Goal: Contribute content: Contribute content

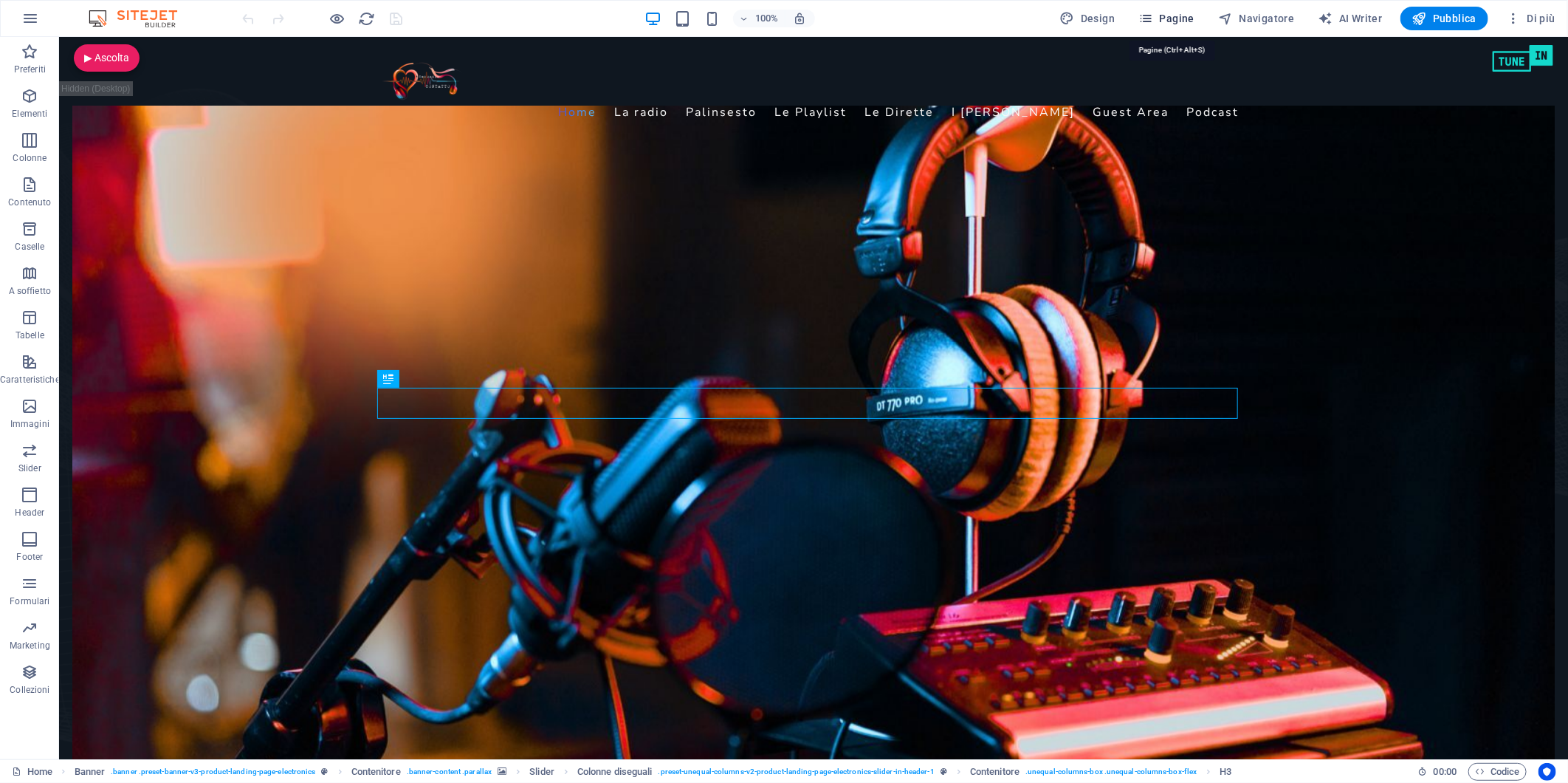
drag, startPoint x: 1180, startPoint y: 20, endPoint x: 1130, endPoint y: 5, distance: 52.2
click at [1180, 20] on span "Pagine" at bounding box center [1167, 18] width 56 height 14
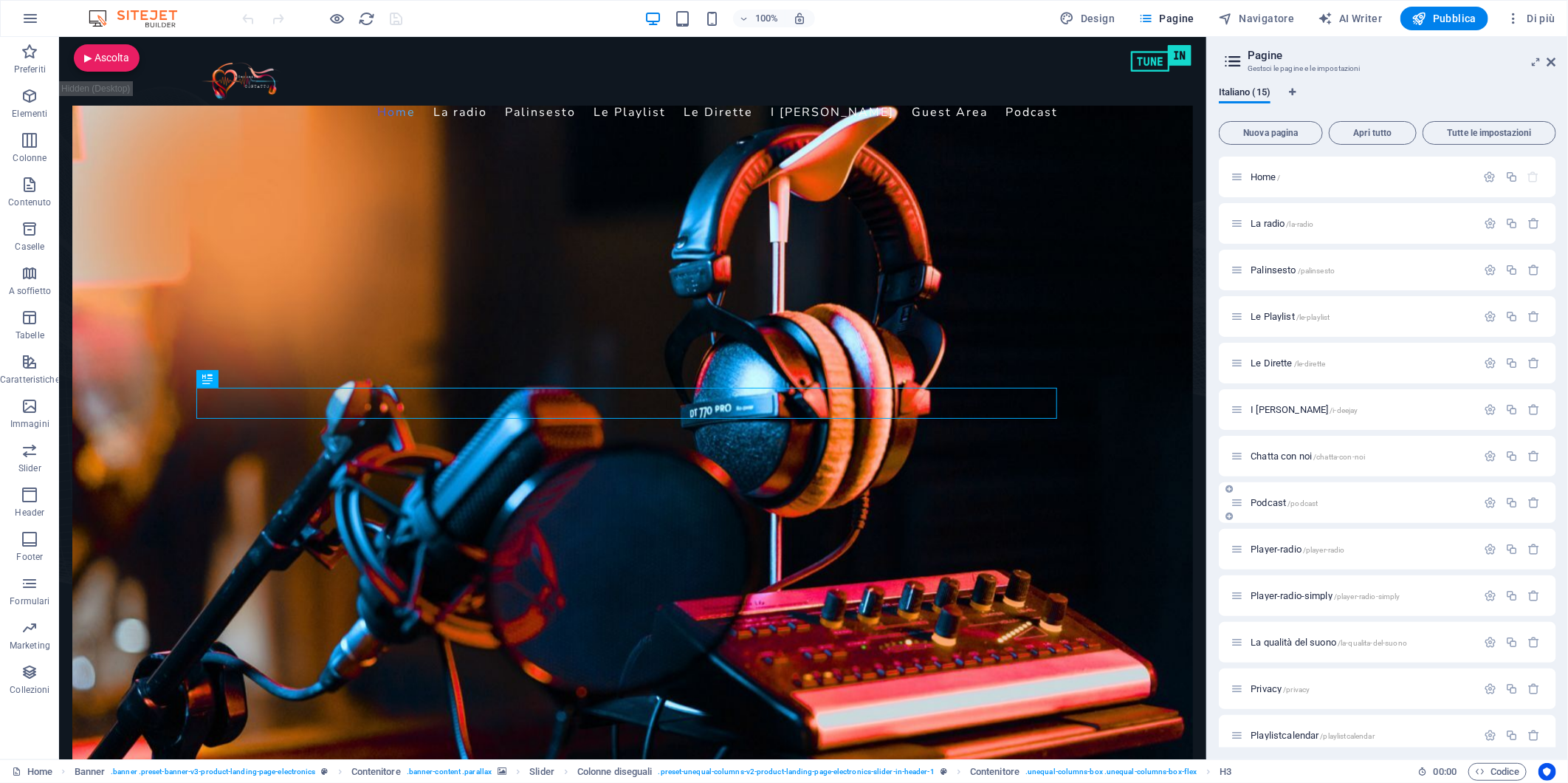
scroll to position [106, 0]
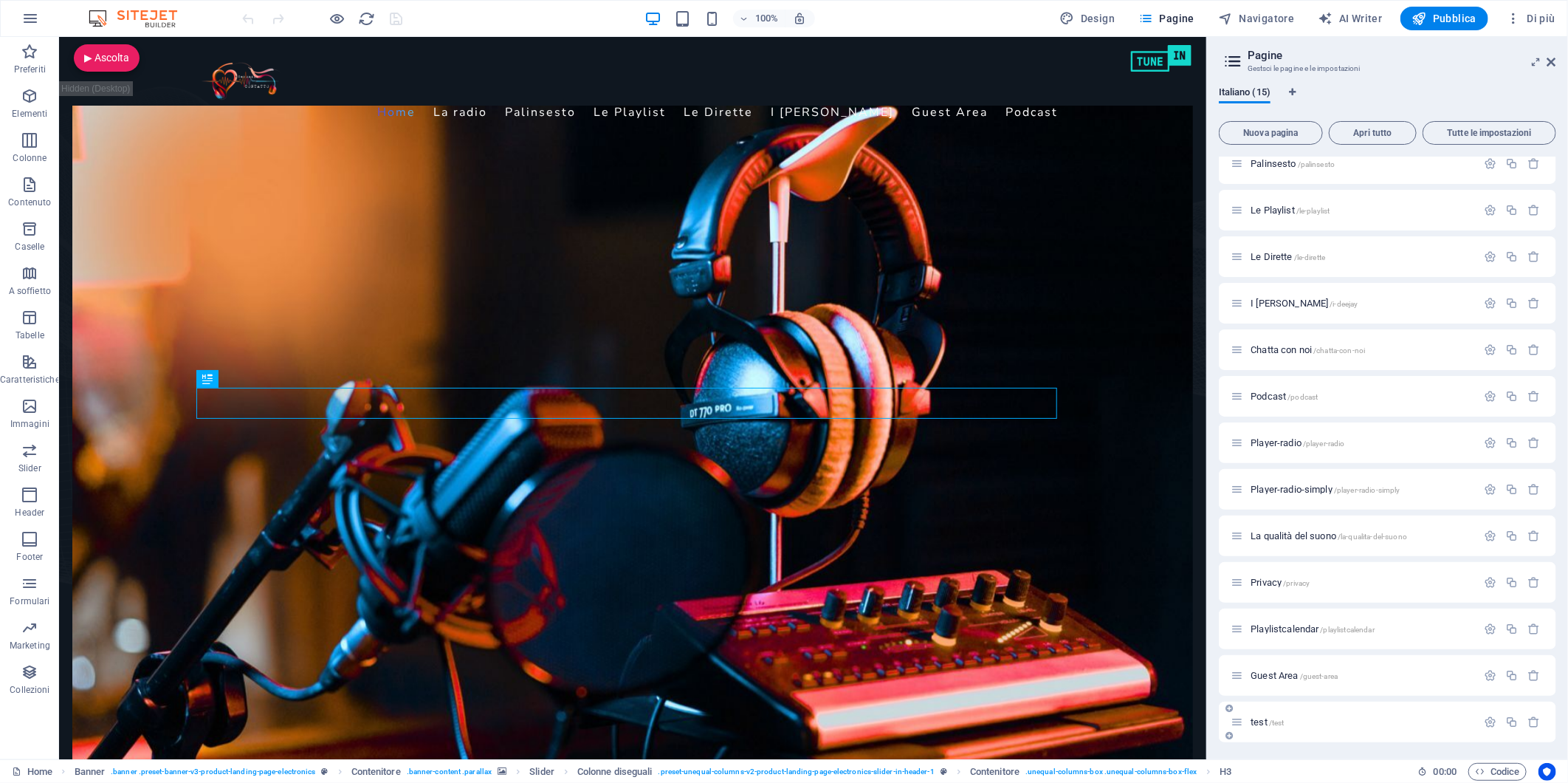
click at [1259, 717] on span "test /test" at bounding box center [1267, 722] width 33 height 11
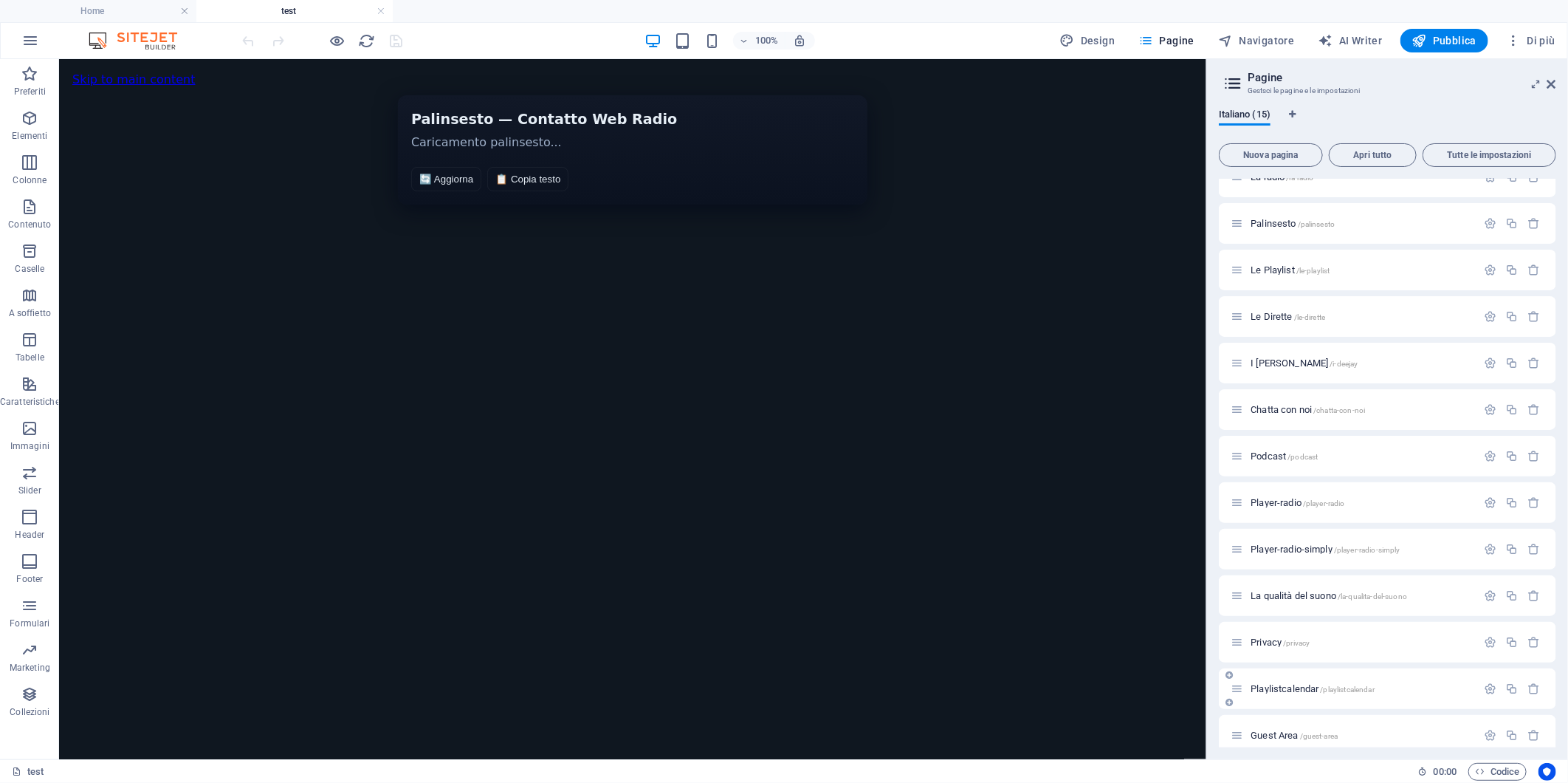
scroll to position [0, 0]
click at [92, 74] on div "HTML" at bounding box center [98, 73] width 52 height 18
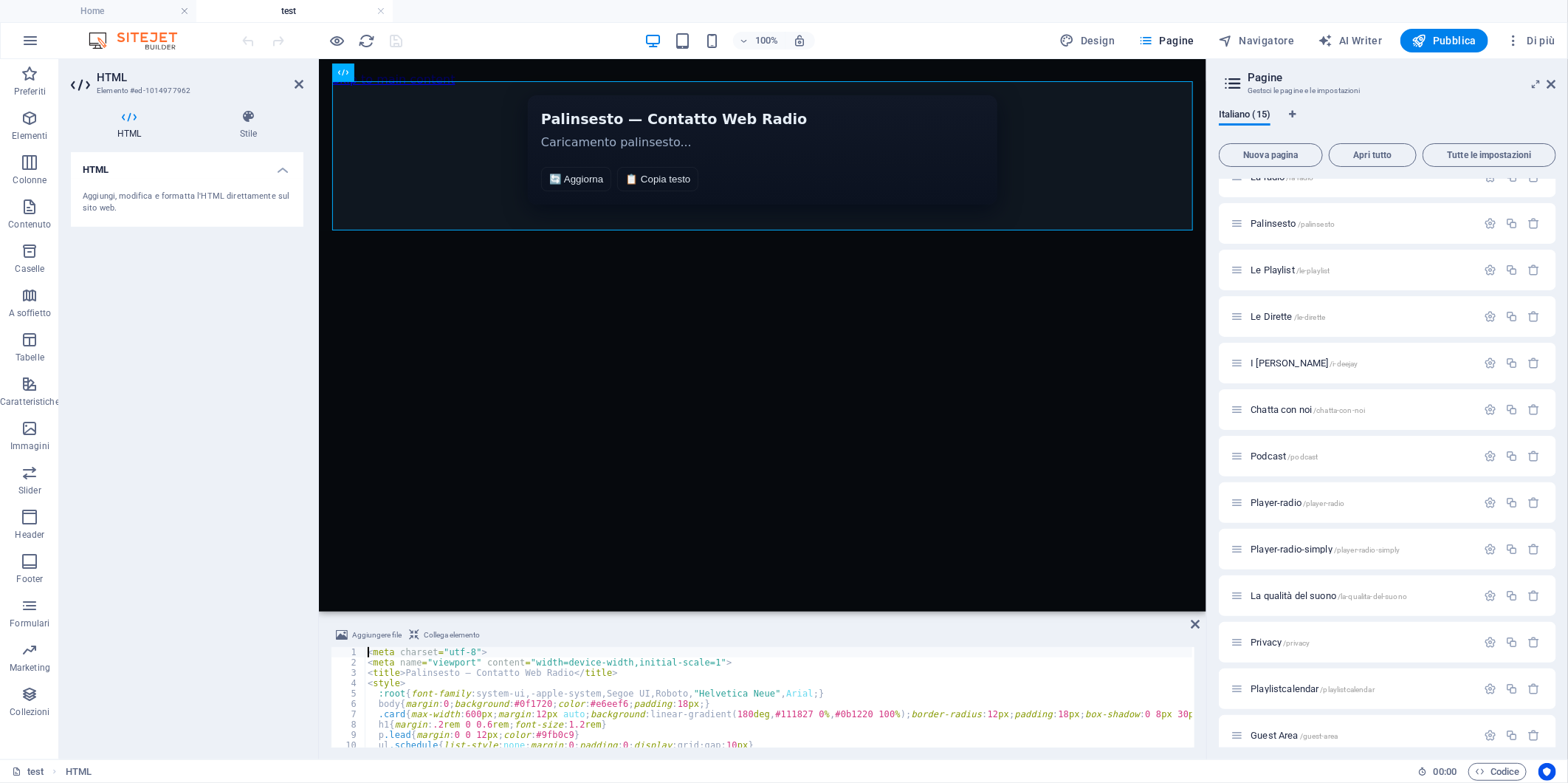
type textarea "</script>"
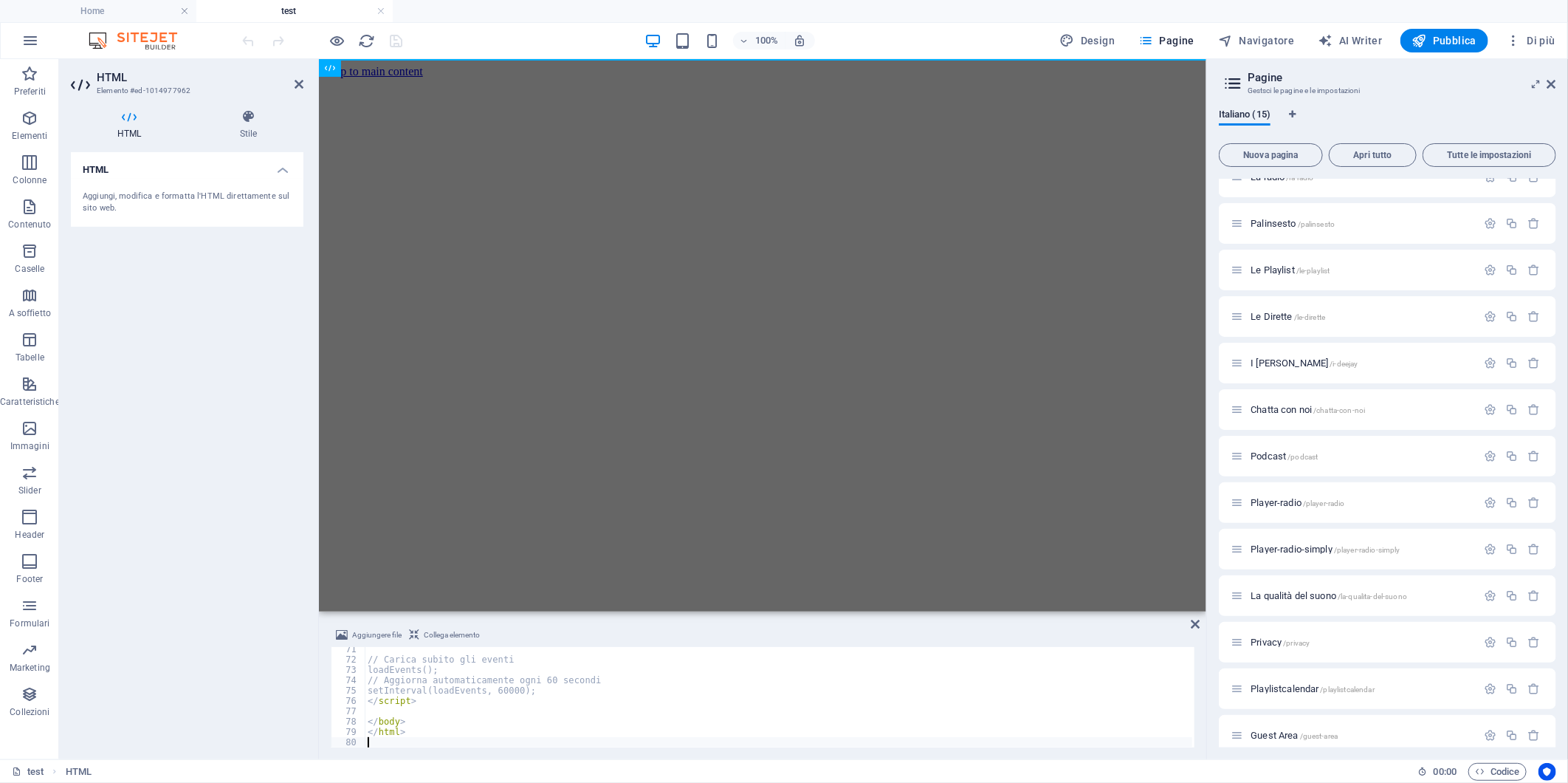
scroll to position [727, 0]
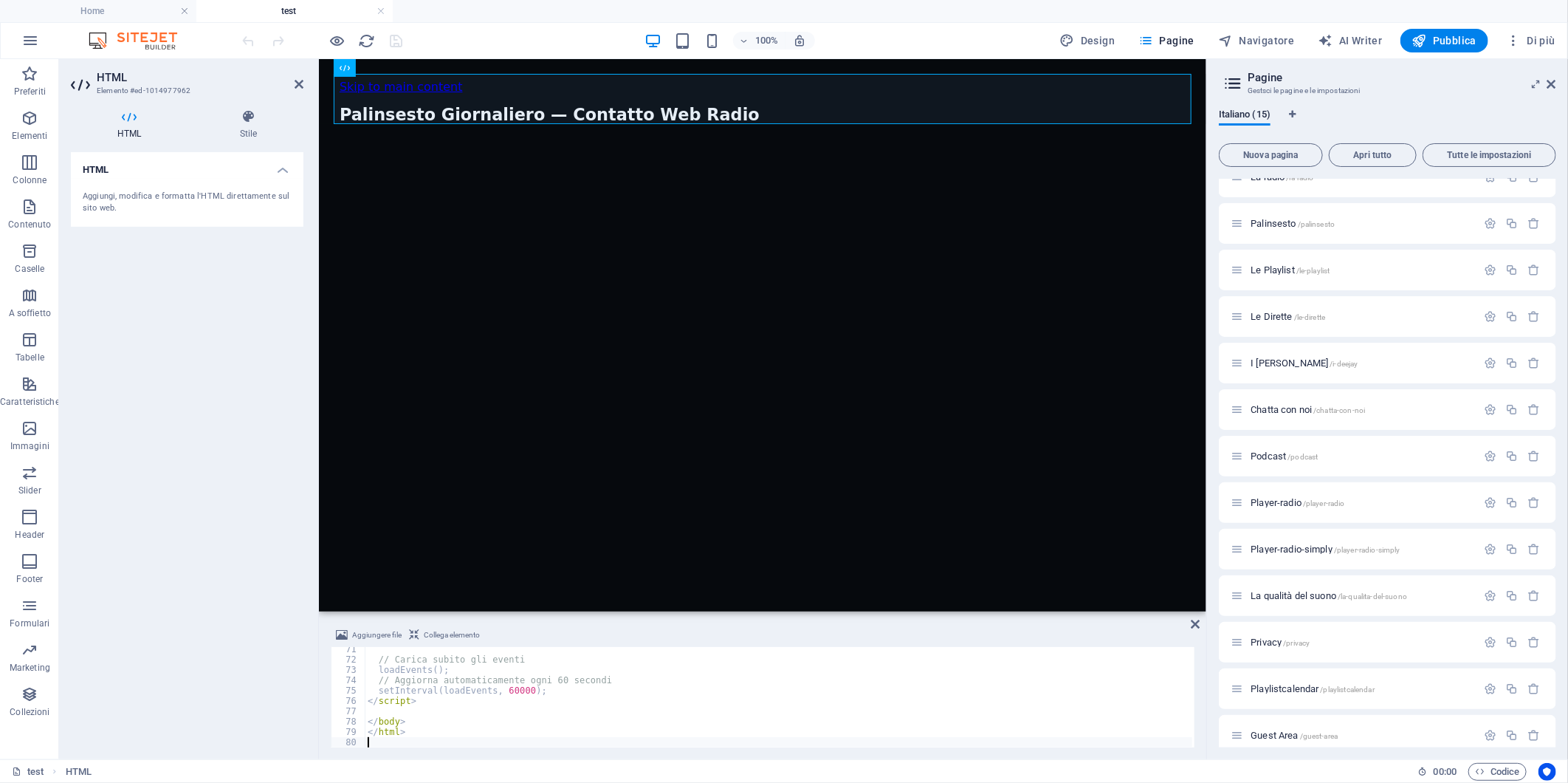
click at [228, 288] on div "HTML Aggiungi, modifica e formatta l'HTML direttamente sul sito web." at bounding box center [187, 450] width 233 height 596
click at [394, 38] on icon "save" at bounding box center [397, 40] width 17 height 17
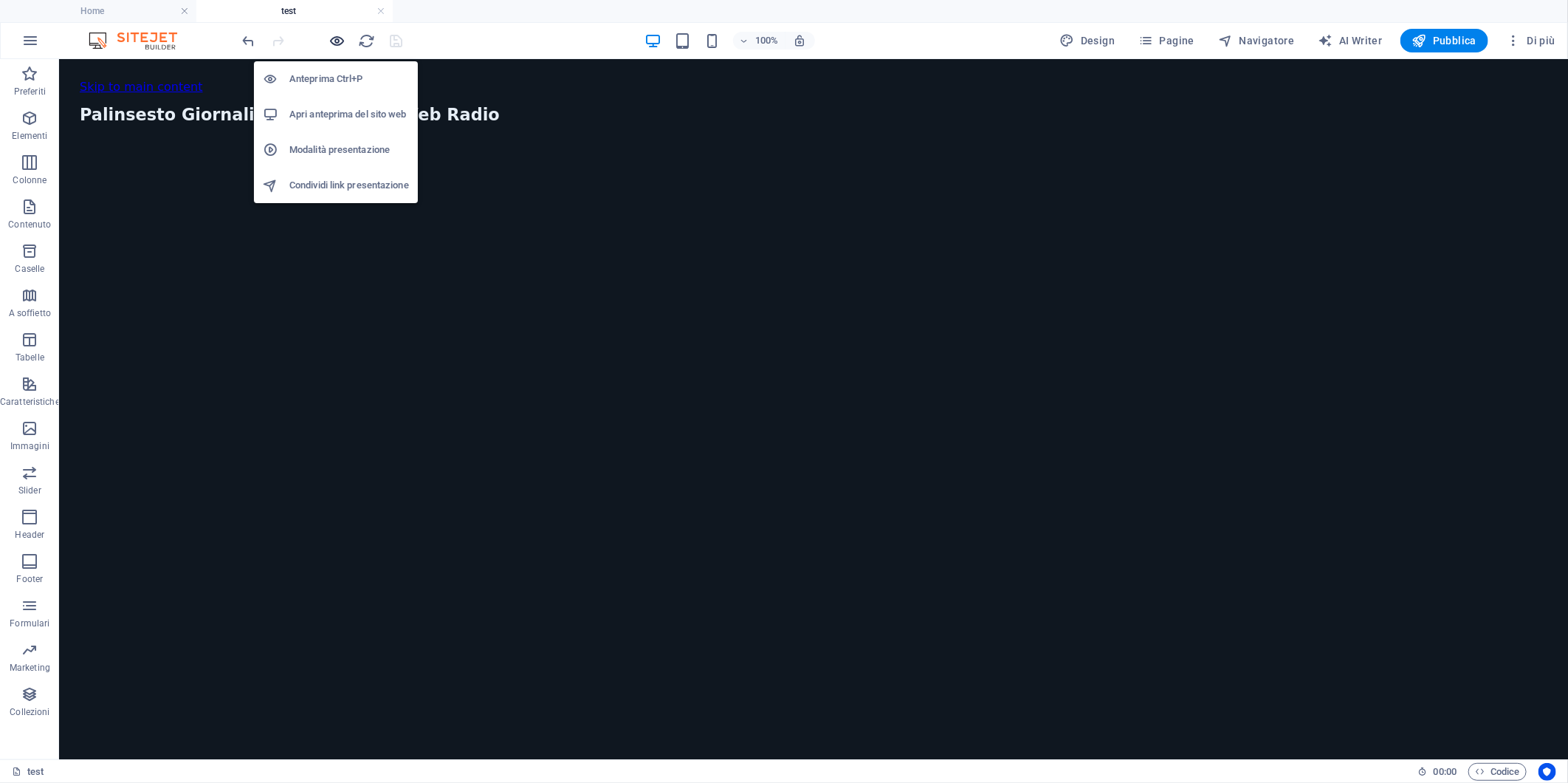
click at [330, 40] on icon "button" at bounding box center [337, 40] width 17 height 17
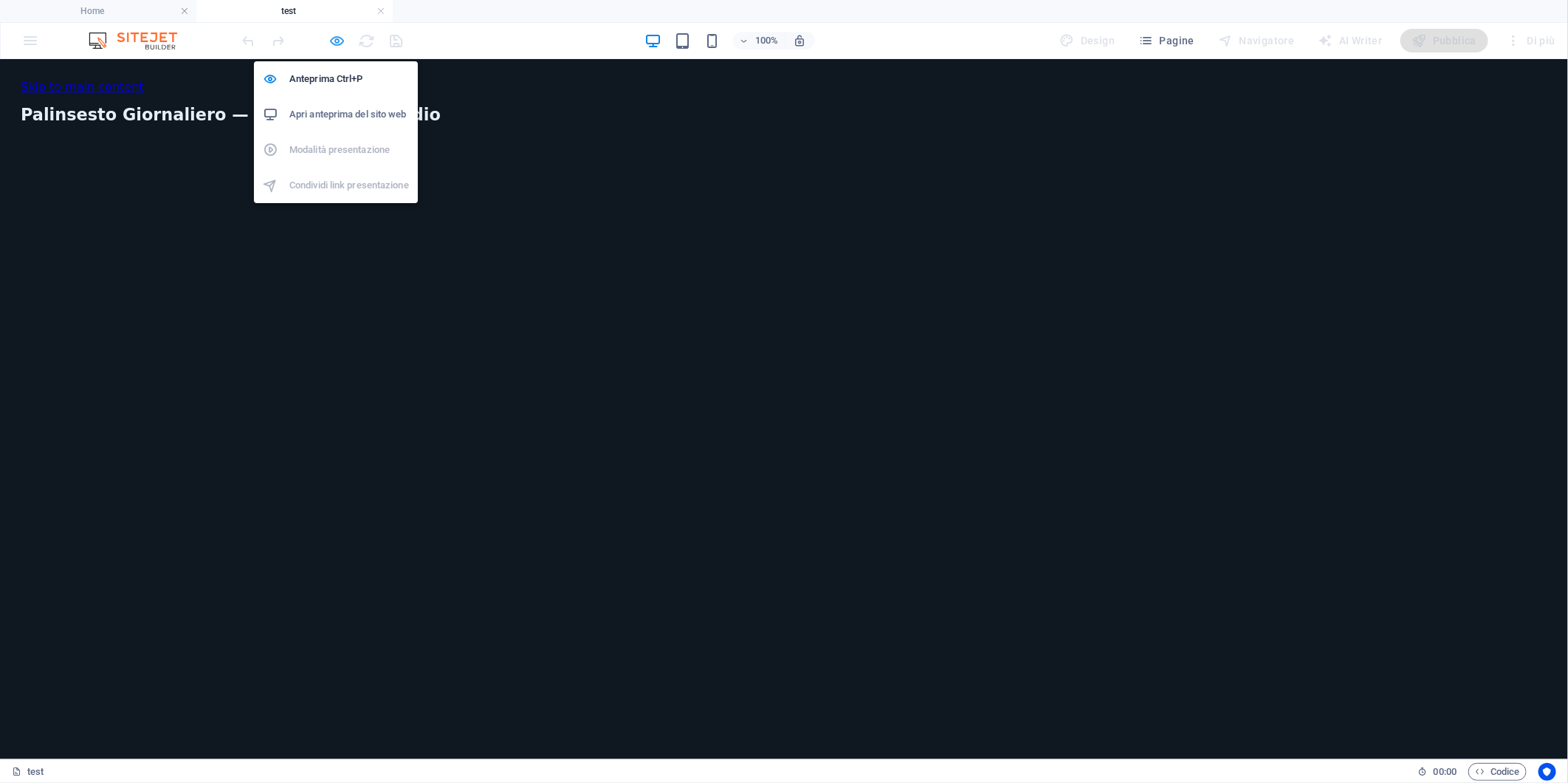
click at [330, 40] on icon "button" at bounding box center [337, 40] width 17 height 17
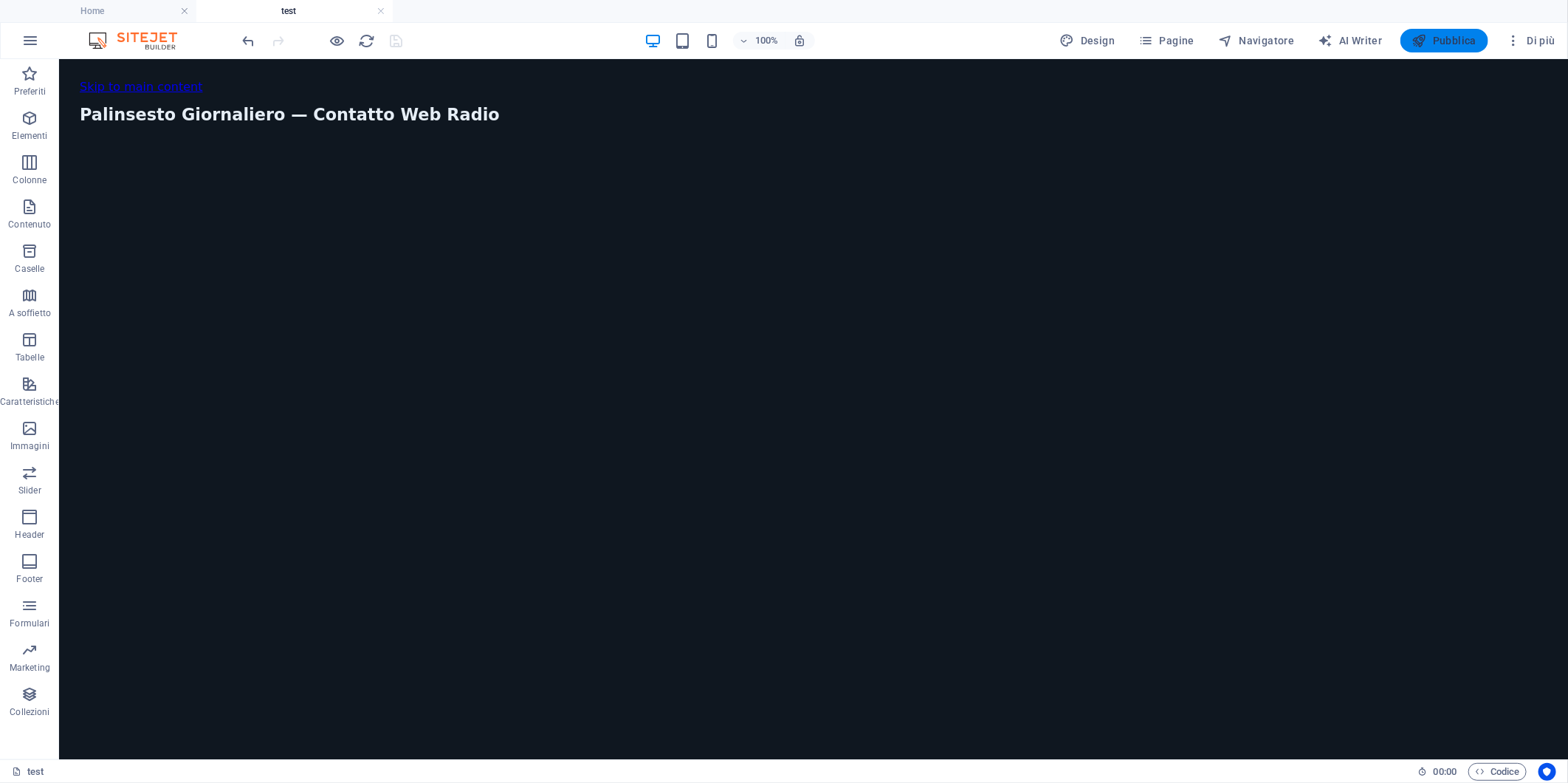
click at [1444, 38] on span "Pubblica" at bounding box center [1445, 40] width 65 height 14
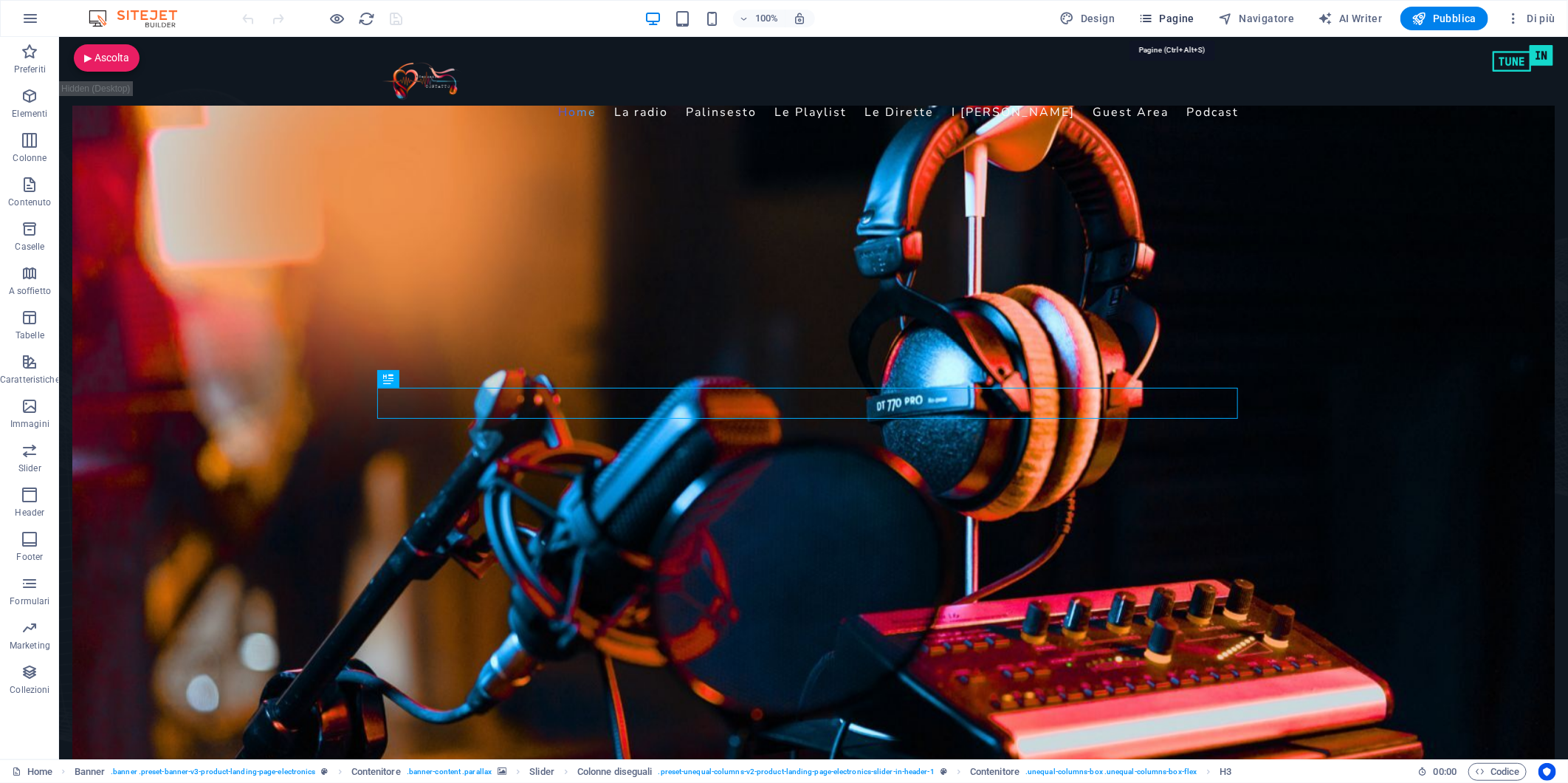
click at [1153, 17] on icon "button" at bounding box center [1146, 18] width 14 height 14
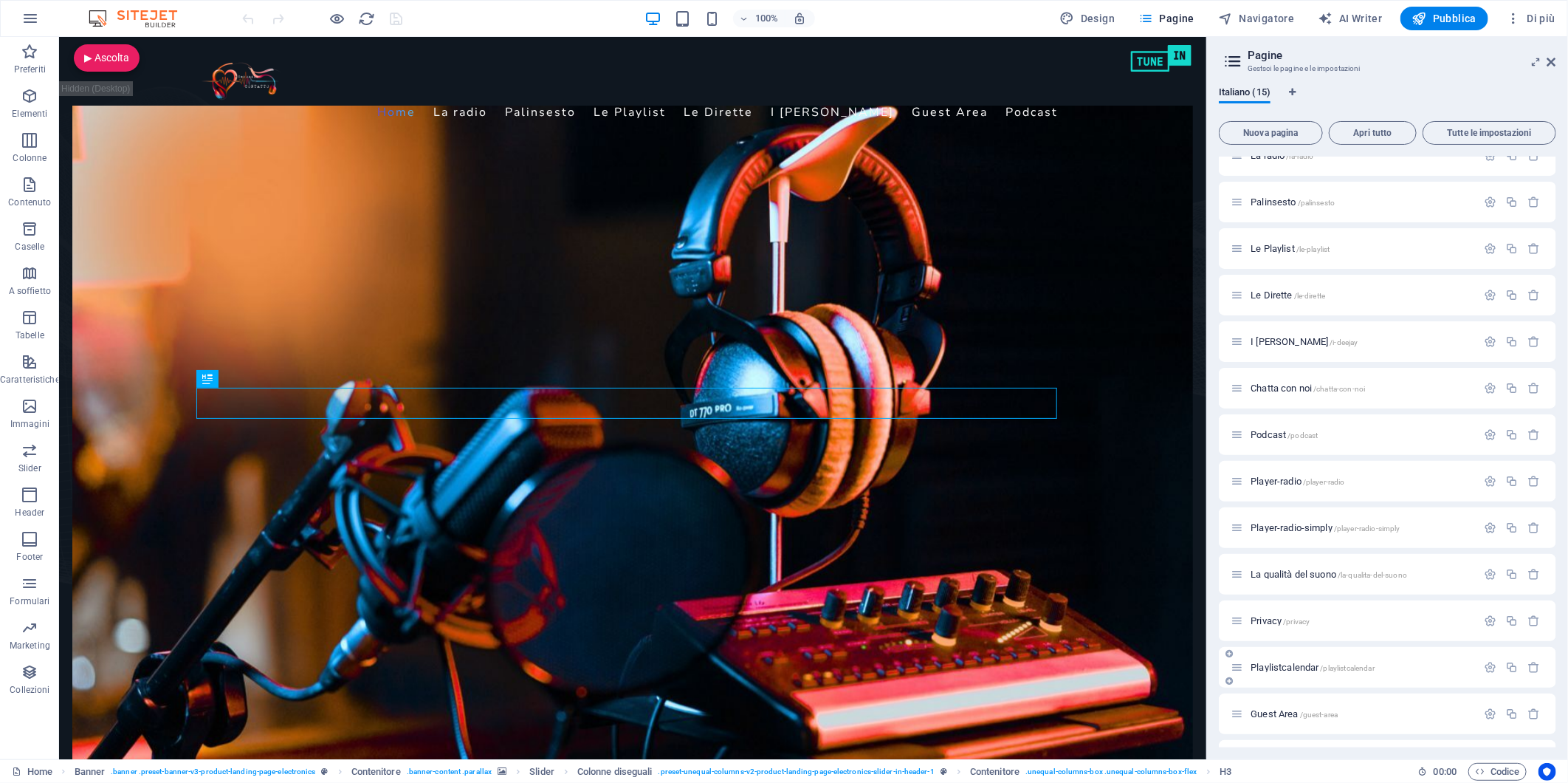
scroll to position [106, 0]
click at [1258, 716] on span "test /test" at bounding box center [1267, 722] width 33 height 11
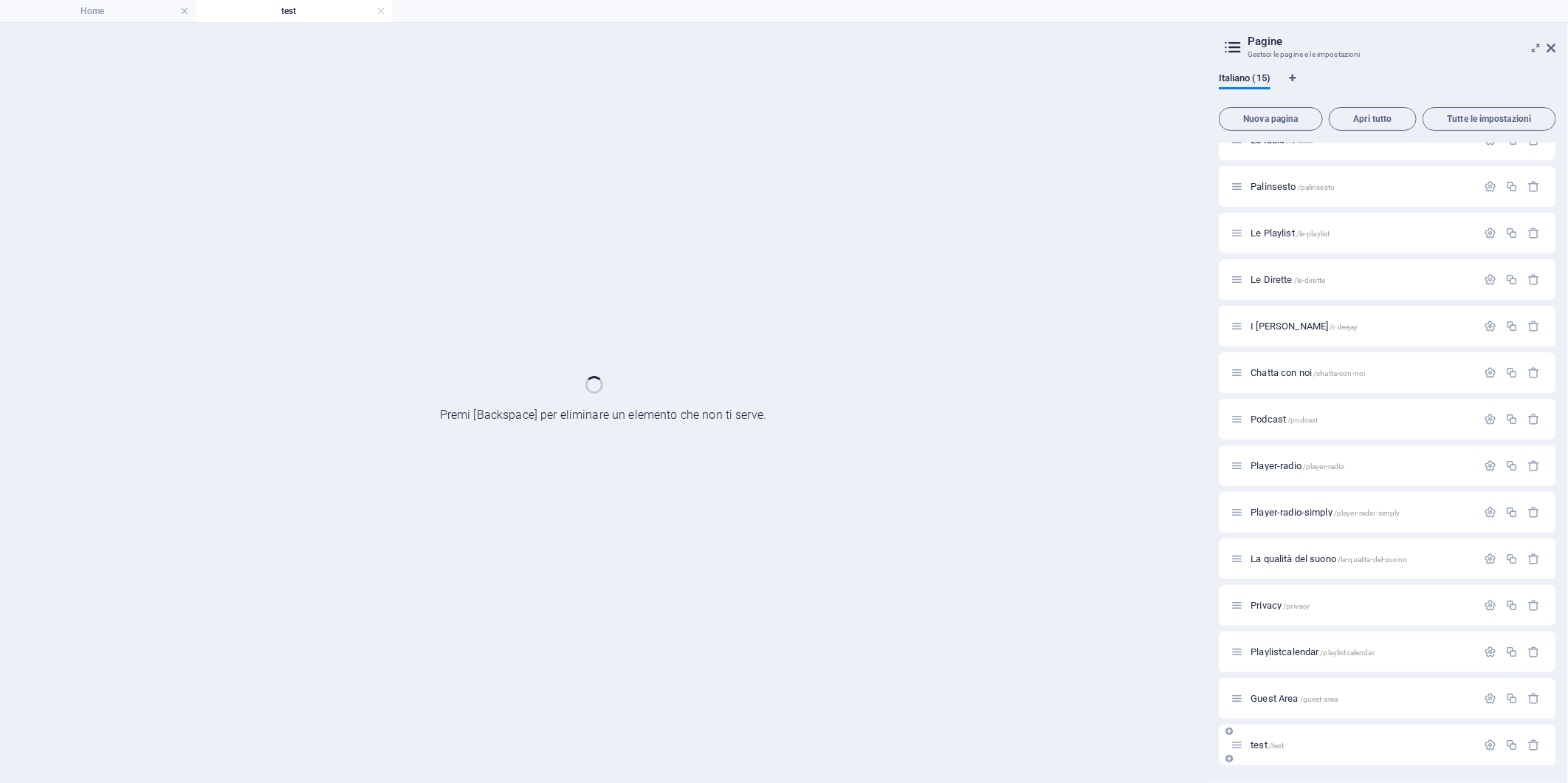
scroll to position [68, 0]
click at [1258, 715] on div "Guest Area /guest-area" at bounding box center [1387, 698] width 337 height 40
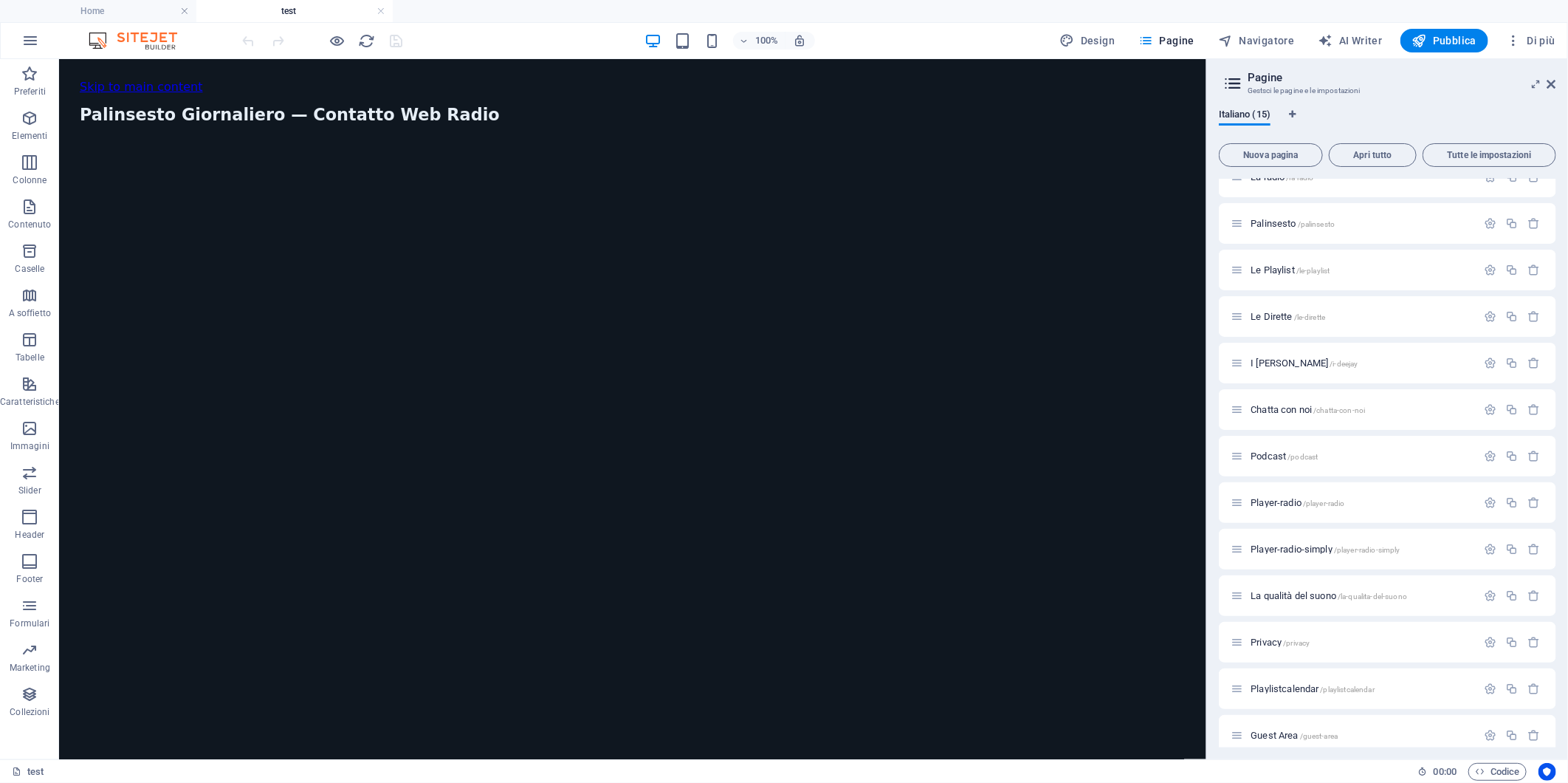
scroll to position [0, 0]
click at [101, 64] on span "HTML" at bounding box center [108, 68] width 24 height 9
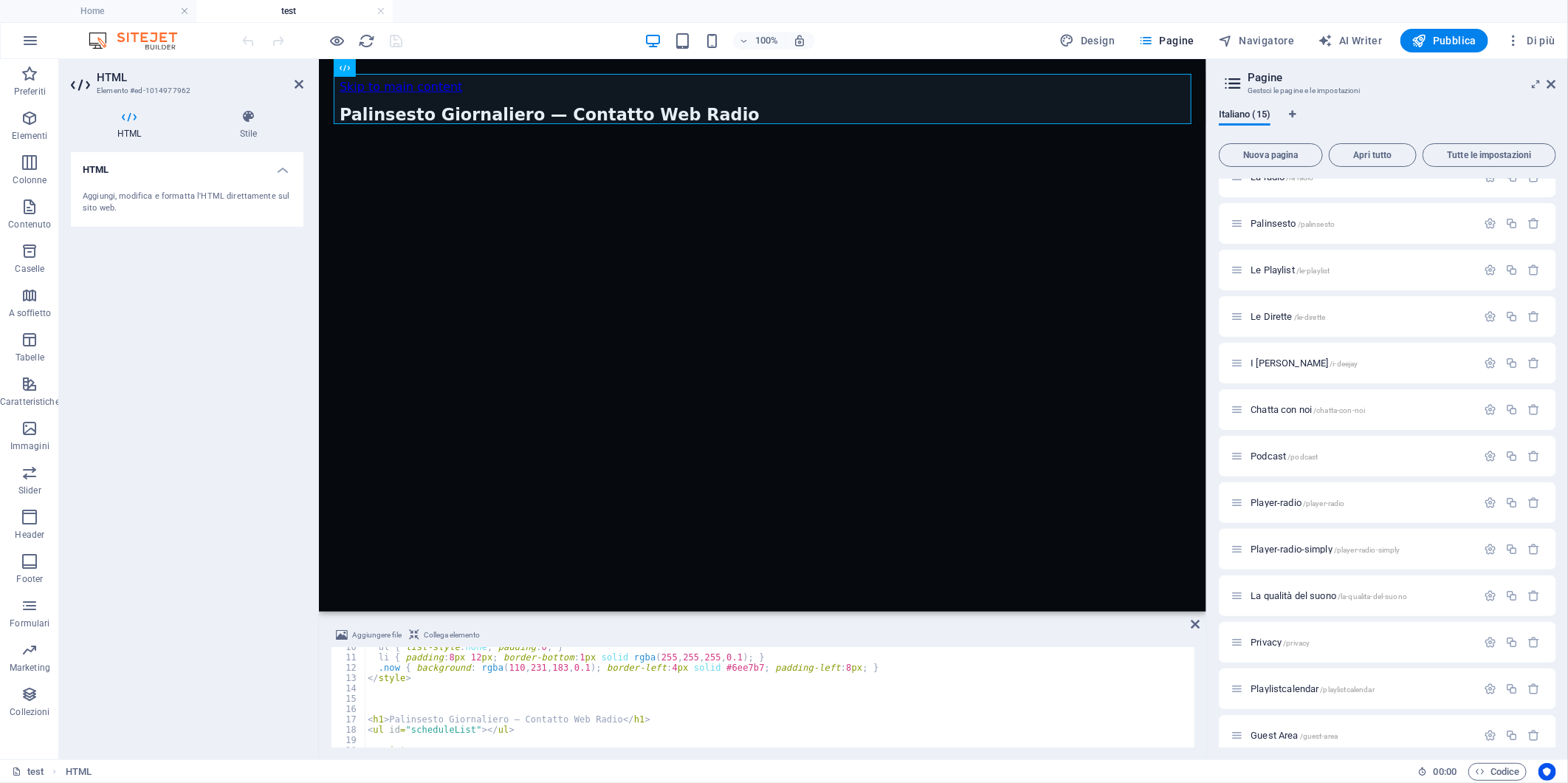
scroll to position [148, 0]
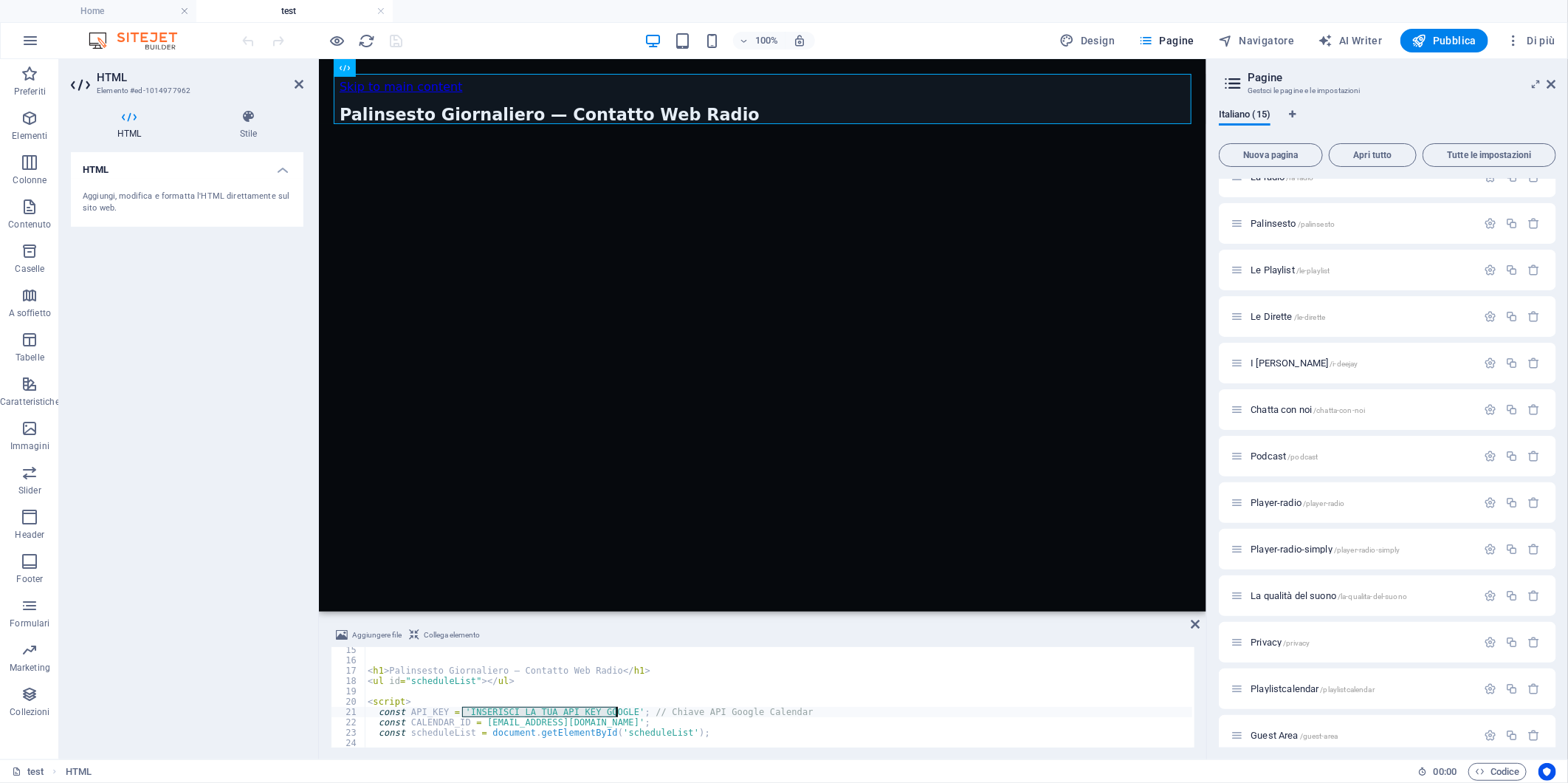
drag, startPoint x: 461, startPoint y: 711, endPoint x: 616, endPoint y: 714, distance: 155.0
click at [616, 714] on div "< h1 > Palinsesto Giornaliero — Contatto Web Radio </ h1 > < ul id = "scheduleL…" at bounding box center [844, 705] width 960 height 119
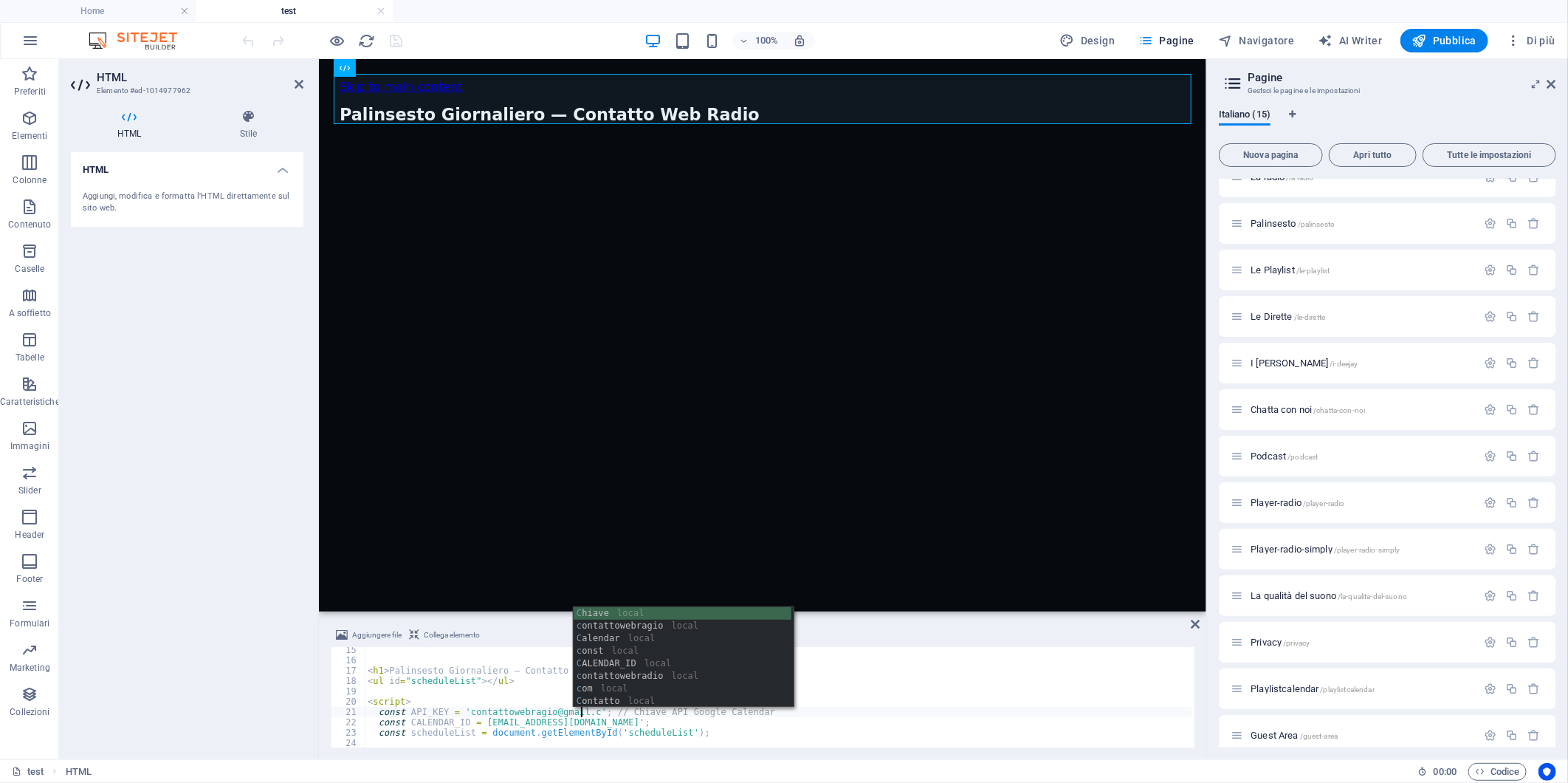
scroll to position [0, 18]
type textarea "const API_KEY = 'contattowebragio@gmail.com'; // Chiave API Google Calendar"
click at [228, 616] on div "HTML Aggiungi, modifica e formatta l'HTML direttamente sul sito web." at bounding box center [187, 450] width 233 height 596
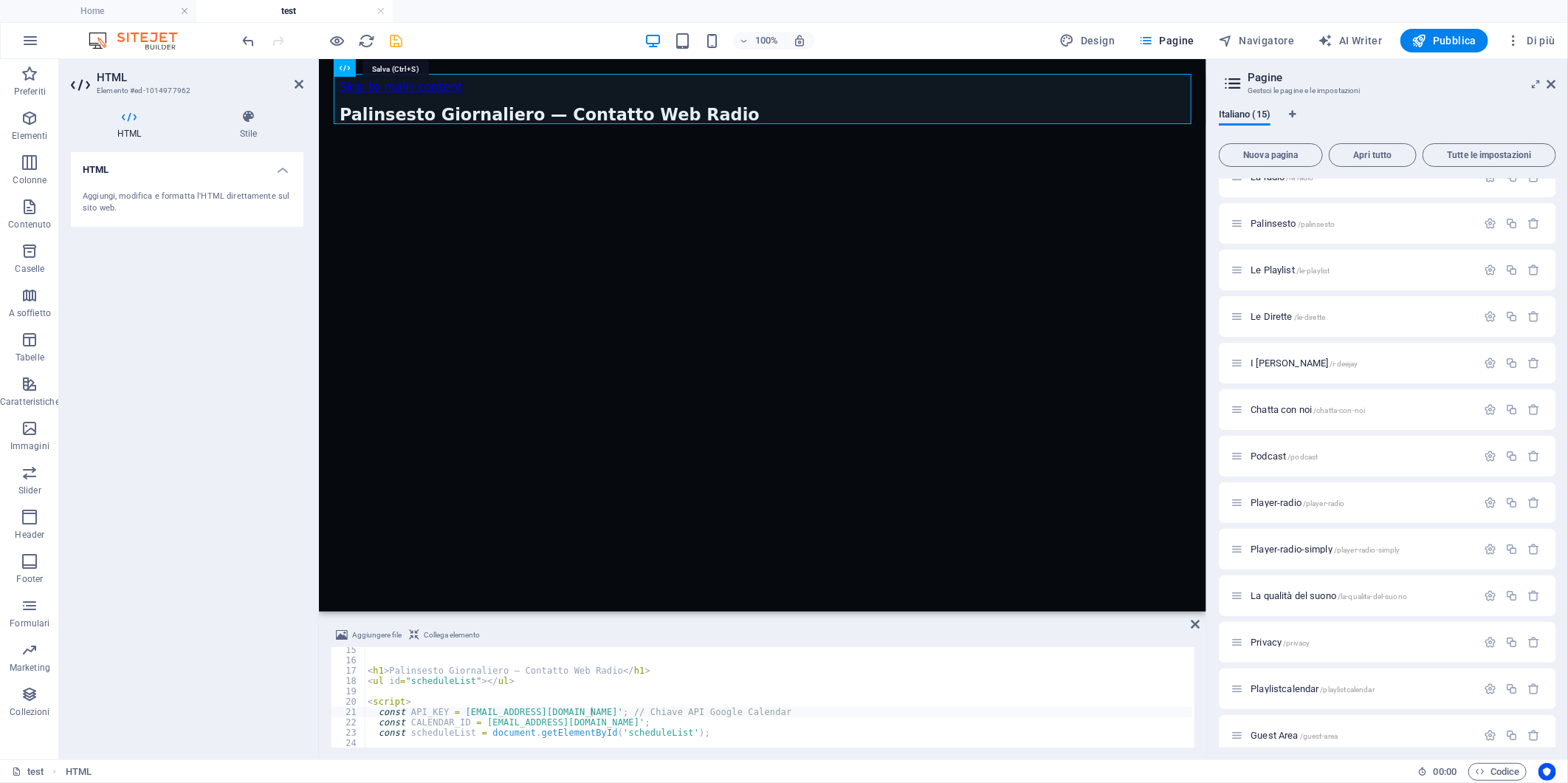
click at [400, 38] on icon "save" at bounding box center [397, 40] width 17 height 17
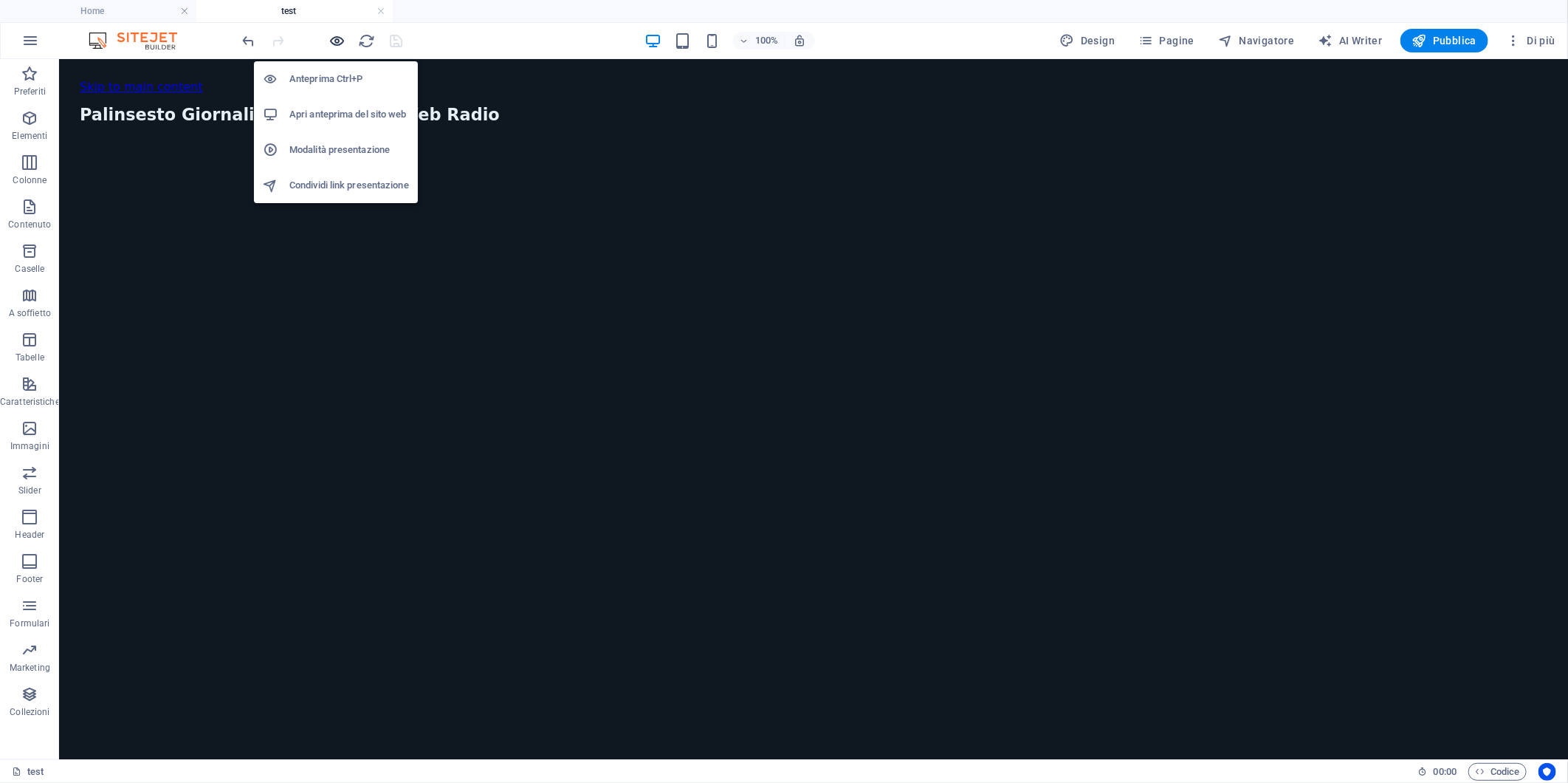
click at [333, 39] on icon "button" at bounding box center [337, 40] width 17 height 17
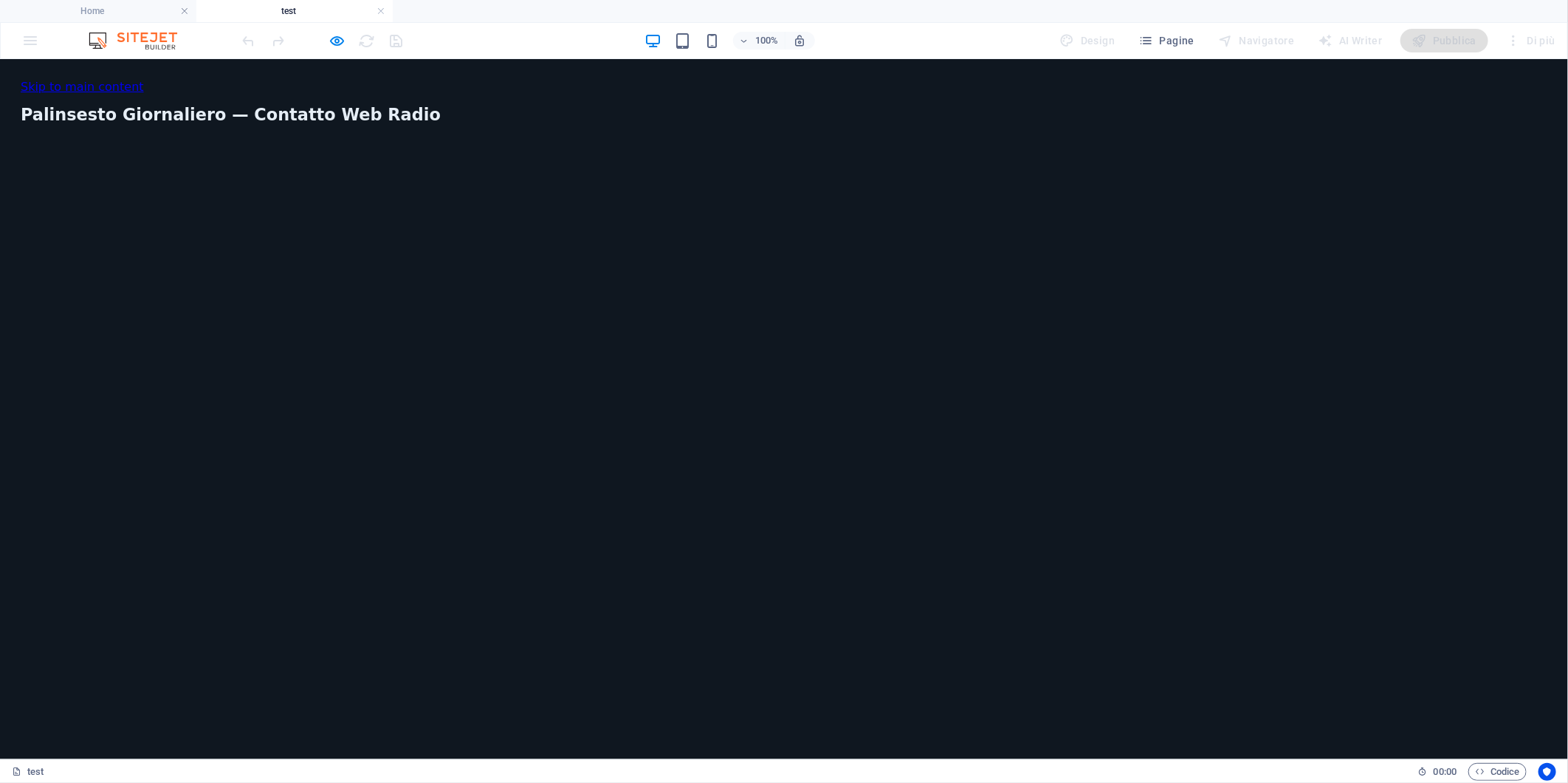
click at [240, 156] on html "Skip to main content Palinsesto Giornaliero — Contatto Web Radio Palinsesto Gio…" at bounding box center [784, 107] width 1568 height 97
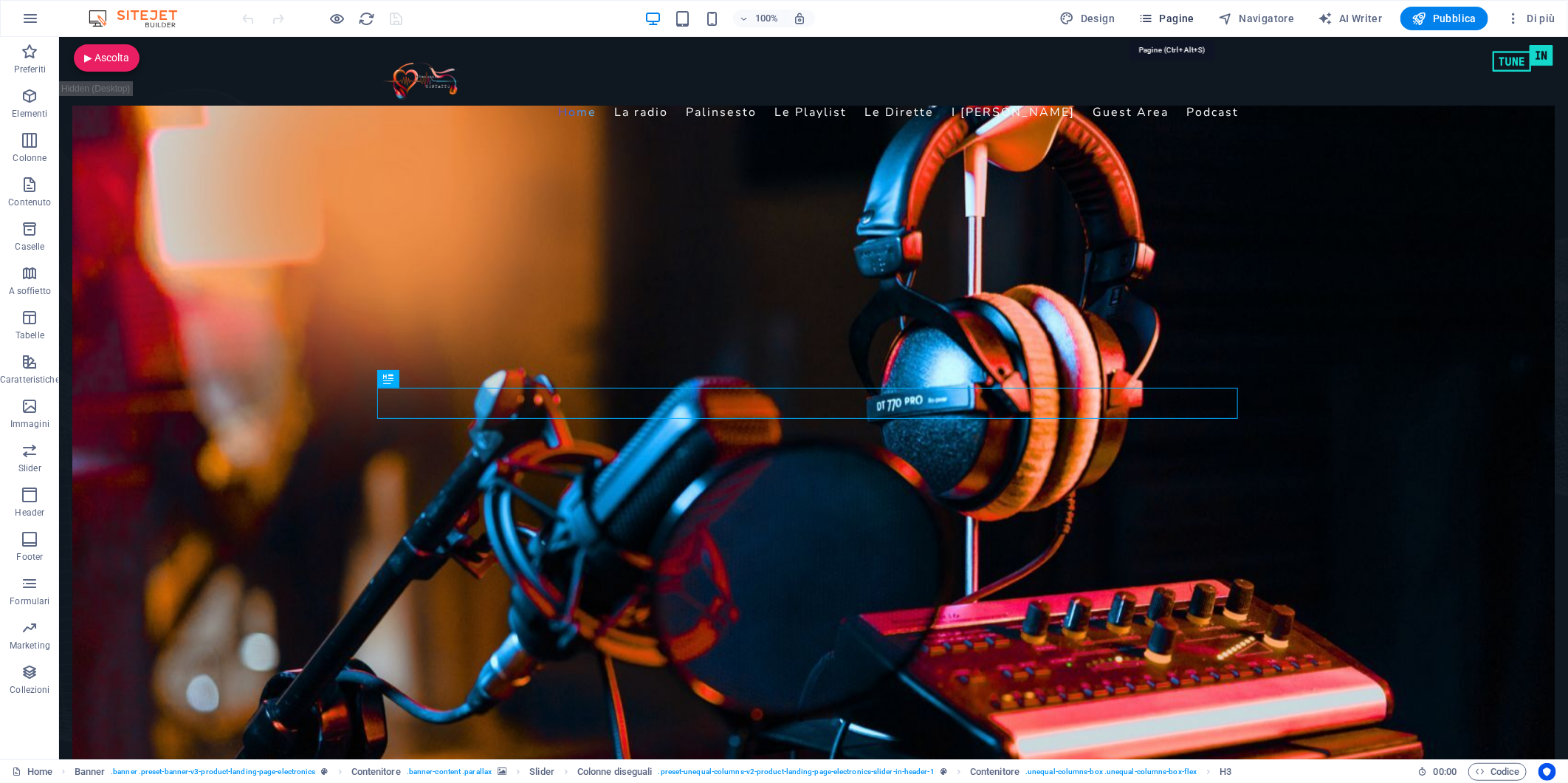
click at [1153, 14] on icon "button" at bounding box center [1146, 18] width 14 height 14
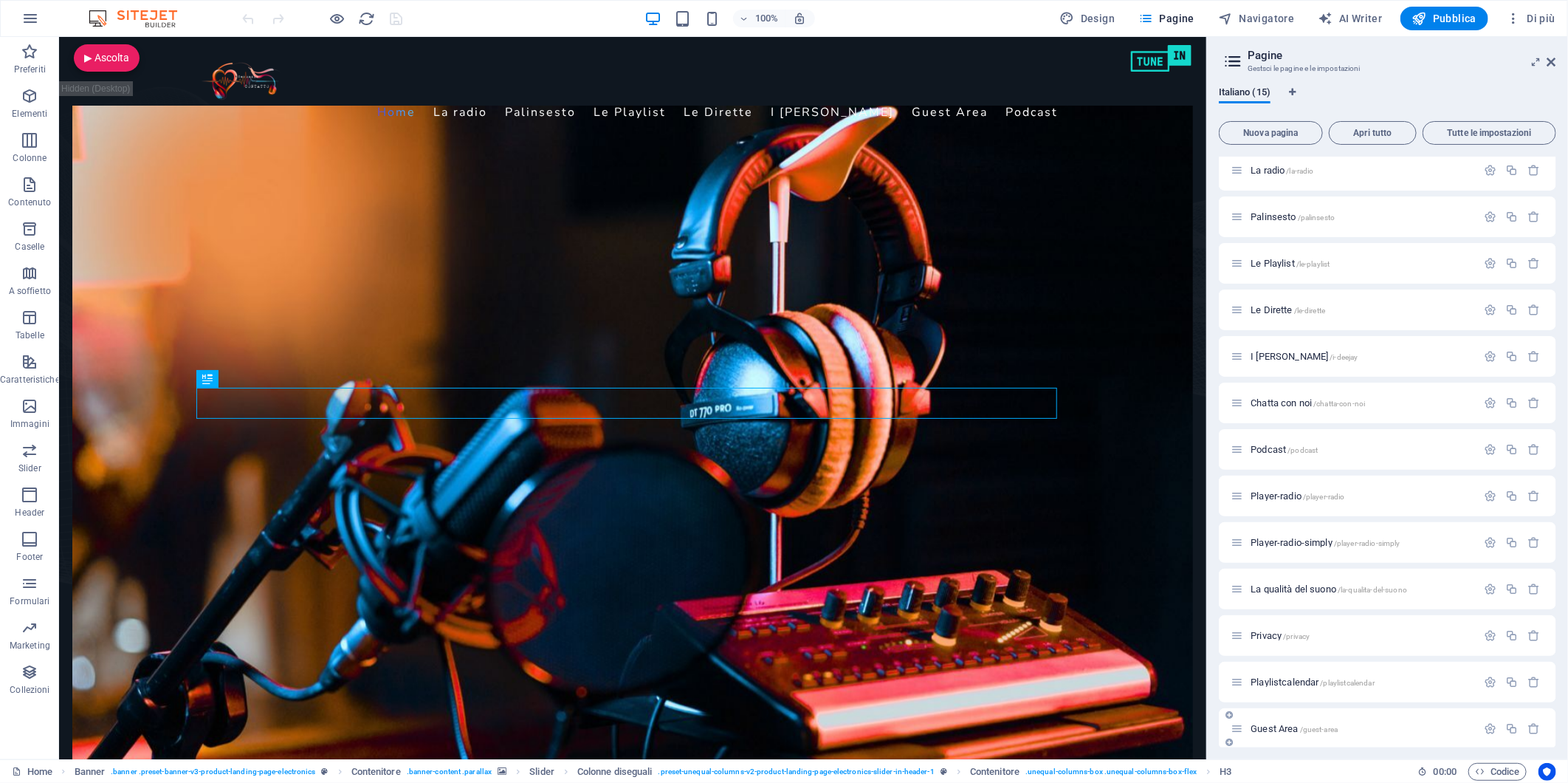
scroll to position [106, 0]
click at [1250, 719] on div "test /test" at bounding box center [1361, 722] width 230 height 10
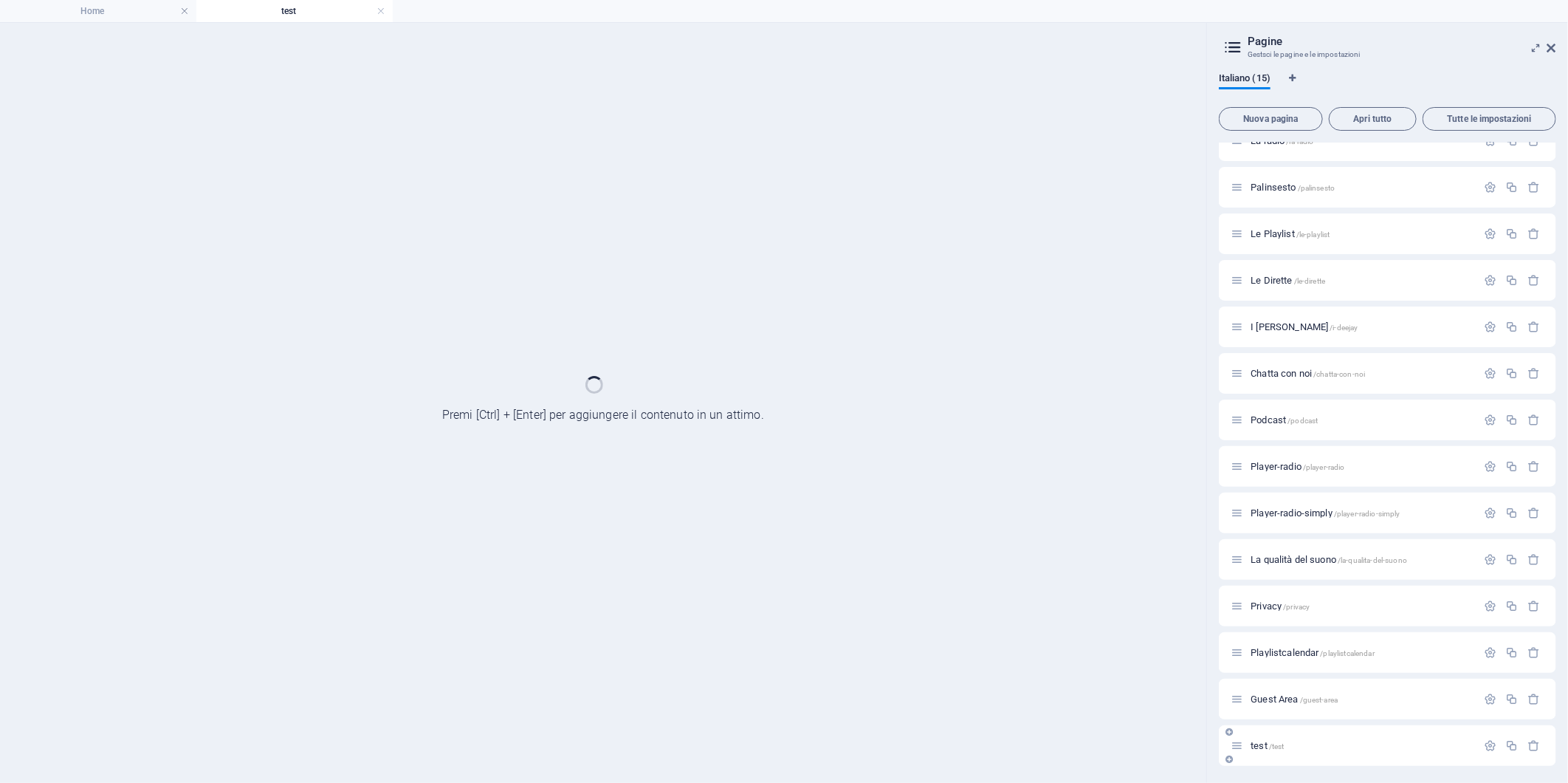
click at [1250, 719] on div "Home / La radio /la-radio Palinsesto /palinsesto Le Playlist /le-playlist Le Di…" at bounding box center [1387, 419] width 337 height 692
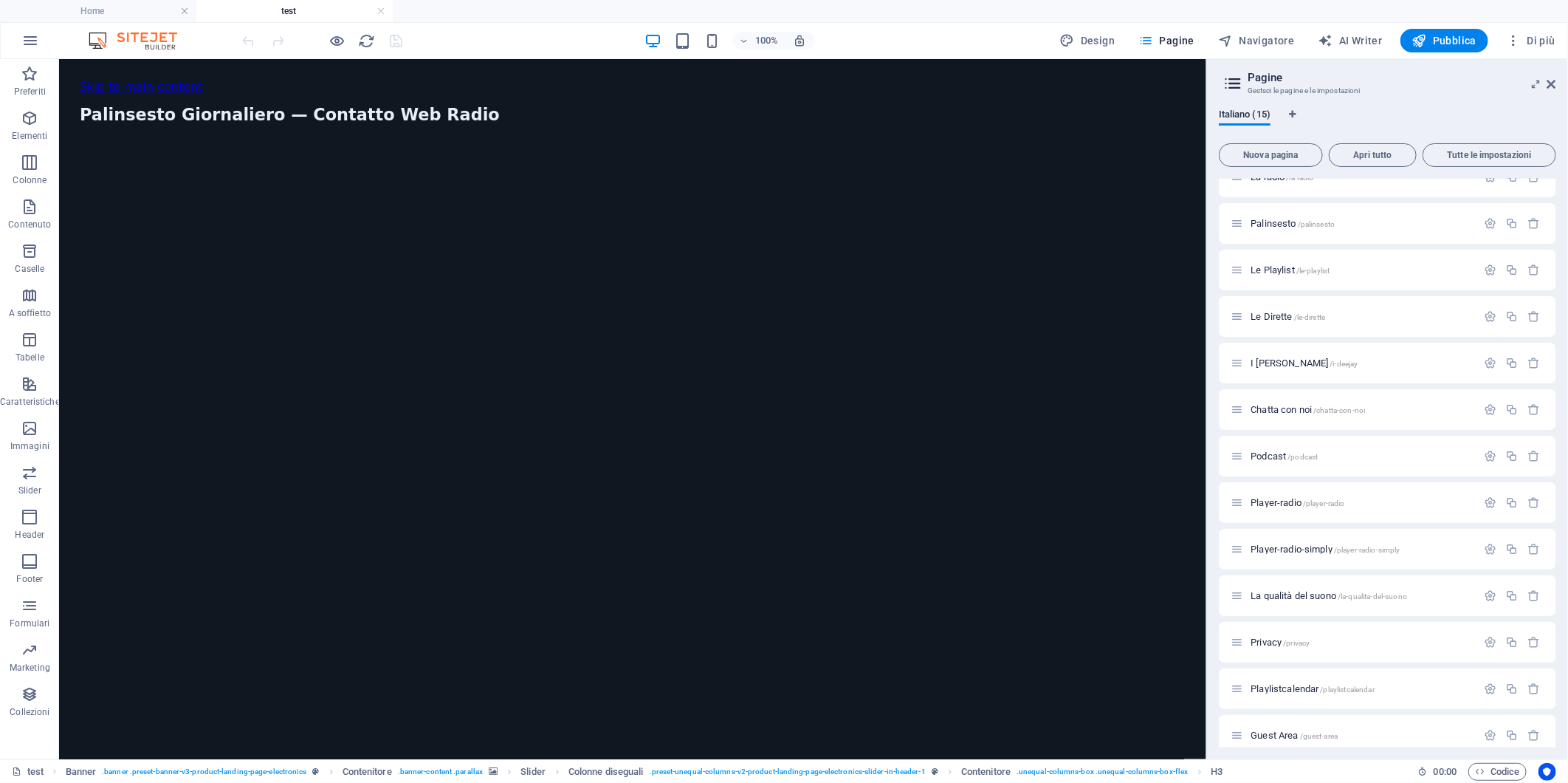
scroll to position [0, 0]
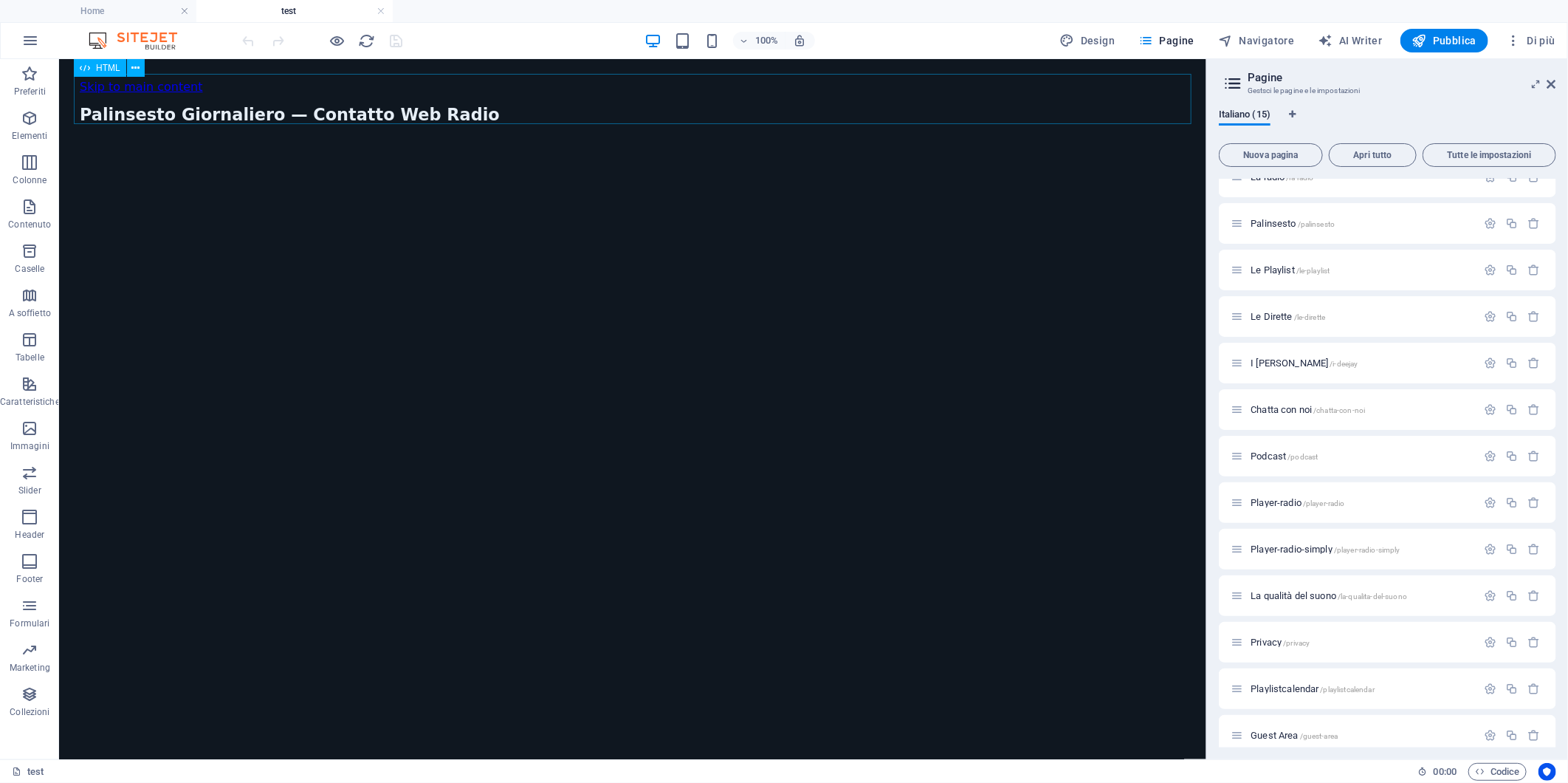
click at [114, 68] on span "HTML" at bounding box center [108, 68] width 24 height 9
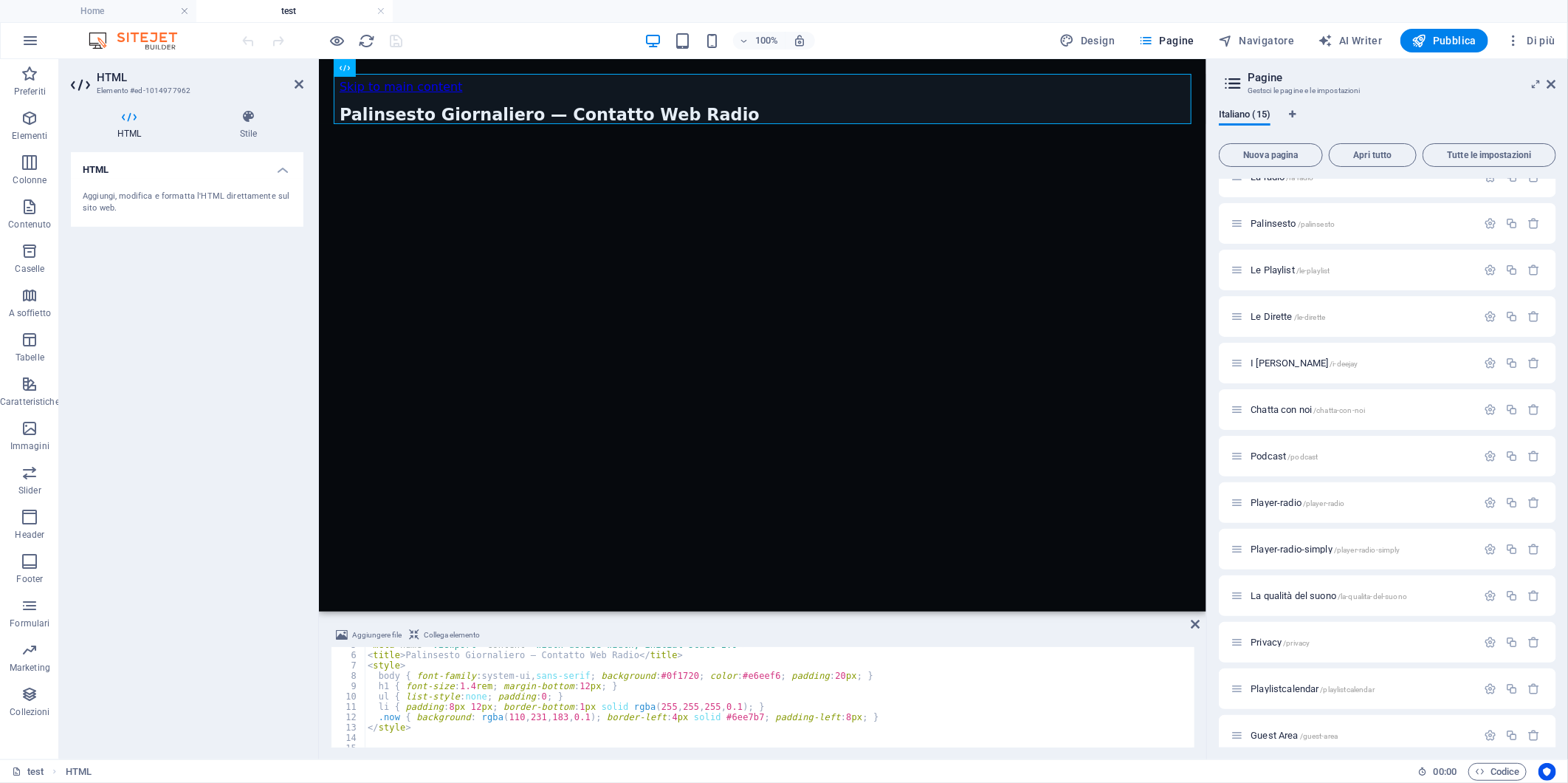
scroll to position [196, 0]
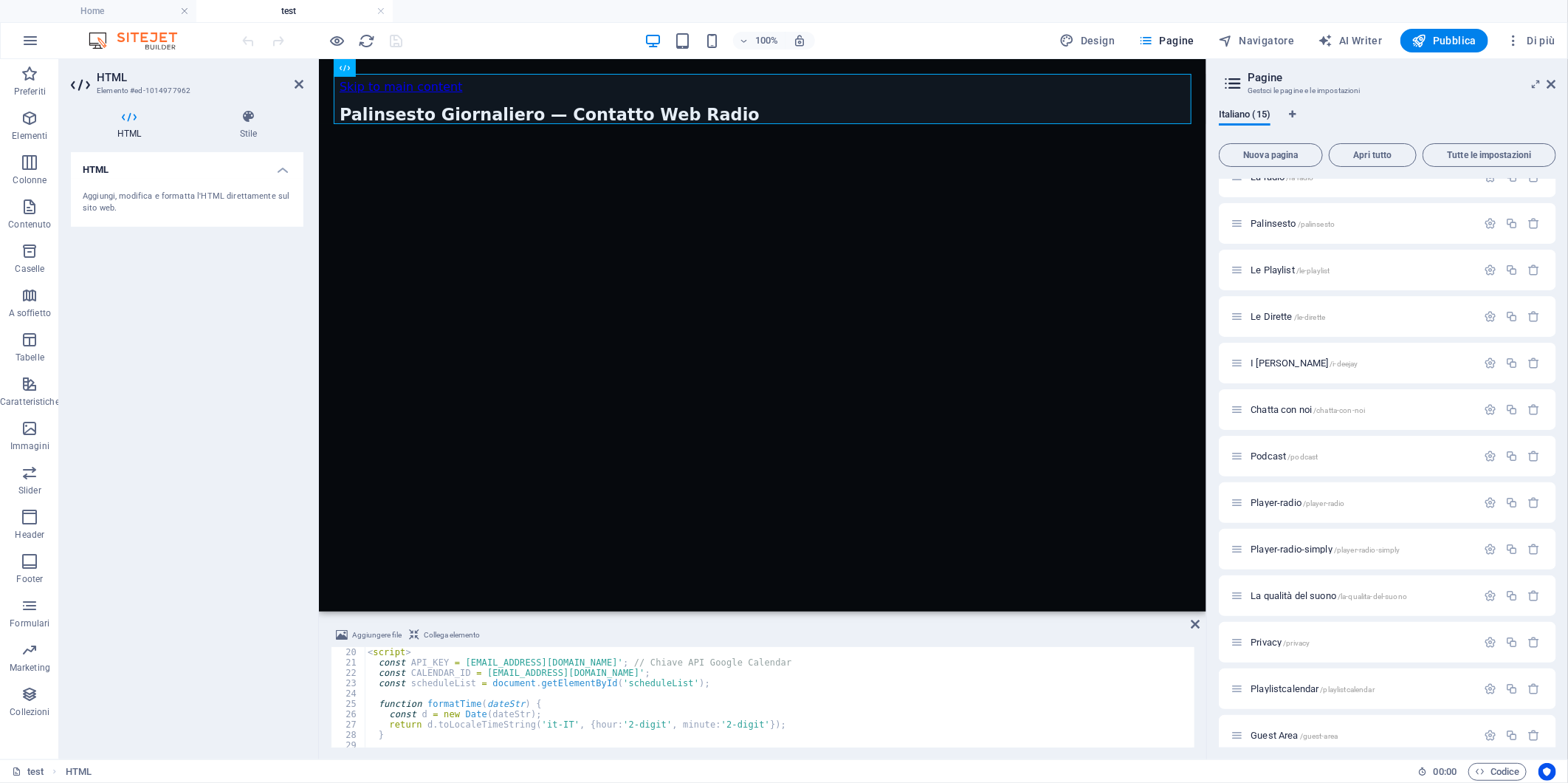
click at [529, 666] on div "< script > const API_KEY = 'contattowebragio@gmail.com' ; // Chiave API Google …" at bounding box center [844, 706] width 960 height 119
type textarea "const API_KEY = 'contattowebradio@gmail.com'; // Chiave API Google Calendar"
drag, startPoint x: 205, startPoint y: 377, endPoint x: 212, endPoint y: 364, distance: 14.8
click at [208, 372] on div "HTML Aggiungi, modifica e formatta l'HTML direttamente sul sito web." at bounding box center [187, 450] width 233 height 596
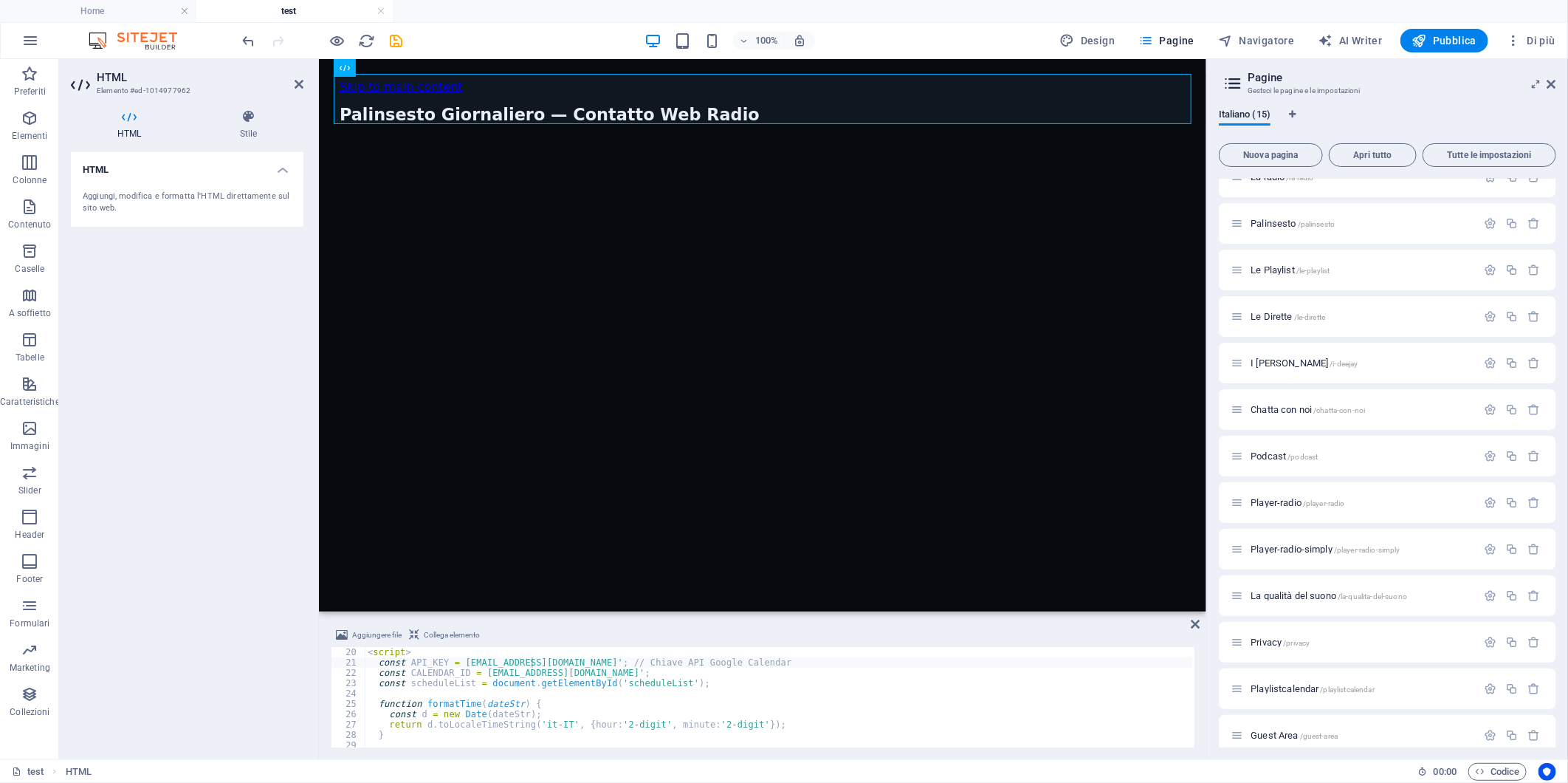
click at [399, 33] on icon "save" at bounding box center [397, 40] width 17 height 17
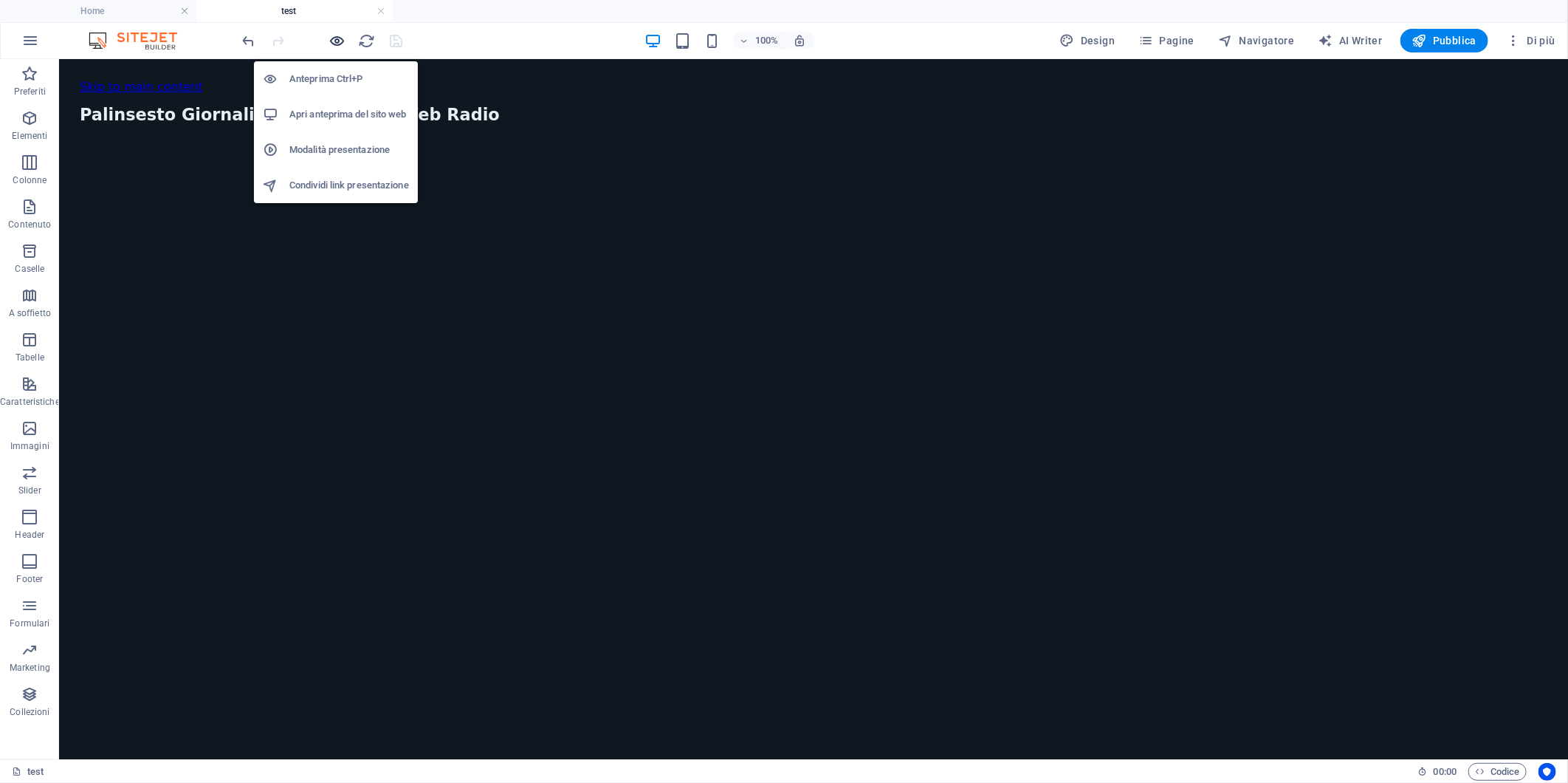
click at [334, 40] on icon "button" at bounding box center [337, 40] width 17 height 17
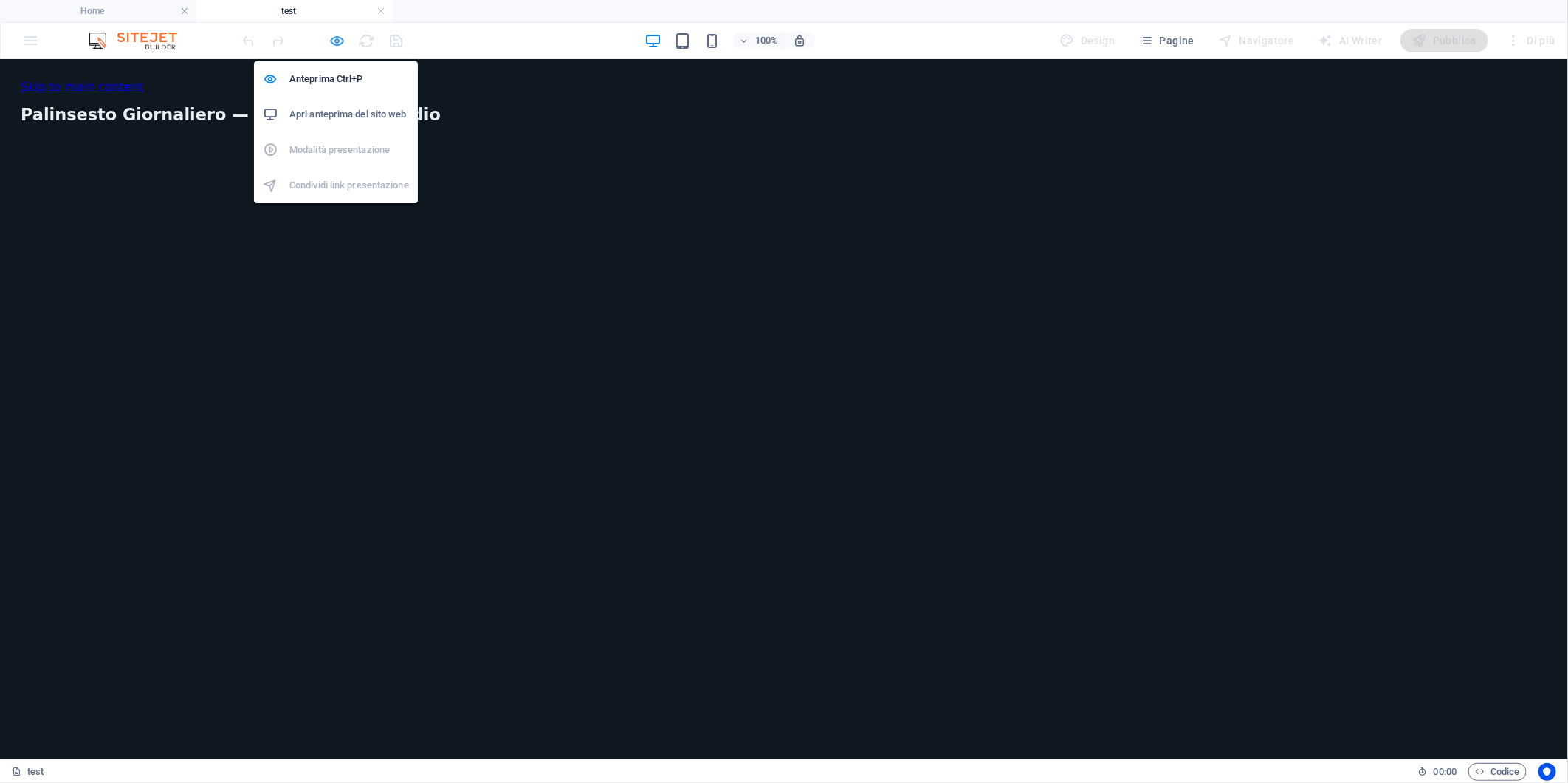
click at [334, 40] on icon "button" at bounding box center [337, 40] width 17 height 17
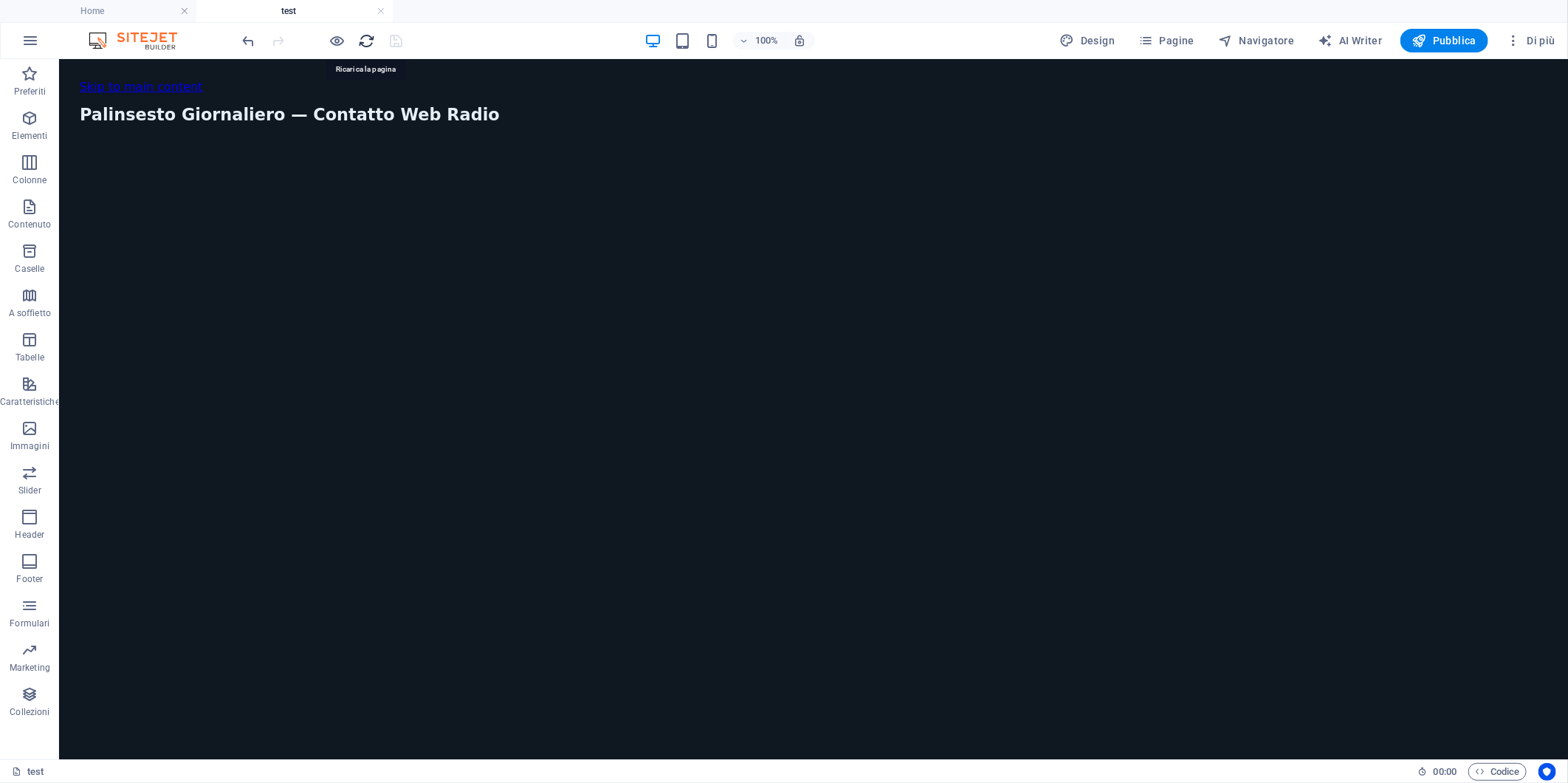
click at [366, 43] on icon "reload" at bounding box center [367, 40] width 17 height 17
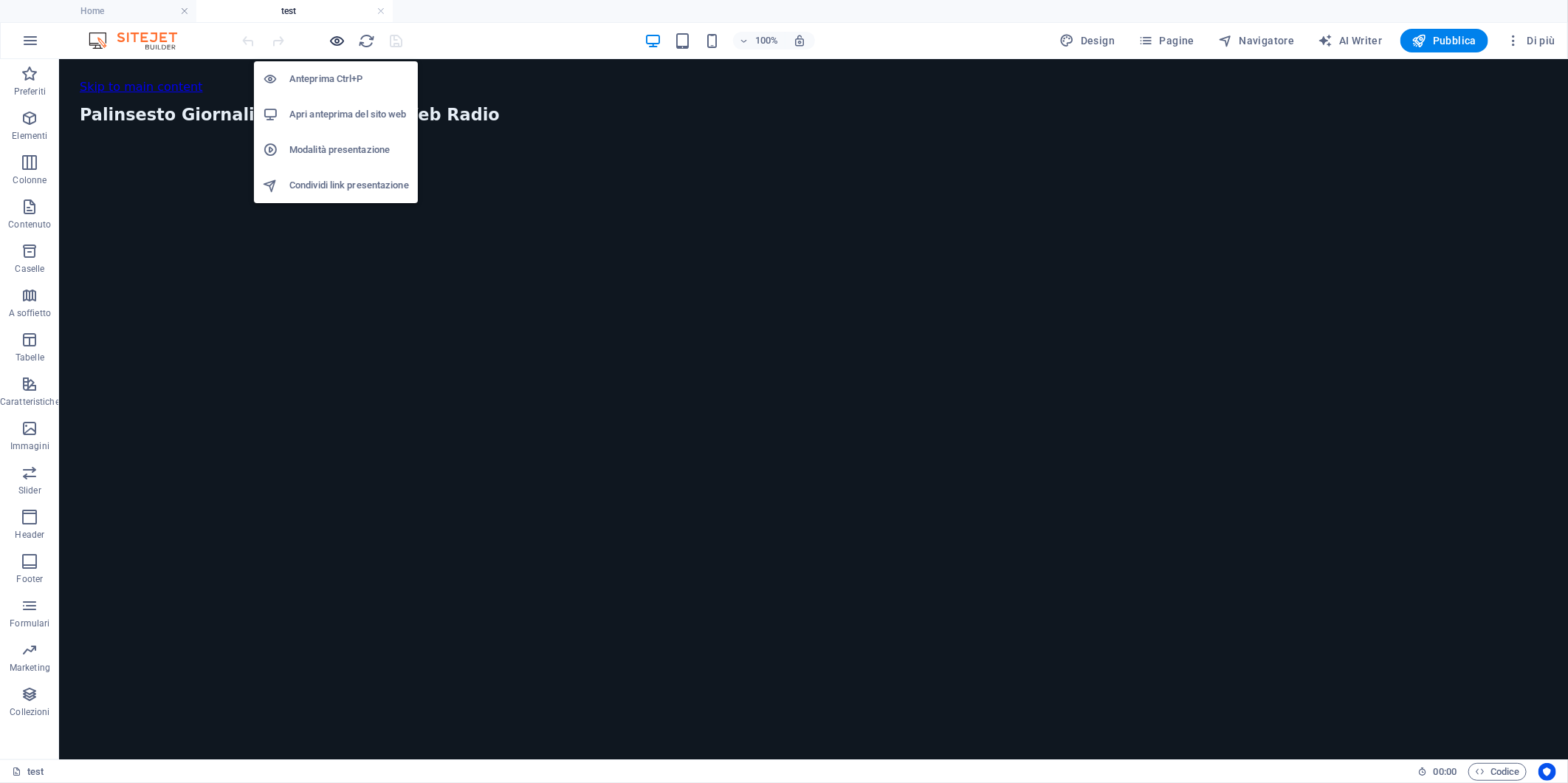
click at [336, 44] on icon "button" at bounding box center [337, 40] width 17 height 17
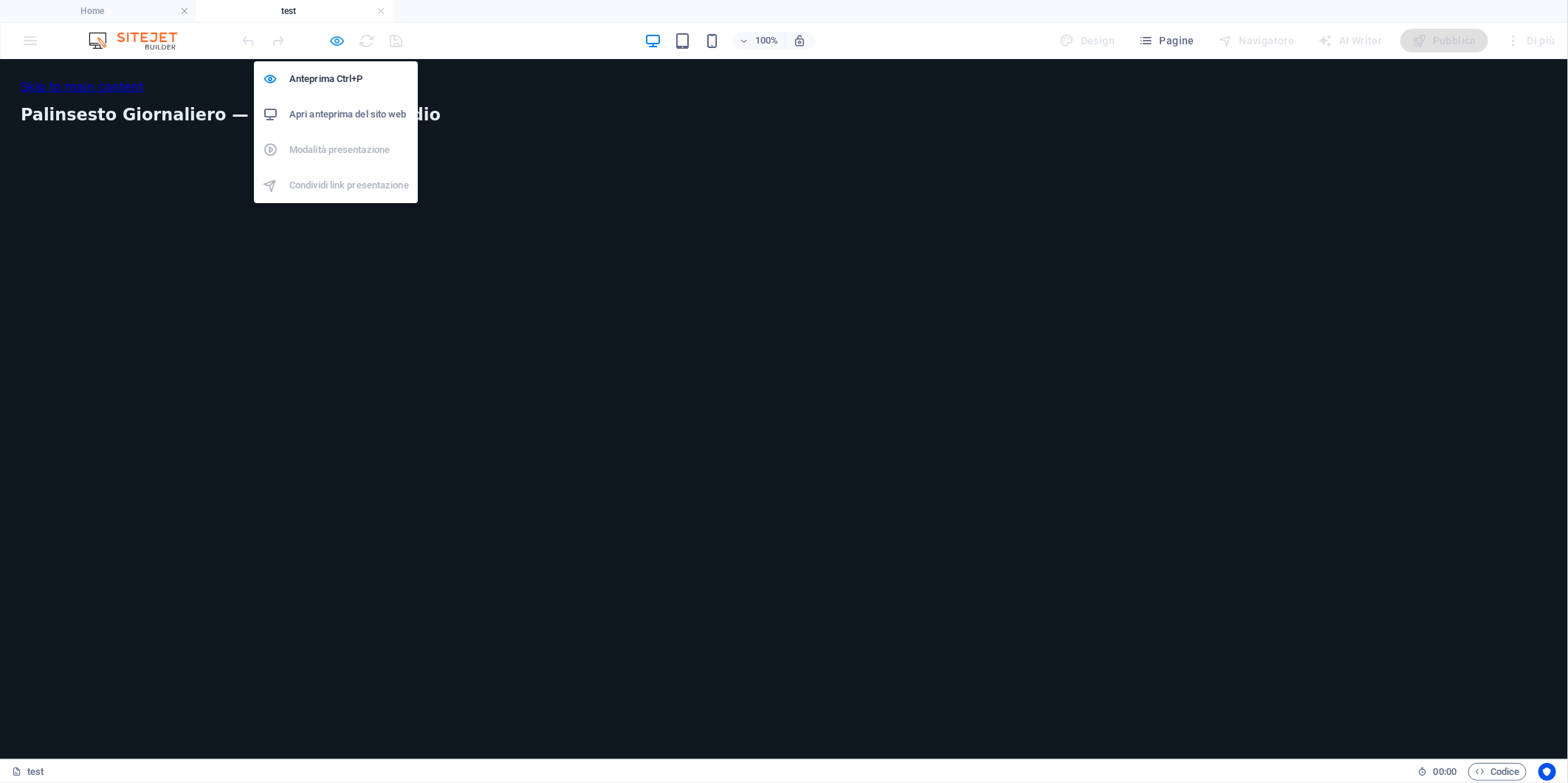
click at [336, 44] on icon "button" at bounding box center [337, 40] width 17 height 17
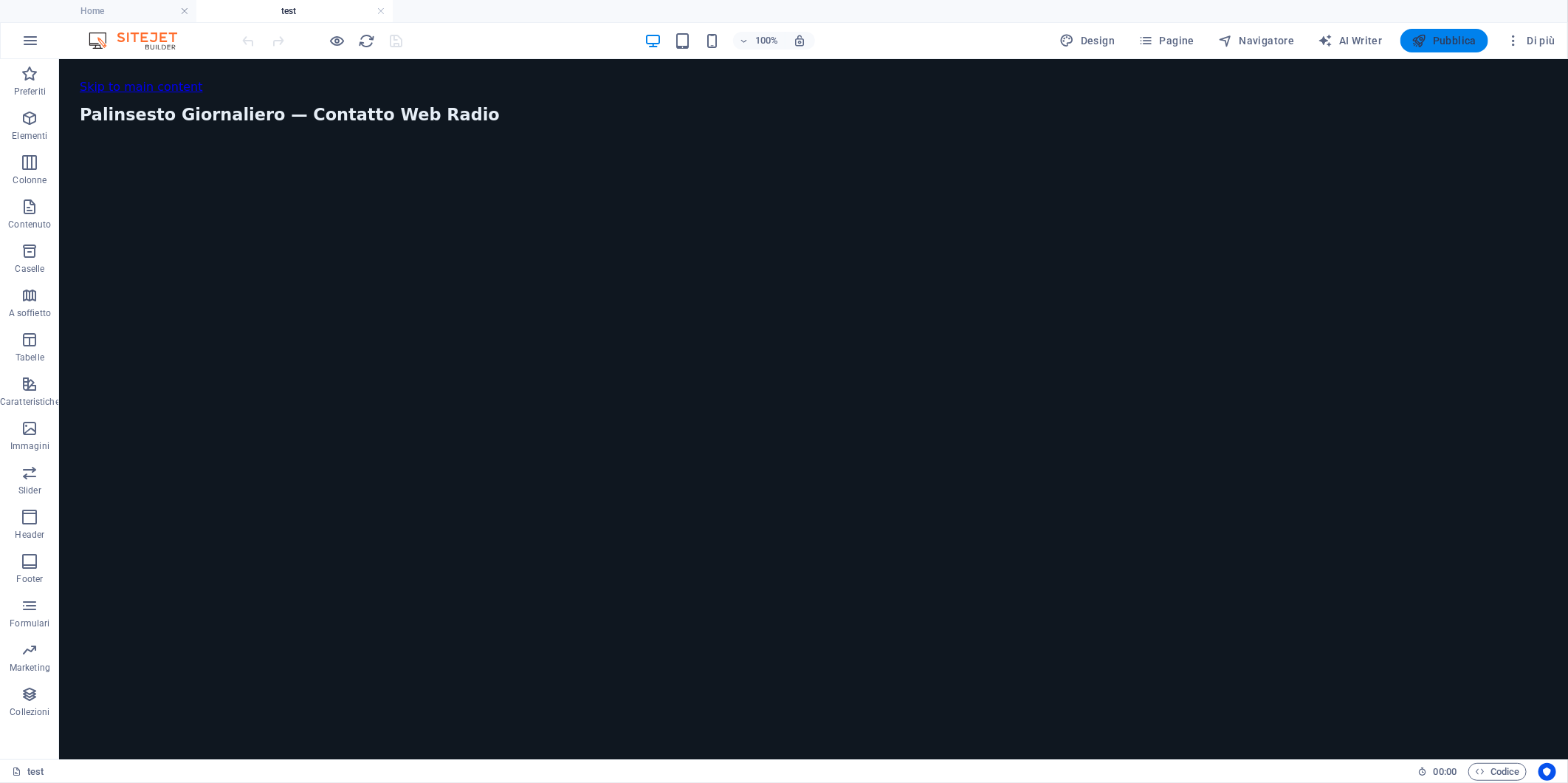
drag, startPoint x: 1430, startPoint y: 39, endPoint x: 1155, endPoint y: 6, distance: 277.0
click at [1430, 39] on span "Pubblica" at bounding box center [1445, 40] width 65 height 14
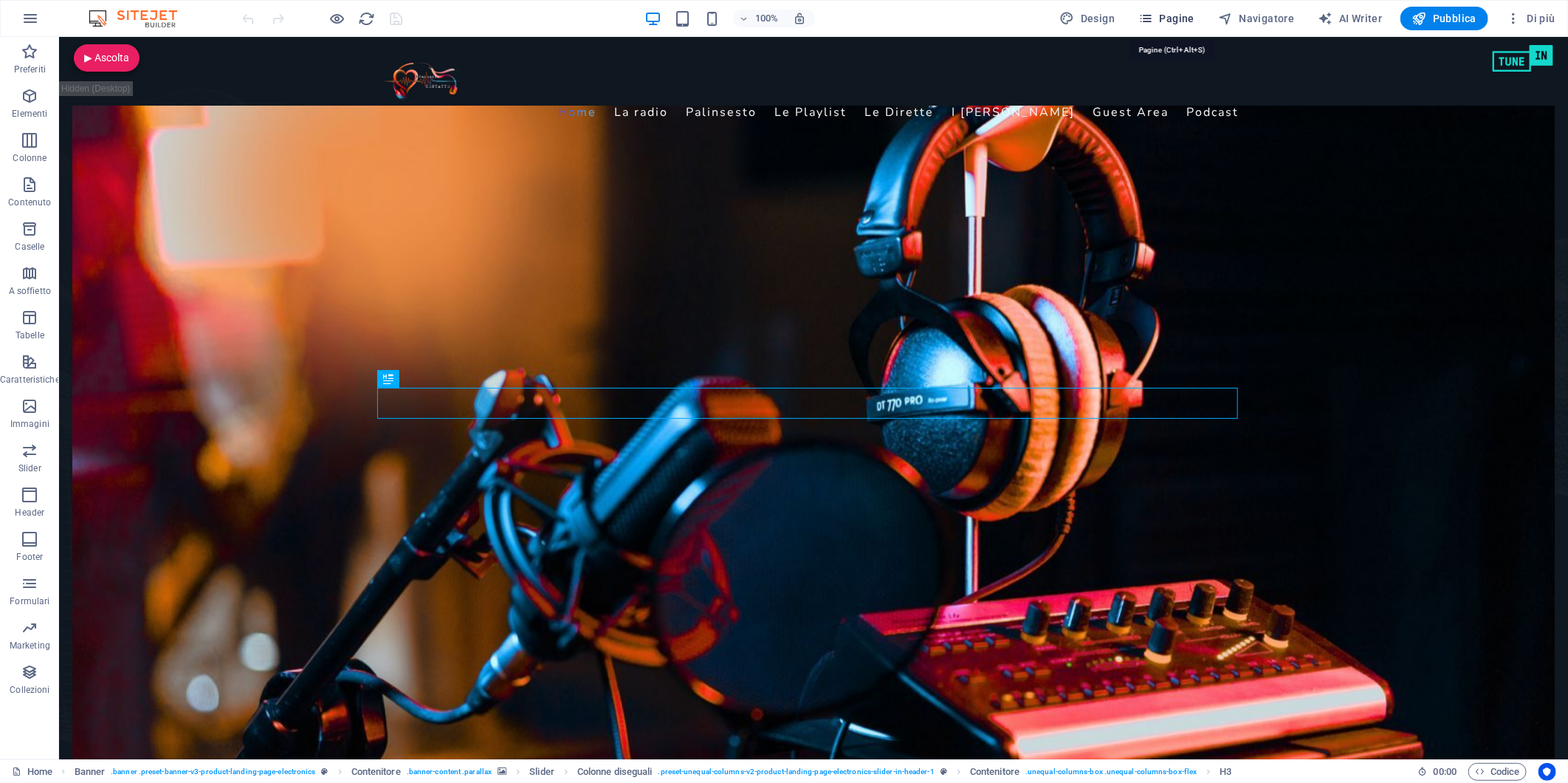
click at [1162, 14] on span "Pagine" at bounding box center [1167, 18] width 56 height 14
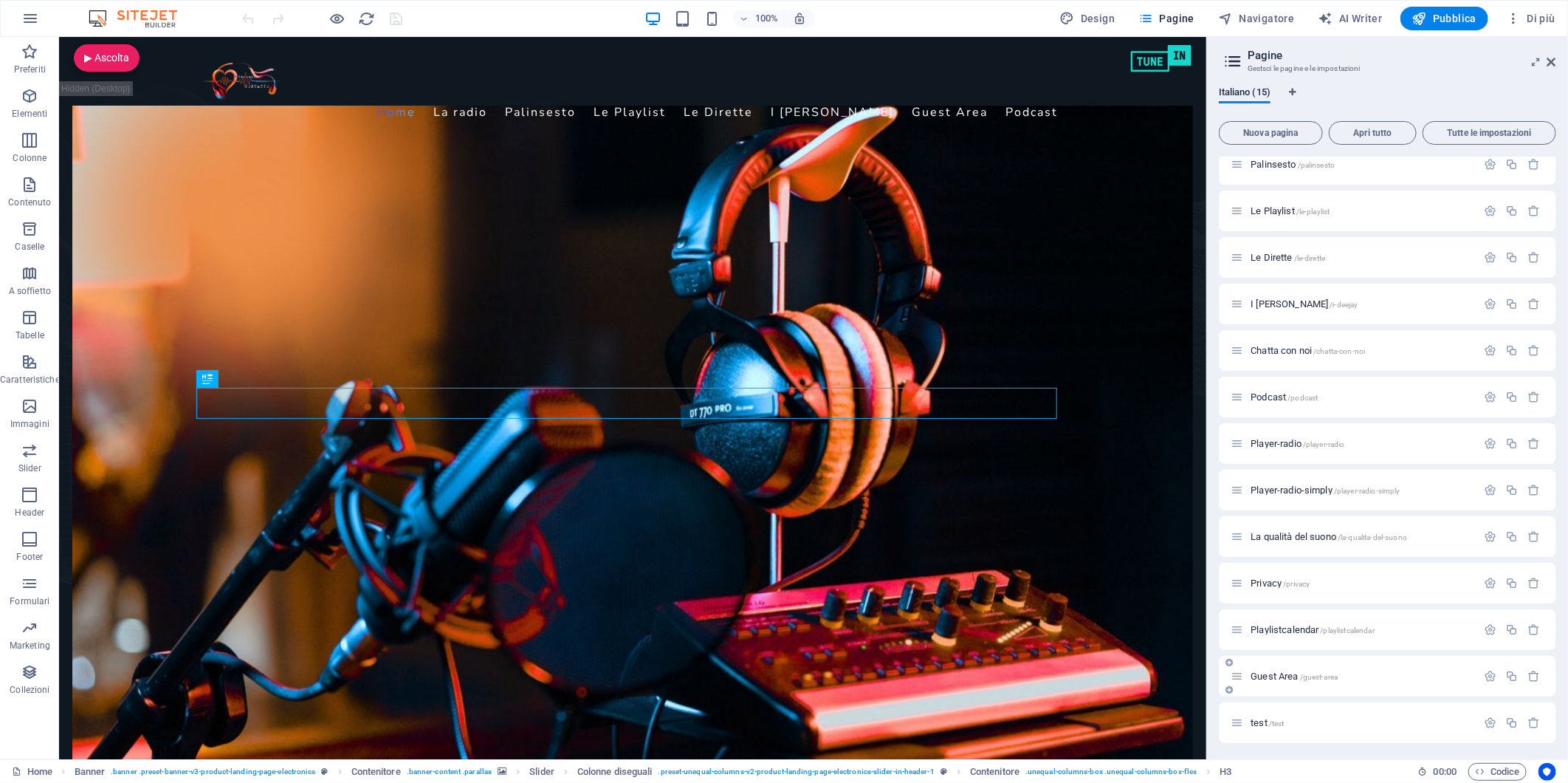
scroll to position [106, 0]
click at [1257, 721] on span "test /test" at bounding box center [1267, 722] width 33 height 11
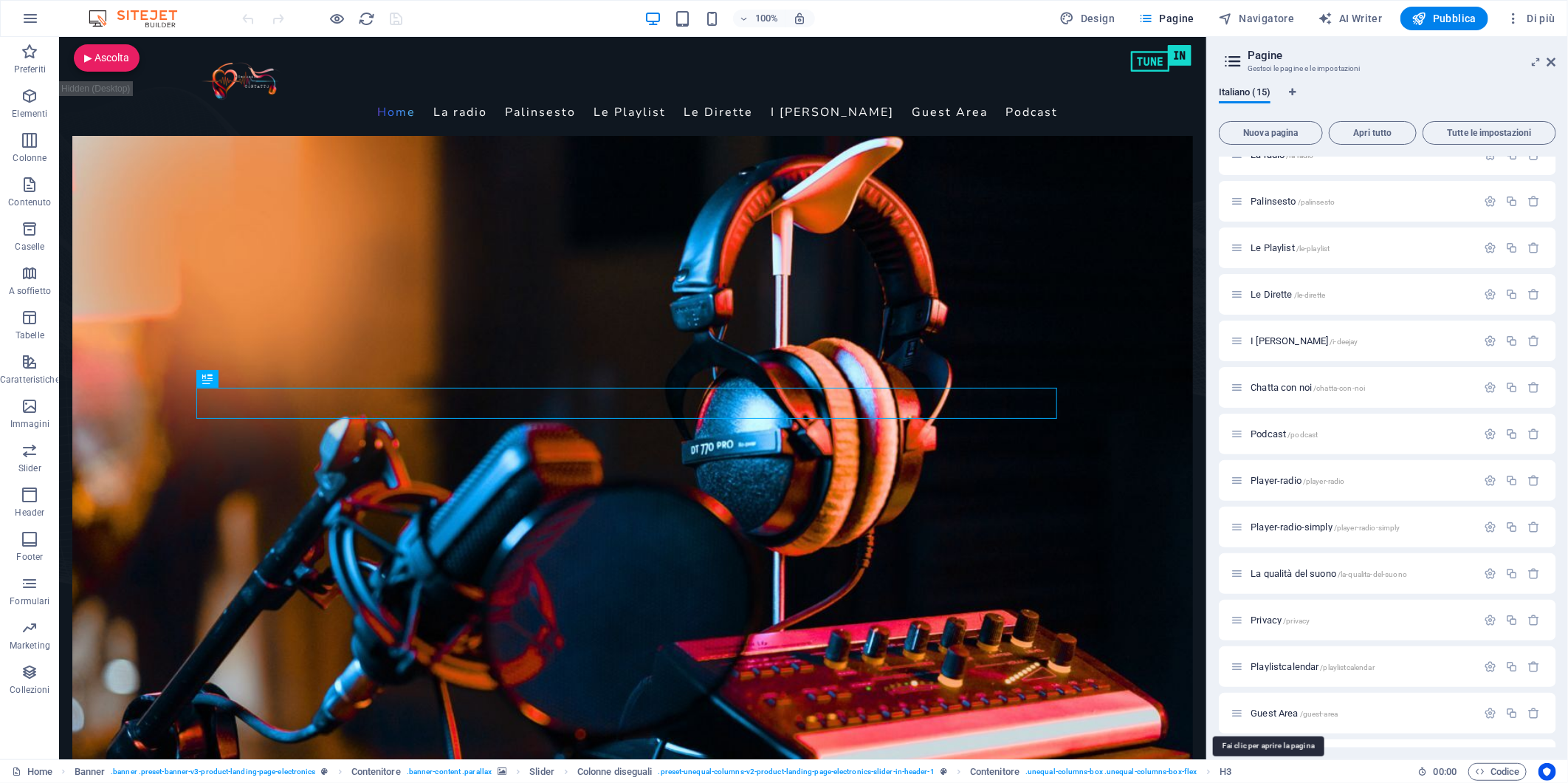
click at [1257, 721] on div "Home / La radio /la-radio Palinsesto /palinsesto Le Playlist /le-playlist Le Di…" at bounding box center [1387, 434] width 337 height 692
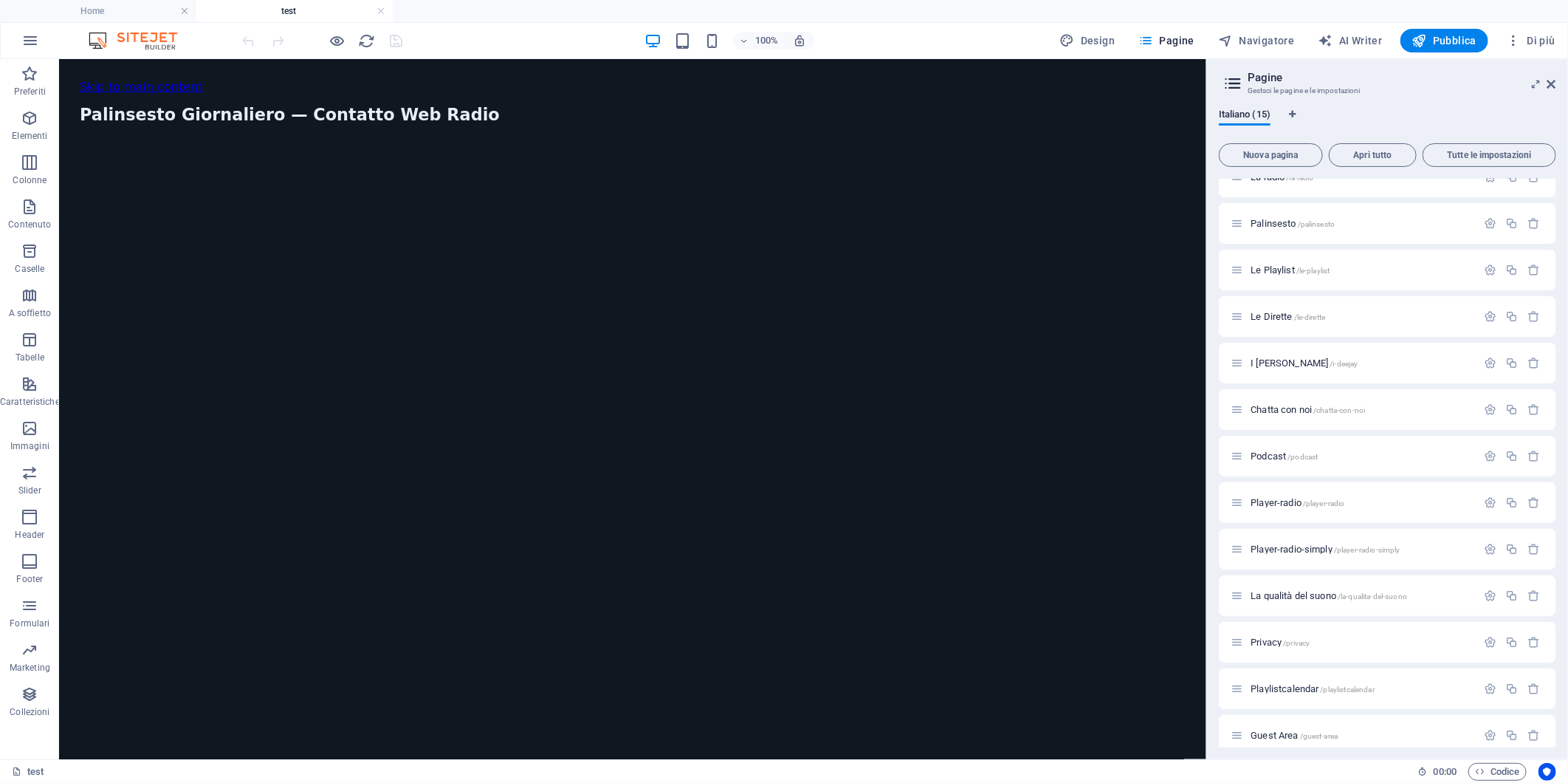
scroll to position [0, 0]
click at [105, 68] on span "HTML" at bounding box center [108, 68] width 24 height 9
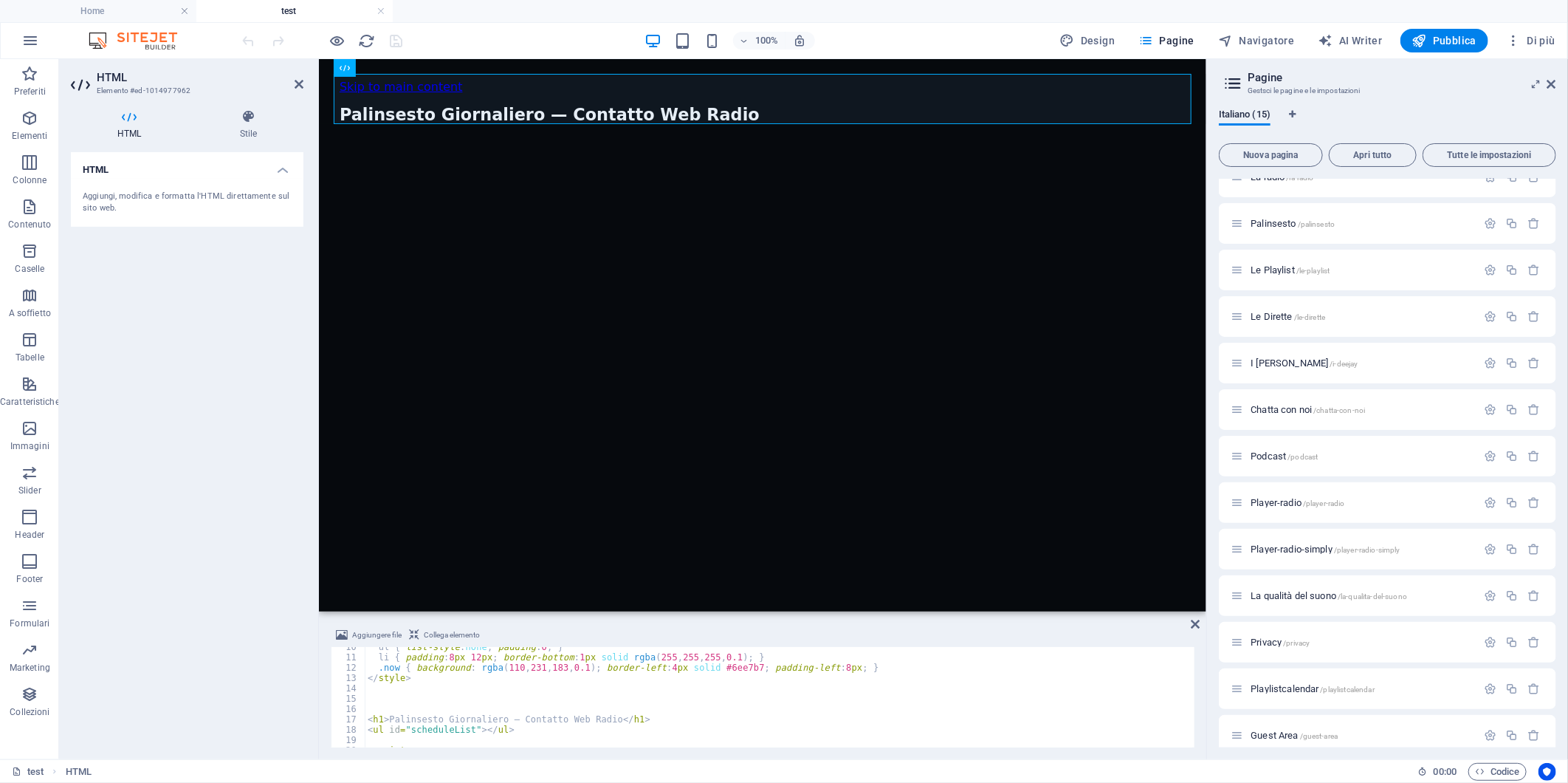
scroll to position [148, 0]
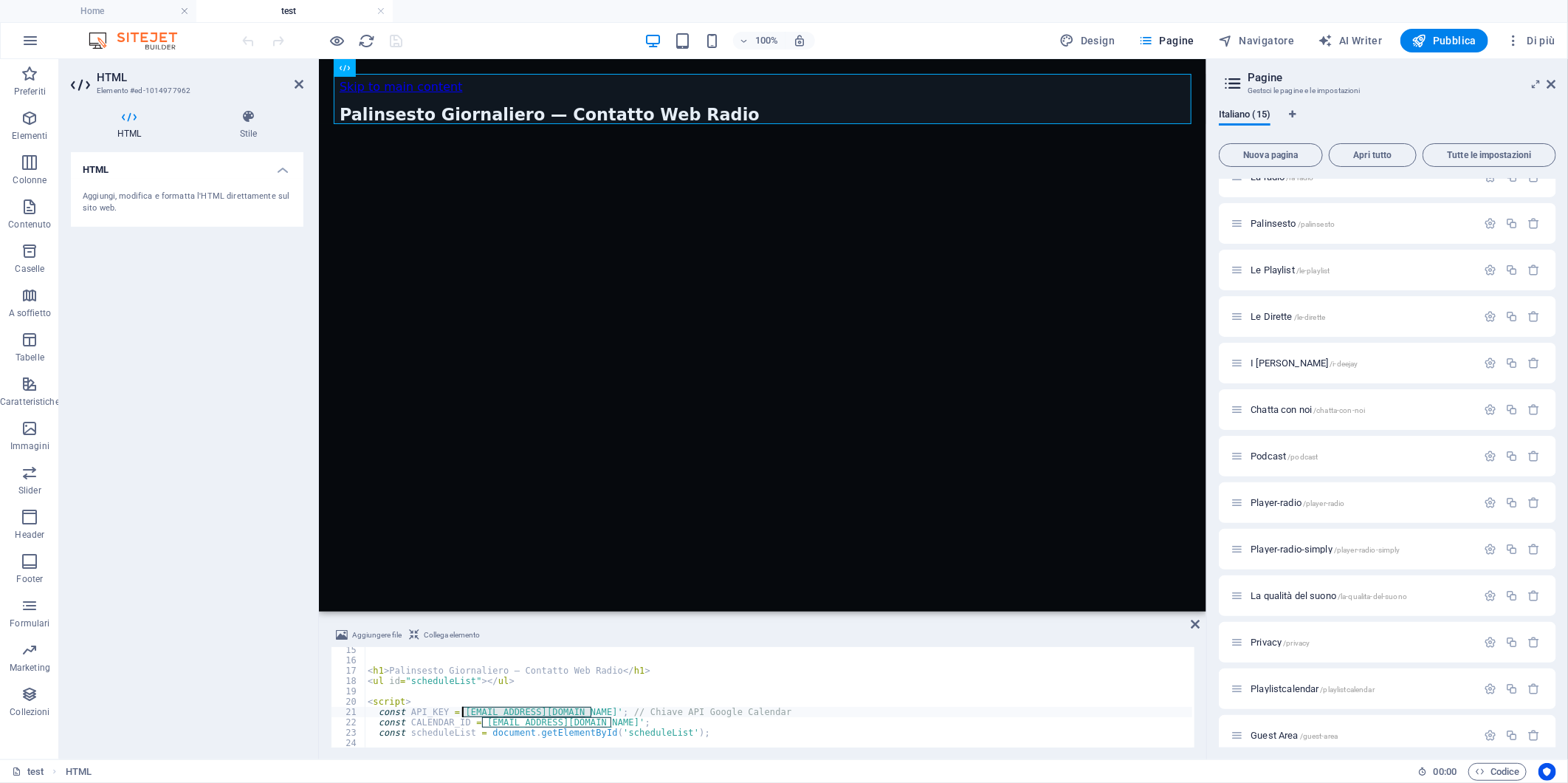
drag, startPoint x: 591, startPoint y: 712, endPoint x: 461, endPoint y: 707, distance: 130.1
click at [461, 707] on div "< h1 > Palinsesto Giornaliero — Contatto Web Radio </ h1 > < ul id = "scheduleL…" at bounding box center [844, 705] width 960 height 119
type textarea "const API_KEY = 'AIzaSyAp4muPi91rz8Nu7eN0WWQMlH3diSb13PI'; // Chiave API Google…"
click at [166, 364] on div "HTML Aggiungi, modifica e formatta l'HTML direttamente sul sito web." at bounding box center [187, 450] width 233 height 596
click at [393, 35] on icon "save" at bounding box center [397, 40] width 17 height 17
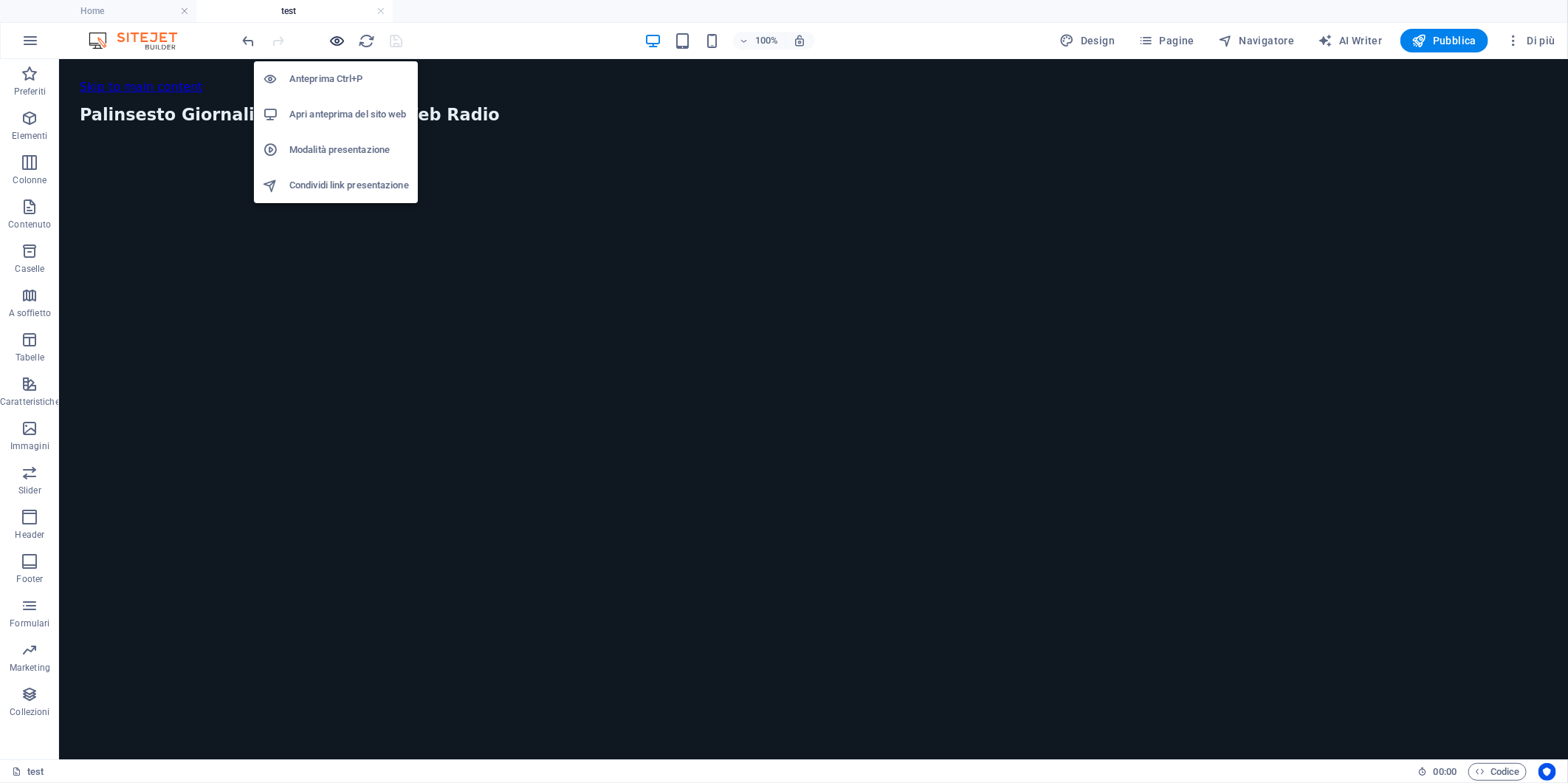
click at [333, 40] on icon "button" at bounding box center [337, 40] width 17 height 17
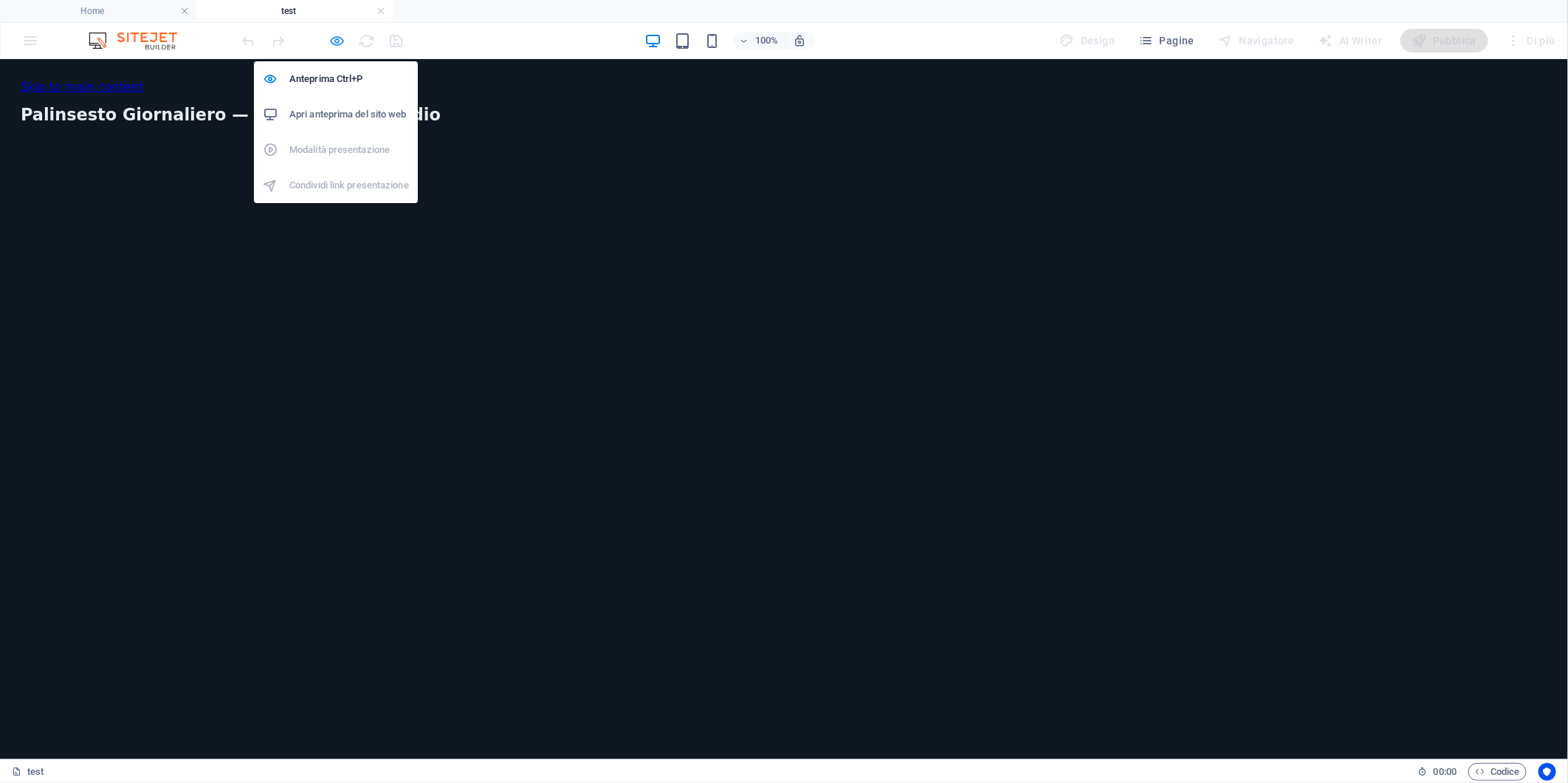
click at [336, 39] on icon "button" at bounding box center [337, 40] width 17 height 17
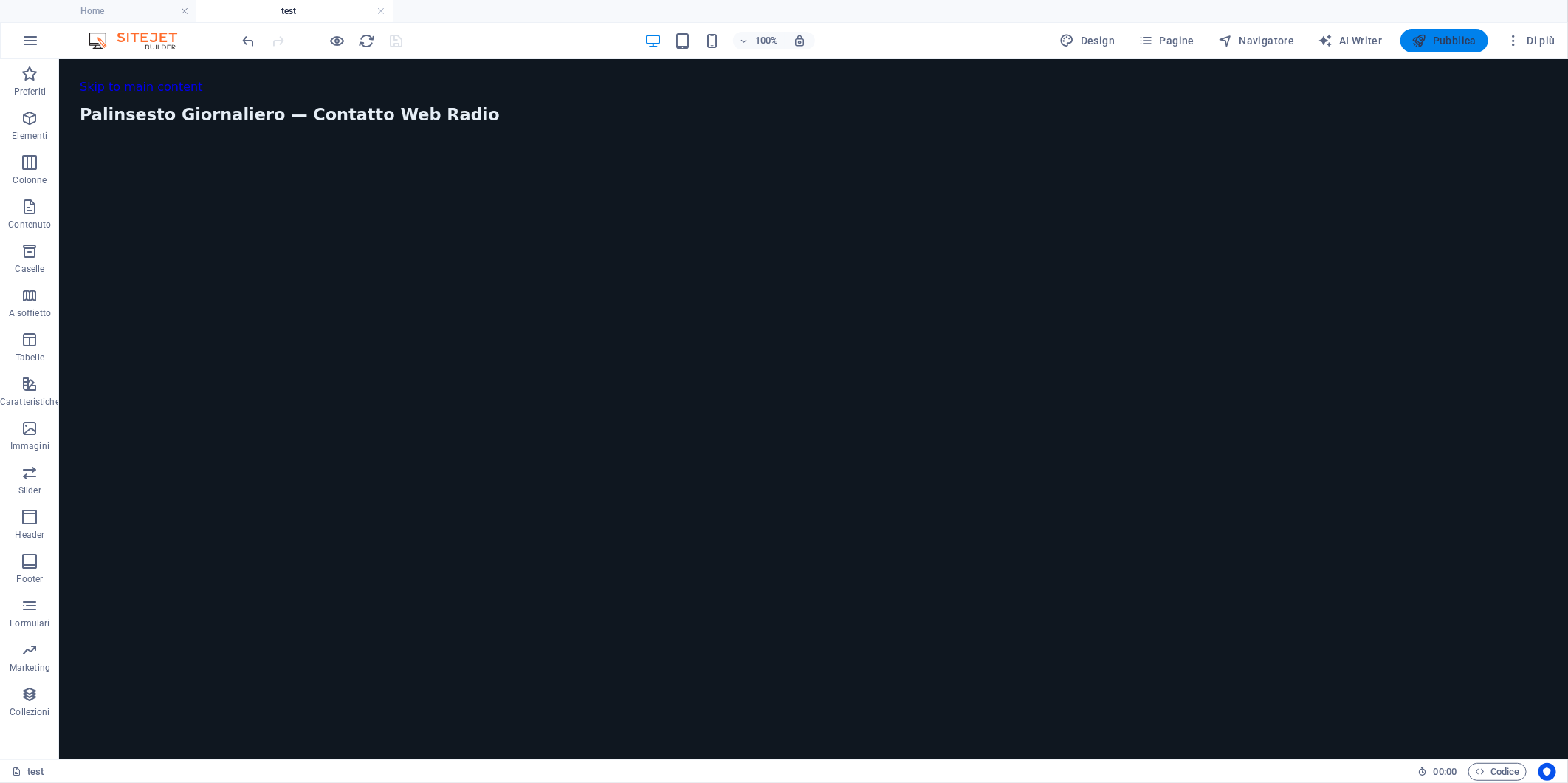
click at [1436, 33] on span "Pubblica" at bounding box center [1445, 40] width 65 height 14
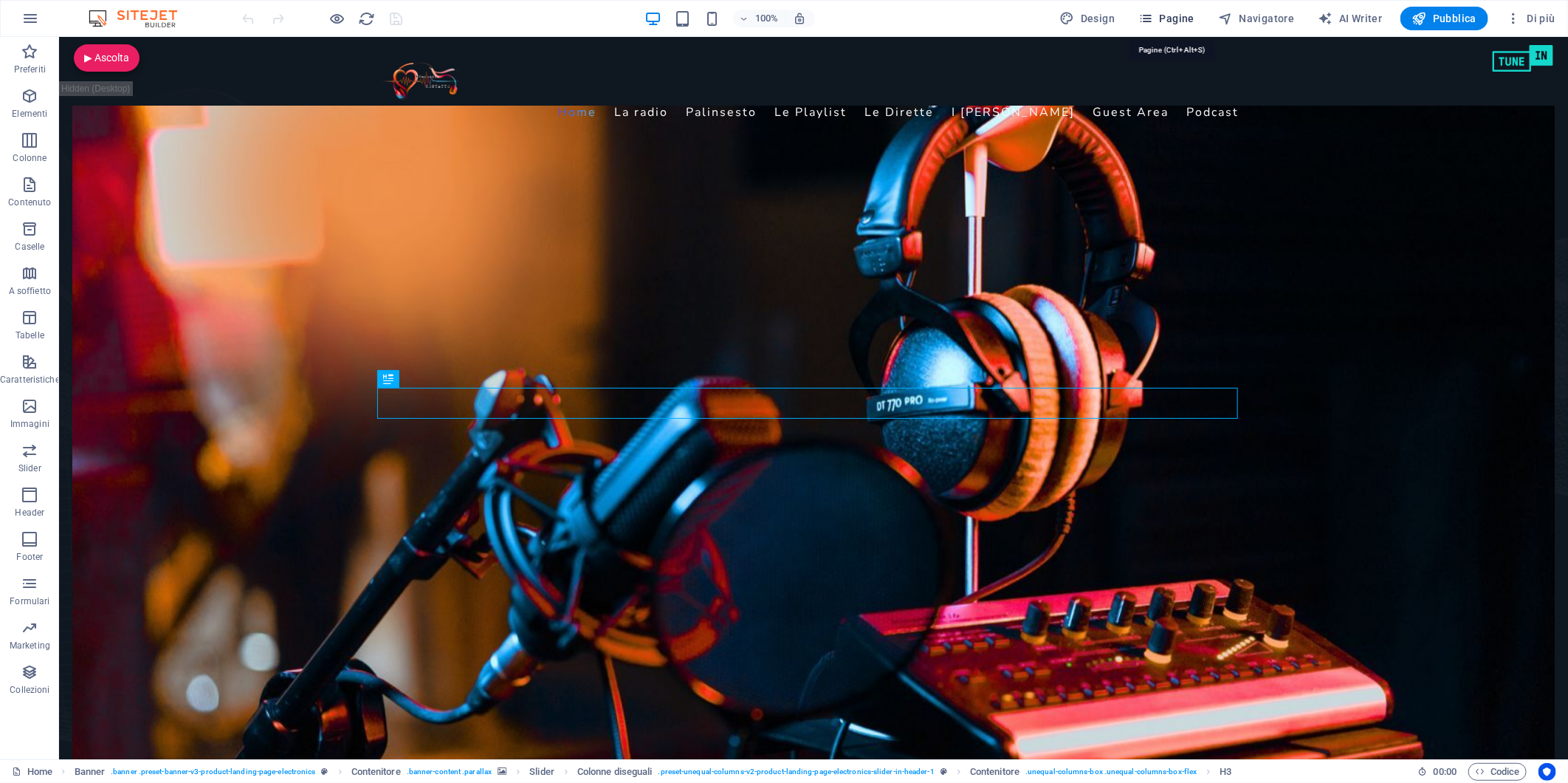
click at [1160, 17] on span "Pagine" at bounding box center [1167, 18] width 56 height 14
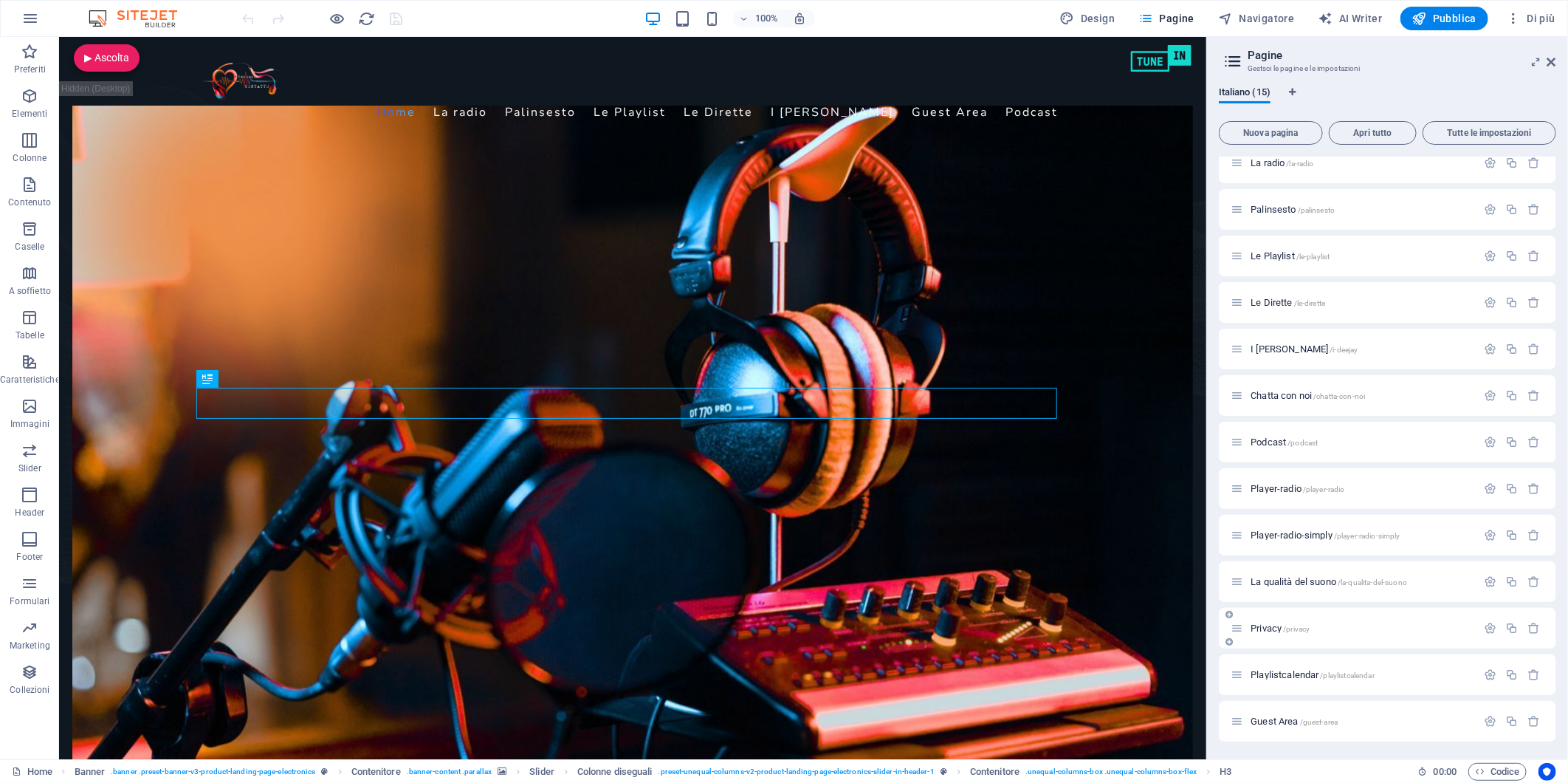
scroll to position [106, 0]
click at [1256, 723] on span "test /test" at bounding box center [1267, 722] width 33 height 11
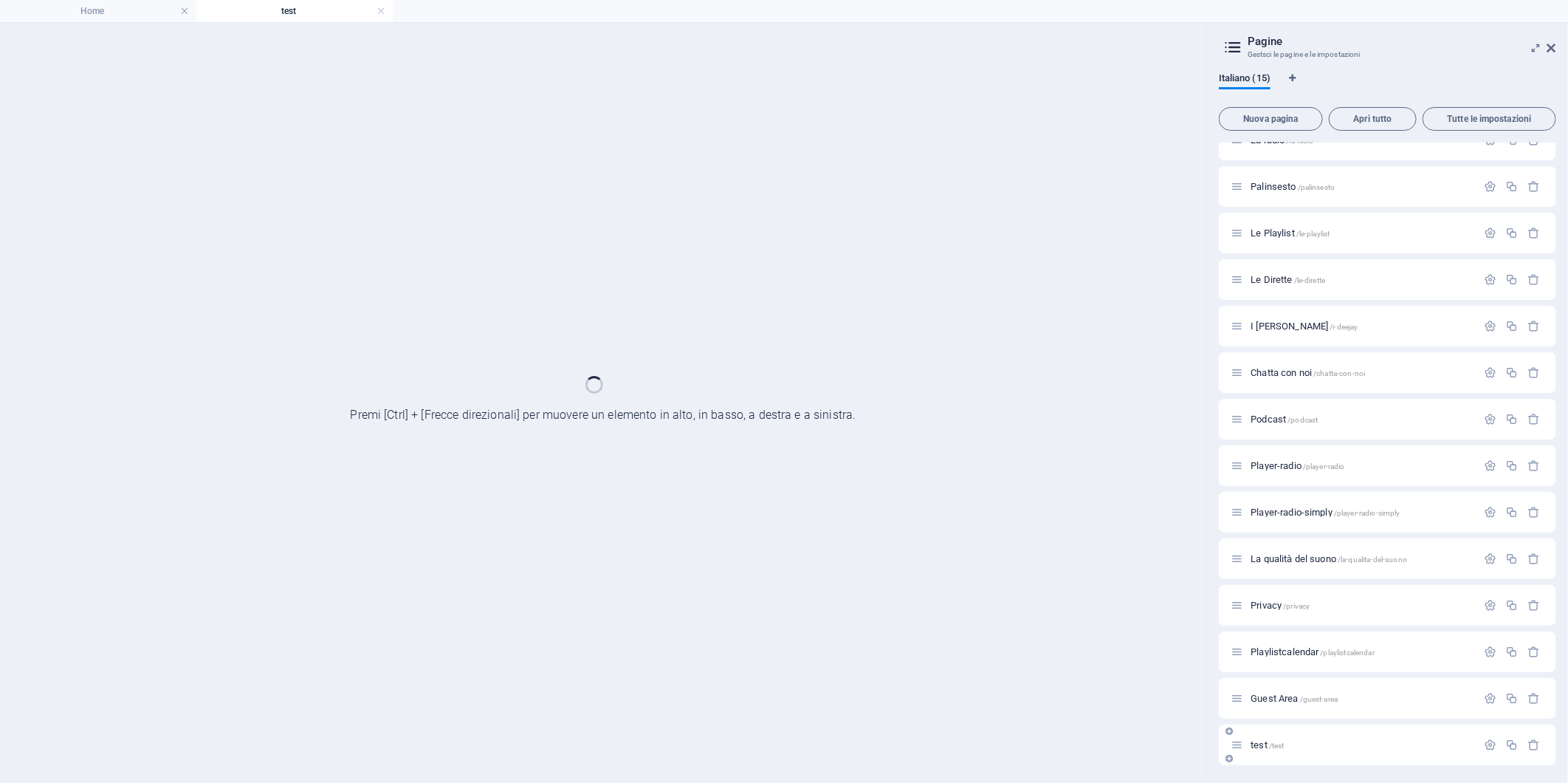
scroll to position [68, 0]
click at [1256, 723] on div "Home / La radio /la-radio Palinsesto /palinsesto Le Playlist /le-playlist Le Di…" at bounding box center [1387, 419] width 337 height 692
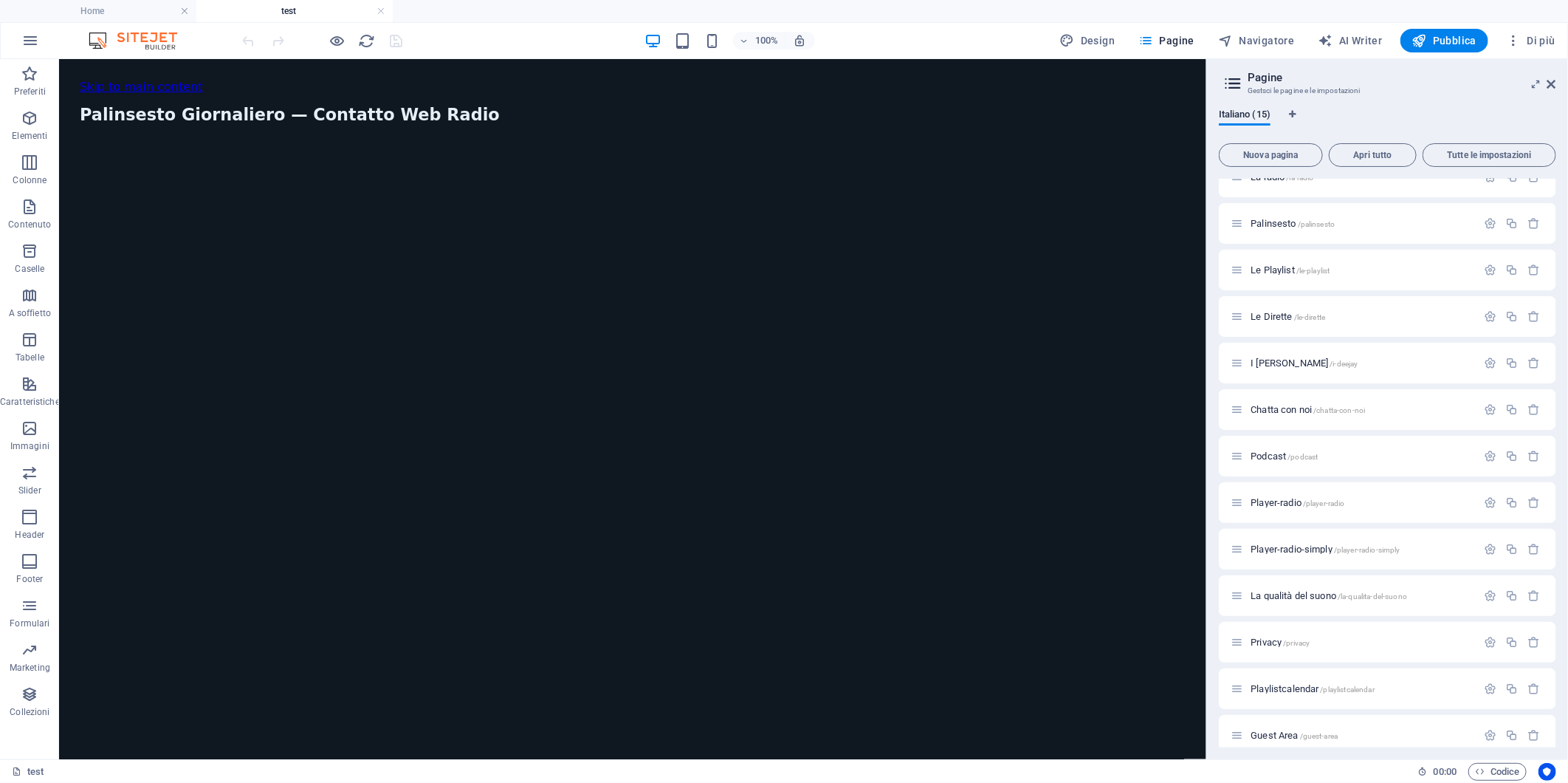
scroll to position [0, 0]
click at [101, 68] on span "HTML" at bounding box center [108, 68] width 24 height 9
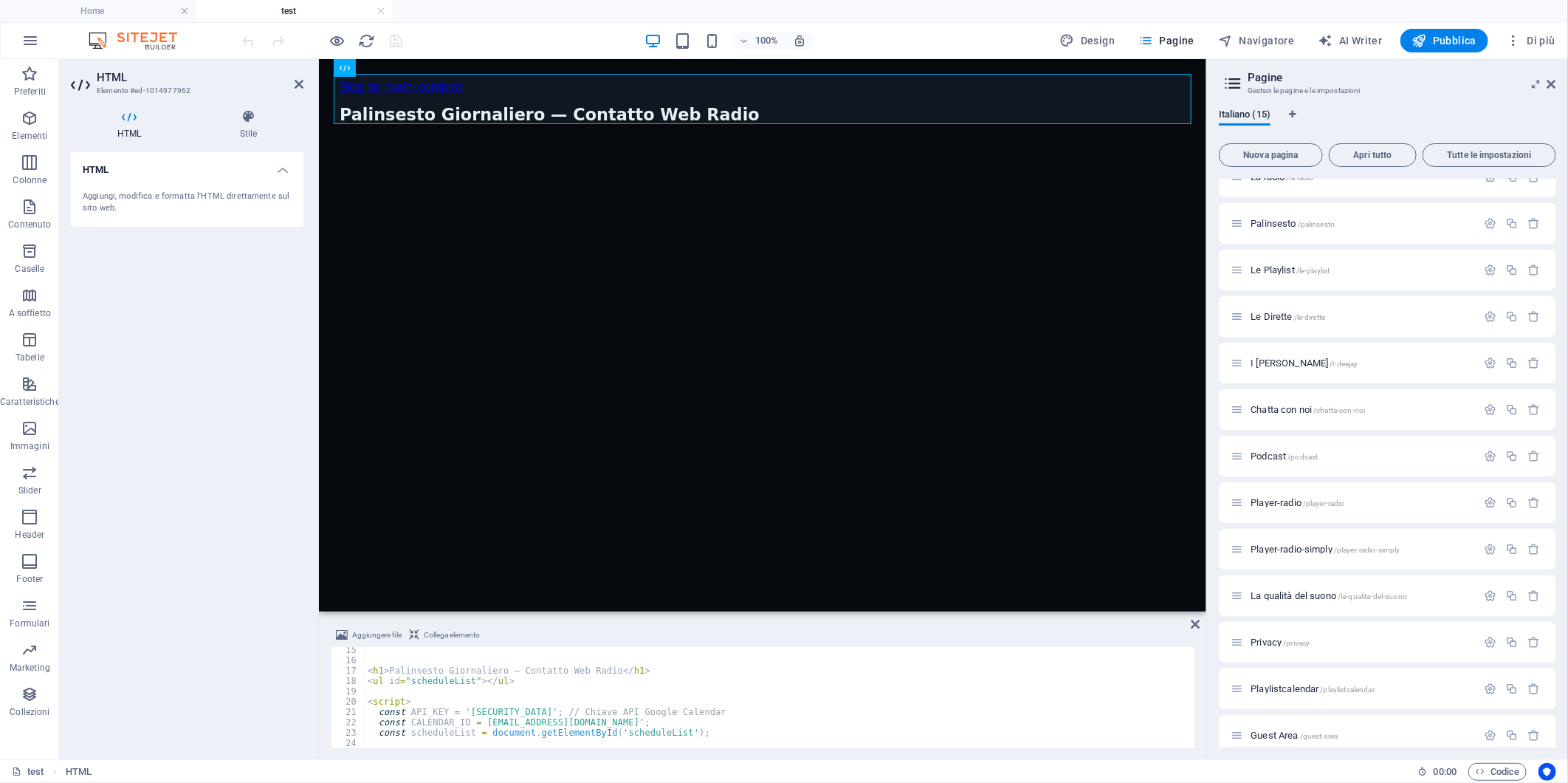
scroll to position [148, 0]
drag, startPoint x: 655, startPoint y: 712, endPoint x: 461, endPoint y: 715, distance: 194.0
click at [461, 715] on div "< h1 > Palinsesto Giornaliero — Contatto Web Radio </ h1 > < ul id = "scheduleL…" at bounding box center [844, 705] width 960 height 119
type textarea "const API_KEY = 'AIzaSyARFXGfY4hDYzSclvUkVqfTL21d00DXwHw'; // Chiave API Google…"
click at [191, 294] on div "HTML Aggiungi, modifica e formatta l'HTML direttamente sul sito web." at bounding box center [187, 450] width 233 height 596
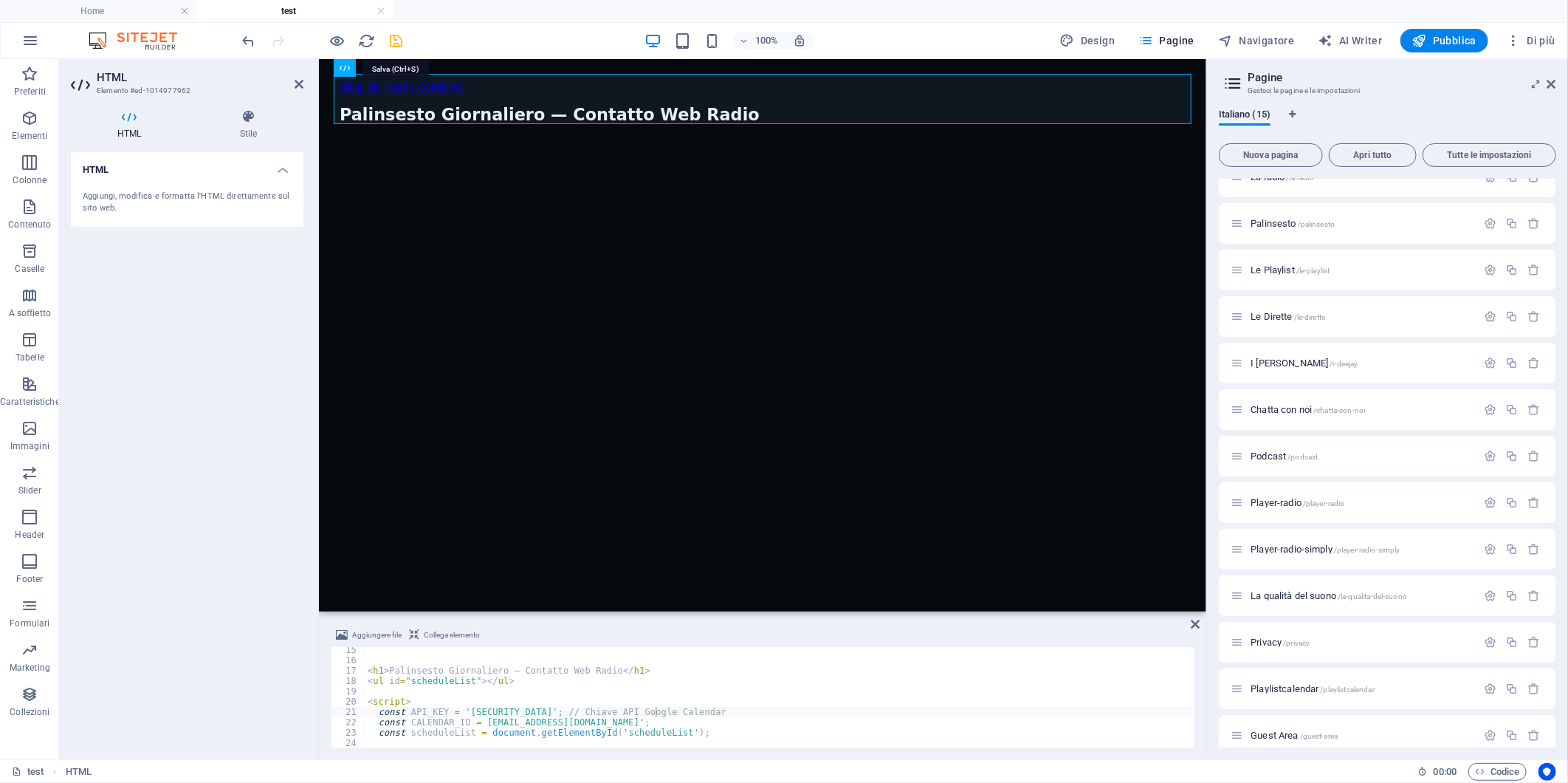
click at [399, 38] on icon "save" at bounding box center [397, 40] width 17 height 17
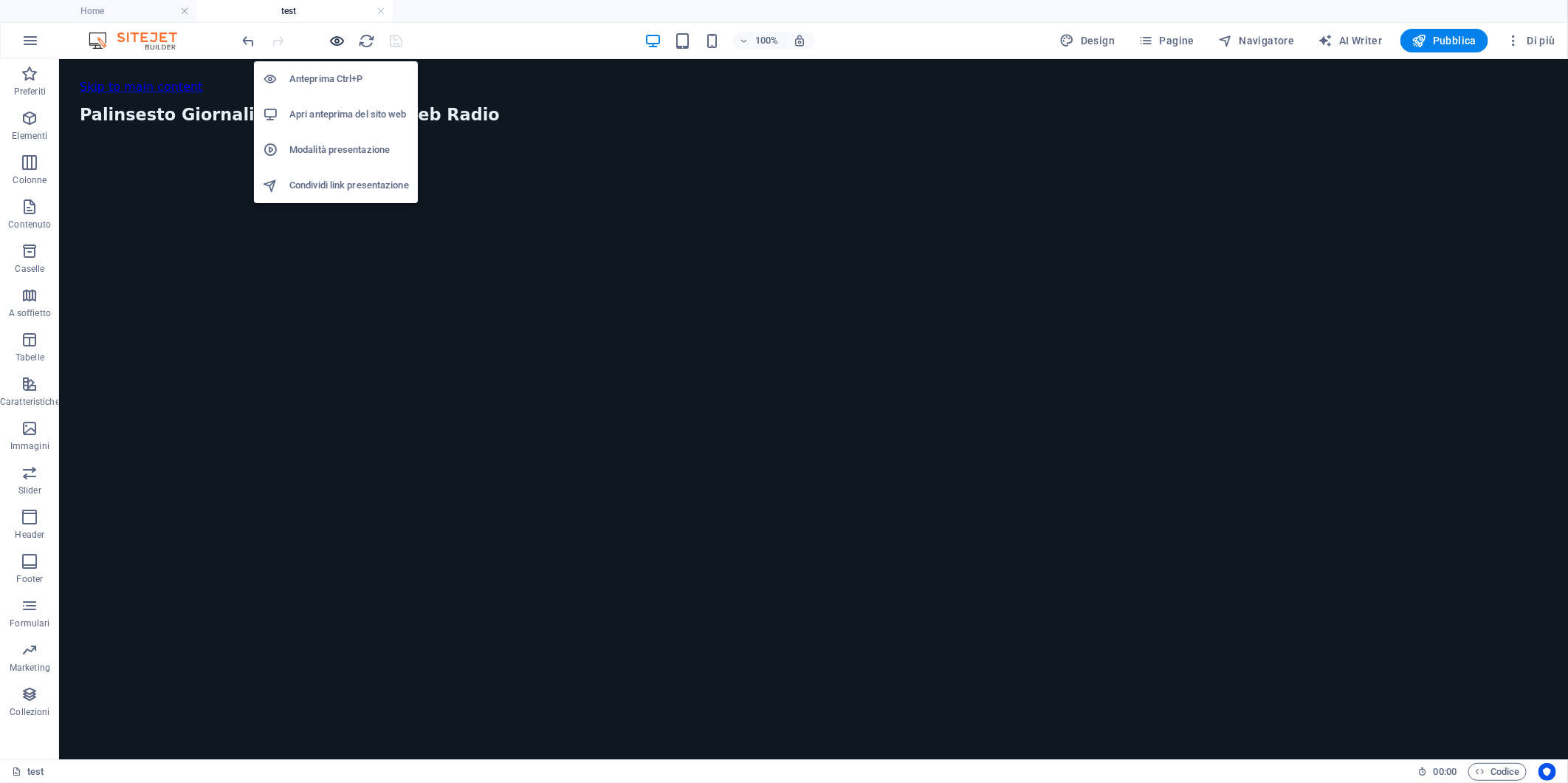
click at [340, 40] on icon "button" at bounding box center [337, 40] width 17 height 17
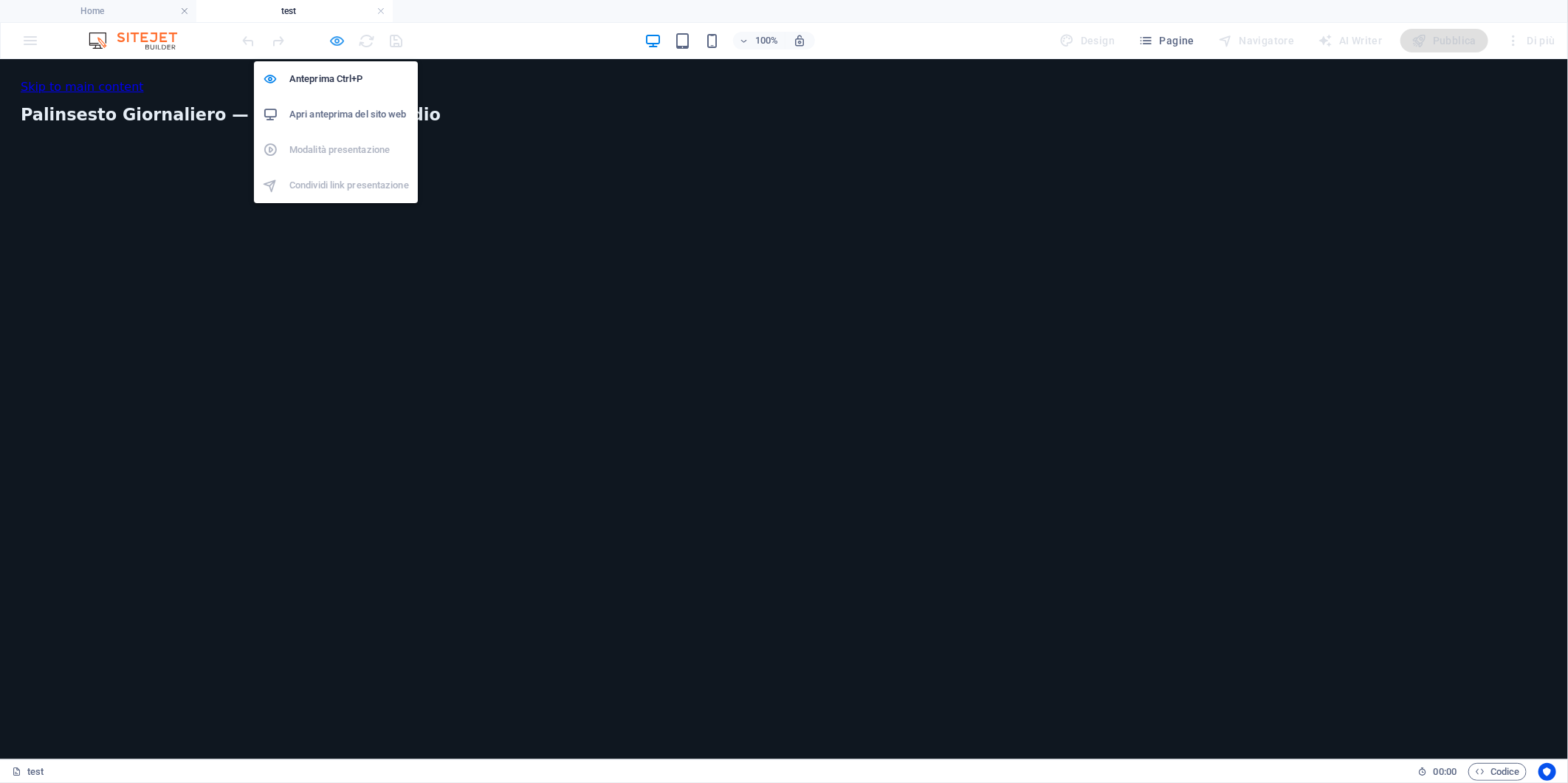
click at [340, 40] on icon "button" at bounding box center [337, 40] width 17 height 17
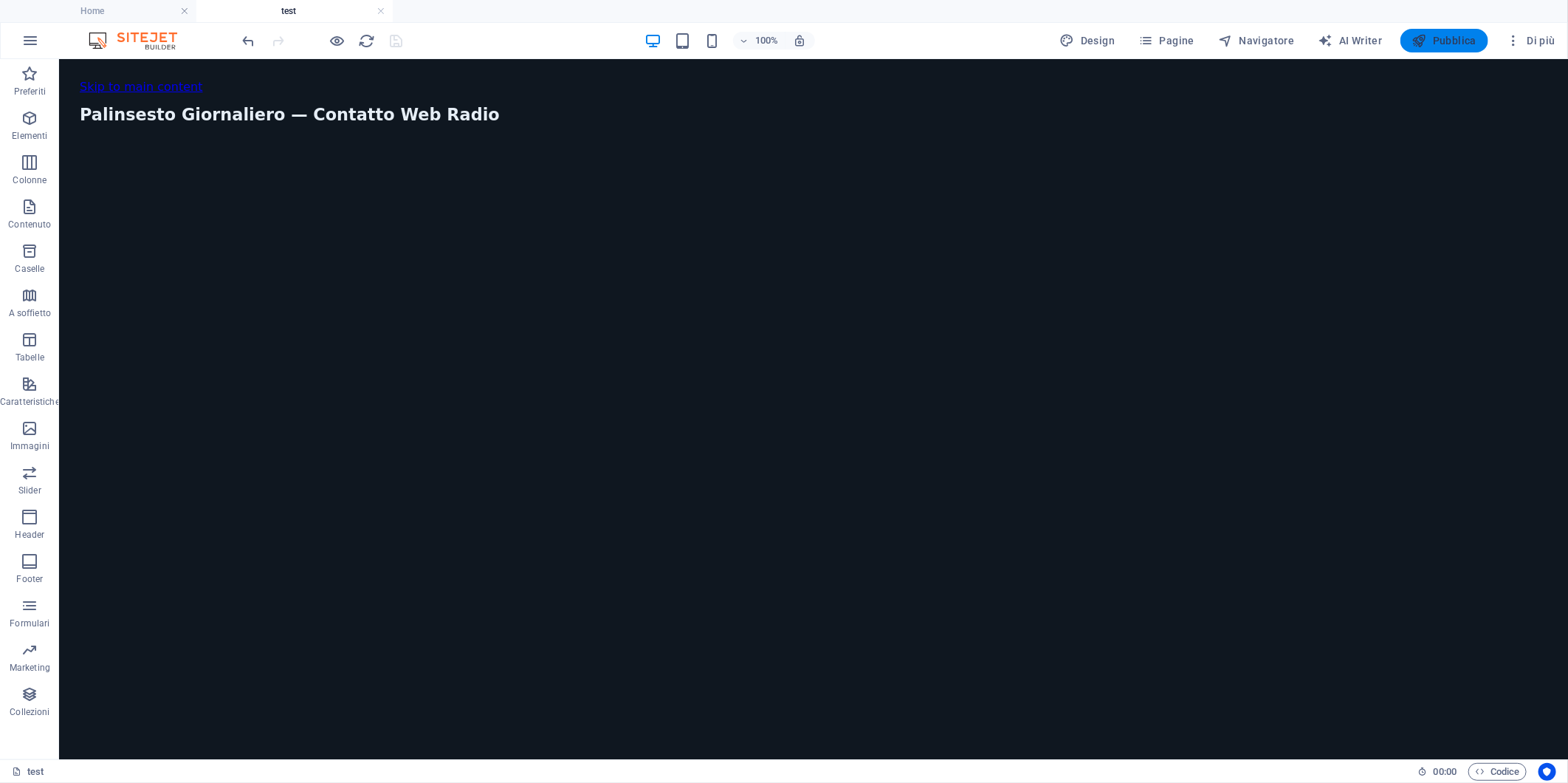
click at [1456, 39] on span "Pubblica" at bounding box center [1445, 40] width 65 height 14
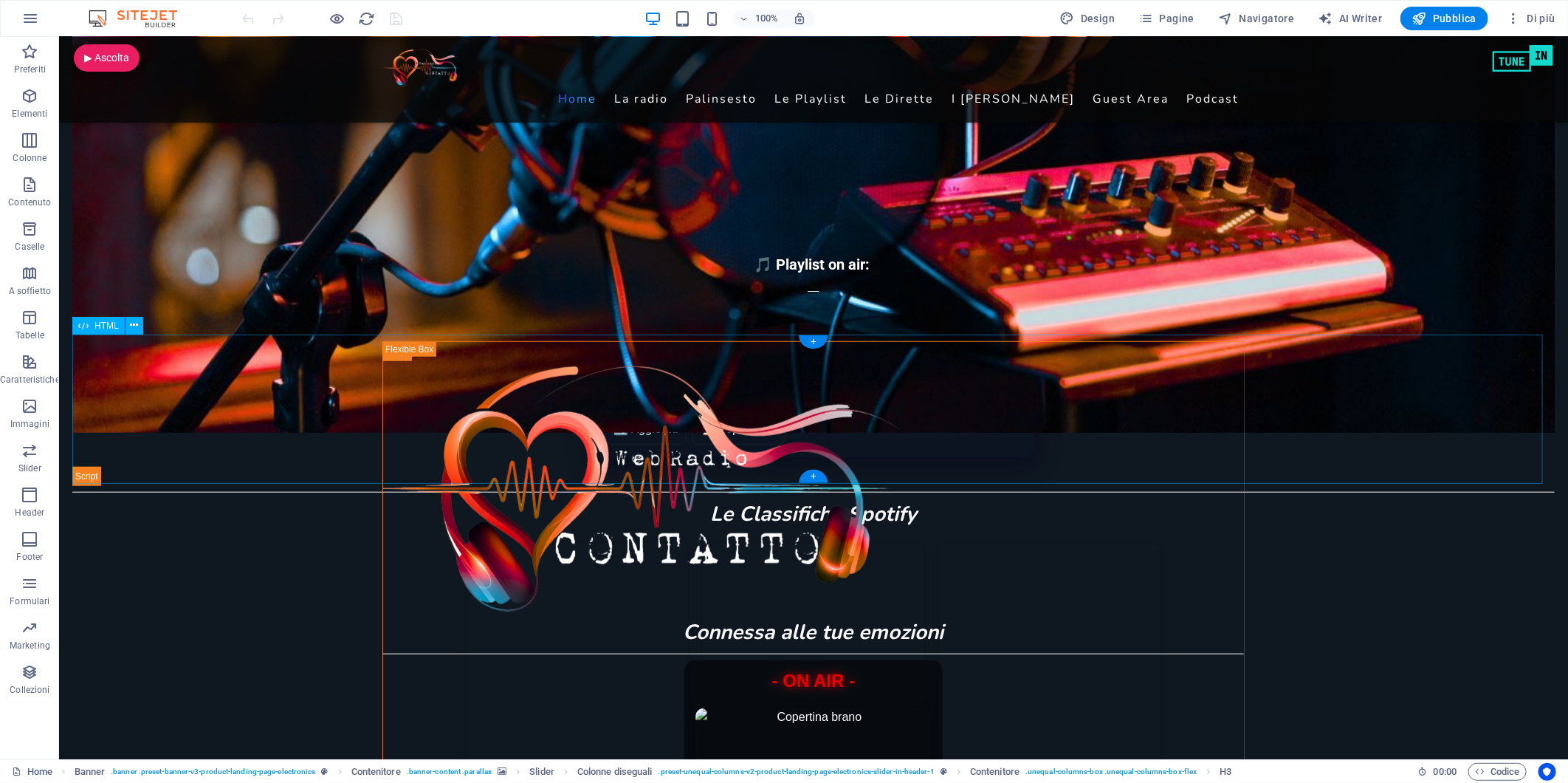
scroll to position [656, 0]
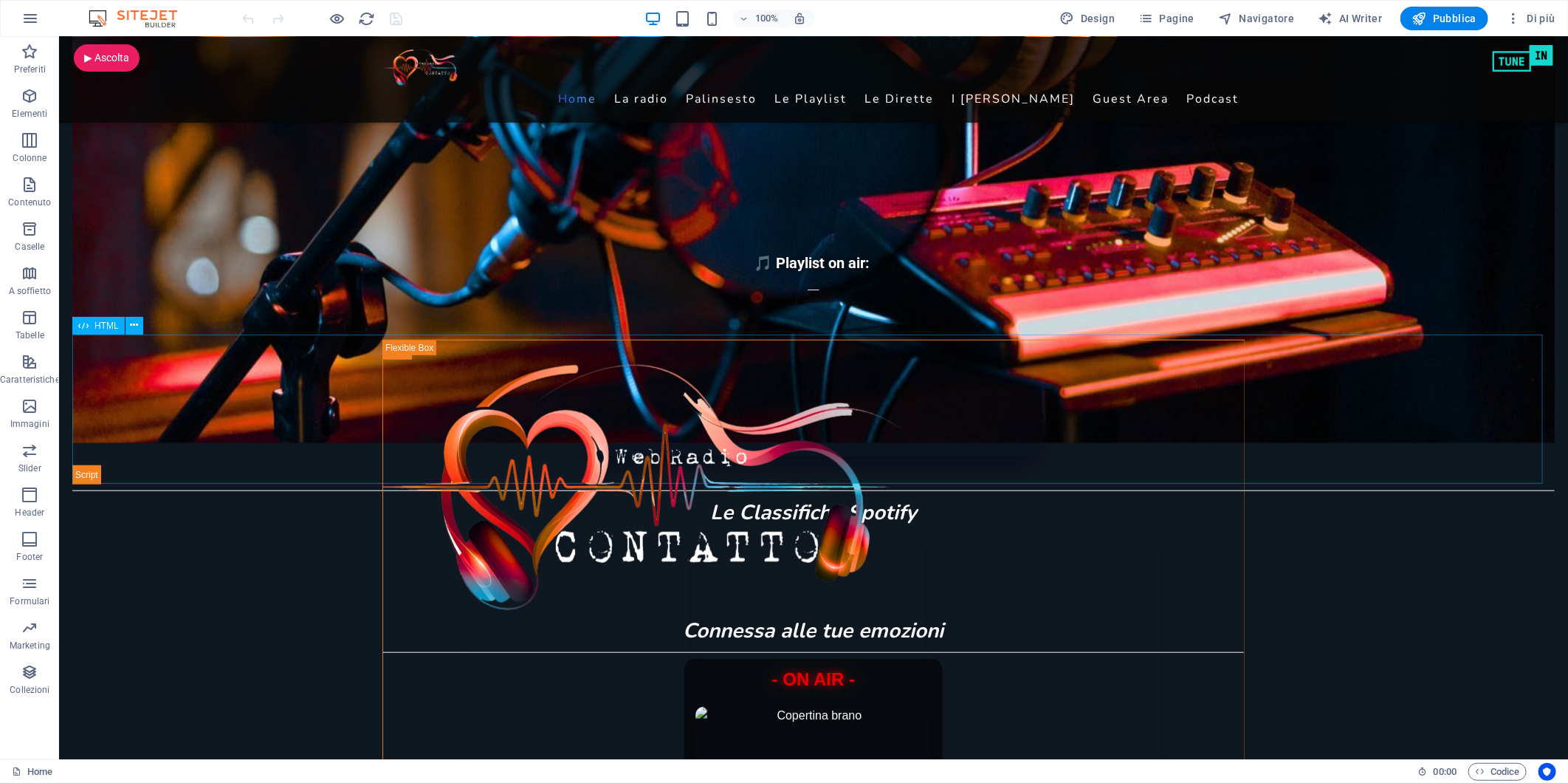
click at [102, 323] on span "HTML" at bounding box center [106, 326] width 24 height 9
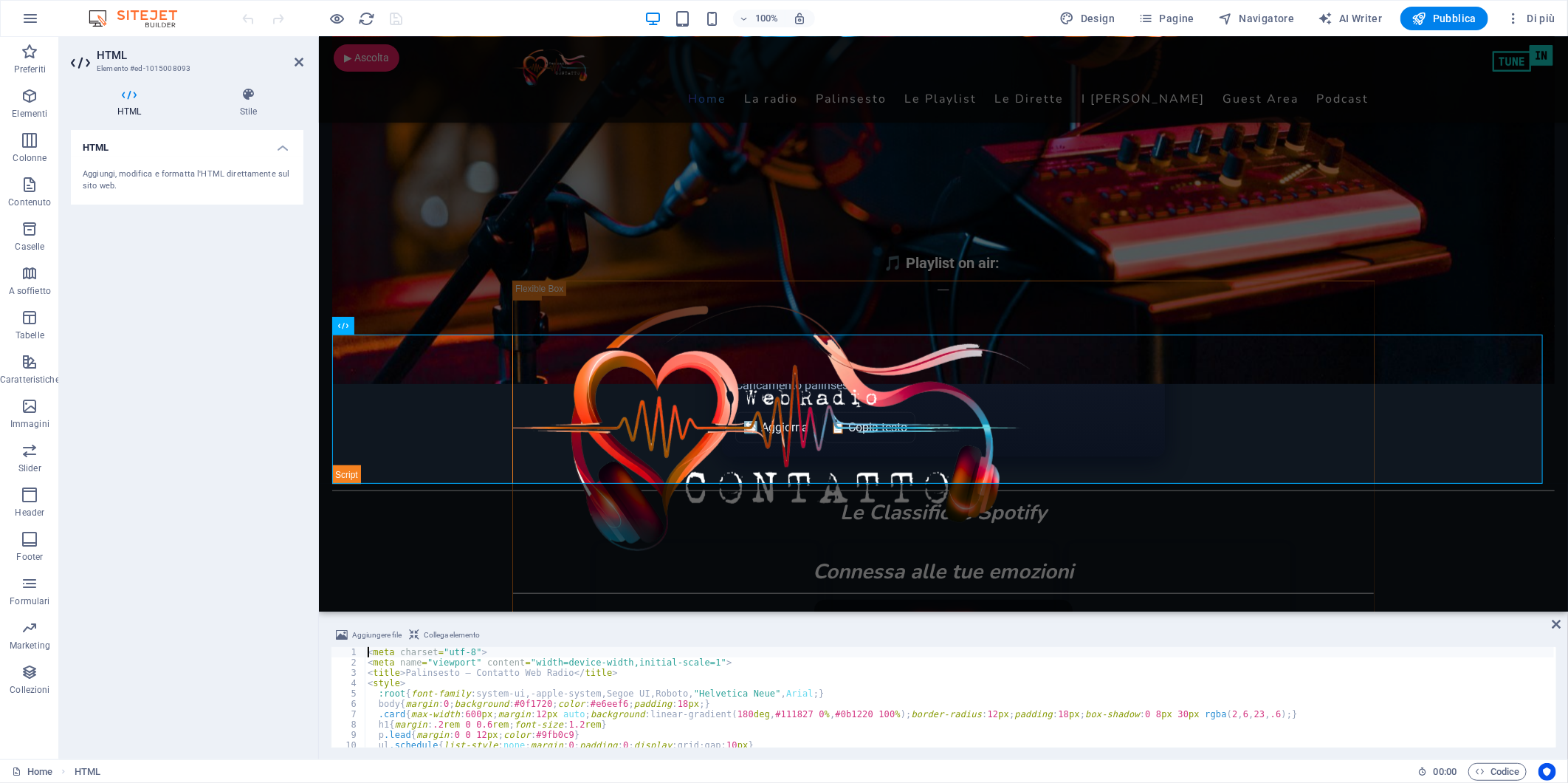
type textarea "</script>"
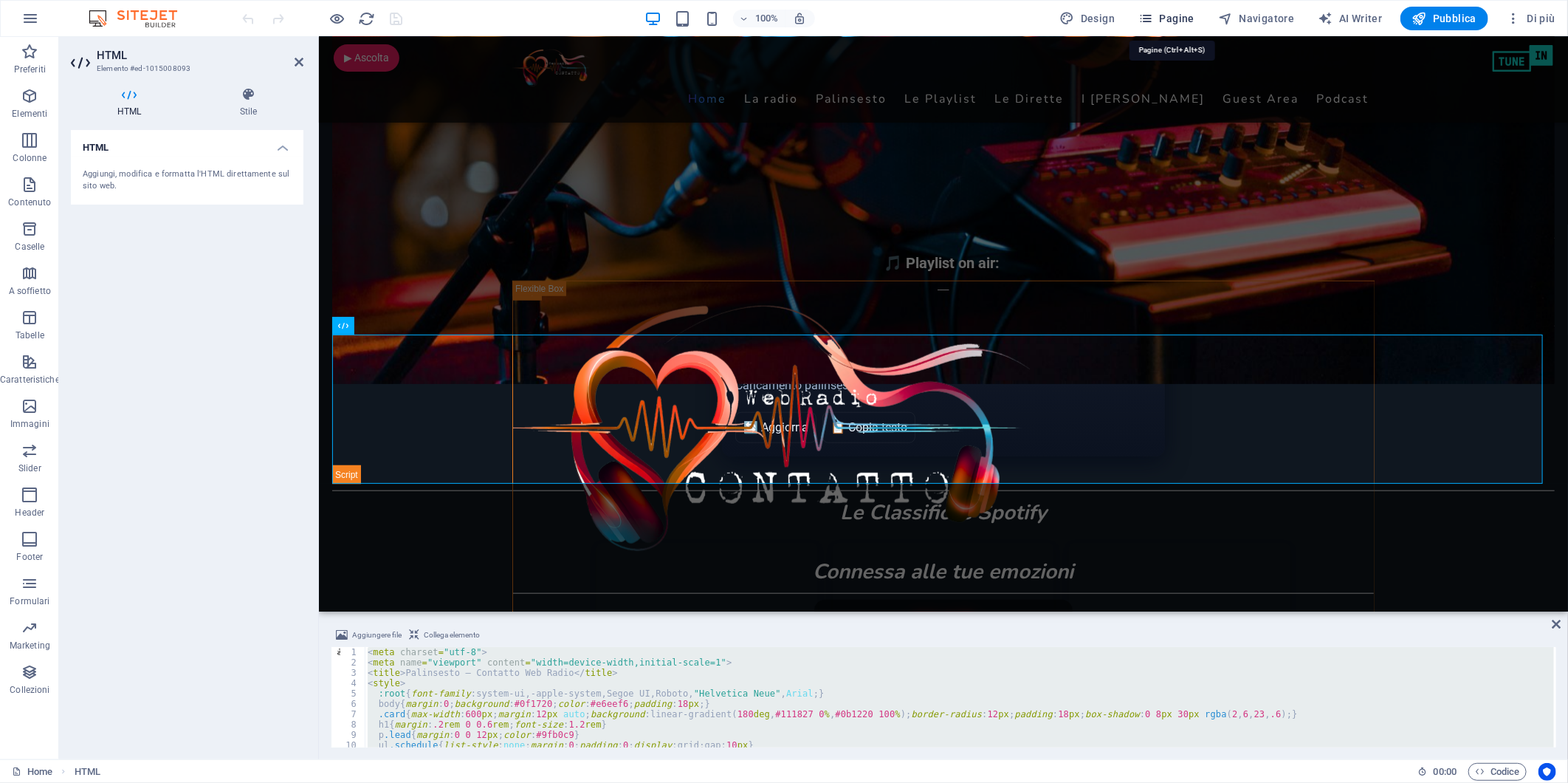
click at [1172, 12] on span "Pagine" at bounding box center [1167, 18] width 56 height 14
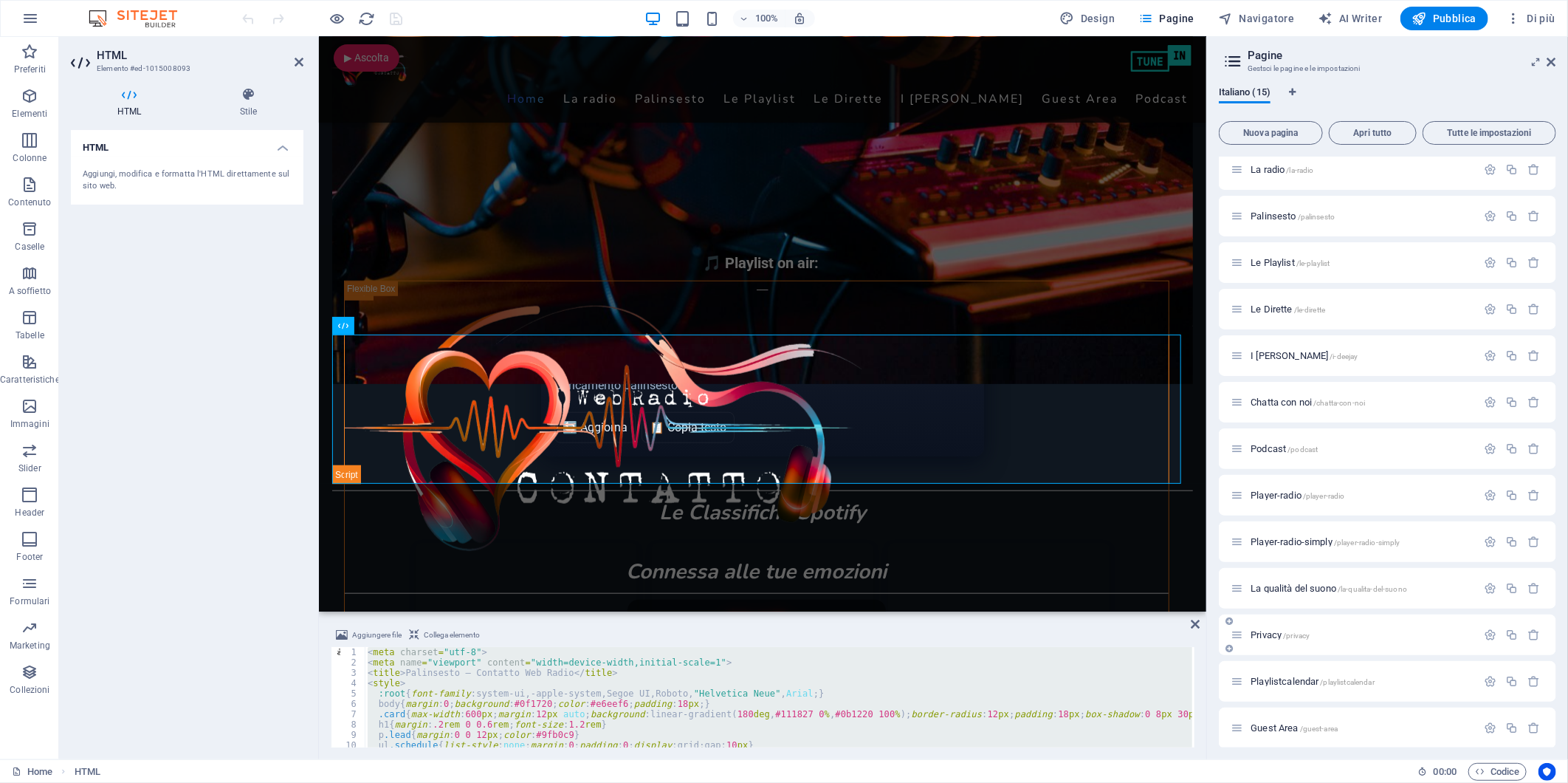
scroll to position [106, 0]
click at [1258, 716] on span "test /test" at bounding box center [1267, 722] width 33 height 11
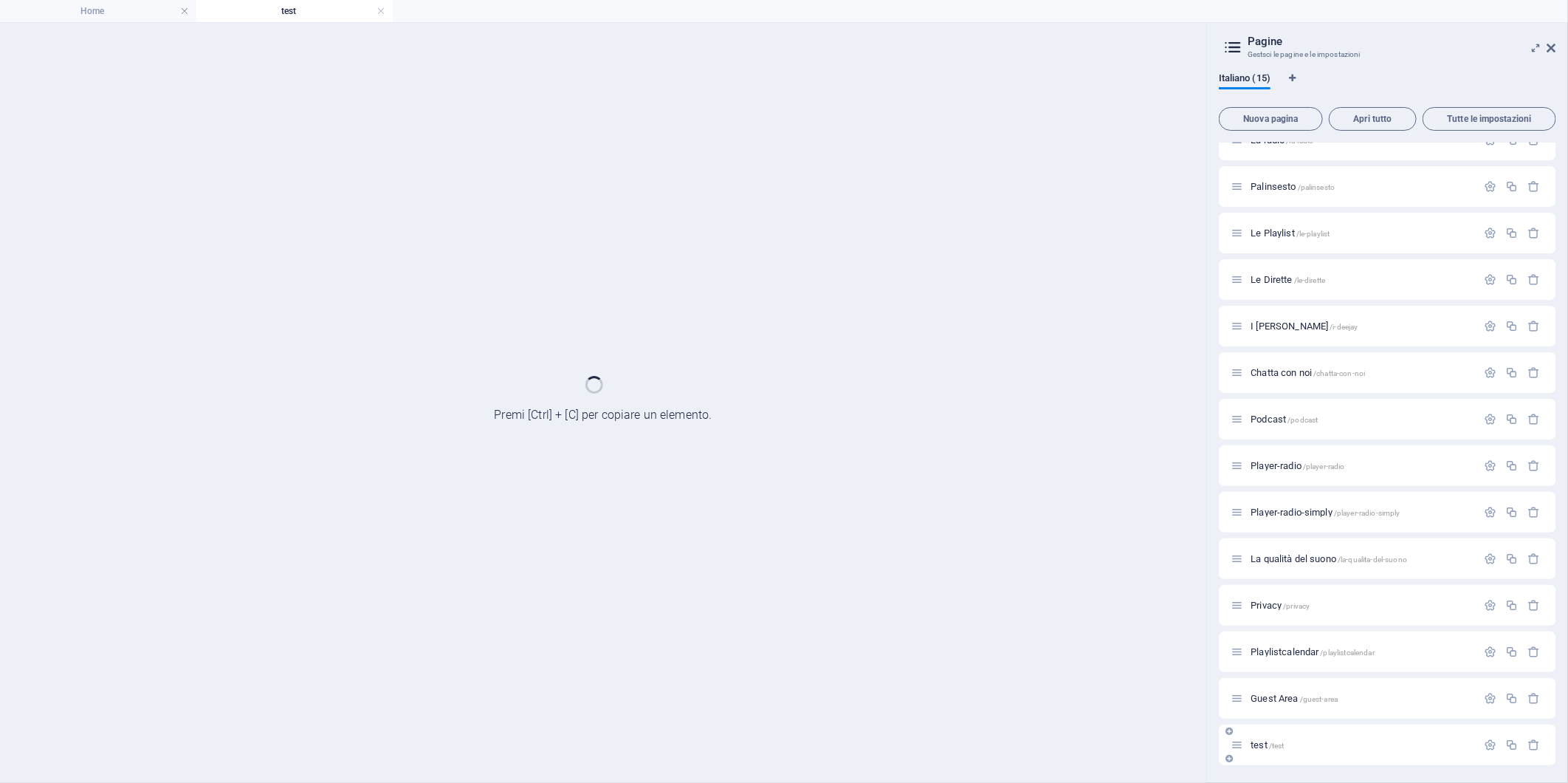
scroll to position [68, 0]
click at [1258, 716] on div "Guest Area /guest-area" at bounding box center [1387, 698] width 337 height 40
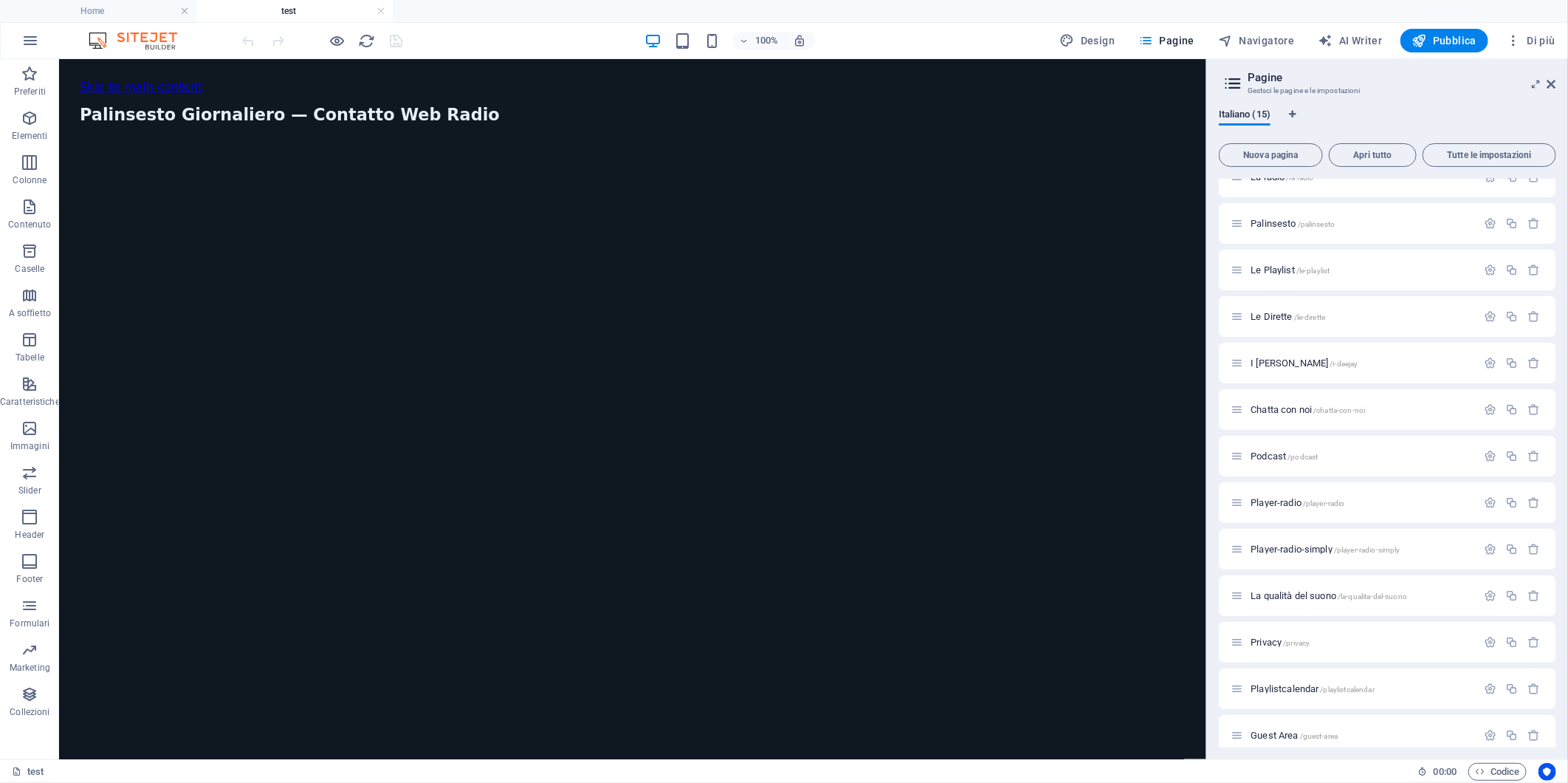
scroll to position [0, 0]
click at [104, 69] on span "HTML" at bounding box center [108, 68] width 24 height 9
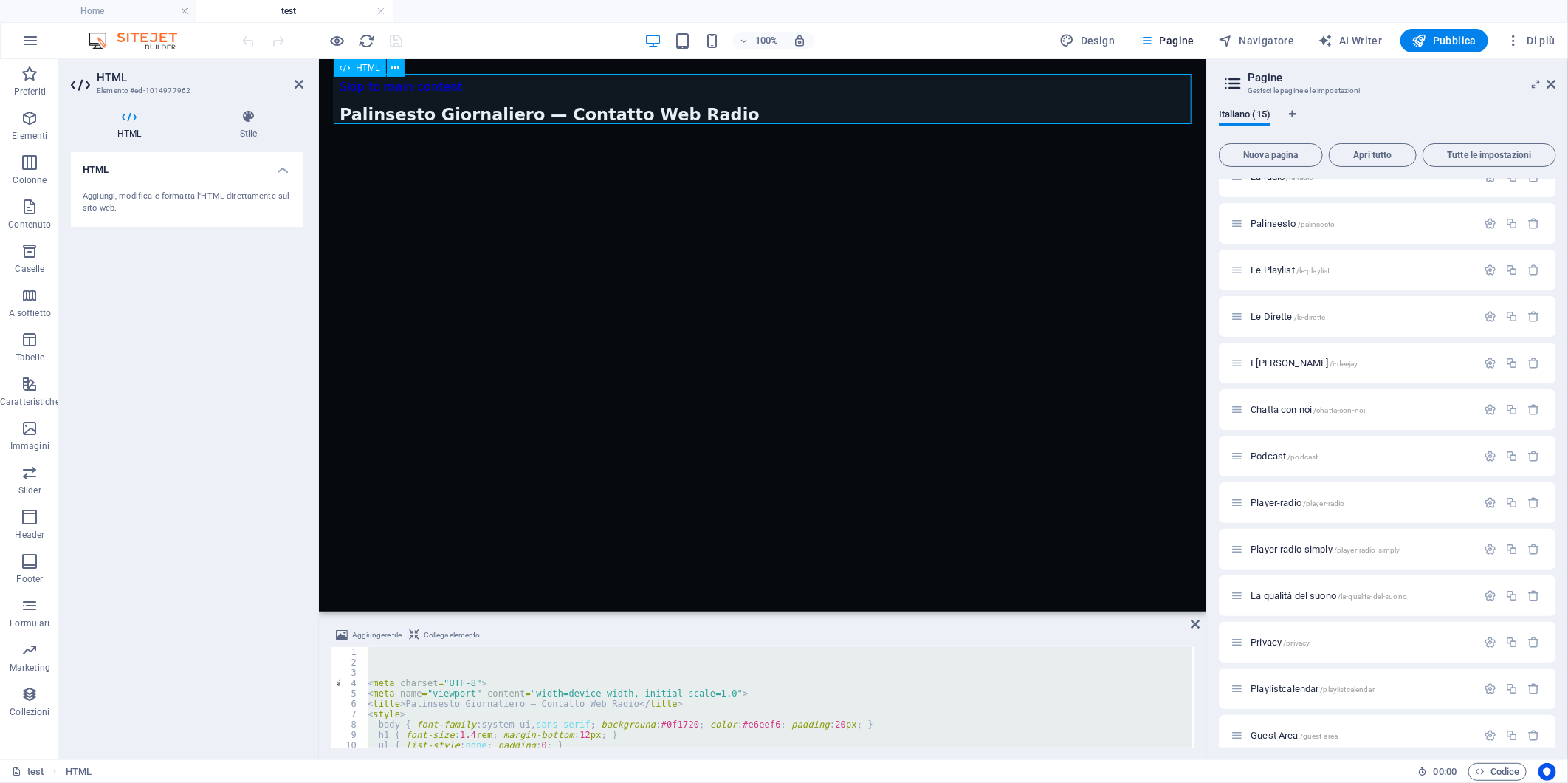
click at [358, 68] on span "HTML" at bounding box center [368, 68] width 24 height 9
click at [402, 683] on div "< meta charset = "UTF-8" > < meta name = "viewport" content = "width=device-wid…" at bounding box center [778, 698] width 828 height 101
type textarea "<meta charset="UTF-8">"
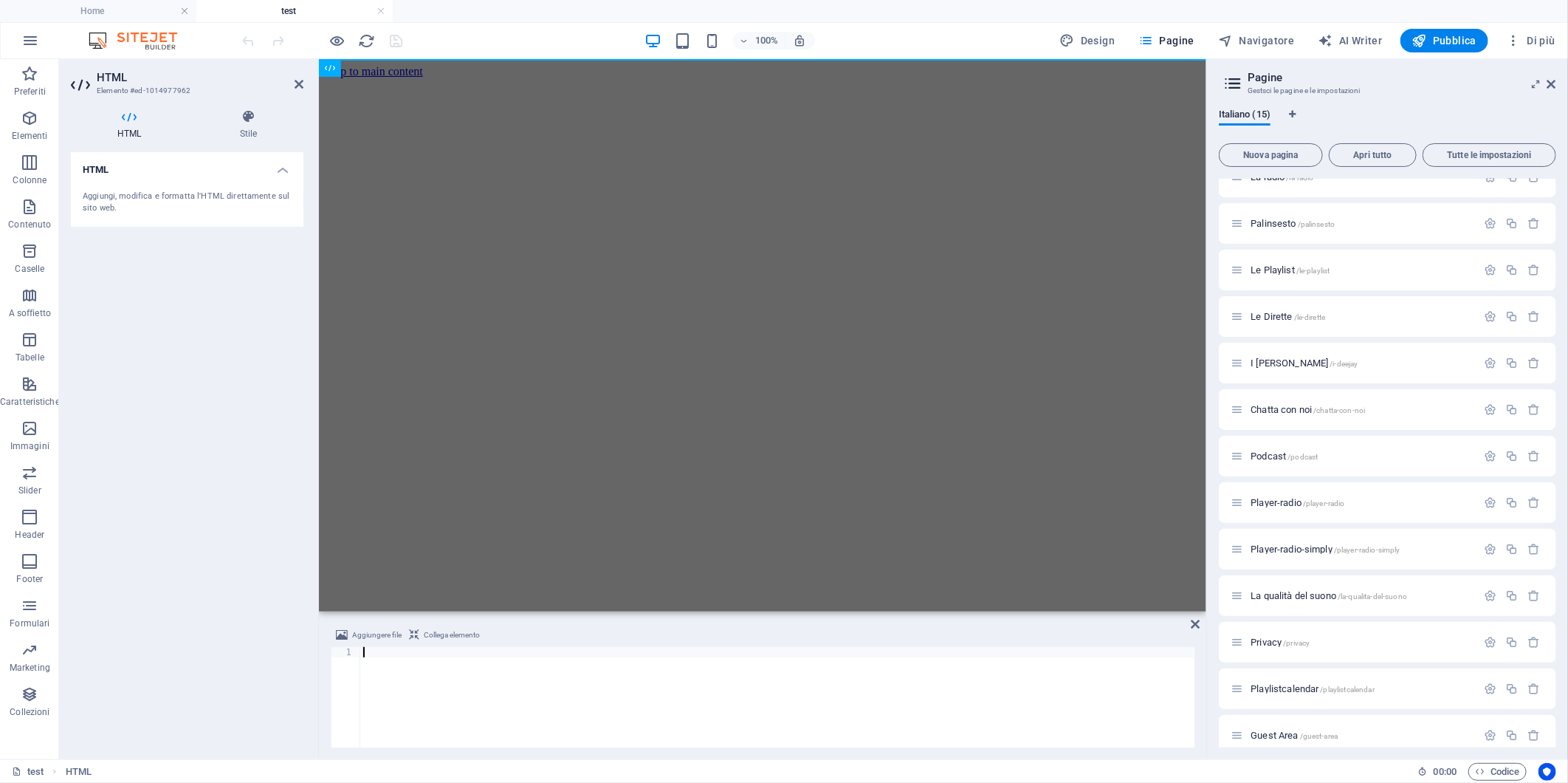
scroll to position [1803, 0]
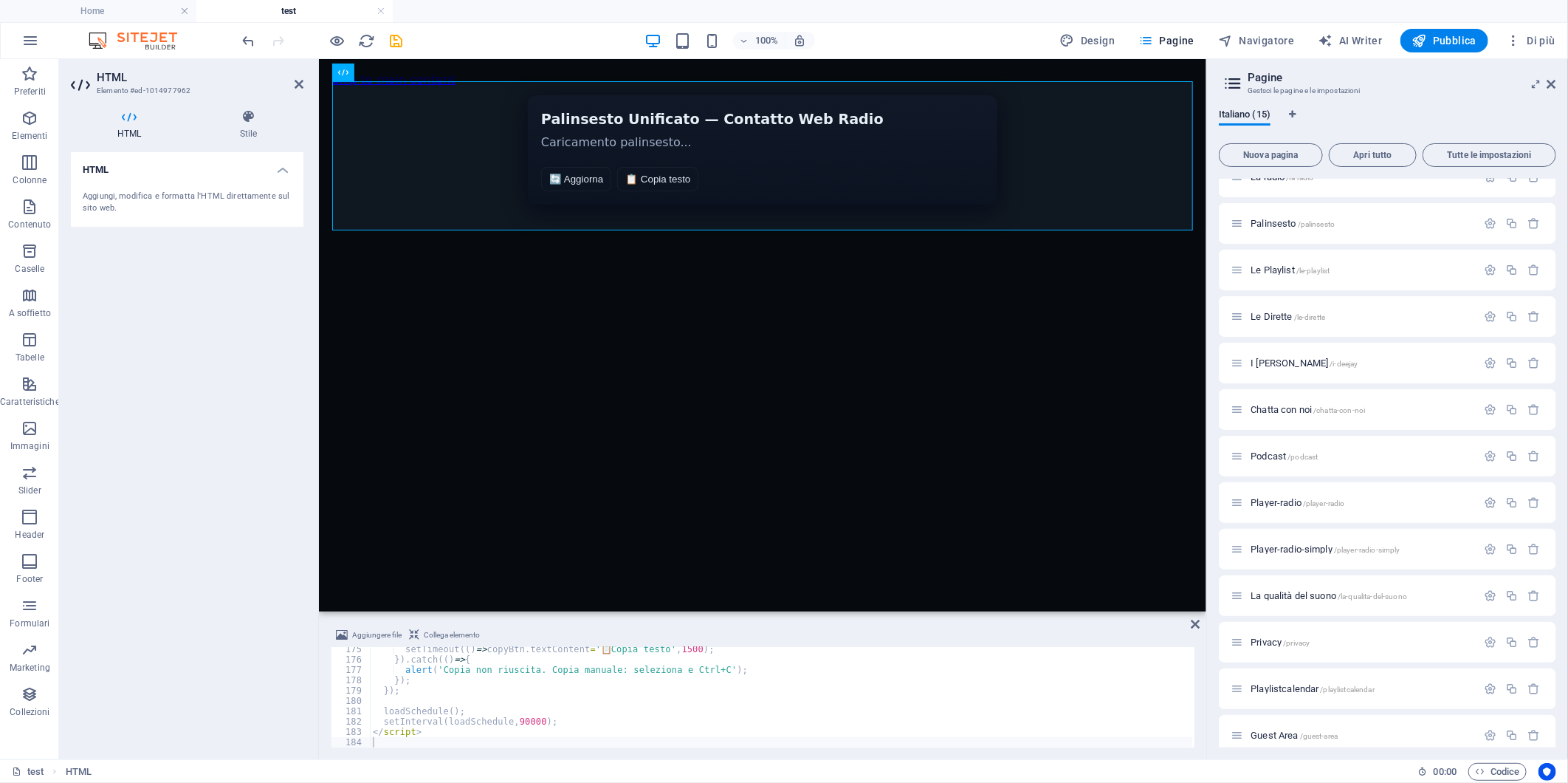
drag, startPoint x: 168, startPoint y: 395, endPoint x: 253, endPoint y: 230, distance: 185.6
click at [168, 392] on div "HTML Aggiungi, modifica e formatta l'HTML direttamente sul sito web." at bounding box center [187, 450] width 233 height 596
click at [398, 41] on icon "save" at bounding box center [397, 40] width 17 height 17
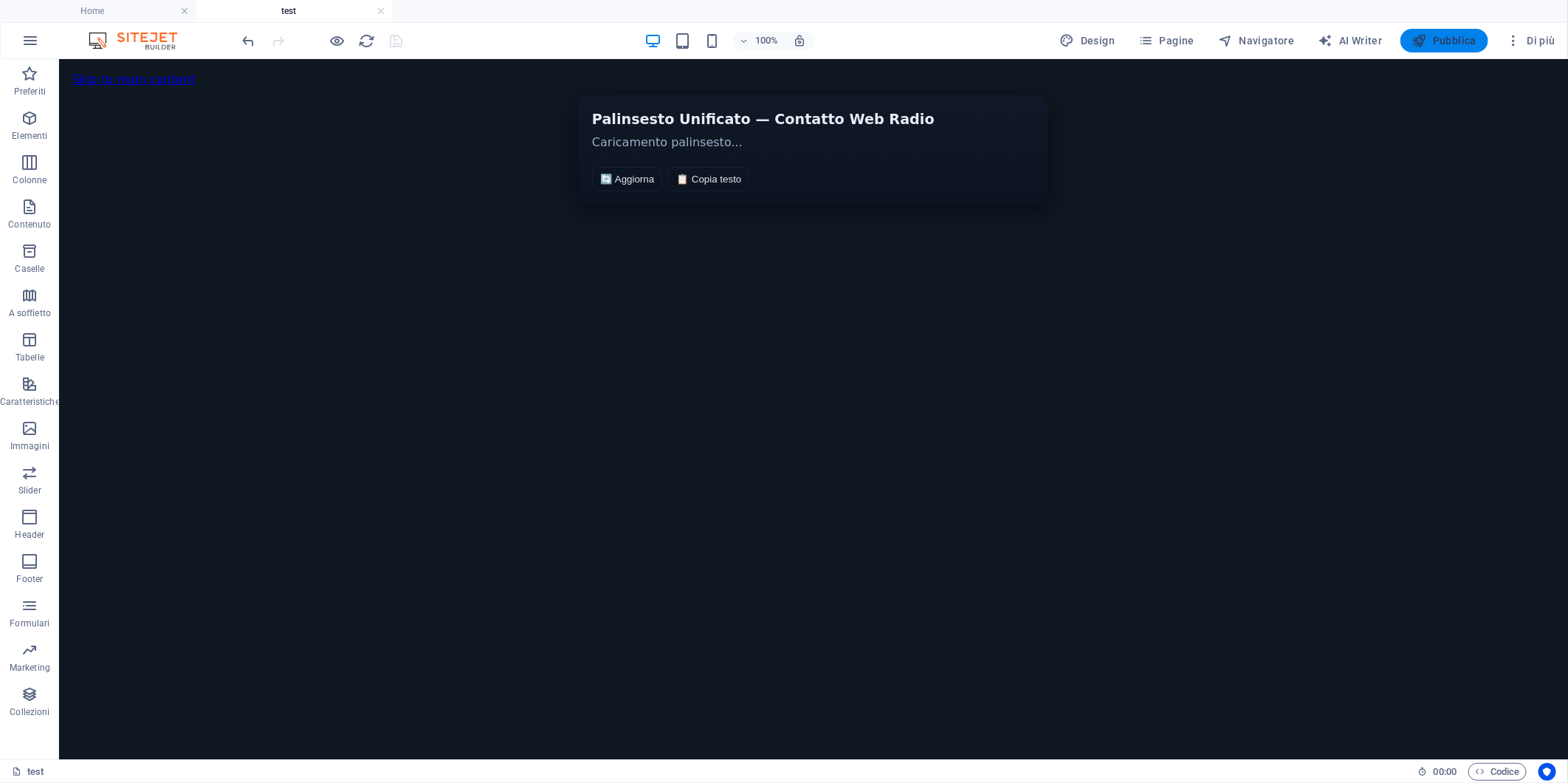
click at [1423, 38] on icon "button" at bounding box center [1420, 40] width 14 height 14
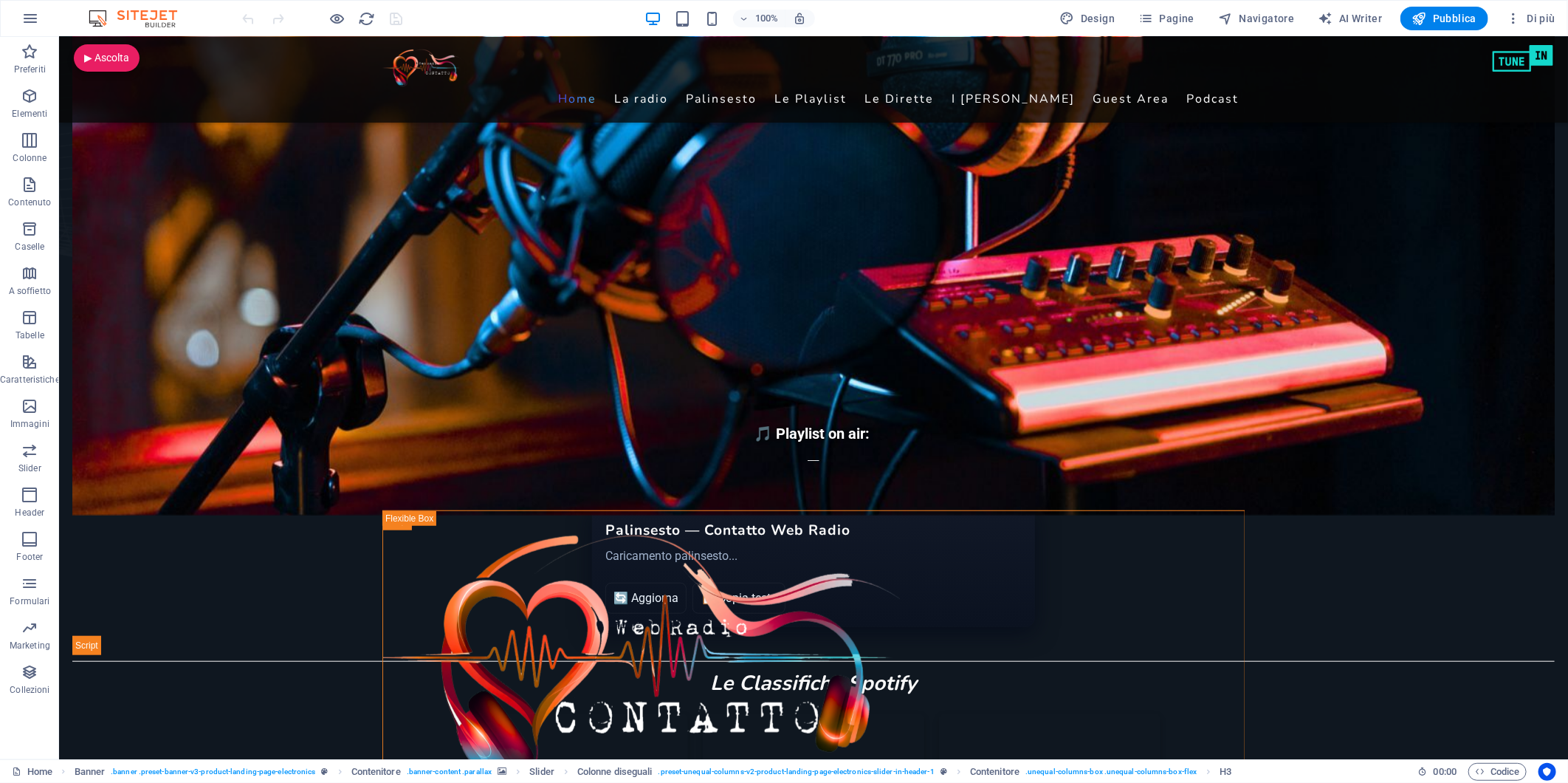
scroll to position [656, 0]
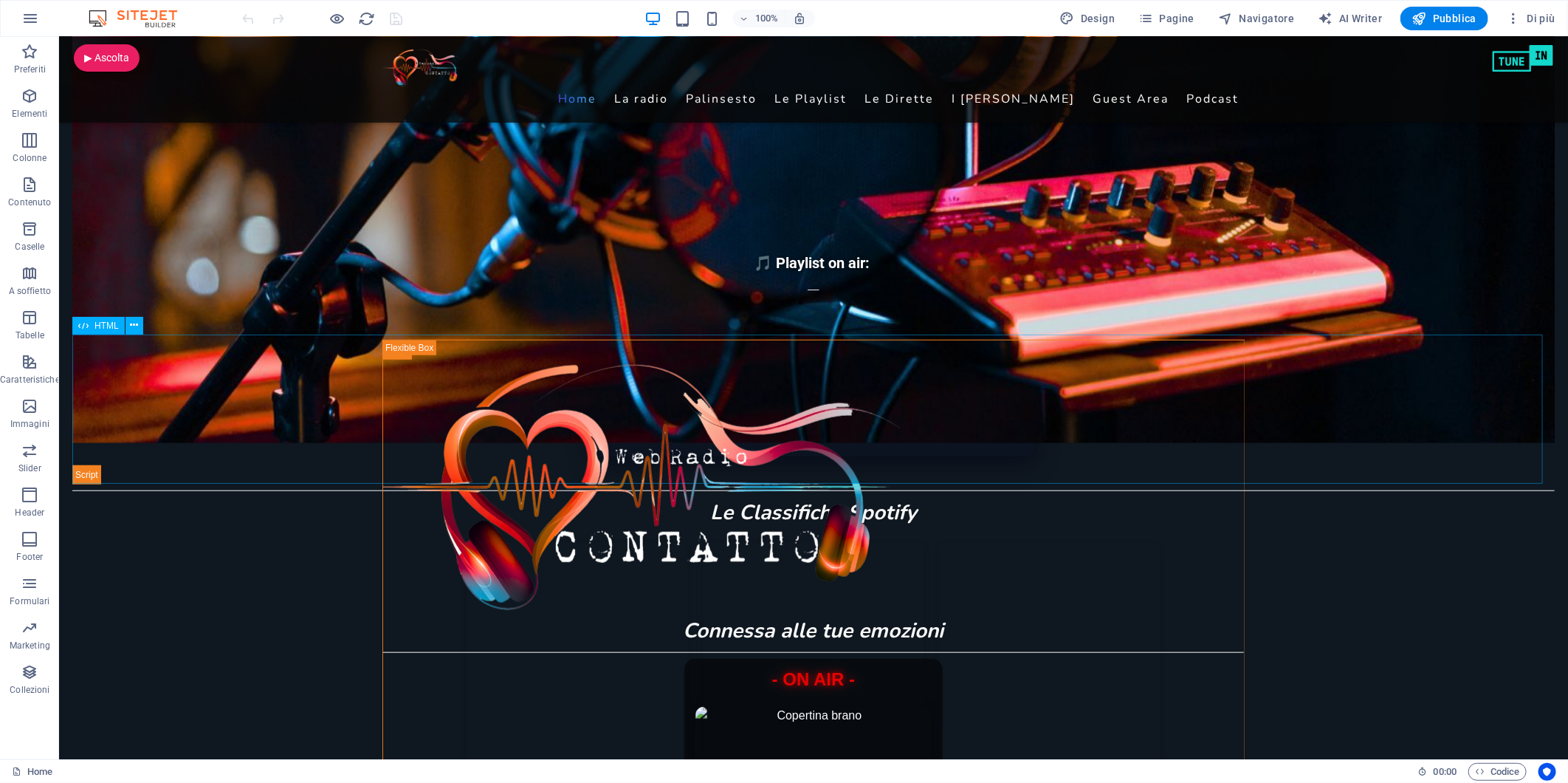
click at [98, 325] on span "HTML" at bounding box center [106, 326] width 24 height 9
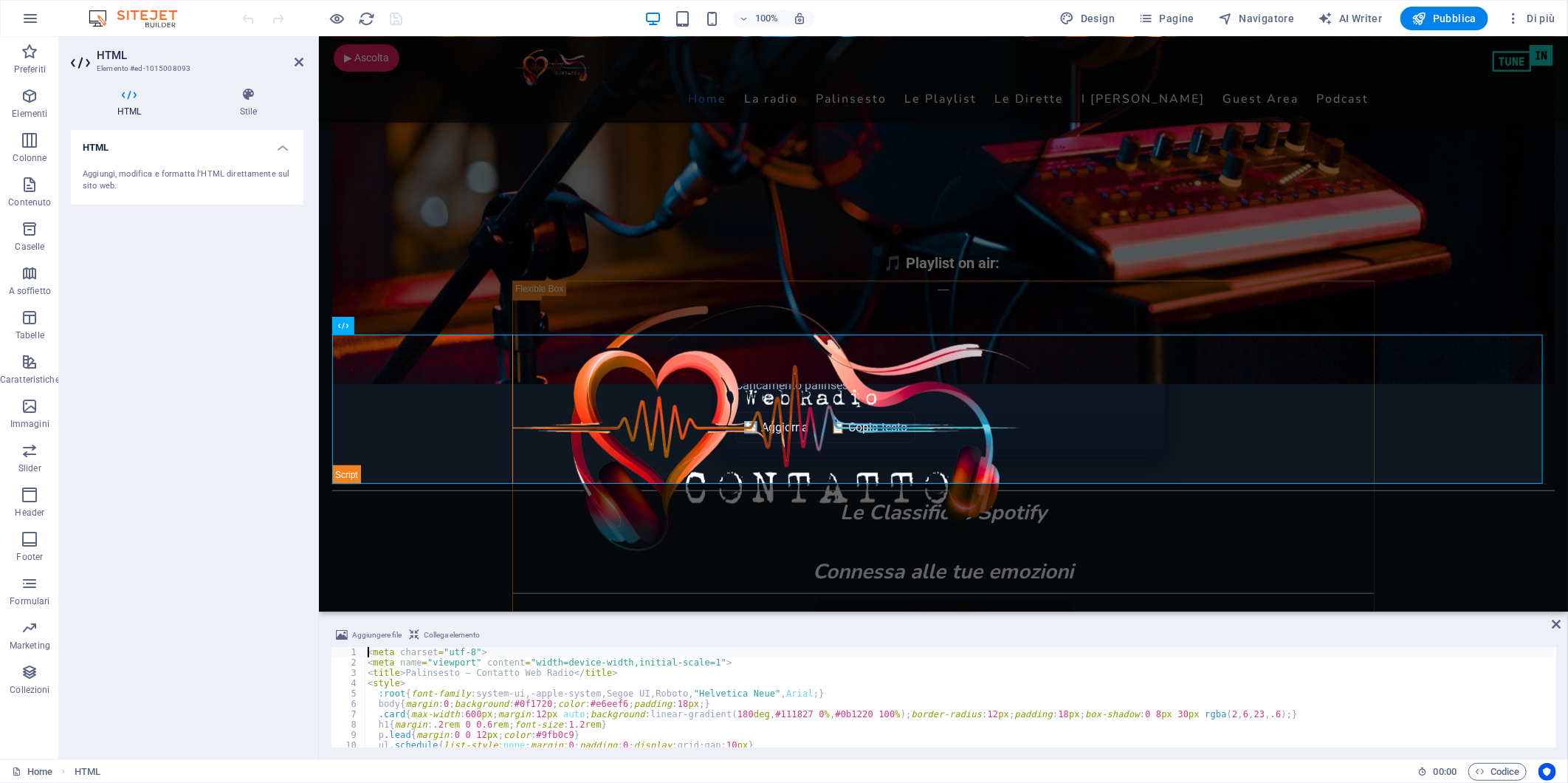
type textarea "</script>"
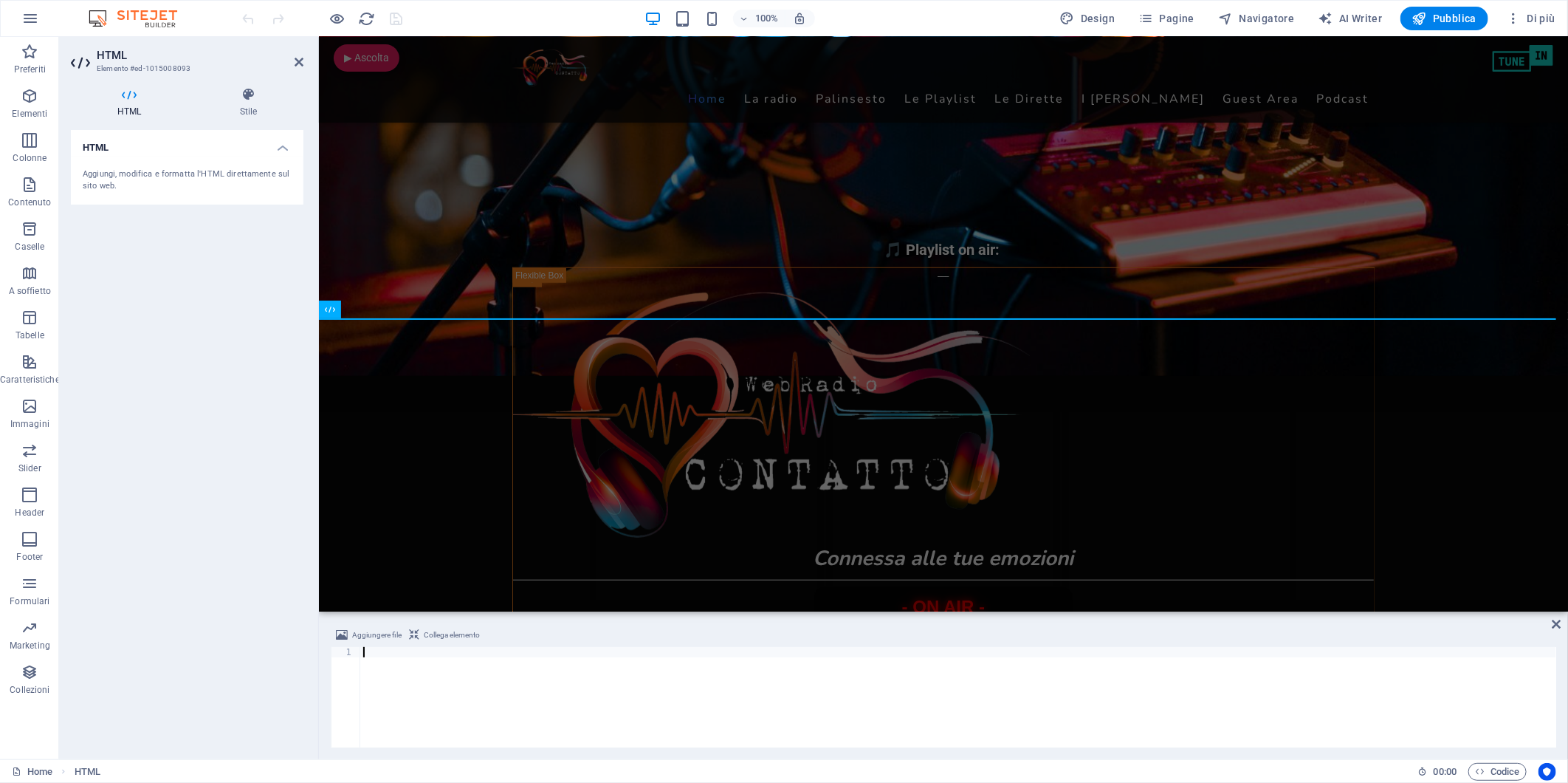
scroll to position [1977, 0]
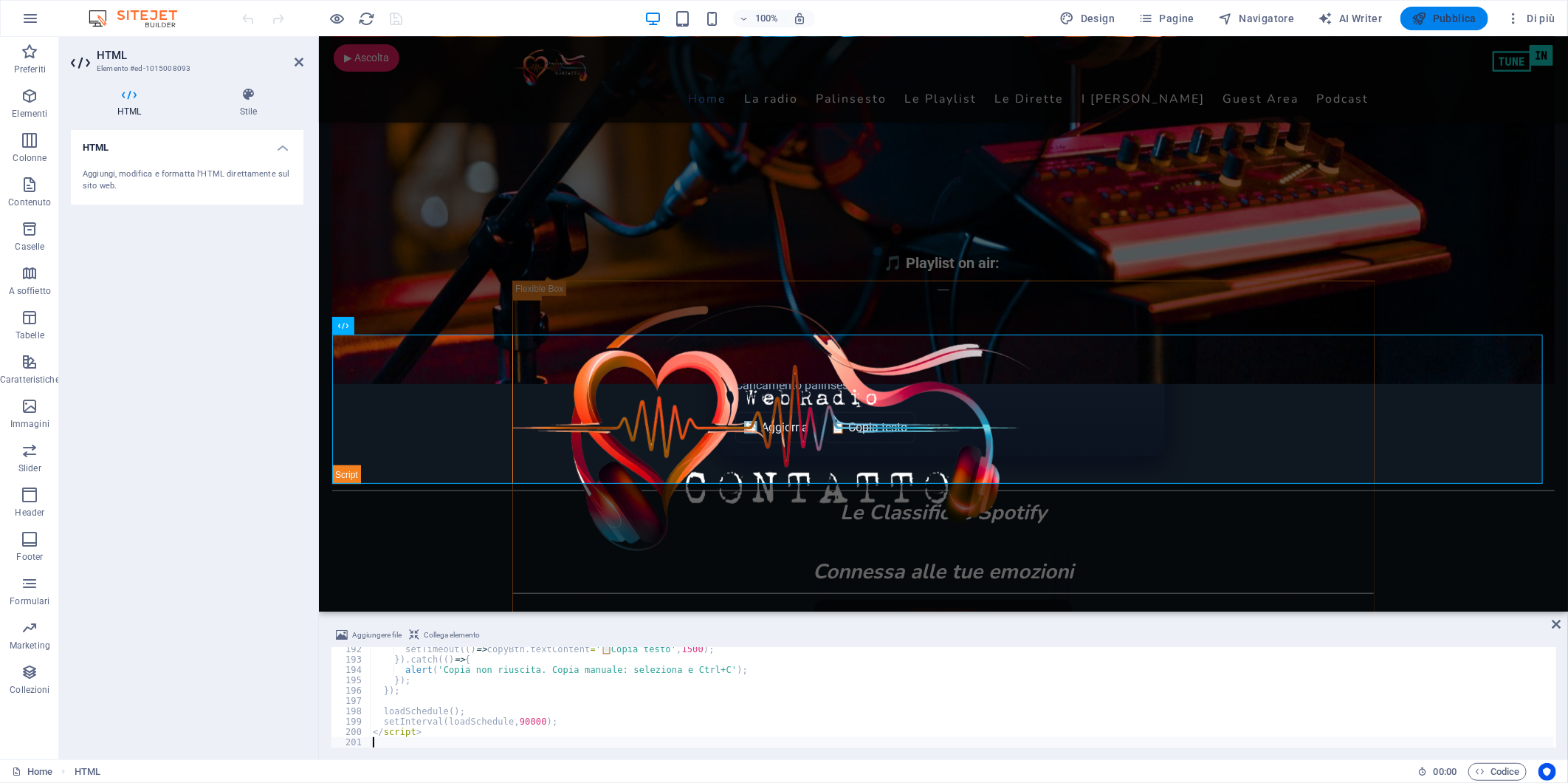
click at [1420, 17] on icon "button" at bounding box center [1420, 18] width 14 height 14
checkbox input "false"
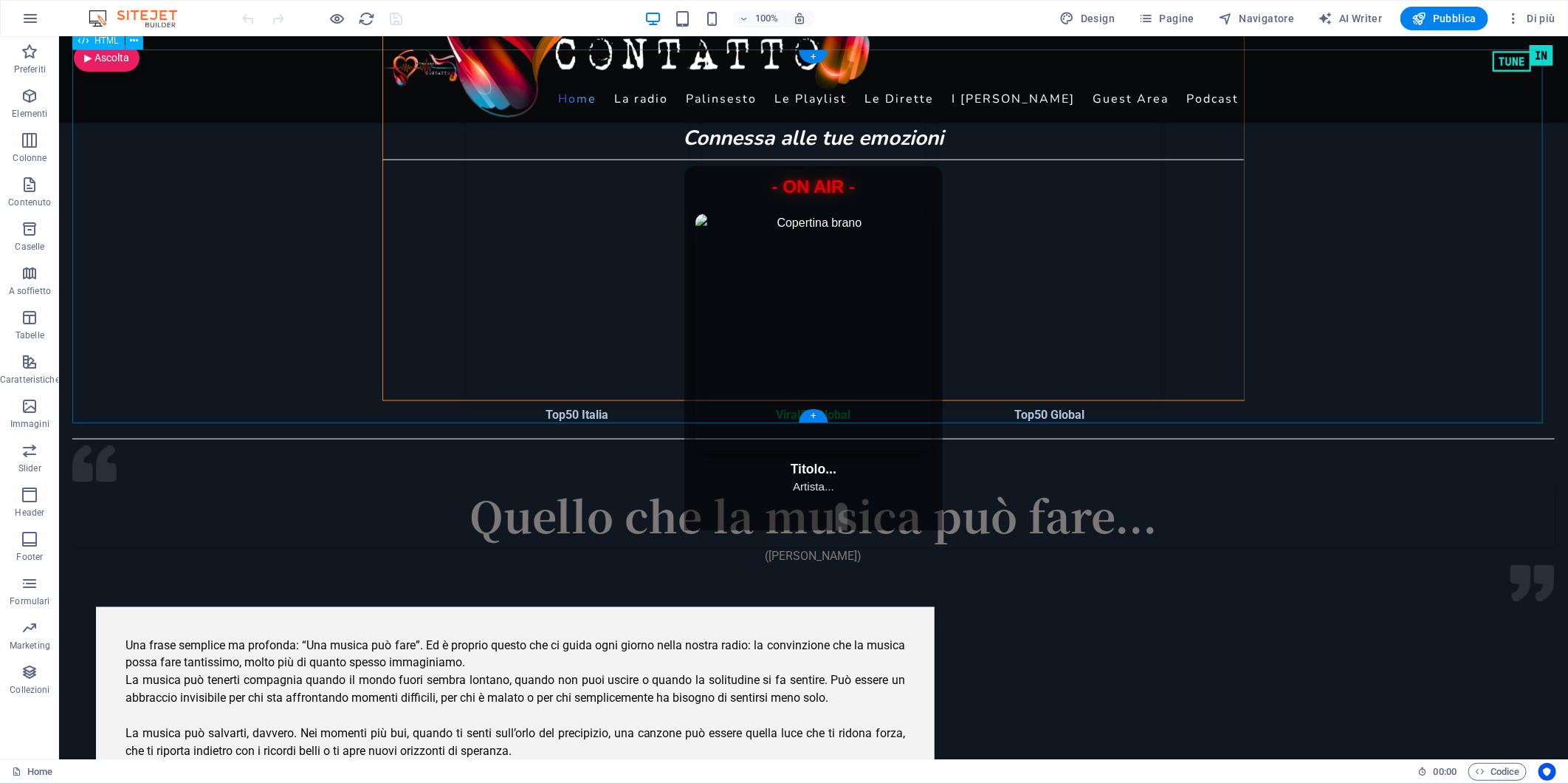
scroll to position [821, 0]
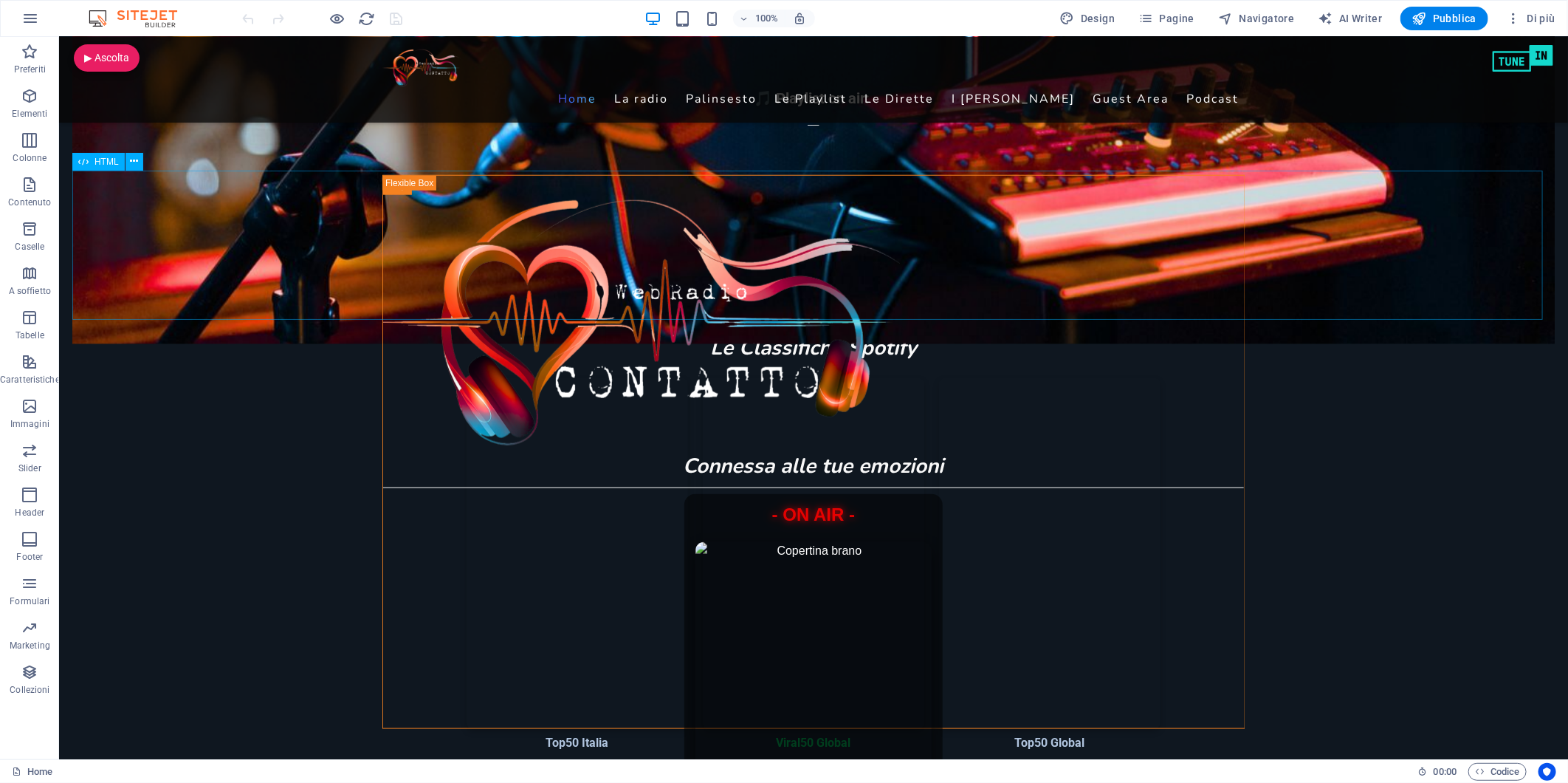
click at [99, 161] on span "HTML" at bounding box center [106, 162] width 24 height 9
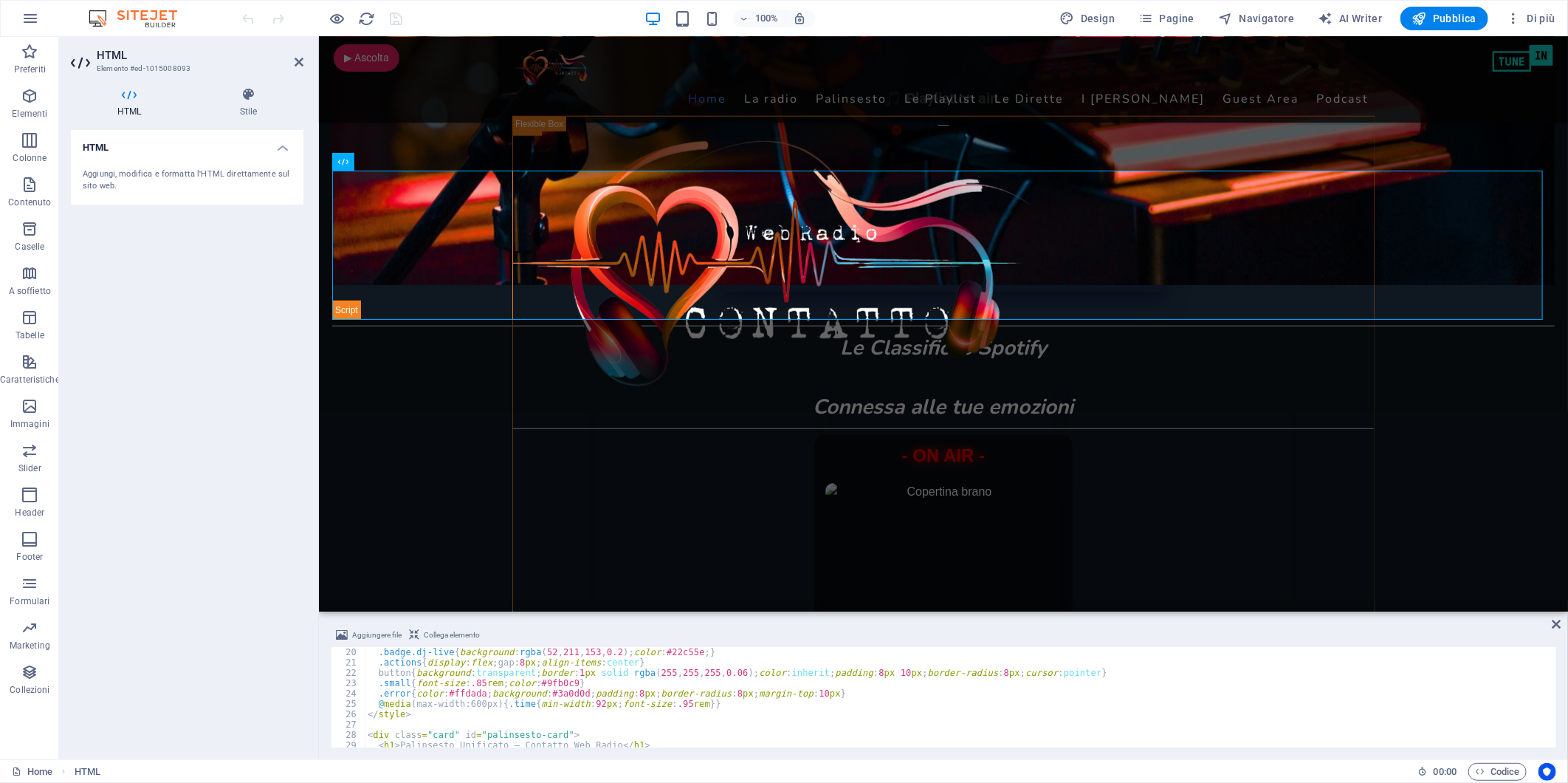
scroll to position [245, 0]
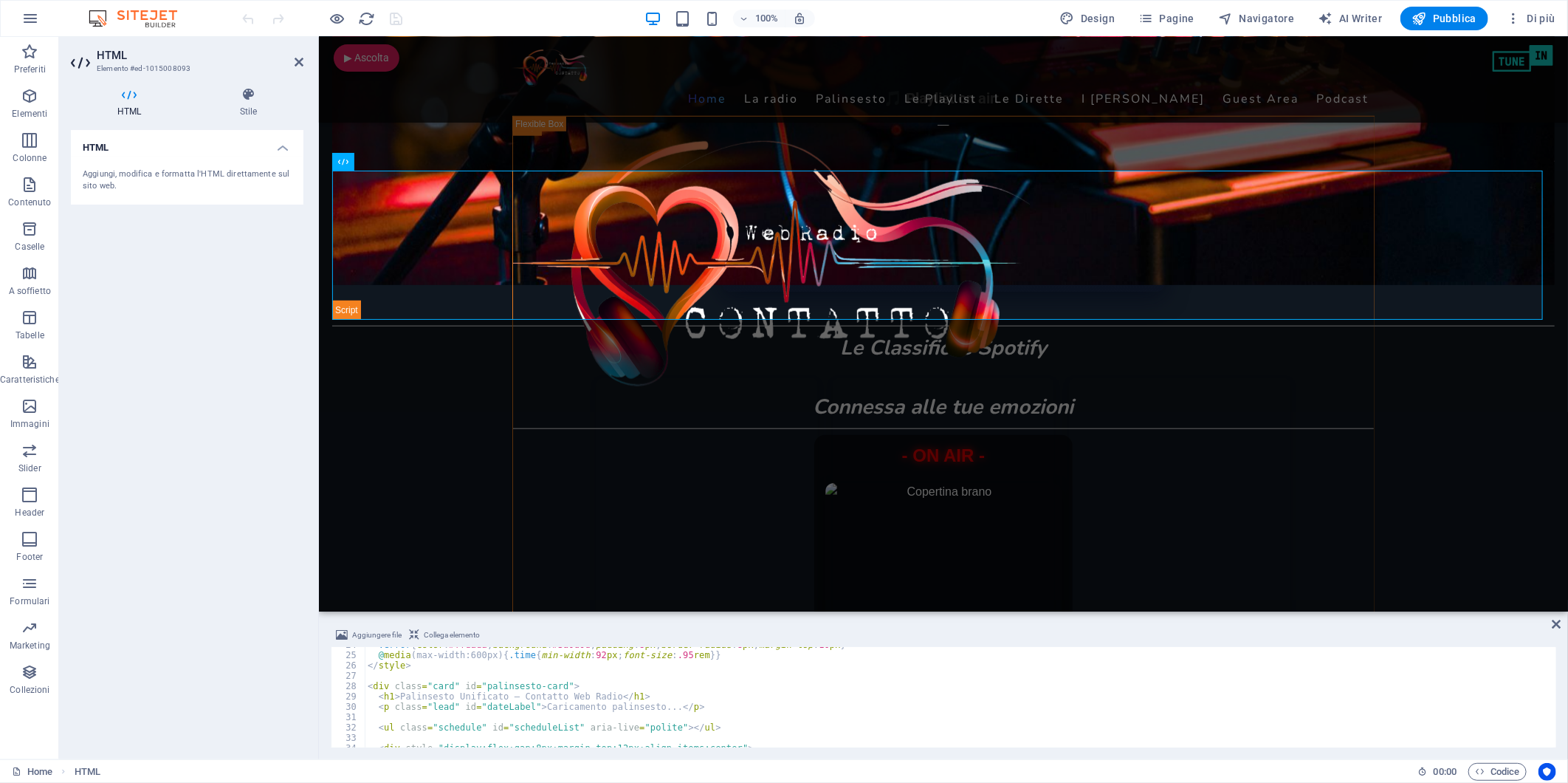
click at [418, 696] on div ".error { color : #ffdada ; background : #3a0d0d ; padding : 8 px ; border-radiu…" at bounding box center [1030, 699] width 1332 height 119
drag, startPoint x: 495, startPoint y: 695, endPoint x: 471, endPoint y: 695, distance: 24.0
click at [471, 695] on div ".error { color : #ffdada ; background : #3a0d0d ; padding : 8 px ; border-radiu…" at bounding box center [1030, 699] width 1332 height 119
drag, startPoint x: 496, startPoint y: 695, endPoint x: 398, endPoint y: 695, distance: 98.0
click at [398, 695] on div ".error { color : #ffdada ; background : #3a0d0d ; padding : 8 px ; border-radiu…" at bounding box center [1030, 699] width 1332 height 119
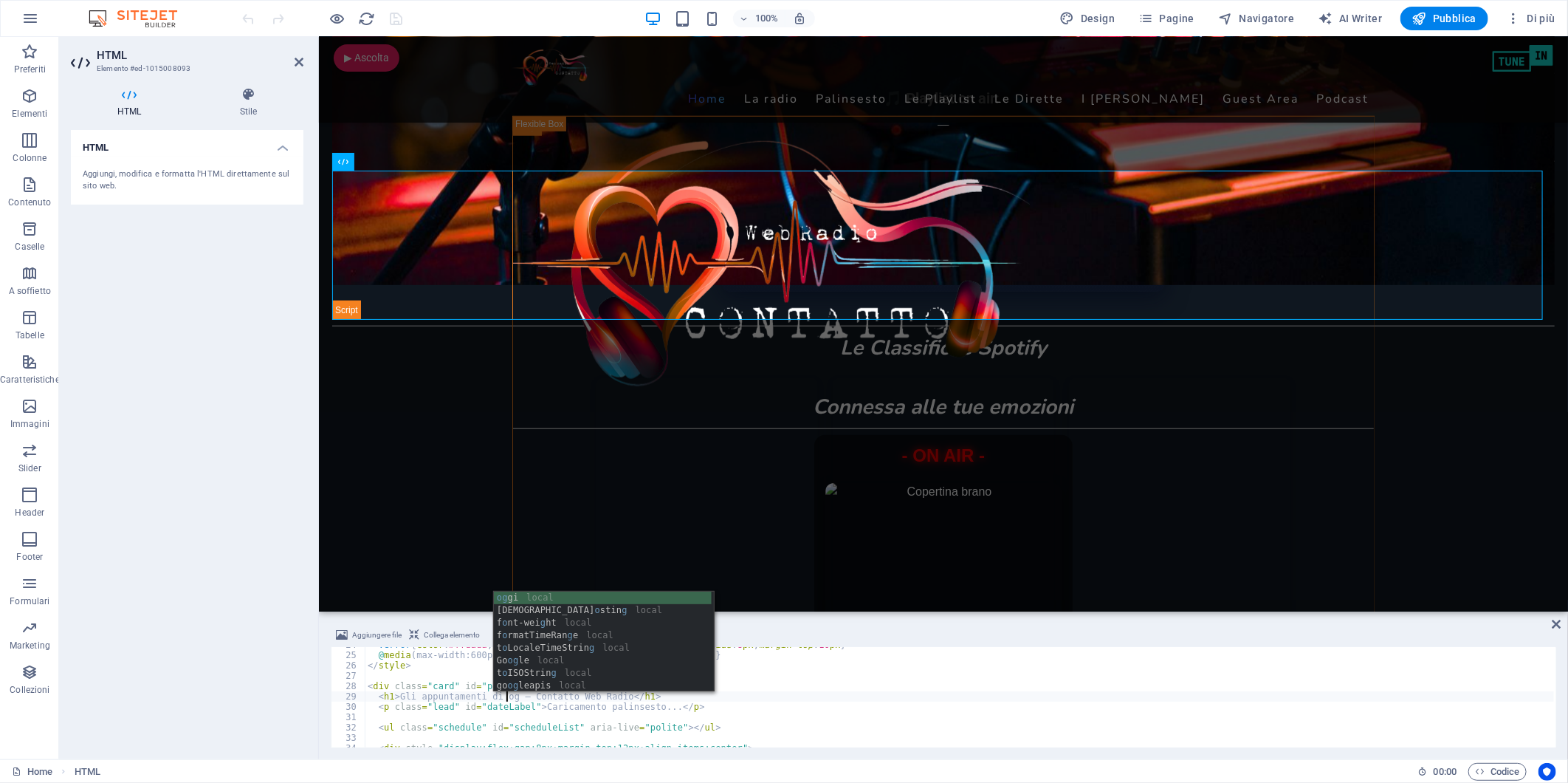
scroll to position [0, 12]
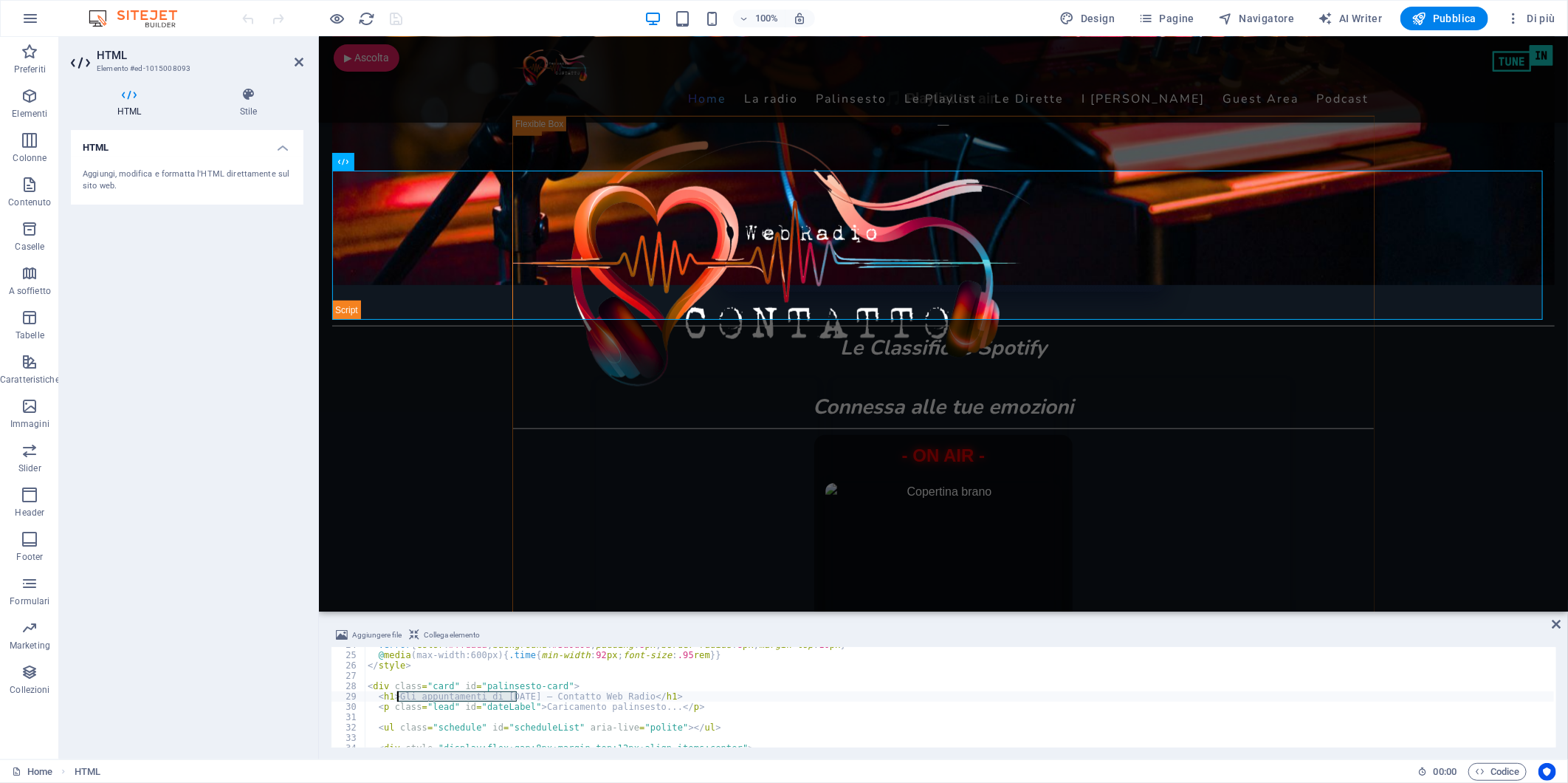
drag, startPoint x: 517, startPoint y: 697, endPoint x: 396, endPoint y: 698, distance: 121.0
click at [396, 698] on div ".error { color : #ffdada ; background : #3a0d0d ; padding : 8 px ; border-radiu…" at bounding box center [1030, 699] width 1332 height 119
click at [417, 695] on div ".error { color : #ffdada ; background : #3a0d0d ; padding : 8 px ; border-radiu…" at bounding box center [1030, 699] width 1332 height 119
type textarea "<h1>In onda per voi oggi — Contatto Web Radio</h1>"
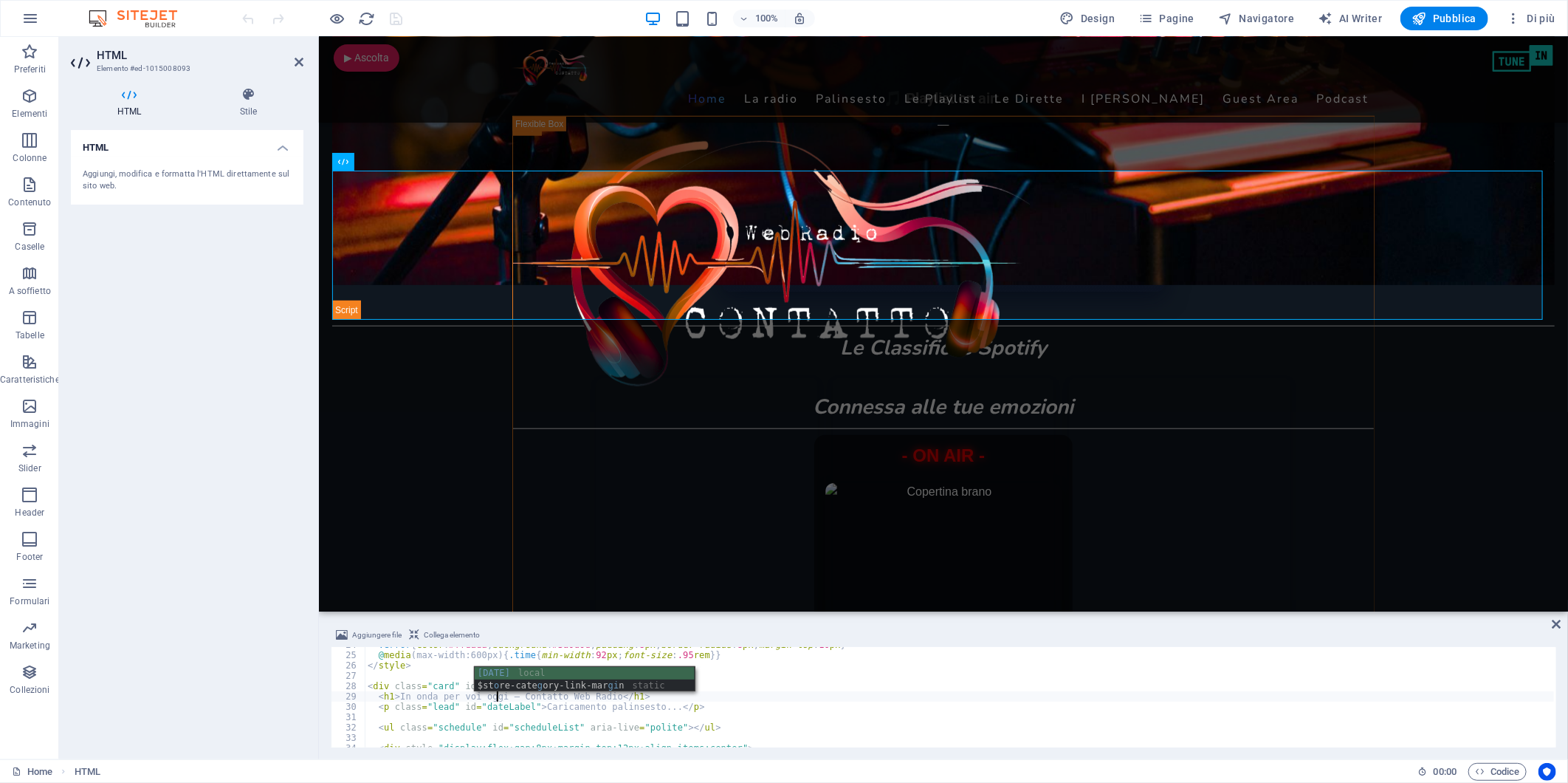
drag, startPoint x: 76, startPoint y: 393, endPoint x: 212, endPoint y: 299, distance: 165.3
click at [76, 393] on div "HTML Aggiungi, modifica e formatta l'HTML direttamente sul sito web." at bounding box center [187, 438] width 233 height 617
click at [392, 18] on icon "save" at bounding box center [397, 18] width 17 height 17
checkbox input "false"
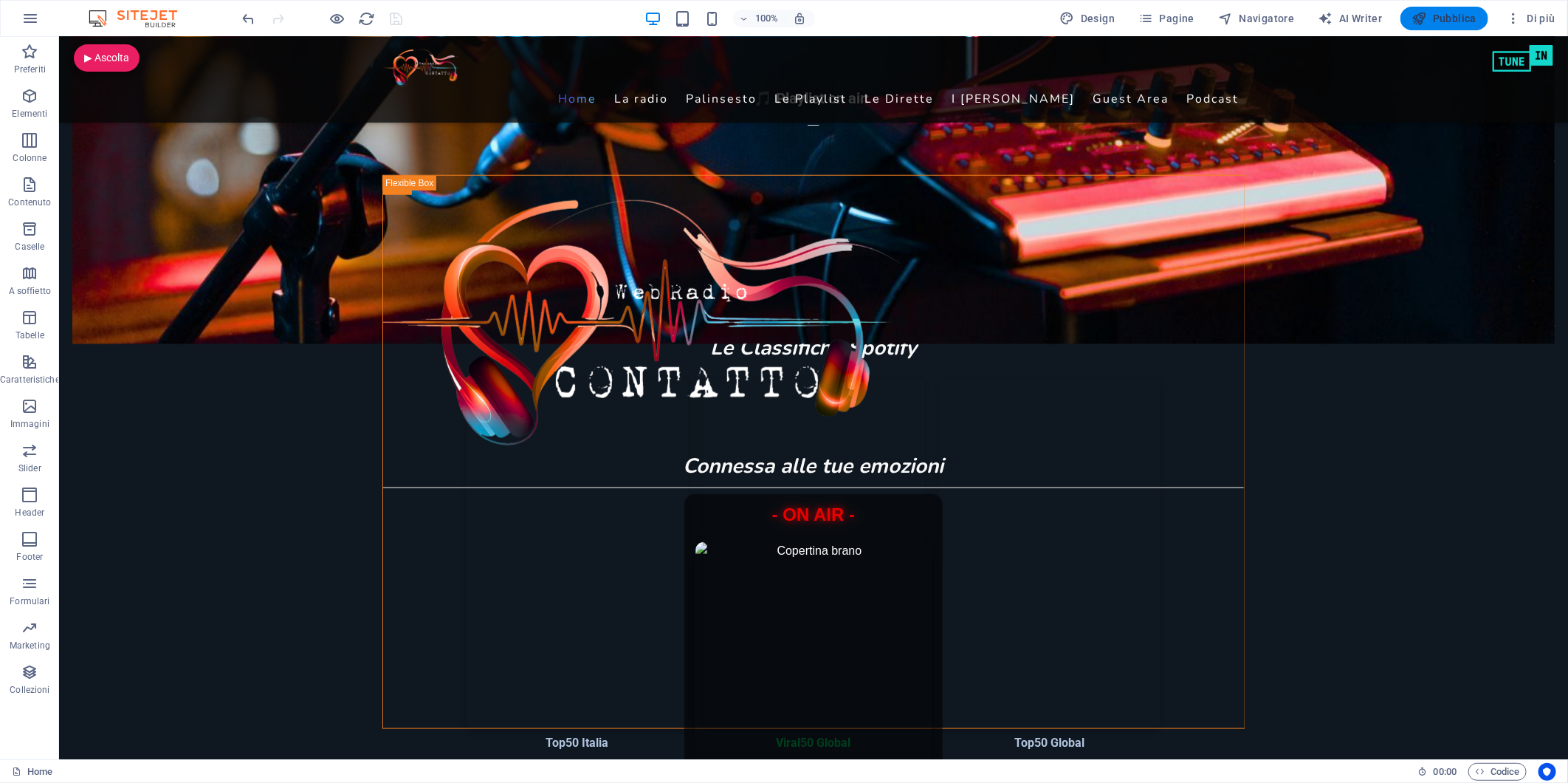
click at [1460, 14] on span "Pubblica" at bounding box center [1445, 18] width 65 height 14
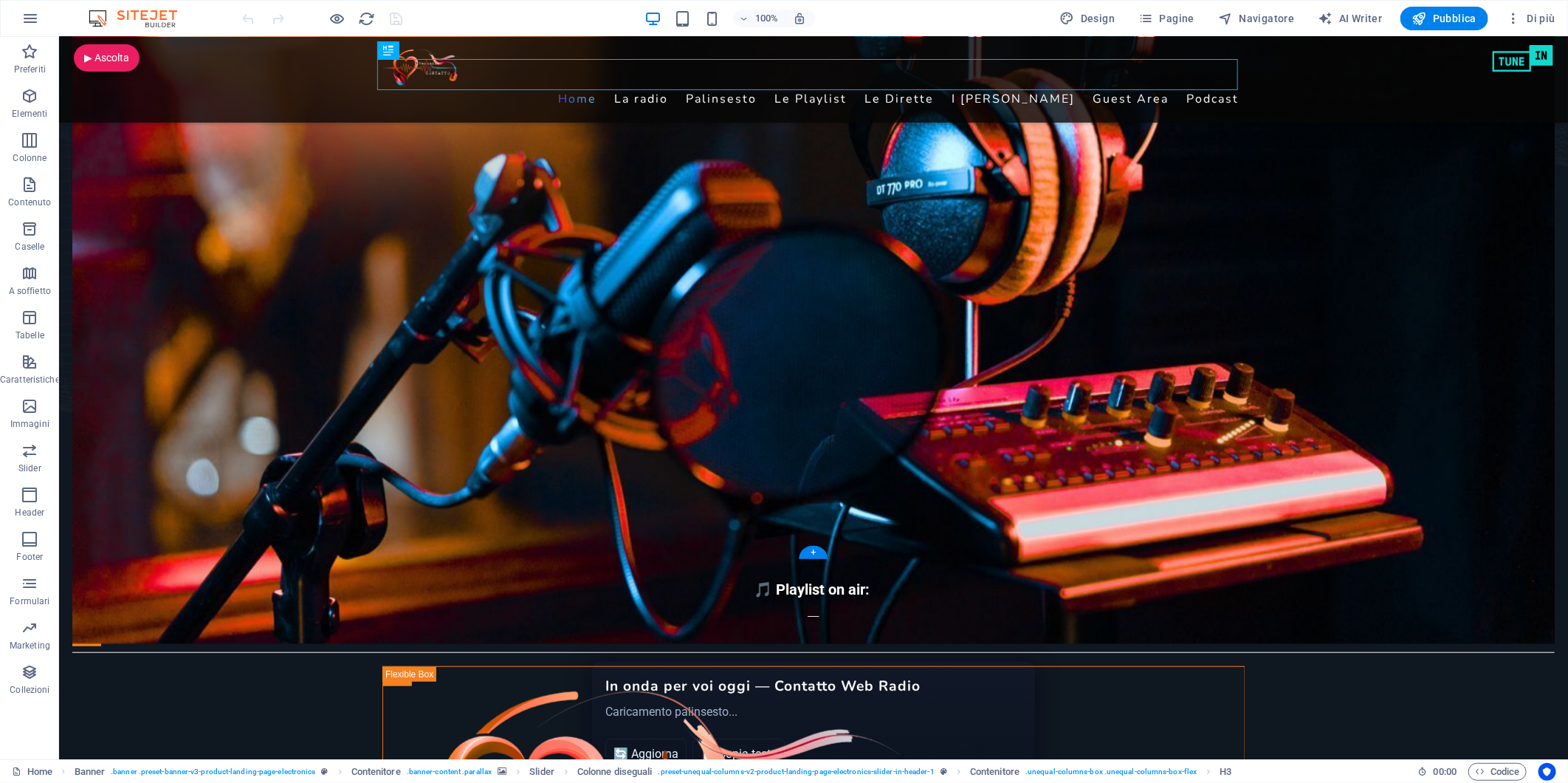
scroll to position [574, 0]
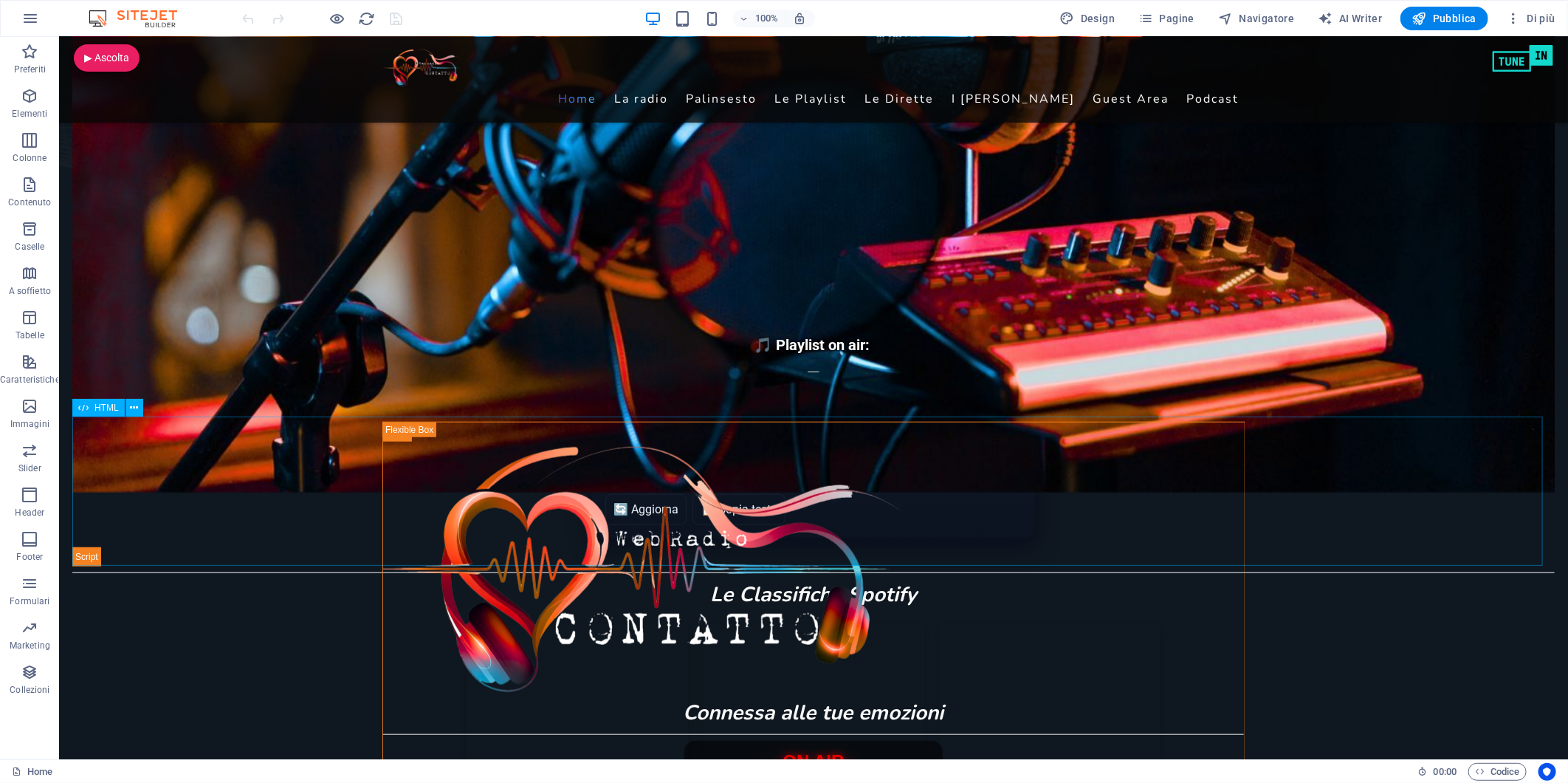
click at [101, 409] on span "HTML" at bounding box center [106, 408] width 24 height 9
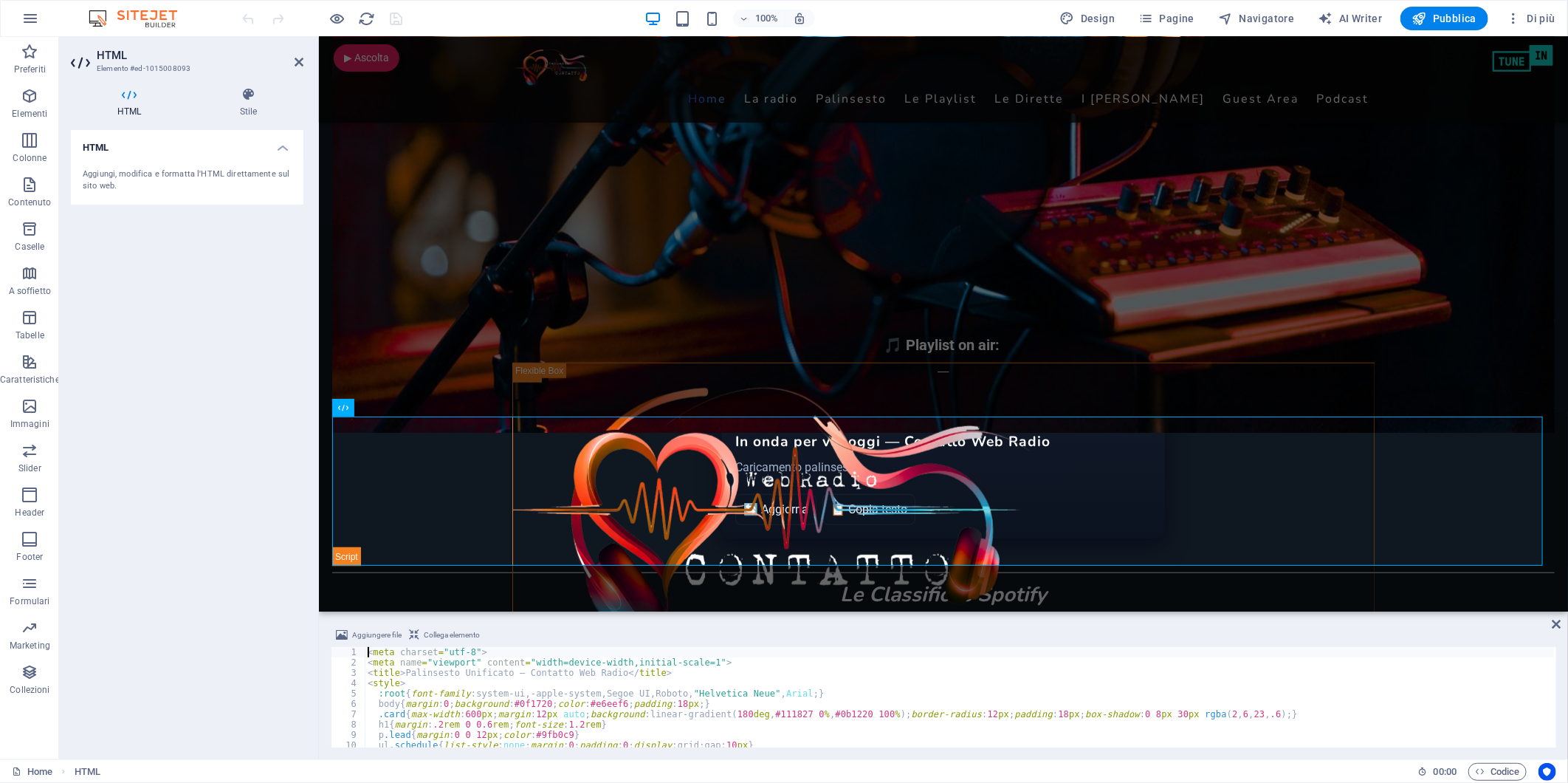
type textarea "</script>"
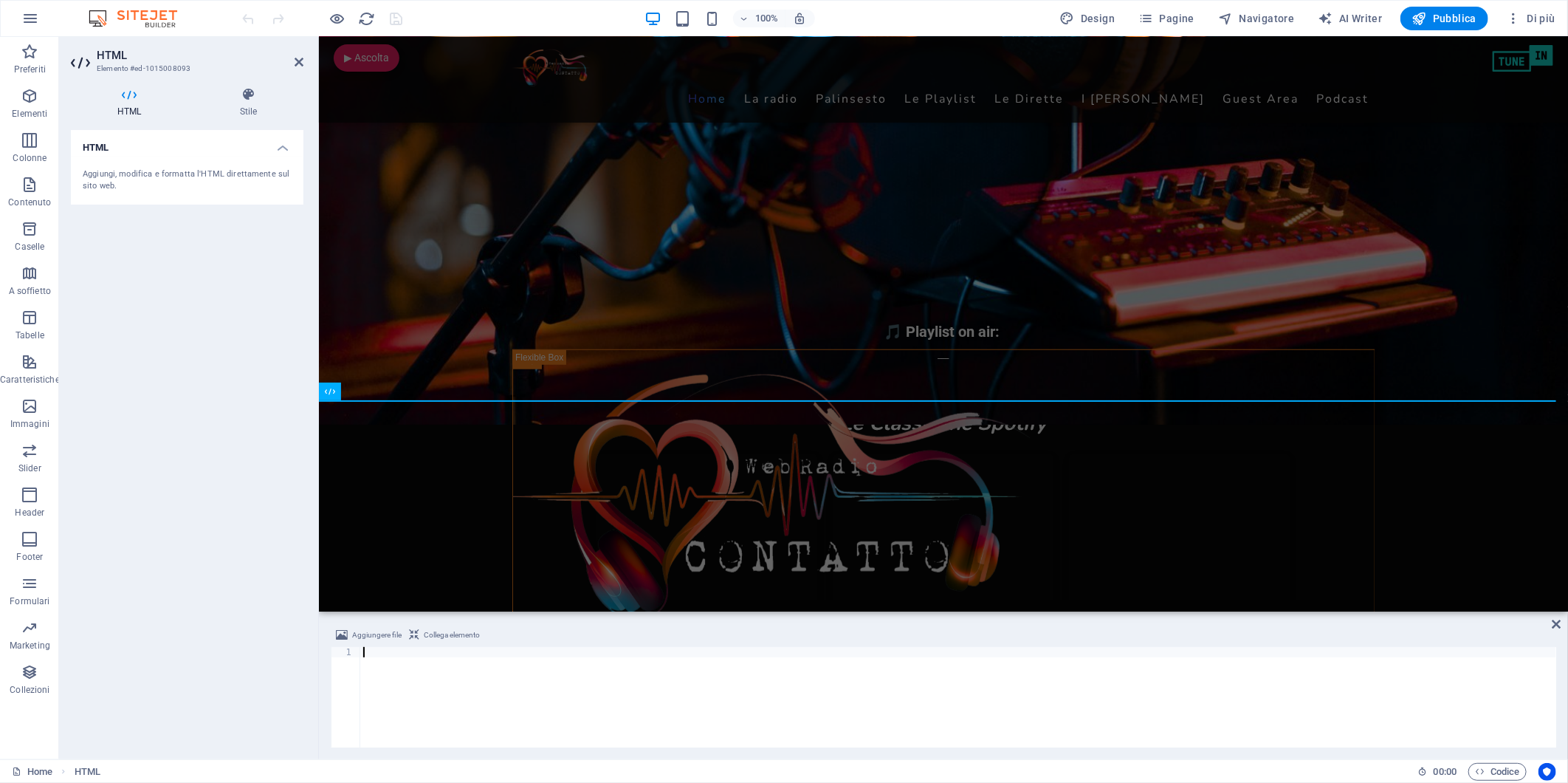
scroll to position [2061, 0]
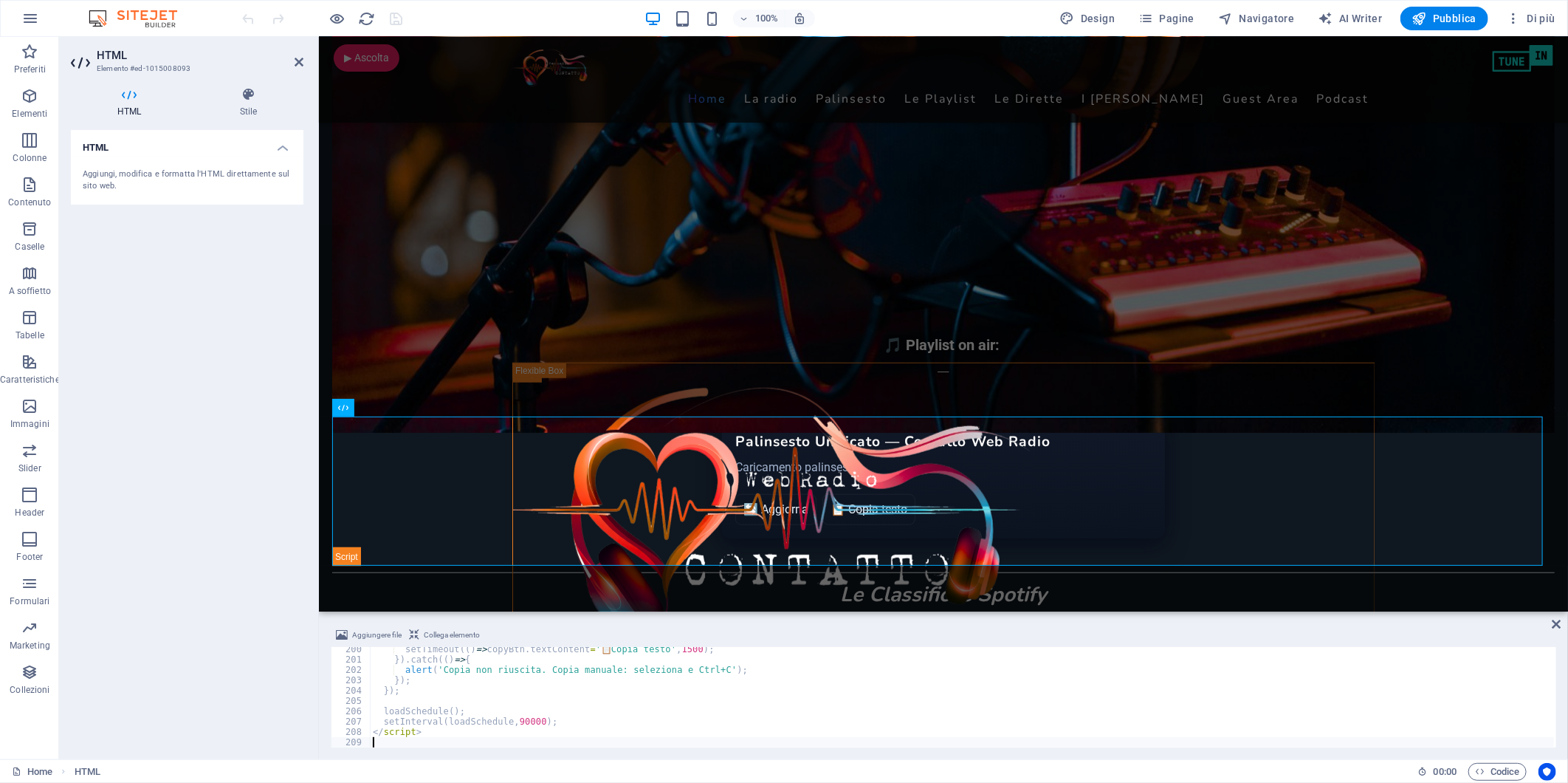
click at [140, 319] on div "HTML Aggiungi, modifica e formatta l'HTML direttamente sul sito web." at bounding box center [187, 438] width 233 height 617
click at [396, 12] on icon "save" at bounding box center [397, 18] width 17 height 17
checkbox input "false"
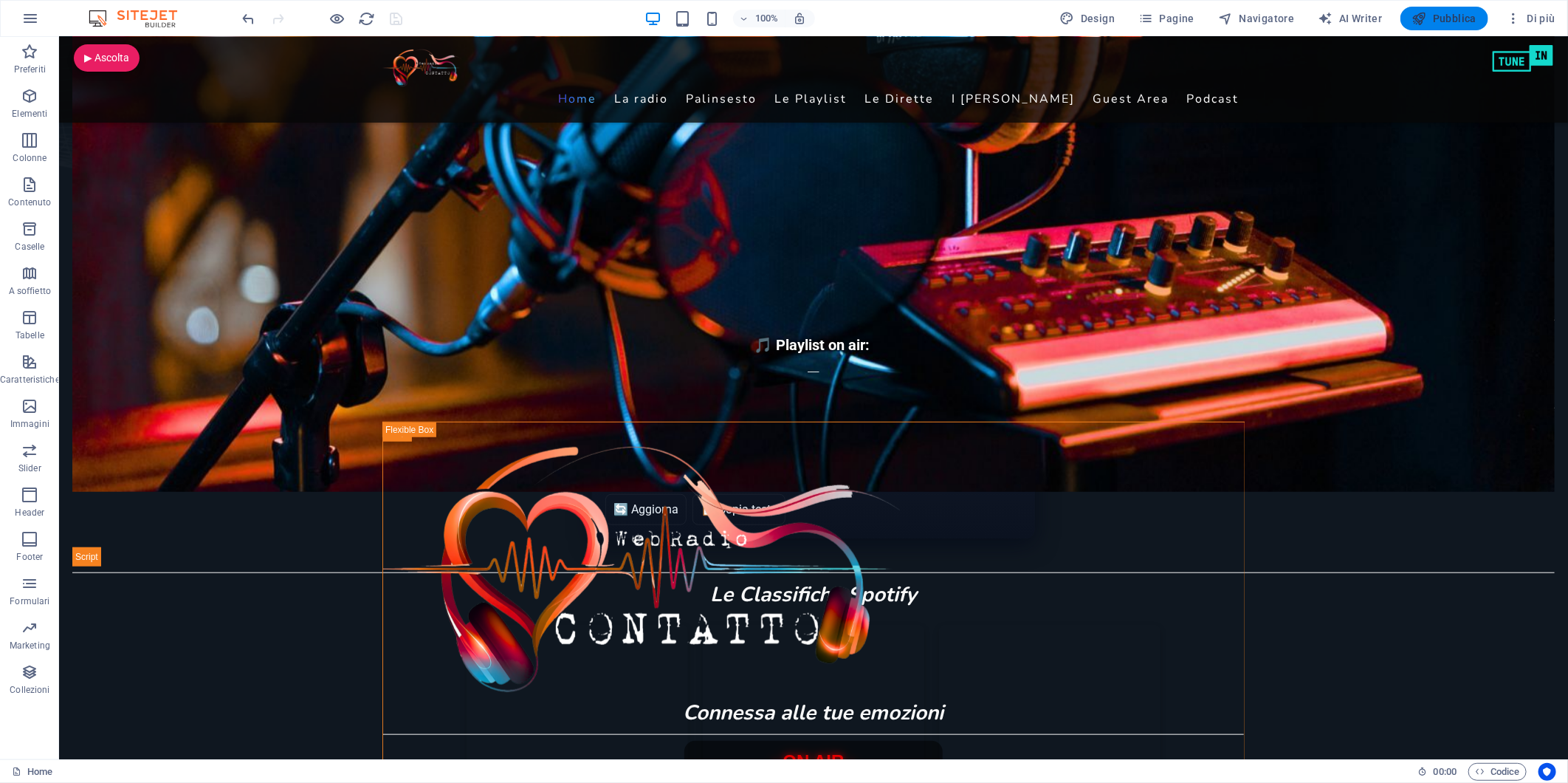
click at [1444, 15] on span "Pubblica" at bounding box center [1445, 18] width 65 height 14
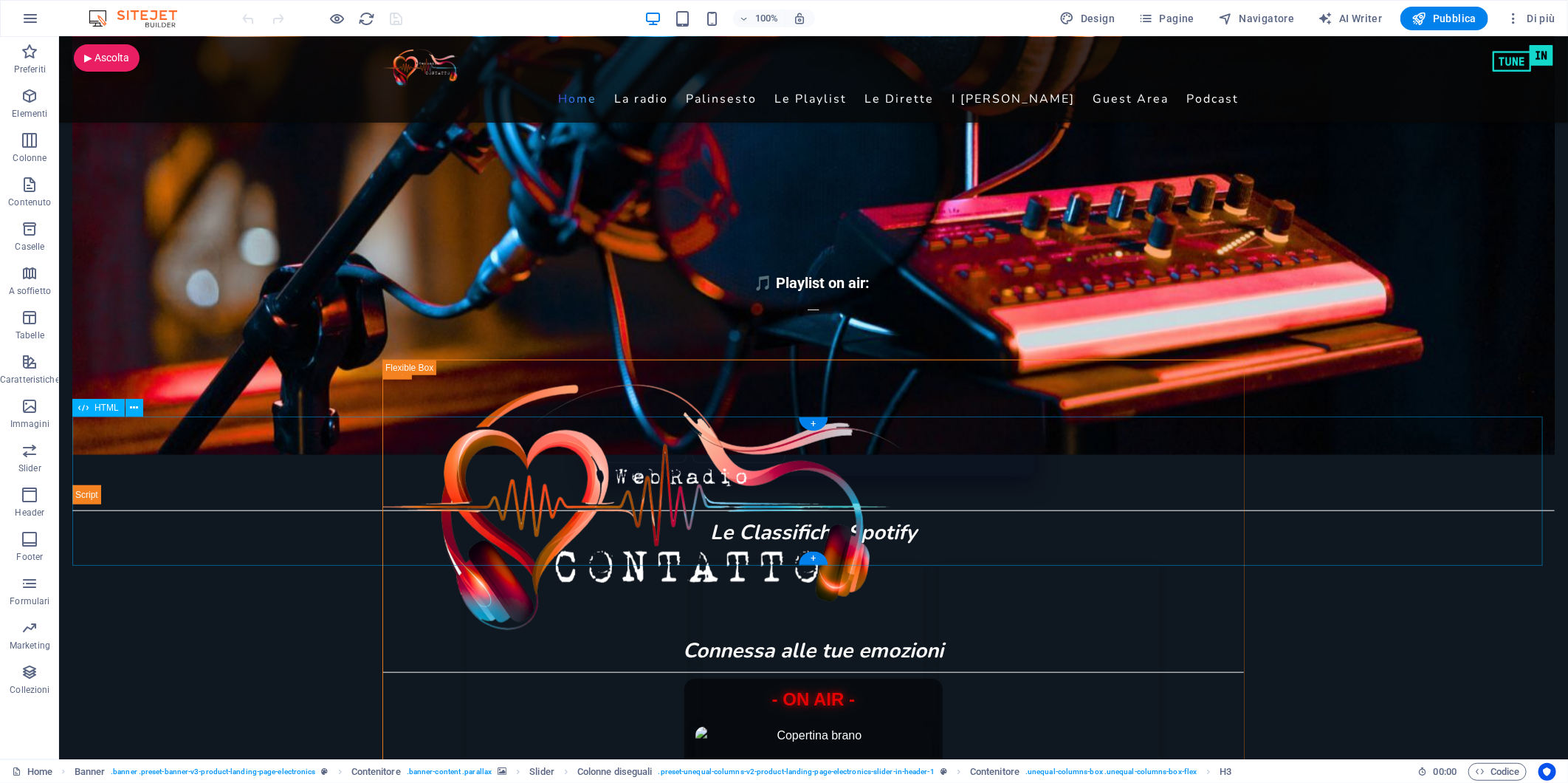
scroll to position [656, 0]
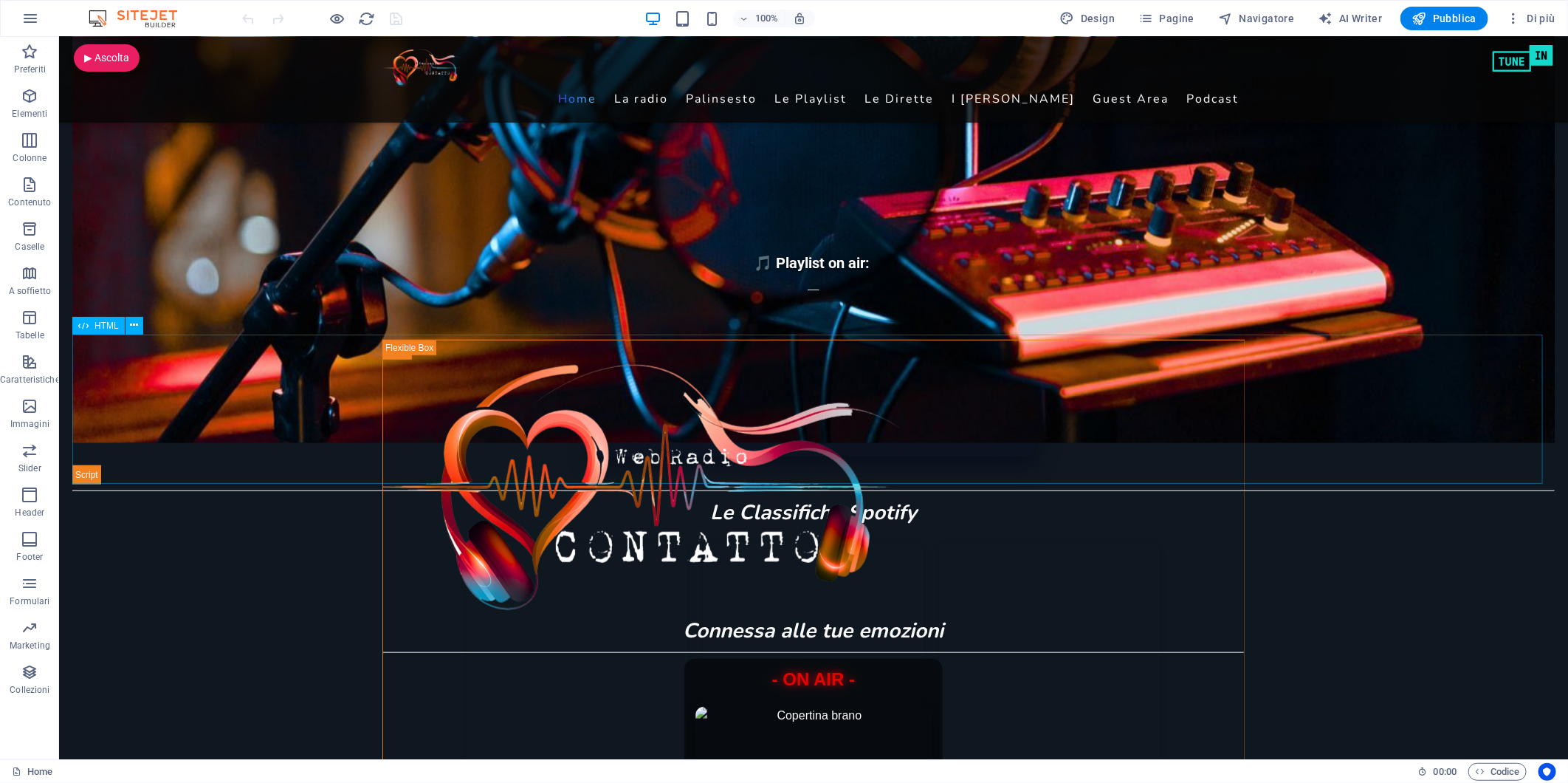
click at [101, 326] on span "HTML" at bounding box center [106, 326] width 24 height 9
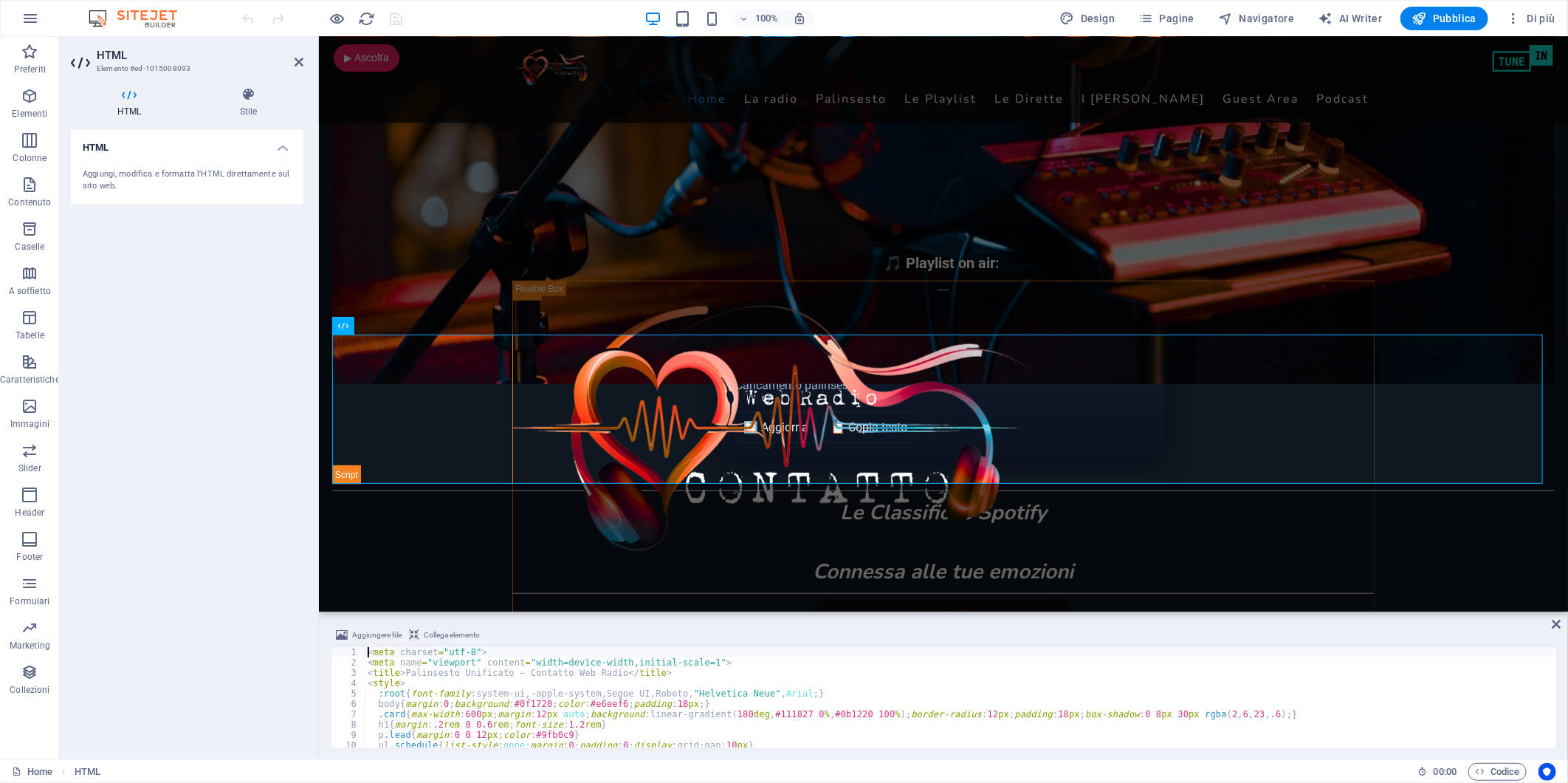
type textarea "</script>"
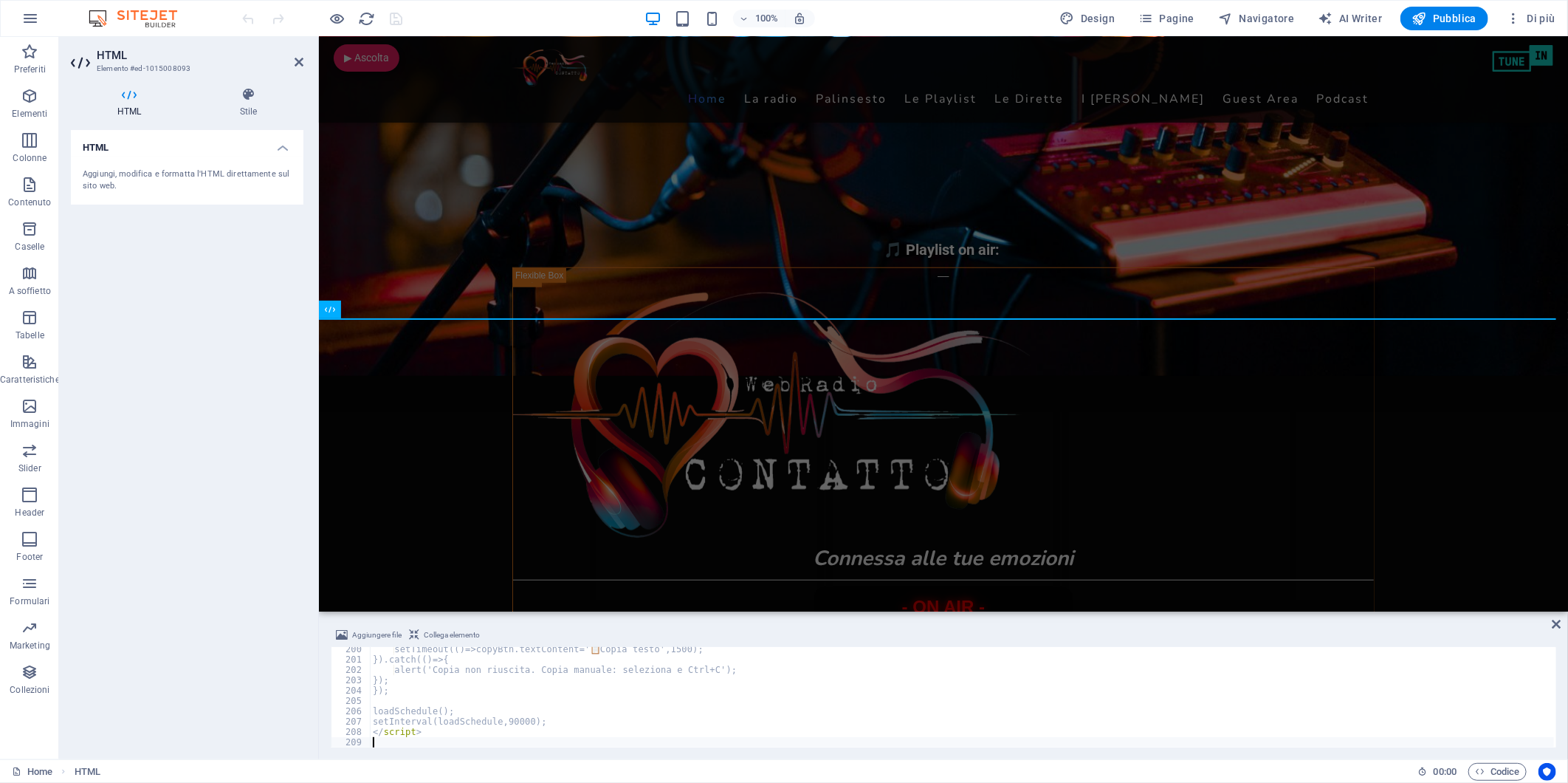
scroll to position [2061, 0]
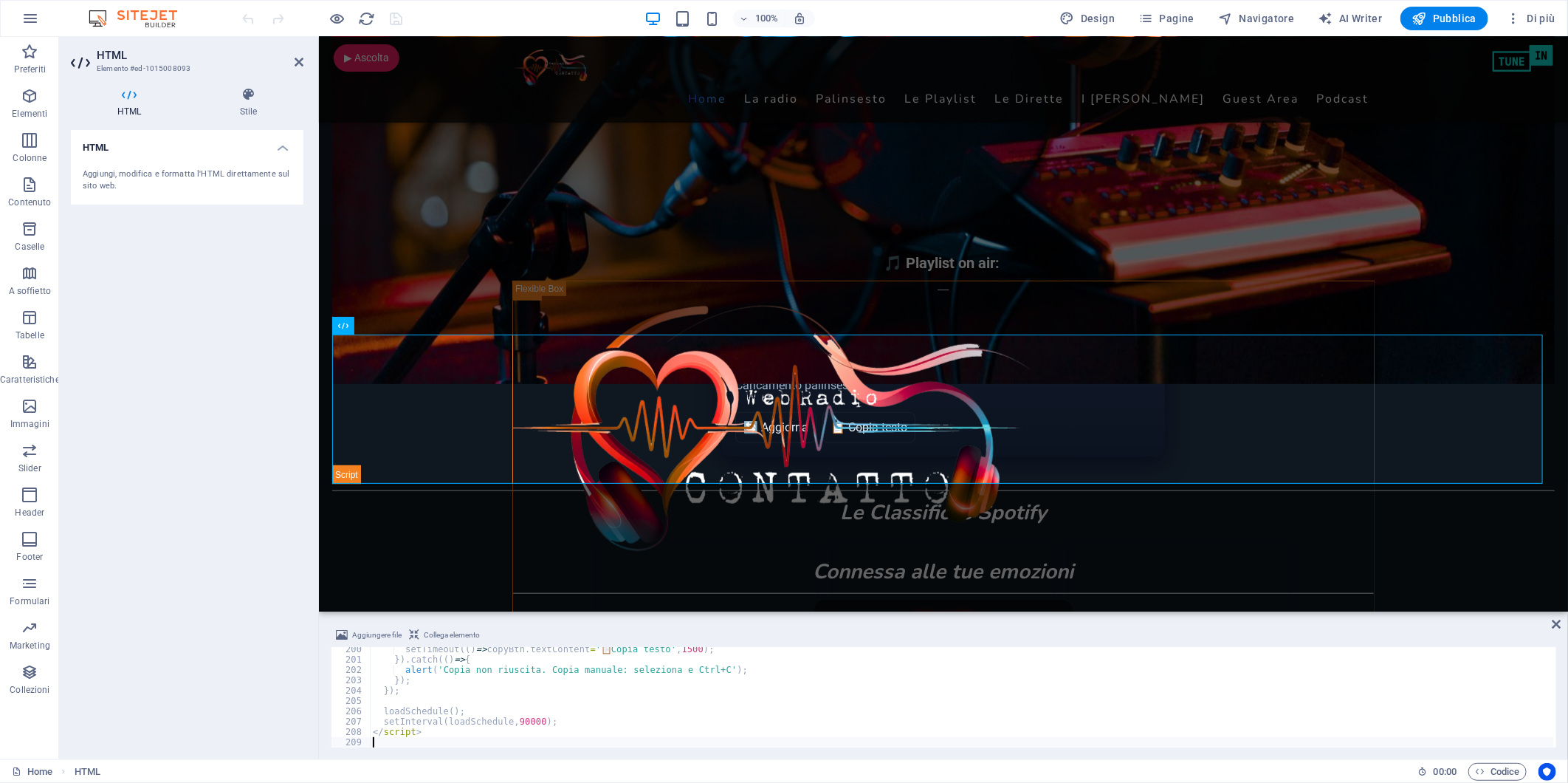
click at [201, 264] on div "HTML Aggiungi, modifica e formatta l'HTML direttamente sul sito web." at bounding box center [187, 438] width 233 height 617
click at [394, 14] on icon "save" at bounding box center [397, 18] width 17 height 17
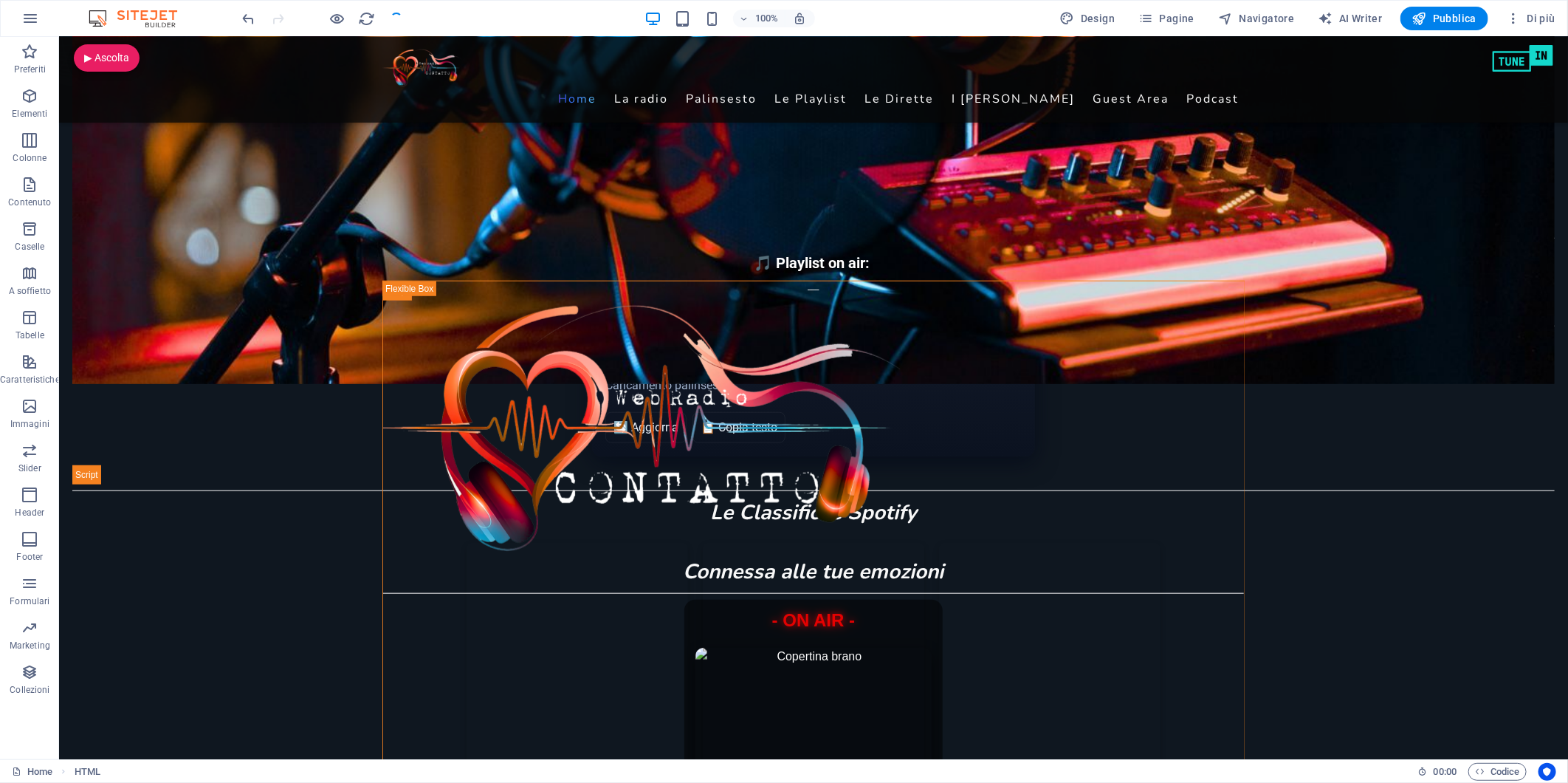
checkbox input "false"
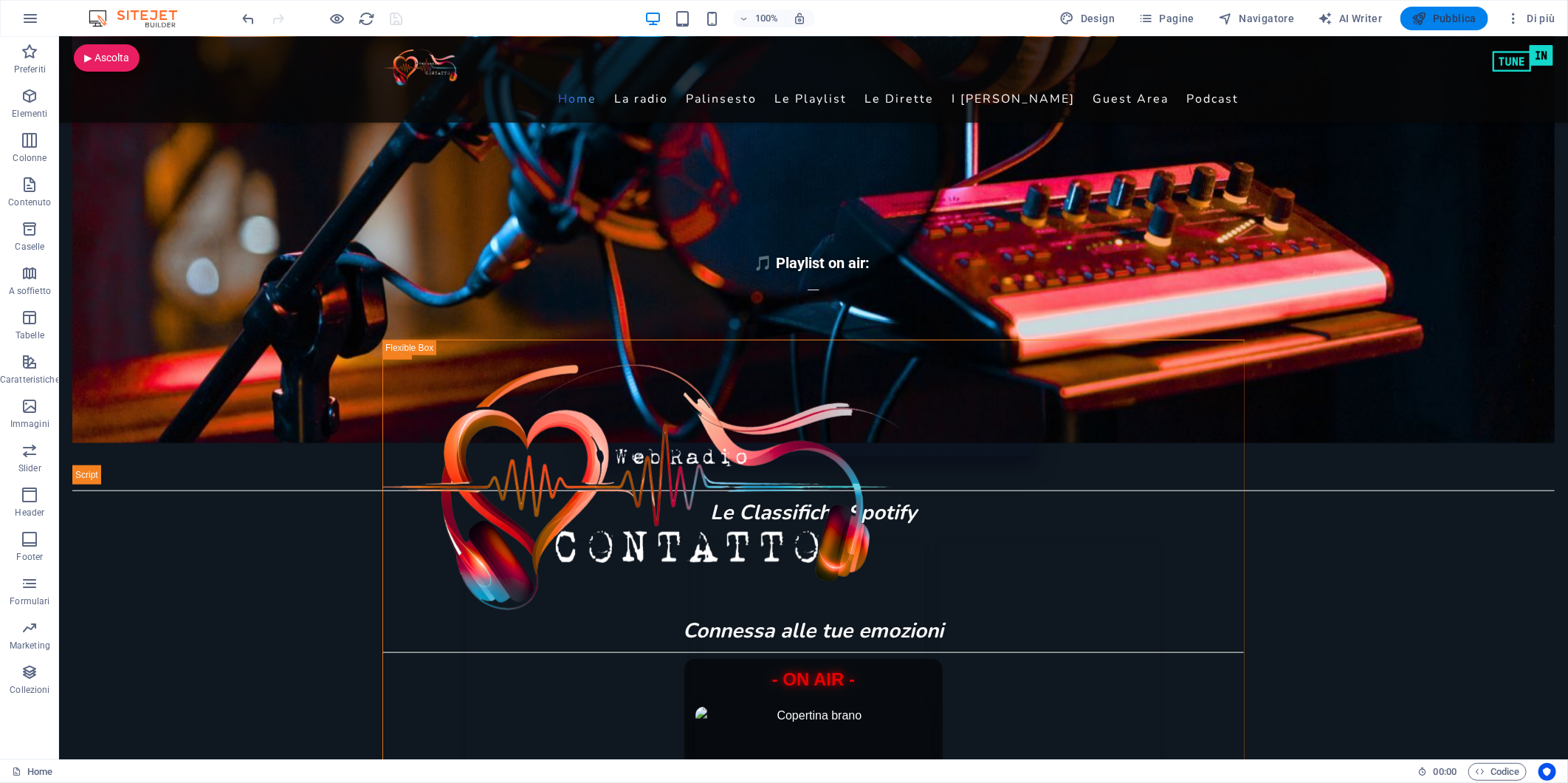
click at [1446, 10] on button "Pubblica" at bounding box center [1445, 18] width 88 height 23
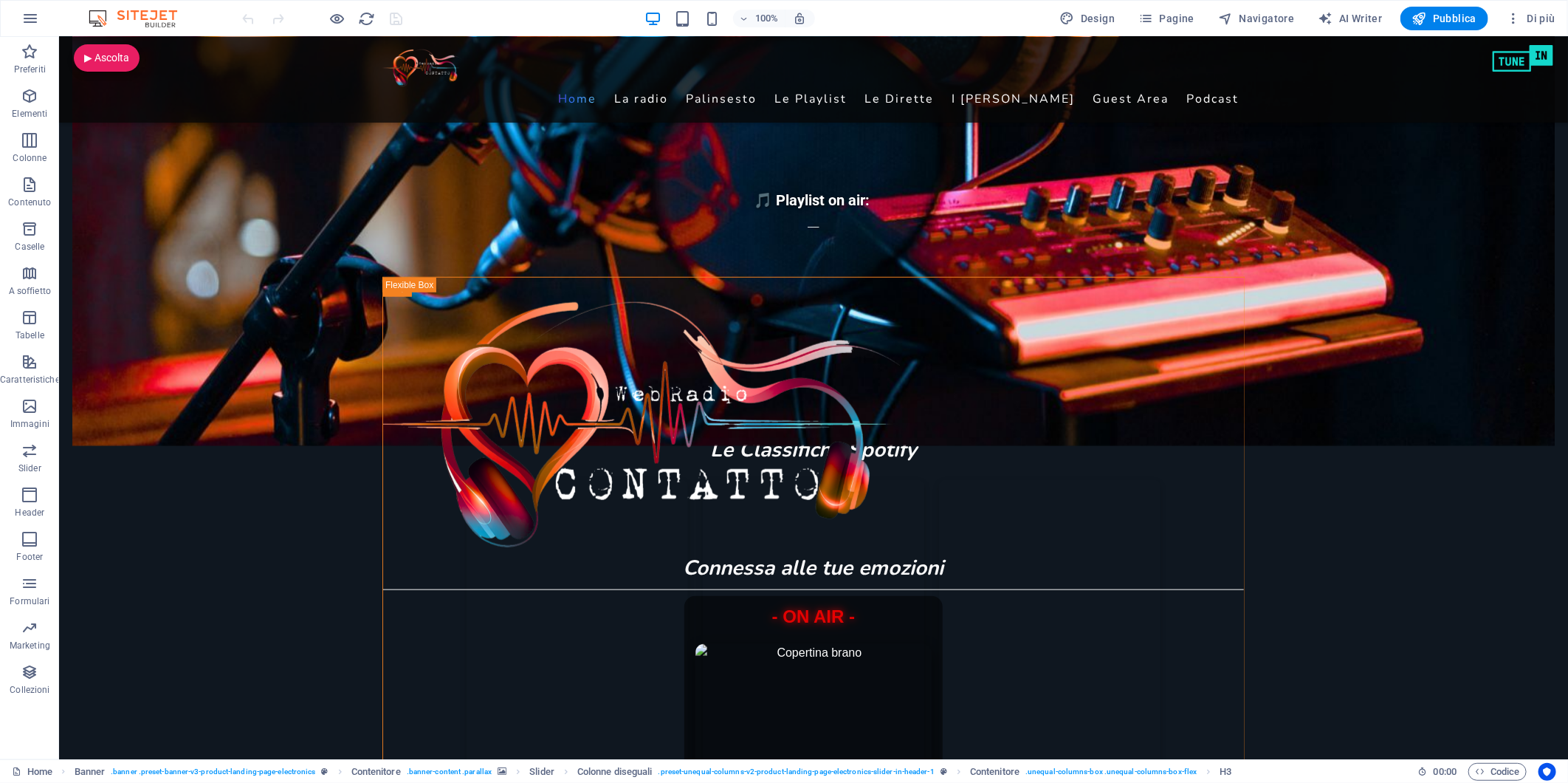
scroll to position [821, 0]
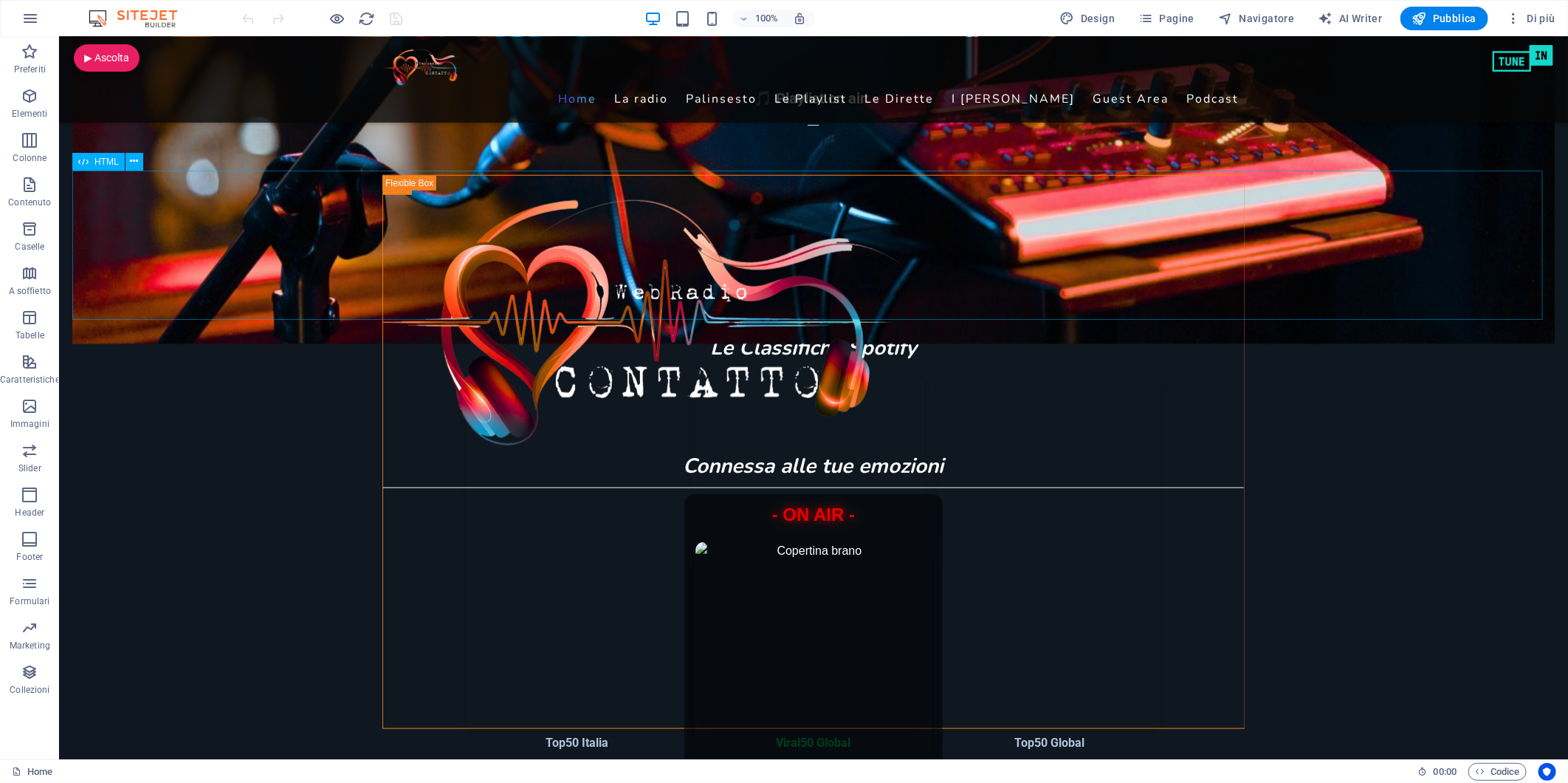
click at [105, 160] on span "HTML" at bounding box center [106, 162] width 24 height 9
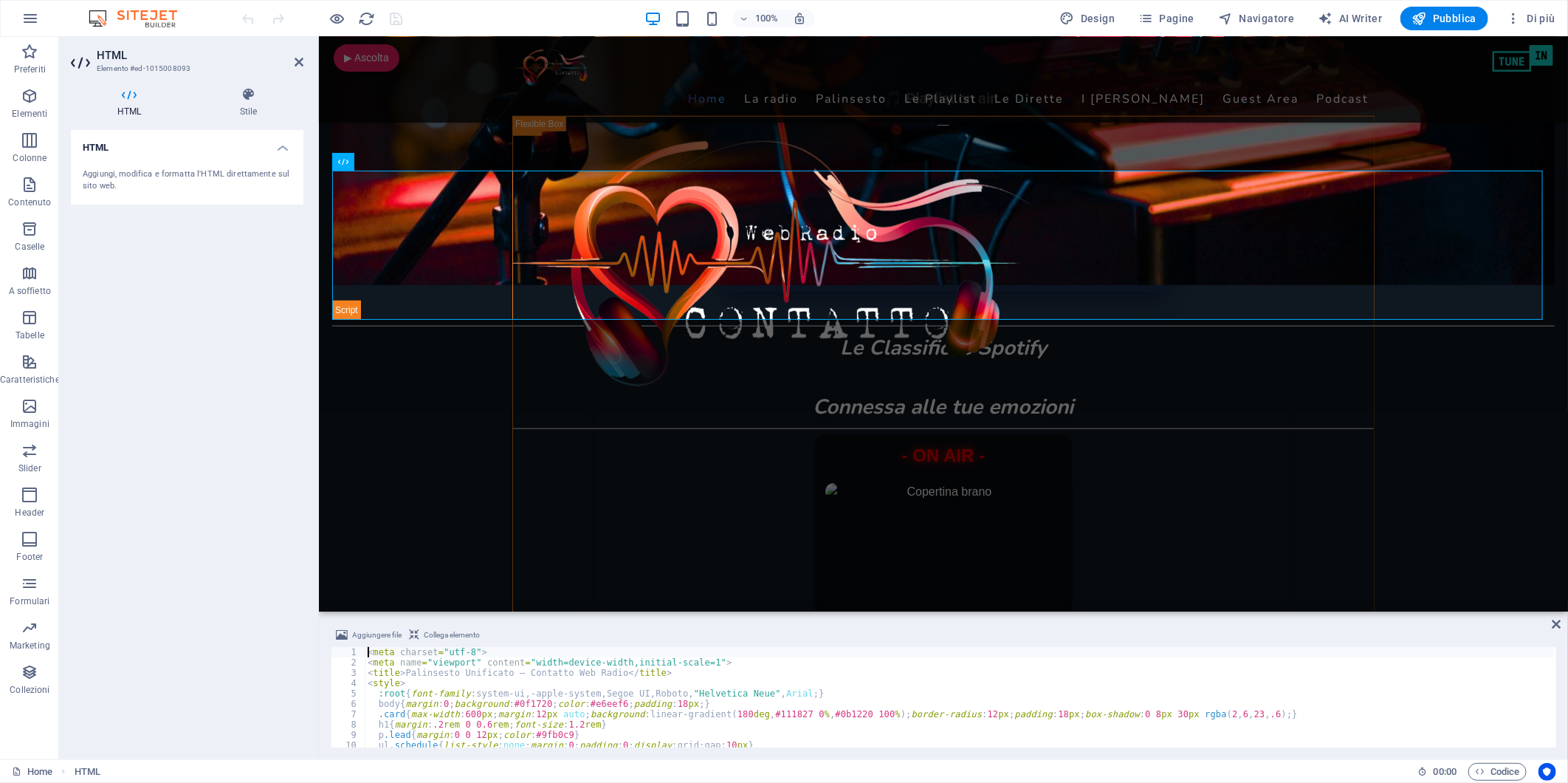
type textarea "</script>"
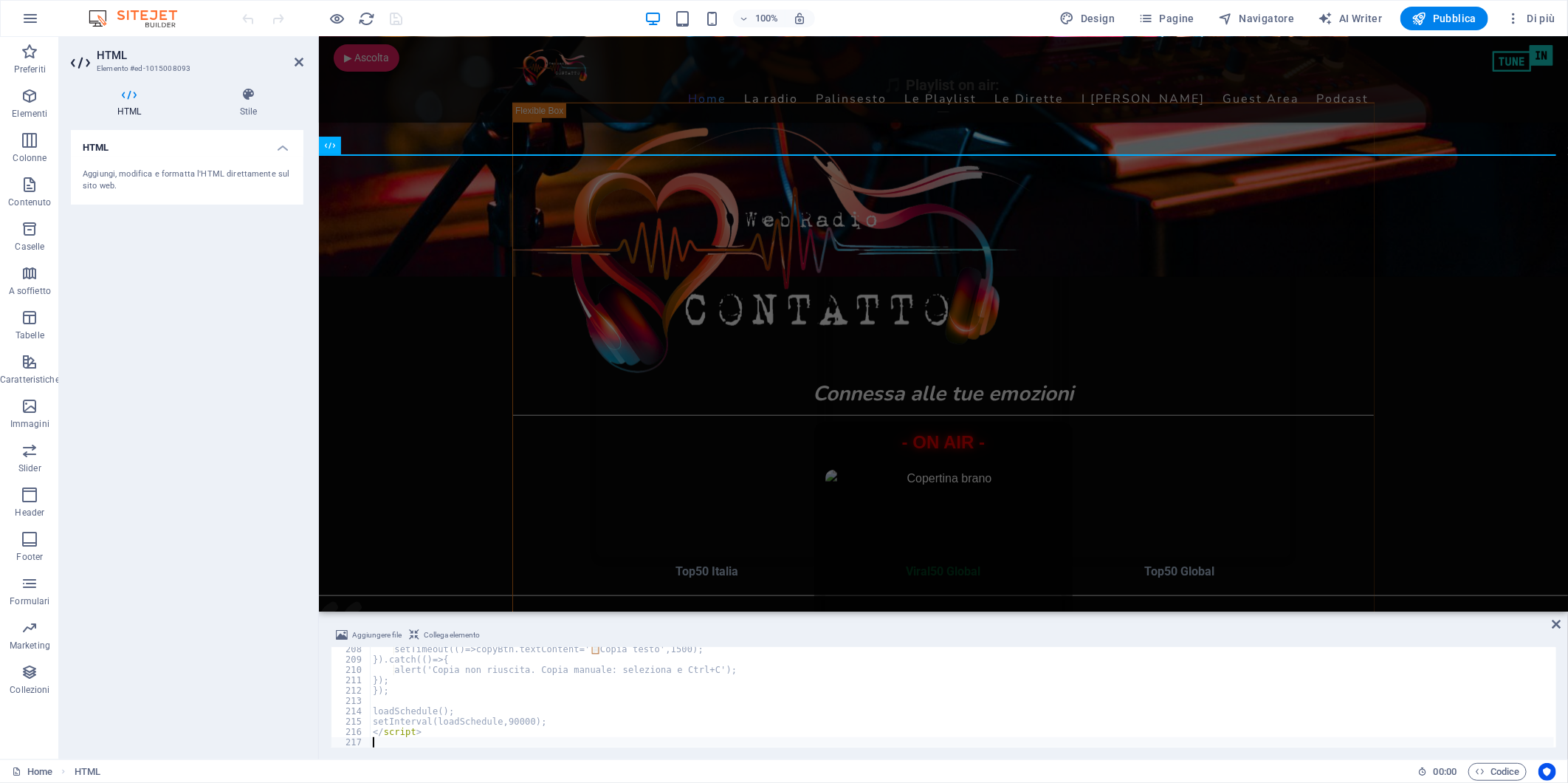
scroll to position [2144, 0]
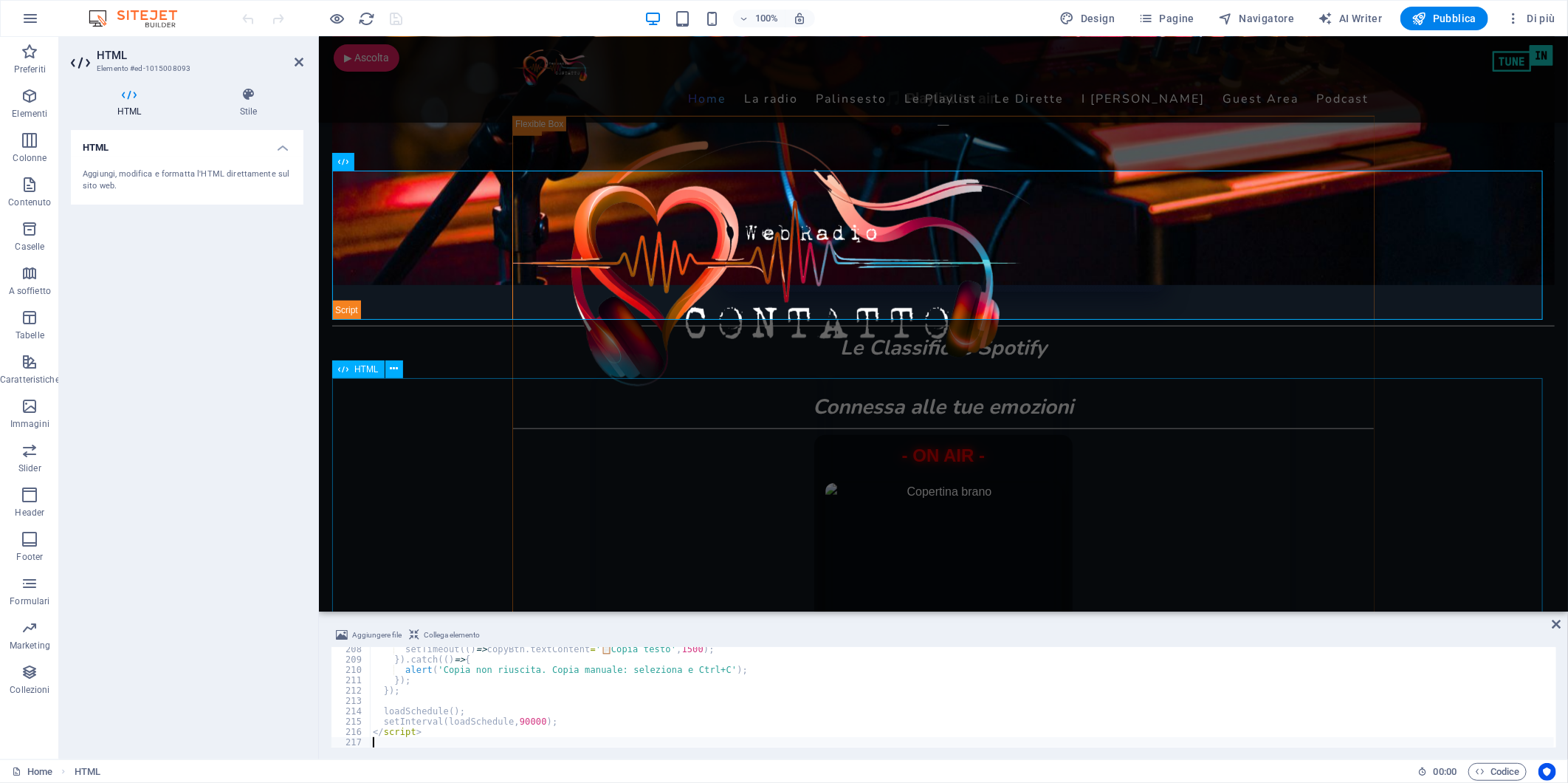
click at [365, 434] on div "Top50 Italia Viral50 Global Top50 Global" at bounding box center [943, 563] width 1223 height 374
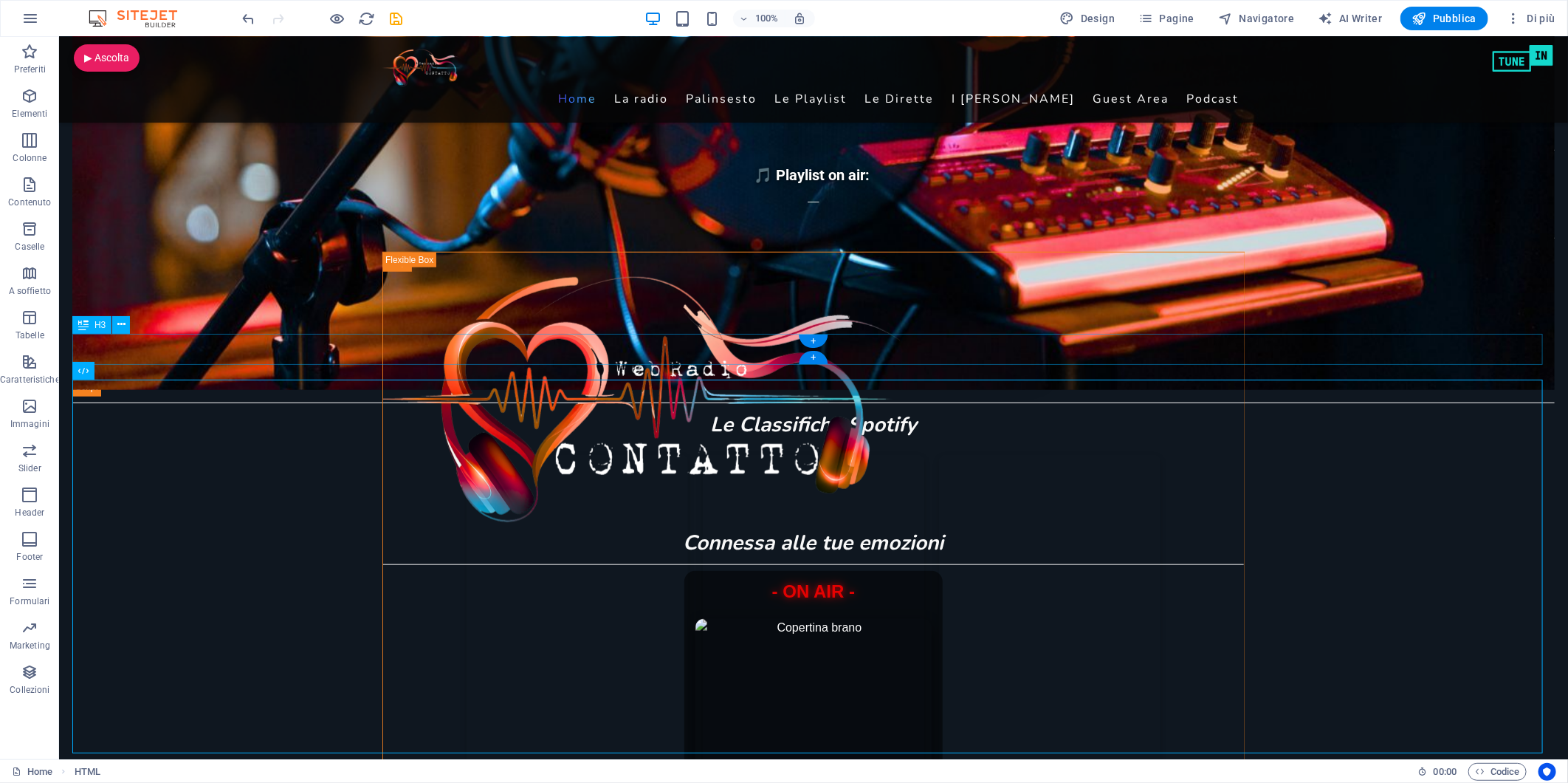
scroll to position [656, 0]
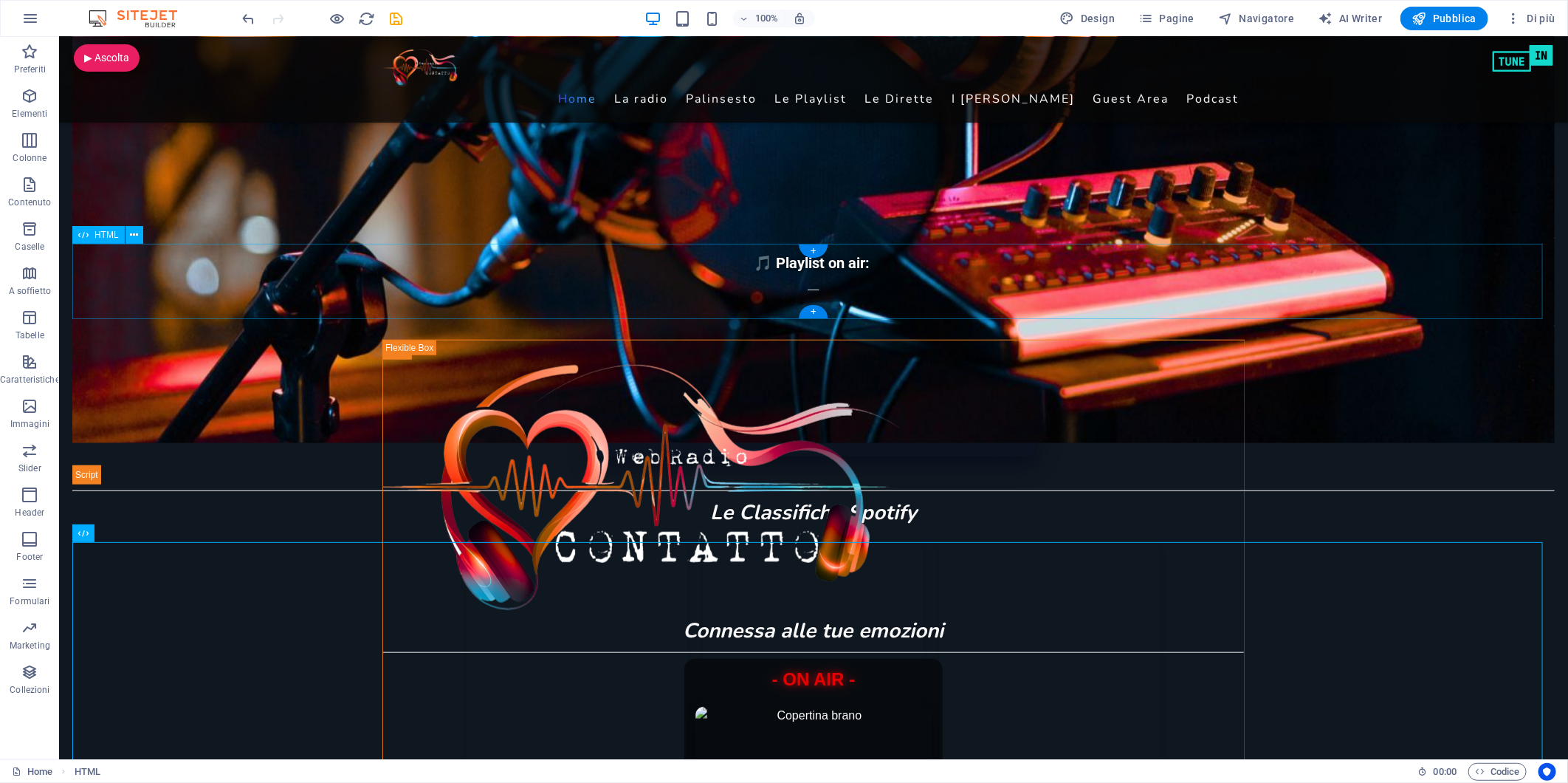
click at [811, 283] on div "🎵 Playlist on air: 🎧 Deejay in diretta: ___" at bounding box center [813, 282] width 1483 height 76
click at [762, 278] on div "🎵 Playlist on air: 🎧 Deejay in diretta: ___" at bounding box center [813, 282] width 1483 height 76
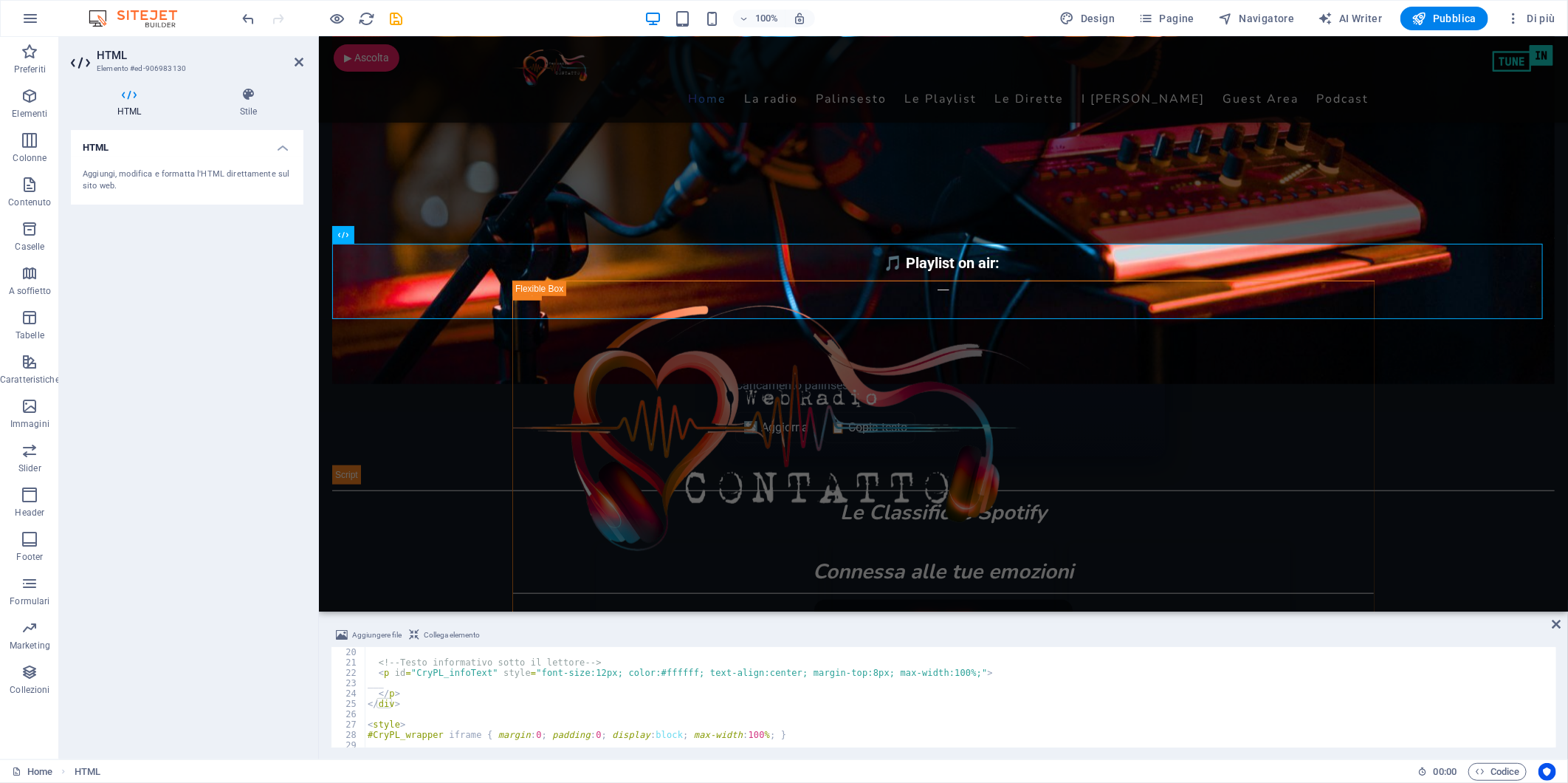
scroll to position [196, 0]
click at [401, 681] on div "<!-- Testo informativo sotto il lettore --> < p id = "CryPL_infoText" style = "…" at bounding box center [959, 707] width 1189 height 122
type textarea "_"
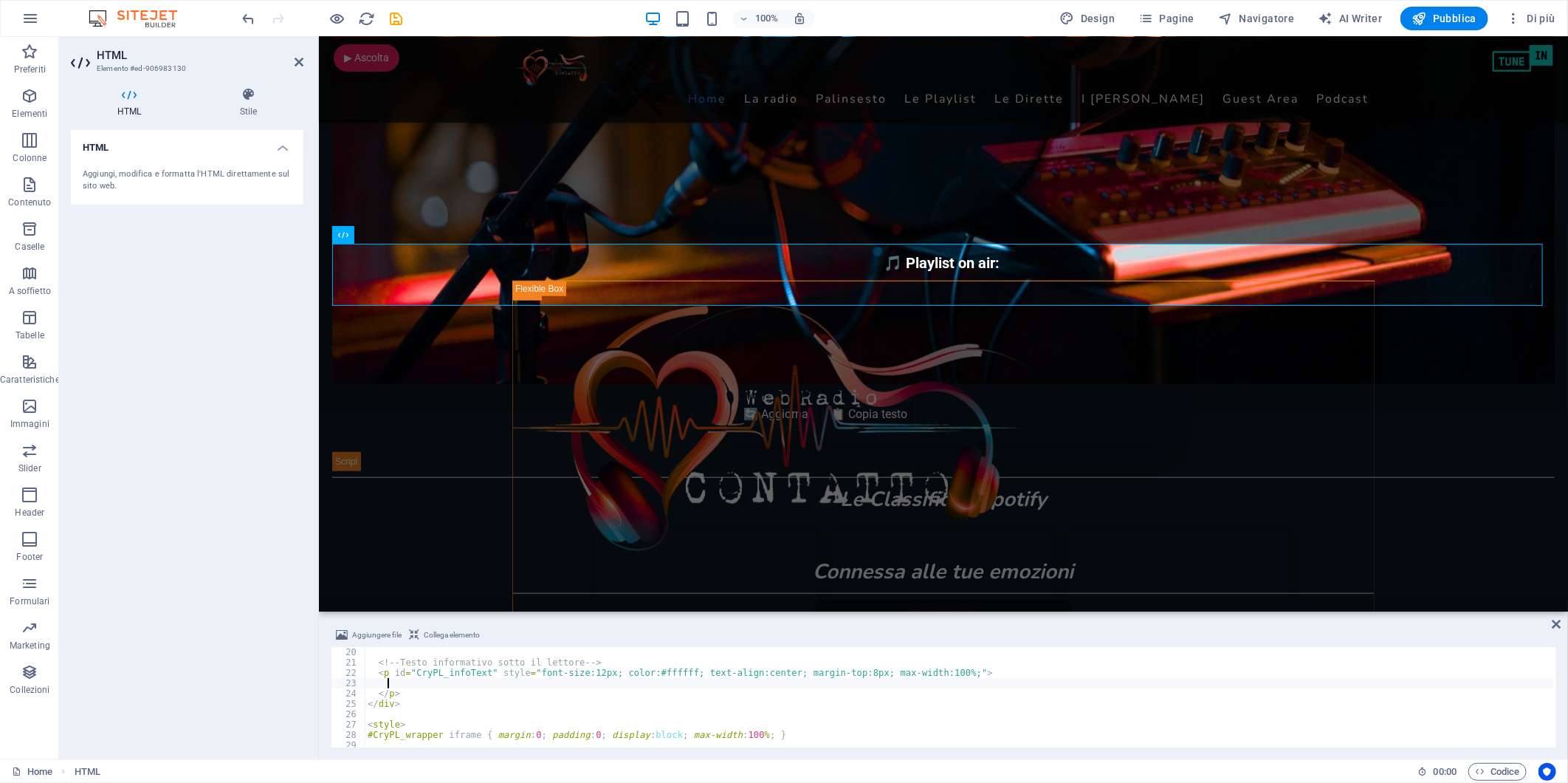
click at [390, 707] on div "<!-- Testo informativo sotto il lettore --> < p id = "CryPL_infoText" style = "…" at bounding box center [959, 707] width 1189 height 122
type textarea "</div>"
drag, startPoint x: 230, startPoint y: 331, endPoint x: 228, endPoint y: 308, distance: 23.1
click at [229, 329] on div "HTML Aggiungi, modifica e formatta l'HTML direttamente sul sito web." at bounding box center [187, 438] width 233 height 617
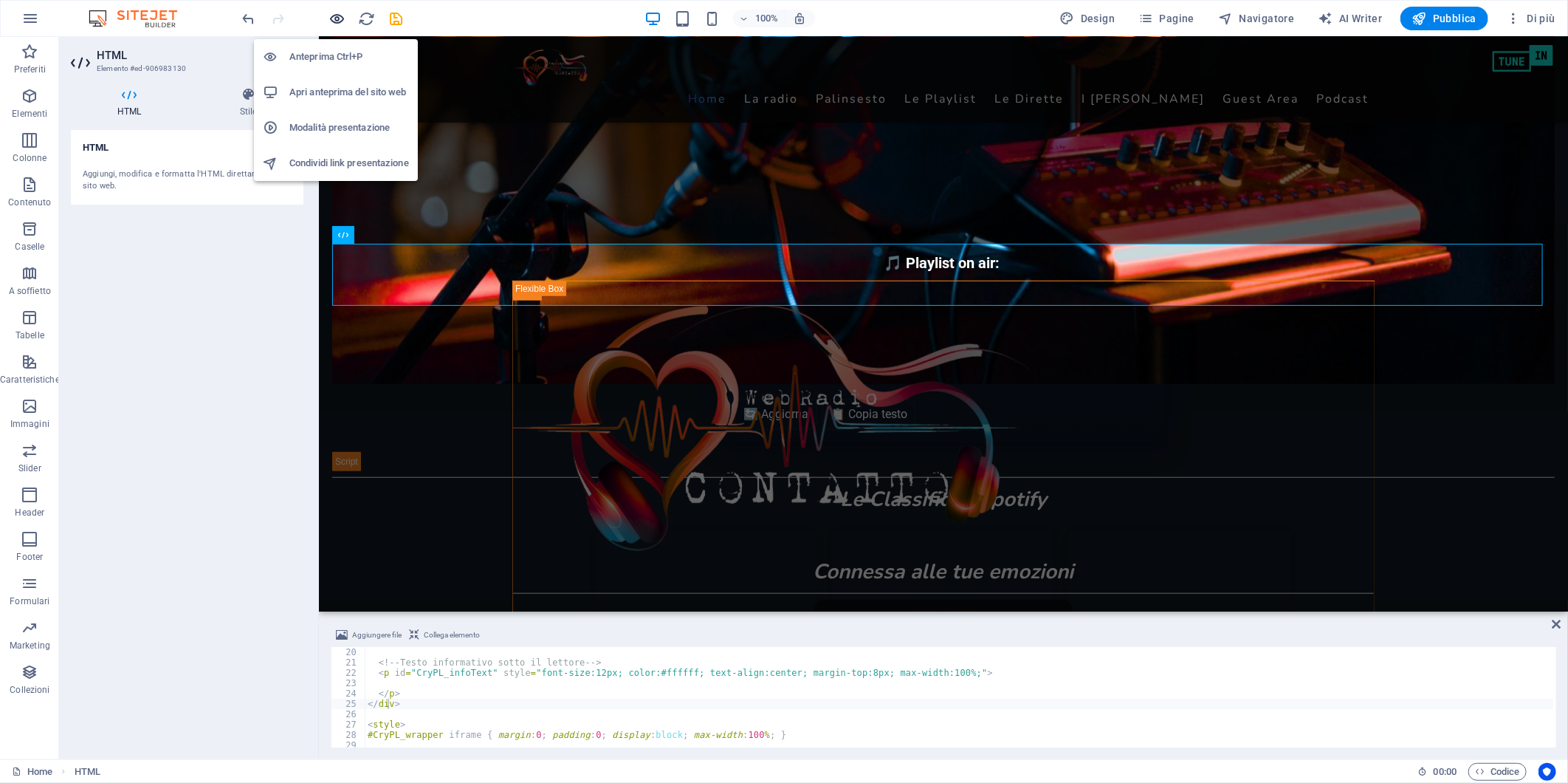
click at [337, 14] on icon "button" at bounding box center [337, 18] width 17 height 17
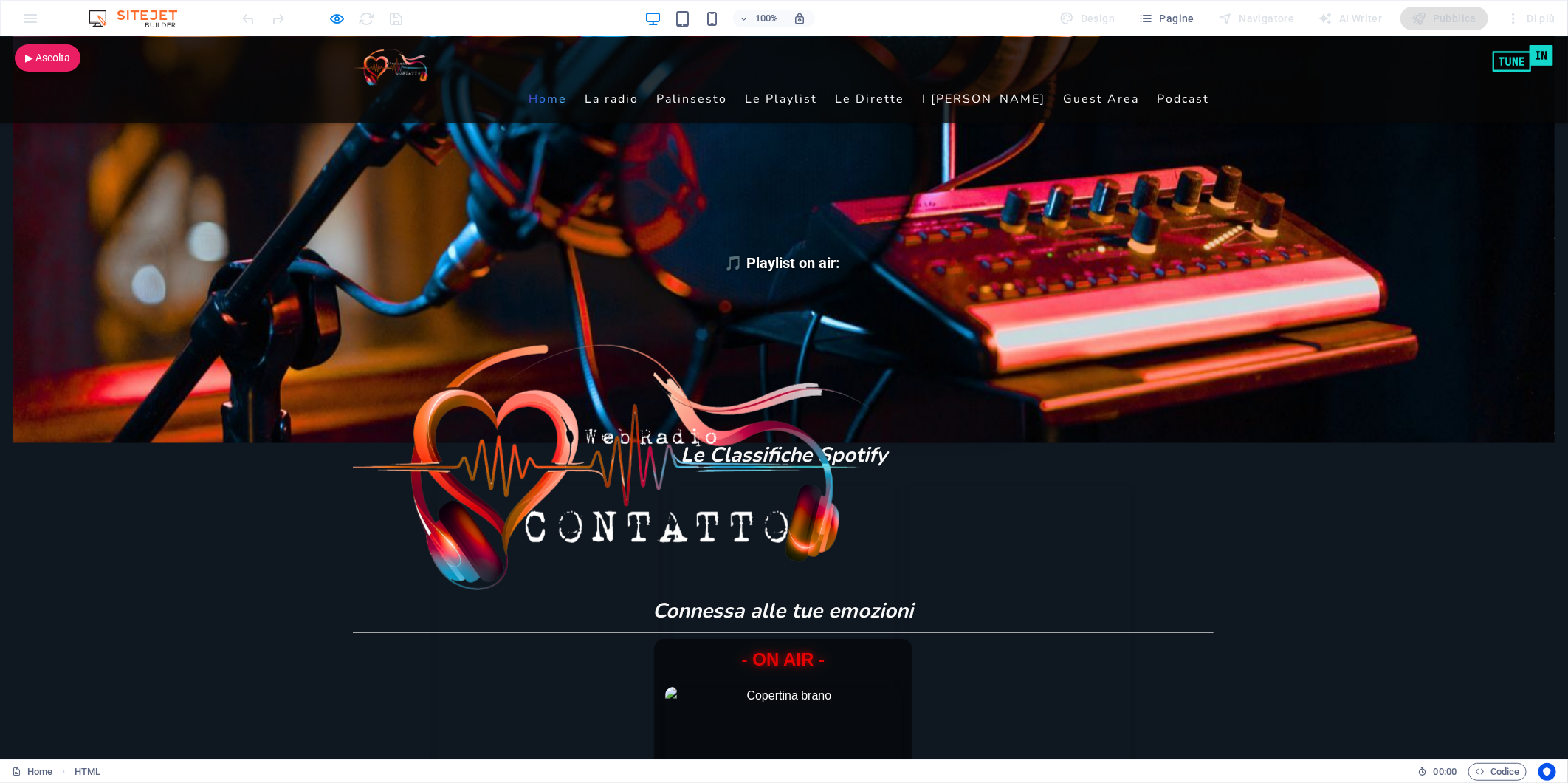
click at [403, 18] on div at bounding box center [323, 18] width 166 height 23
click at [224, 571] on div "Top50 Italia Viral50 Global Top50 Global" at bounding box center [784, 670] width 1542 height 374
click at [160, 566] on div "Top50 Italia Viral50 Global Top50 Global" at bounding box center [784, 670] width 1542 height 374
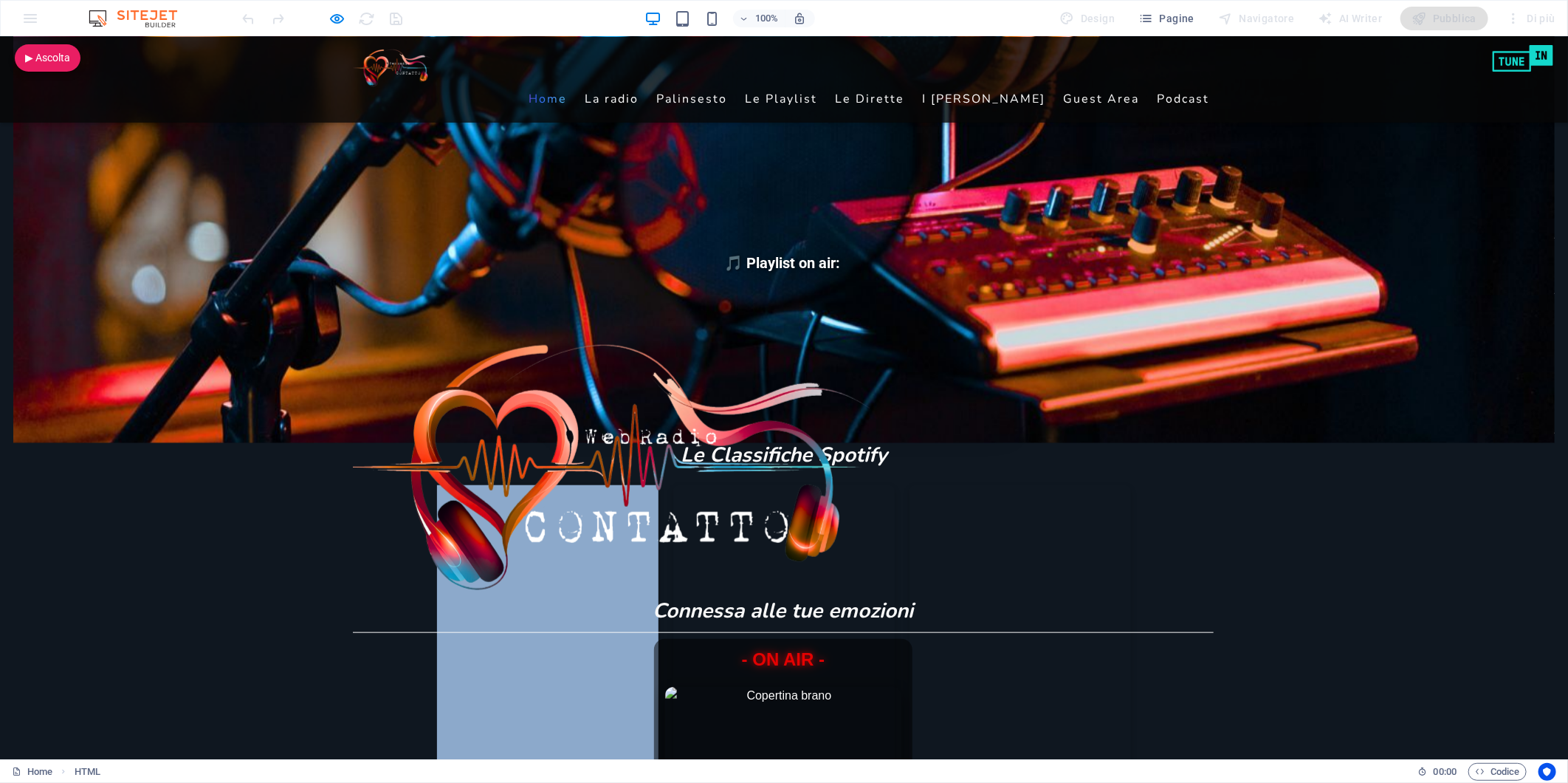
click at [160, 566] on div "Top50 Italia Viral50 Global Top50 Global" at bounding box center [784, 670] width 1542 height 374
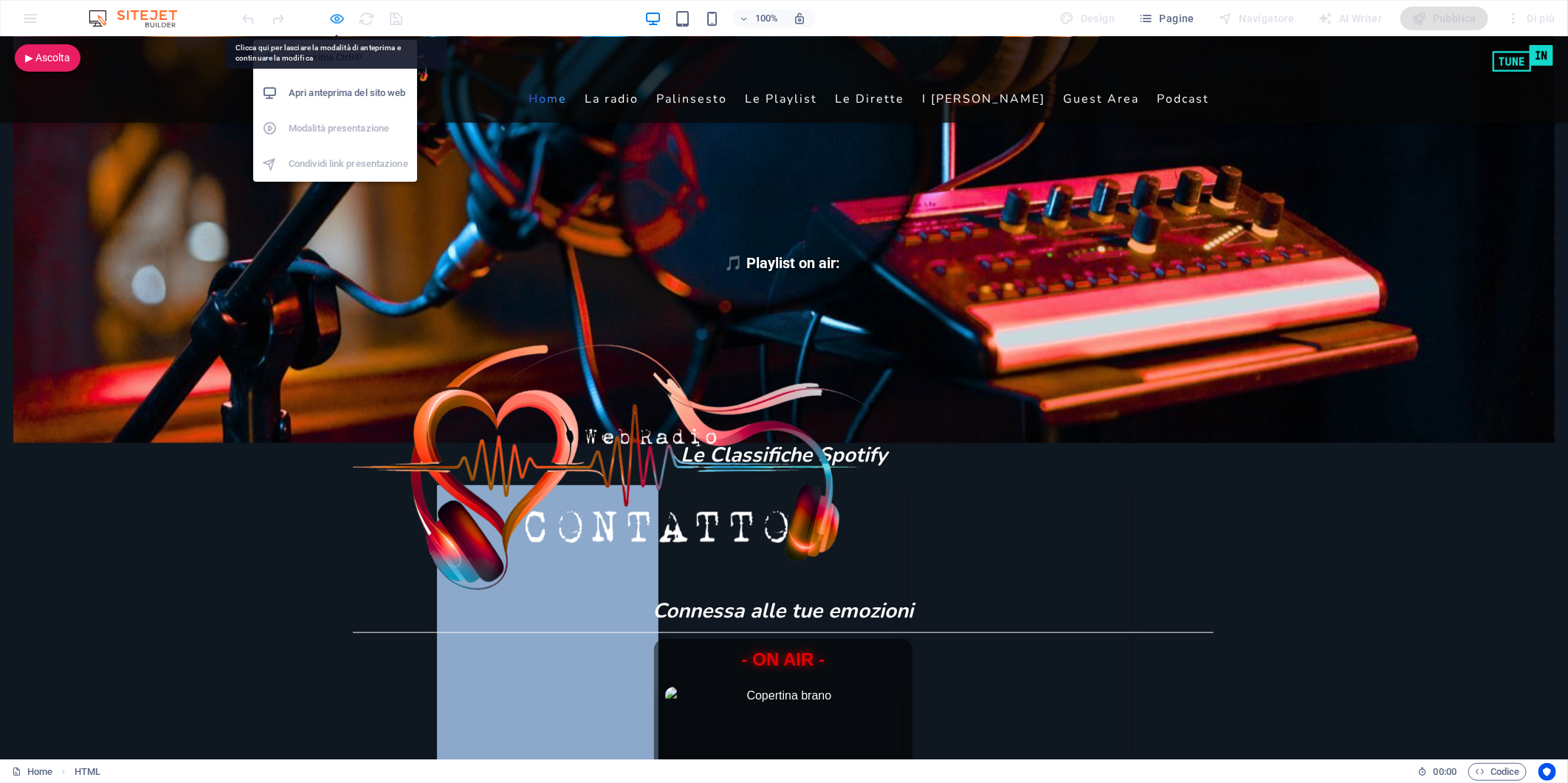
click at [333, 13] on icon "button" at bounding box center [337, 18] width 17 height 17
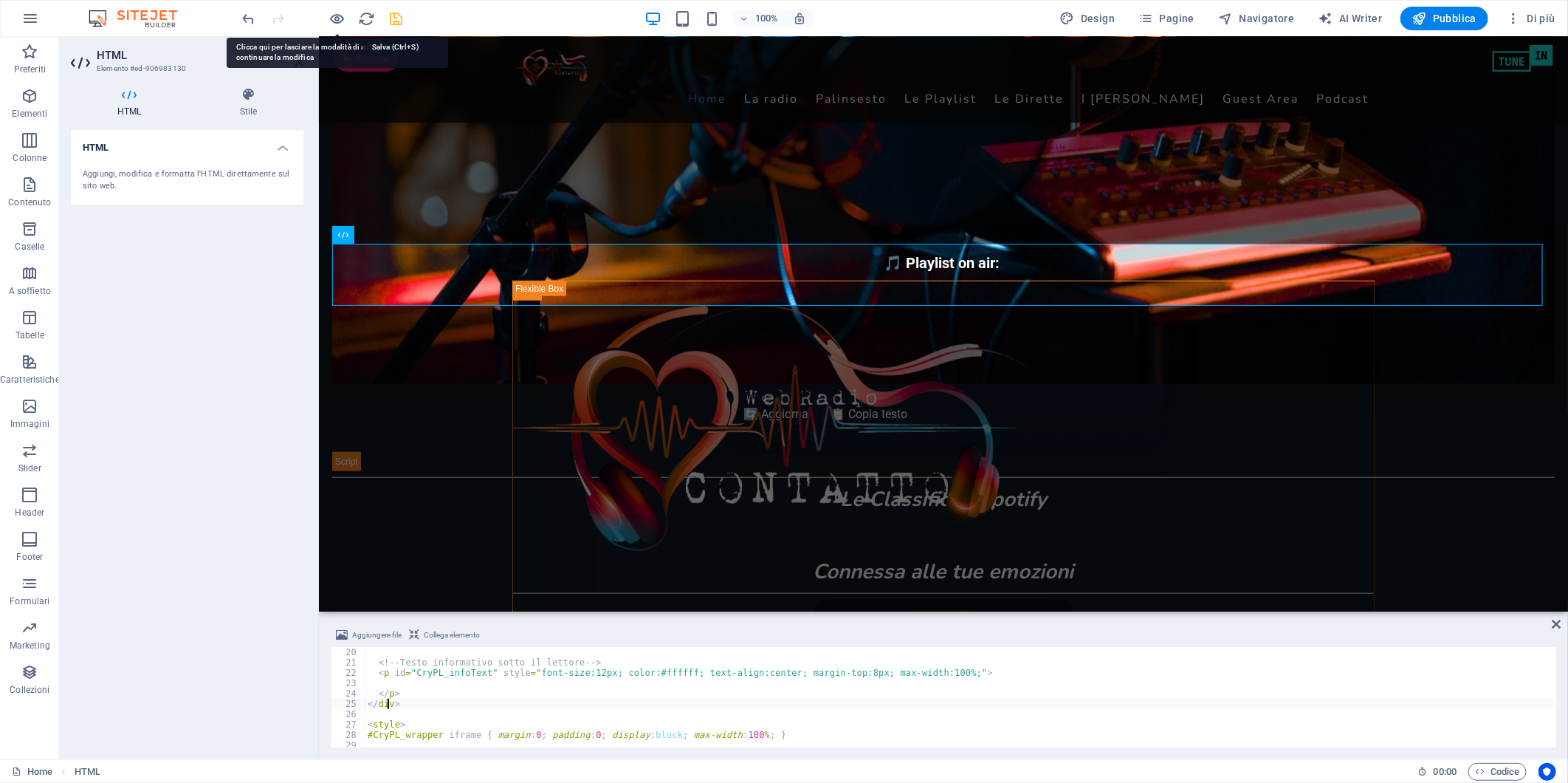
click at [404, 17] on icon "save" at bounding box center [397, 18] width 17 height 17
checkbox input "false"
click at [1451, 14] on span "Pubblica" at bounding box center [1445, 18] width 65 height 14
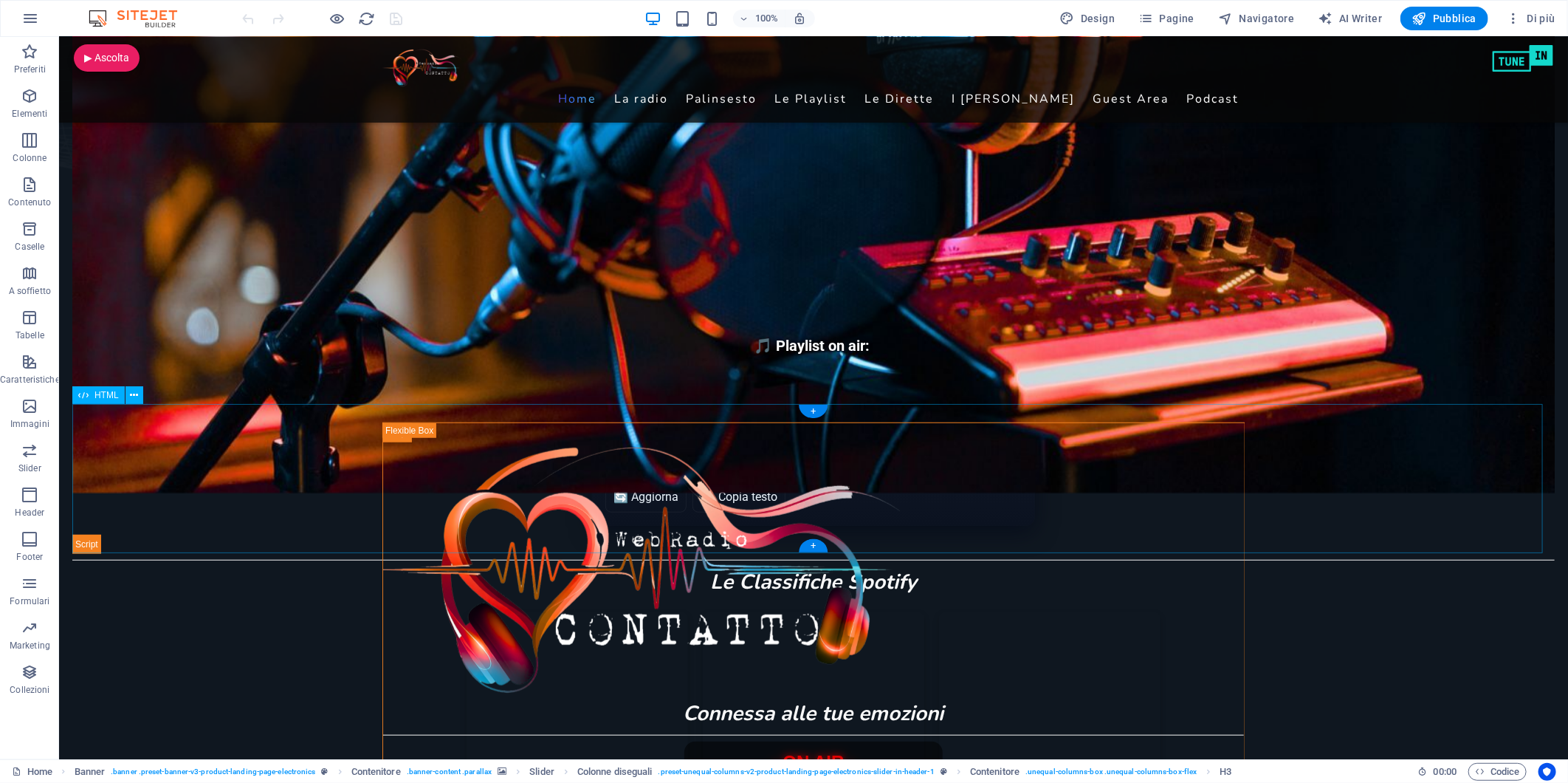
scroll to position [574, 0]
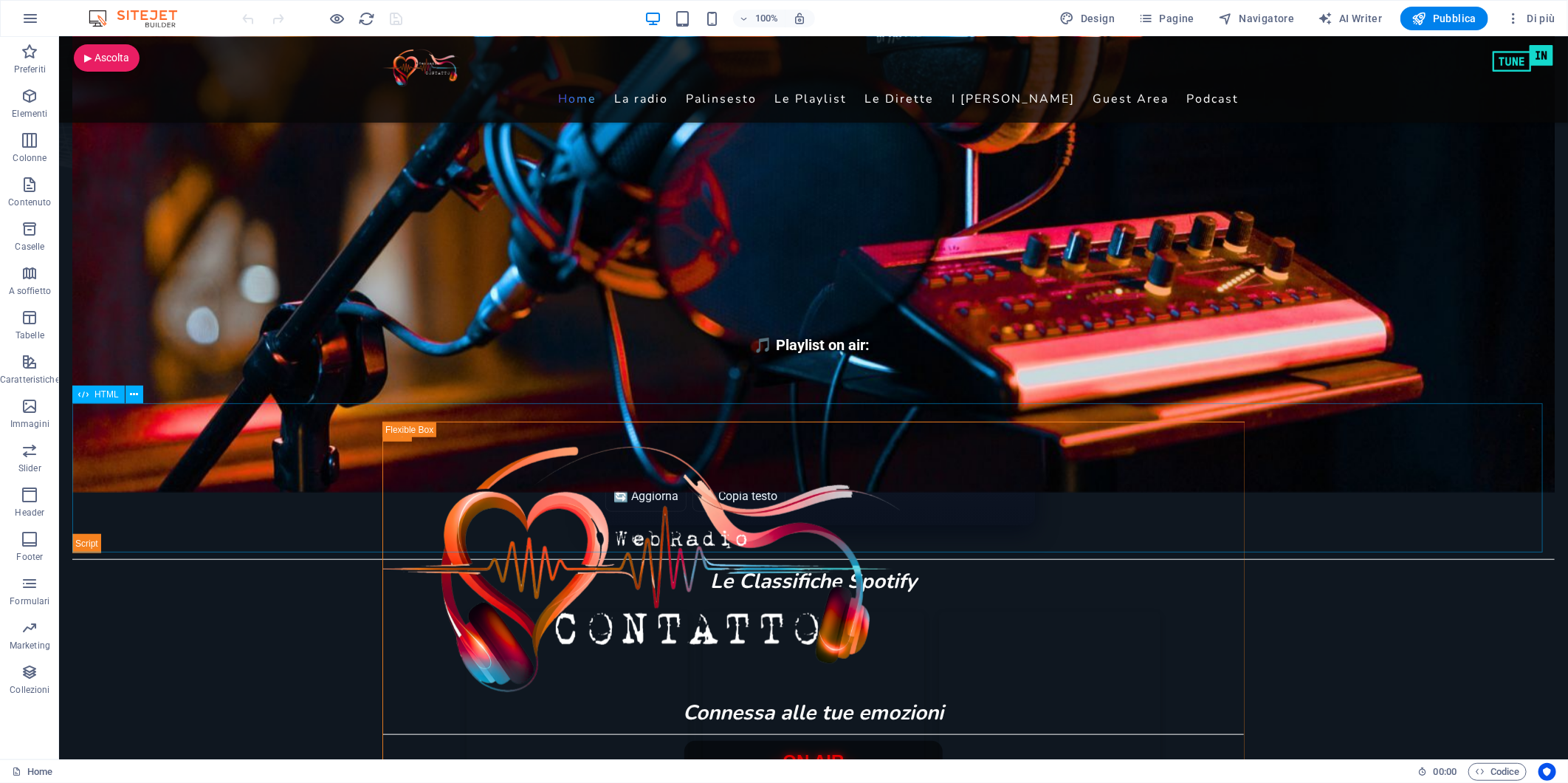
click at [104, 393] on span "HTML" at bounding box center [106, 394] width 24 height 9
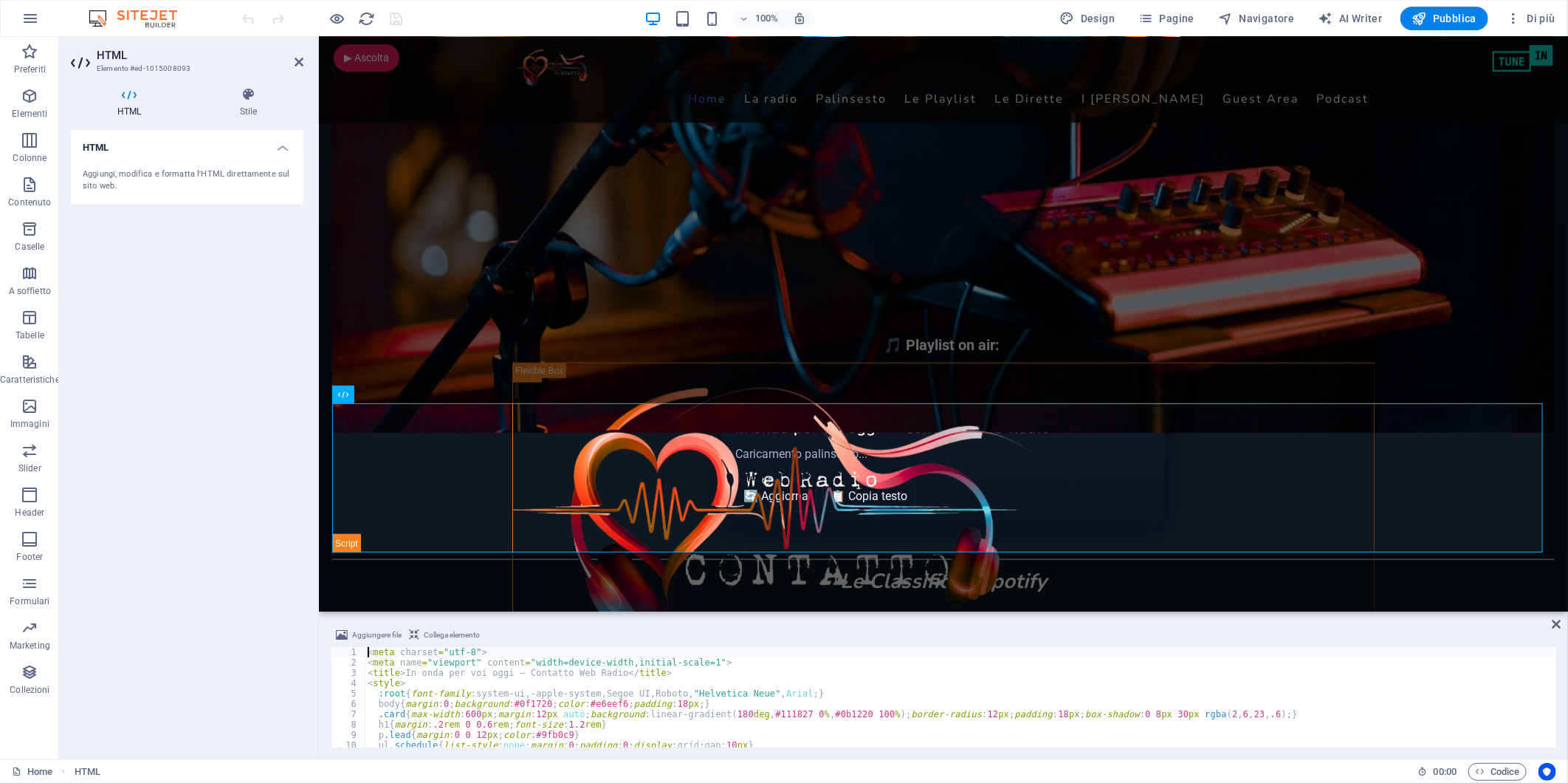
type textarea "</script>"
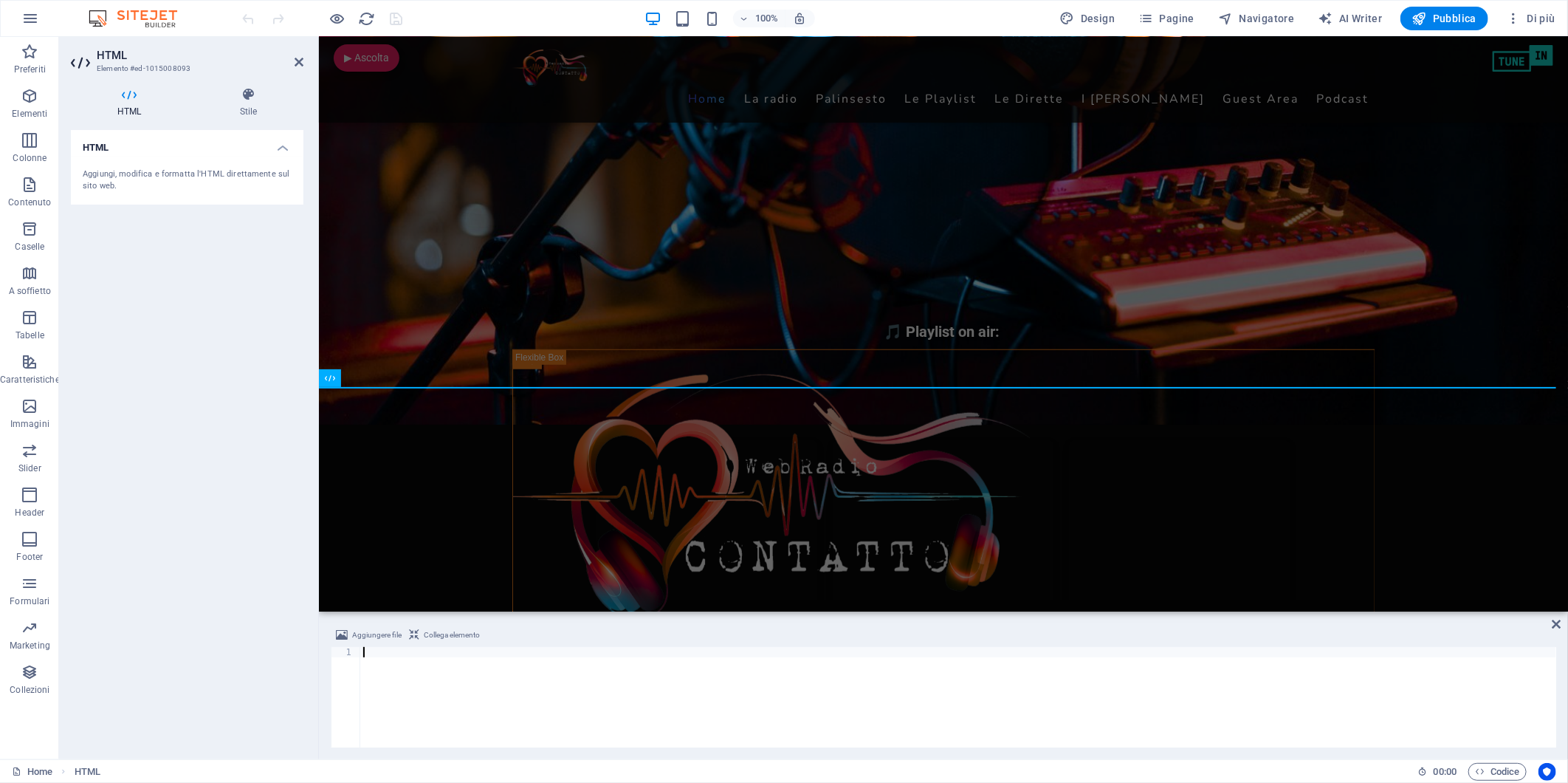
scroll to position [2144, 0]
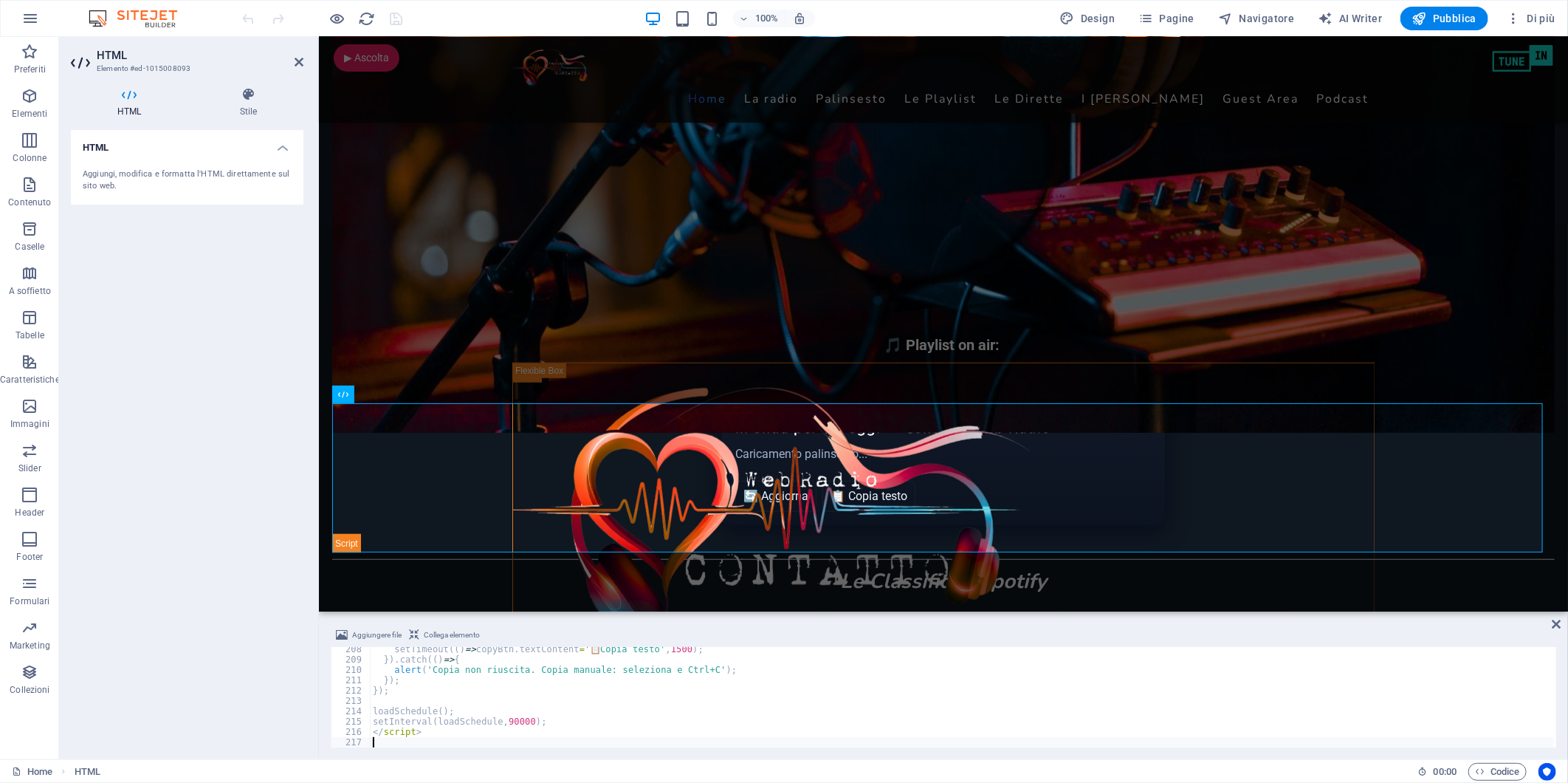
drag, startPoint x: 161, startPoint y: 320, endPoint x: 269, endPoint y: 271, distance: 118.6
click at [164, 320] on div "HTML Aggiungi, modifica e formatta l'HTML direttamente sul sito web." at bounding box center [187, 438] width 233 height 617
click at [395, 14] on icon "save" at bounding box center [397, 18] width 17 height 17
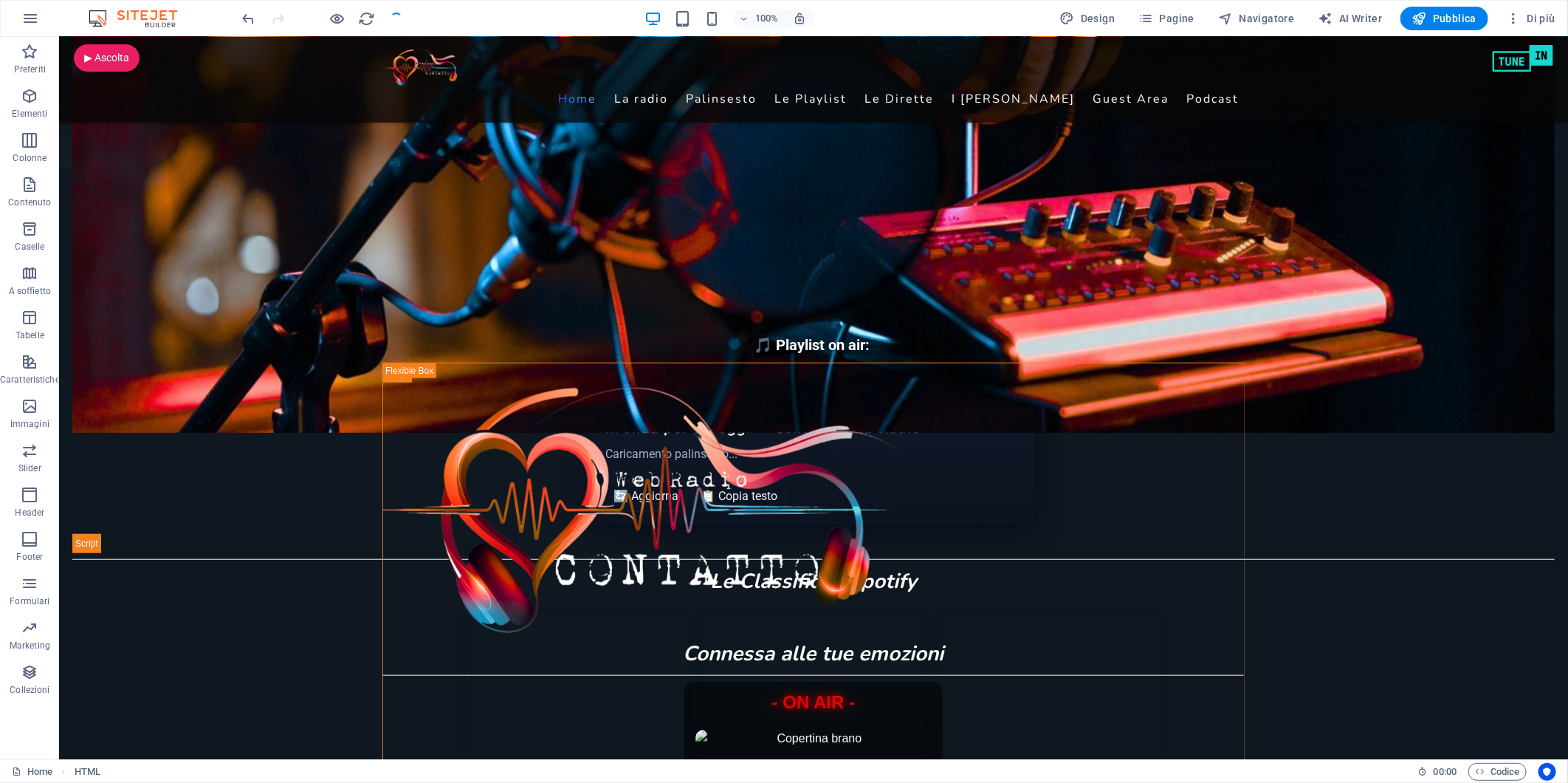
checkbox input "false"
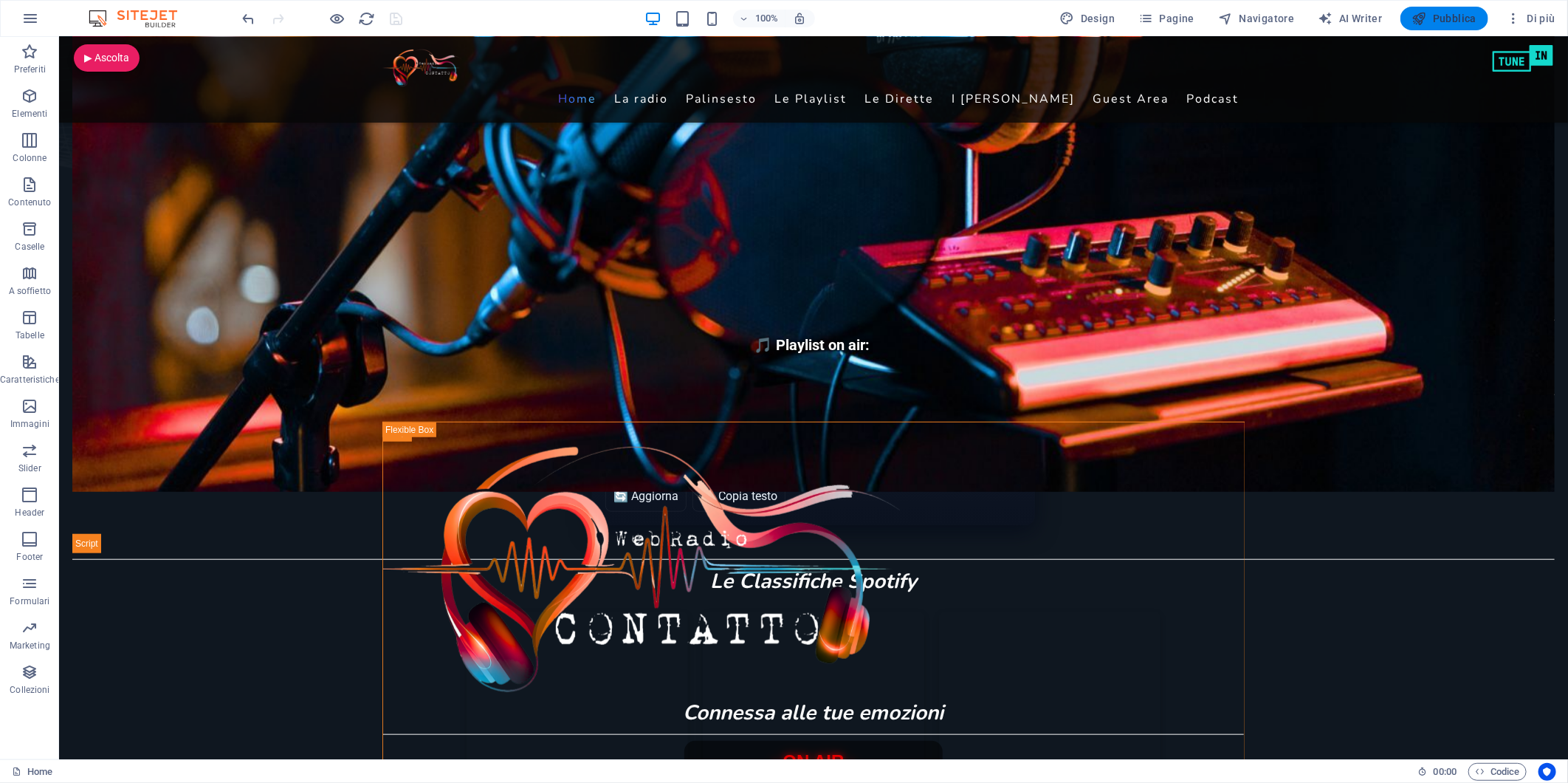
click at [1448, 18] on span "Pubblica" at bounding box center [1445, 18] width 65 height 14
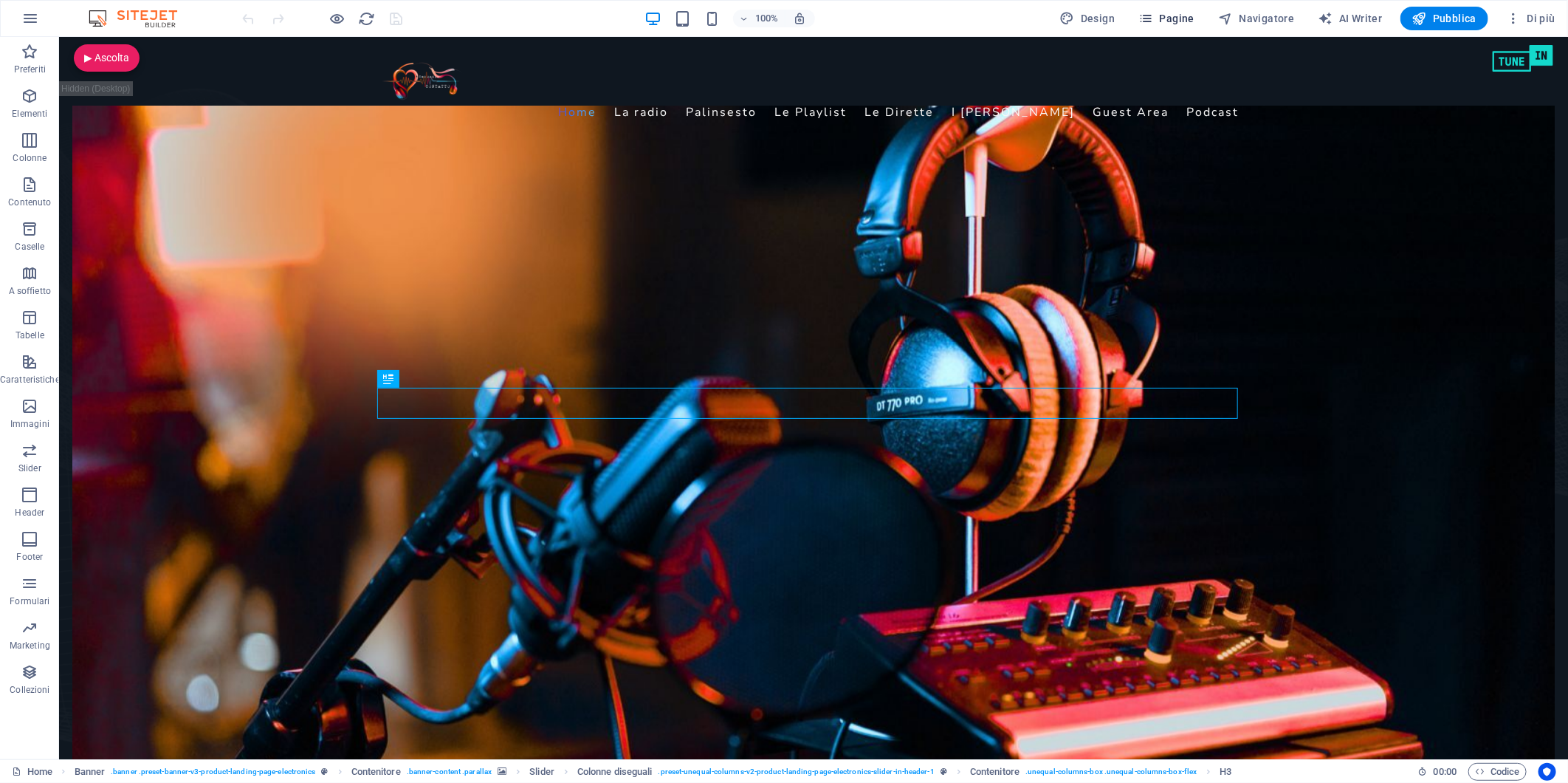
click at [1172, 14] on span "Pagine" at bounding box center [1167, 18] width 56 height 14
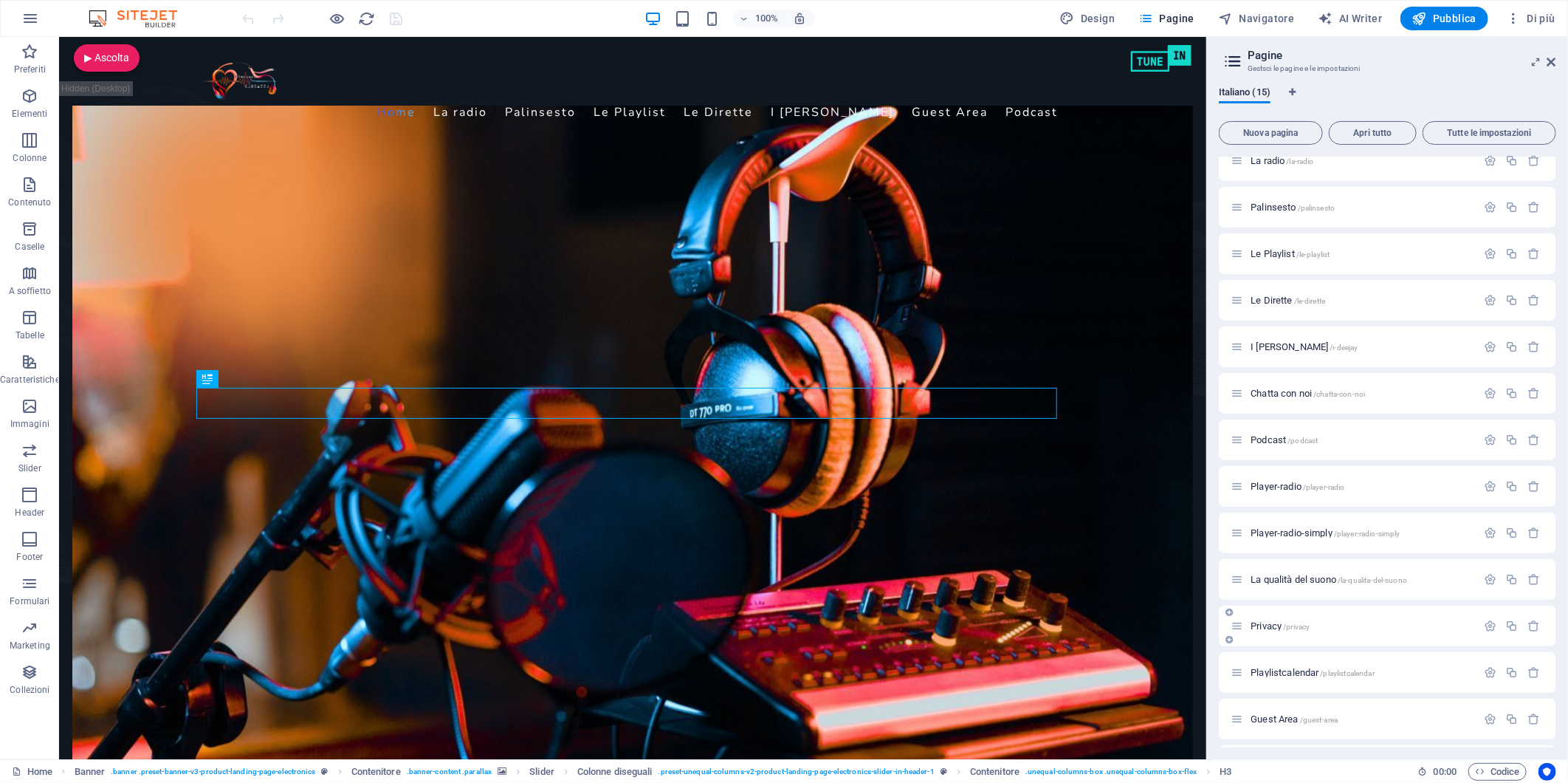
scroll to position [106, 0]
click at [1255, 719] on span "test /test" at bounding box center [1267, 722] width 33 height 11
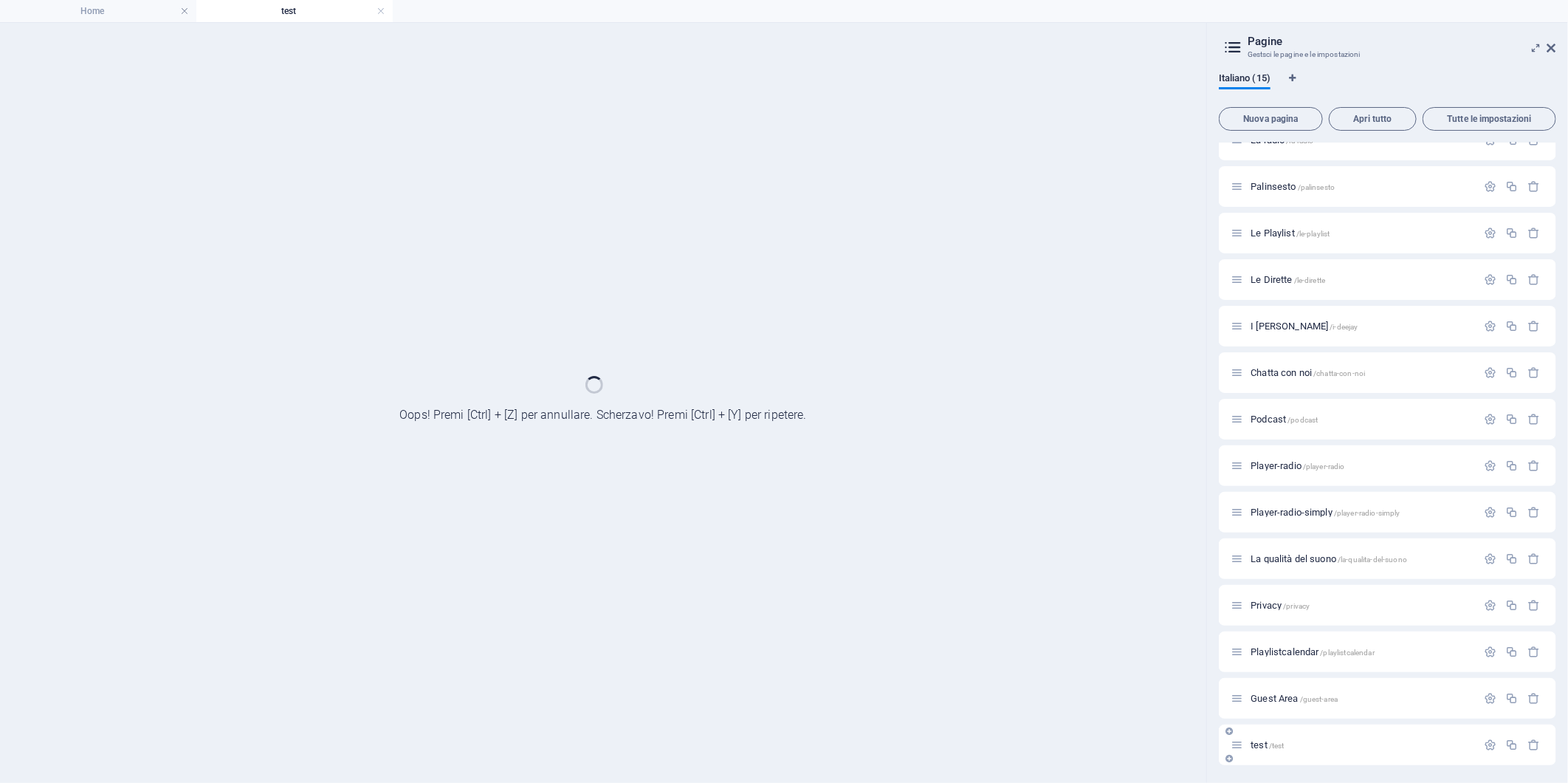
scroll to position [68, 0]
click at [1255, 719] on div "Home / La radio /la-radio Palinsesto /palinsesto Le Playlist /le-playlist Le Di…" at bounding box center [1387, 419] width 337 height 692
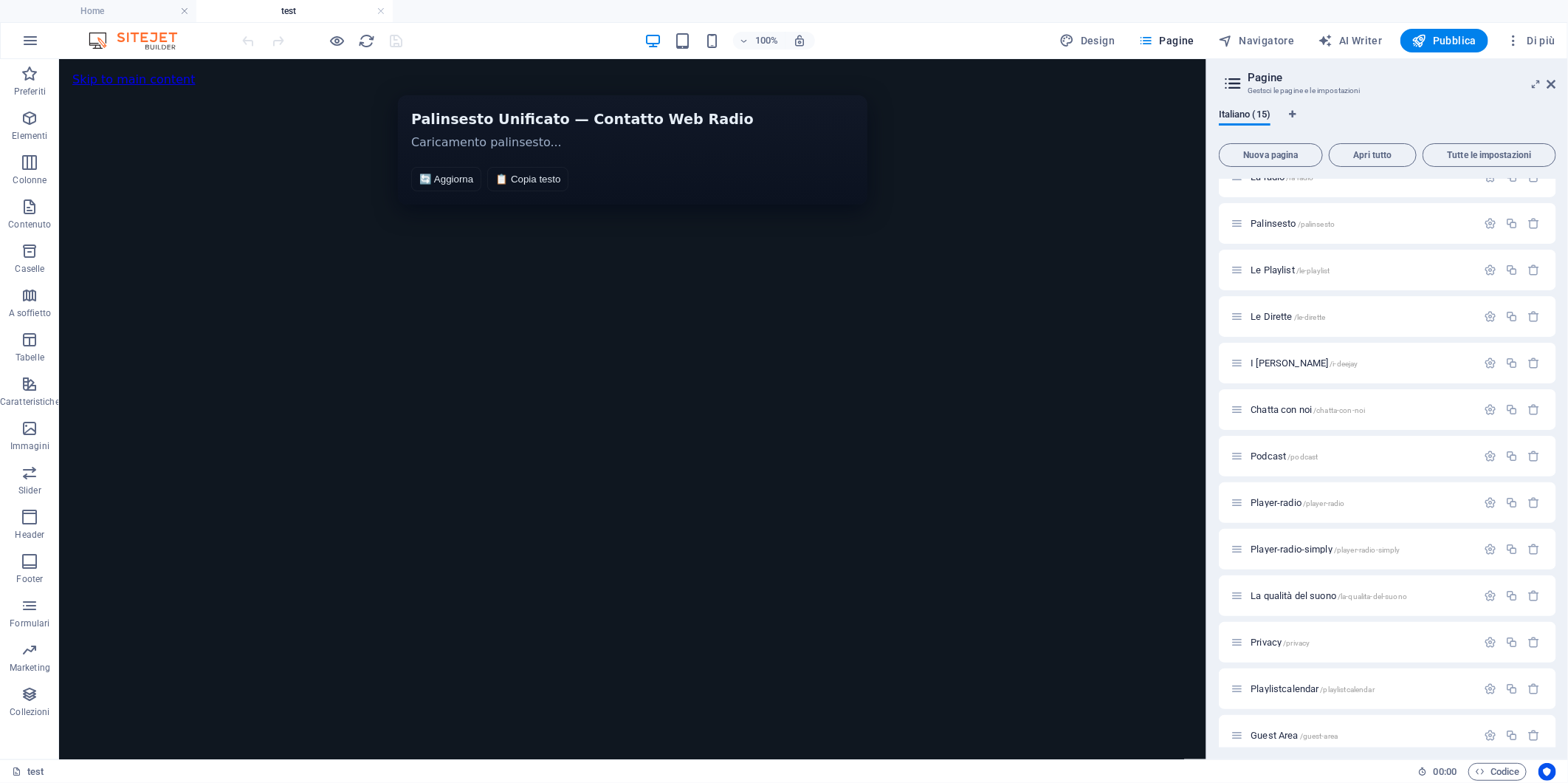
scroll to position [0, 0]
click at [108, 72] on span "HTML" at bounding box center [106, 73] width 24 height 9
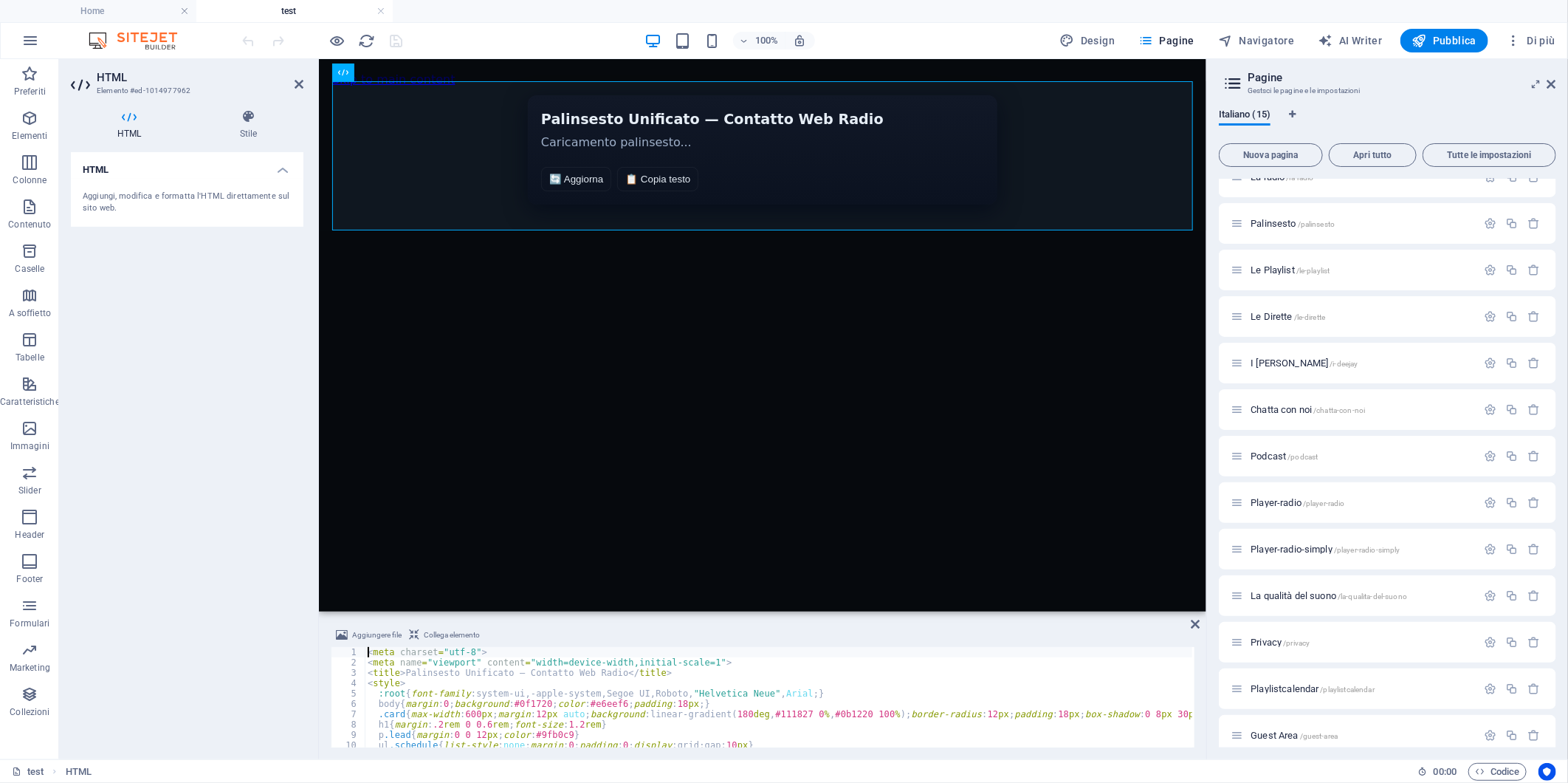
type textarea "</script>"
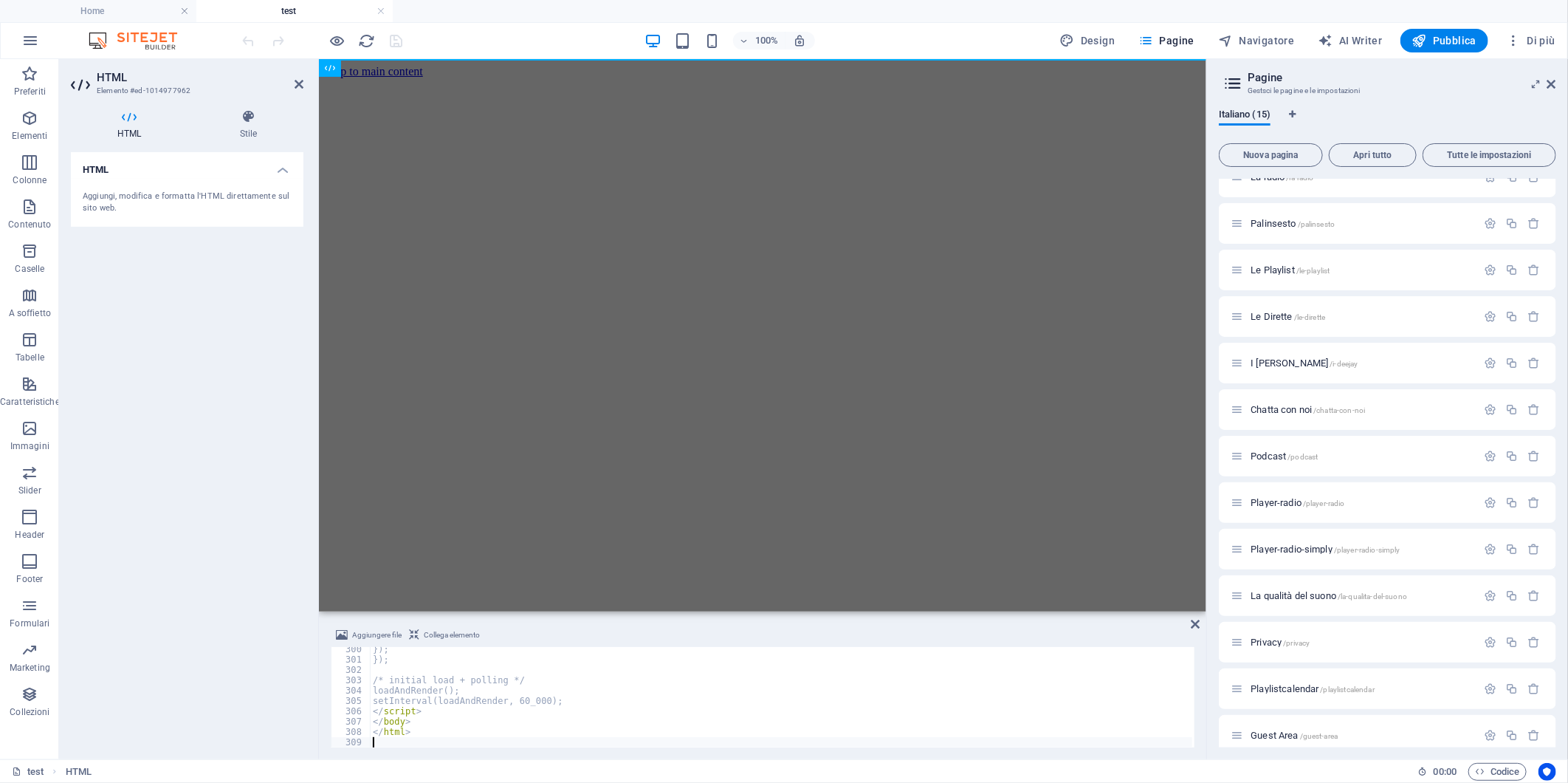
scroll to position [3095, 0]
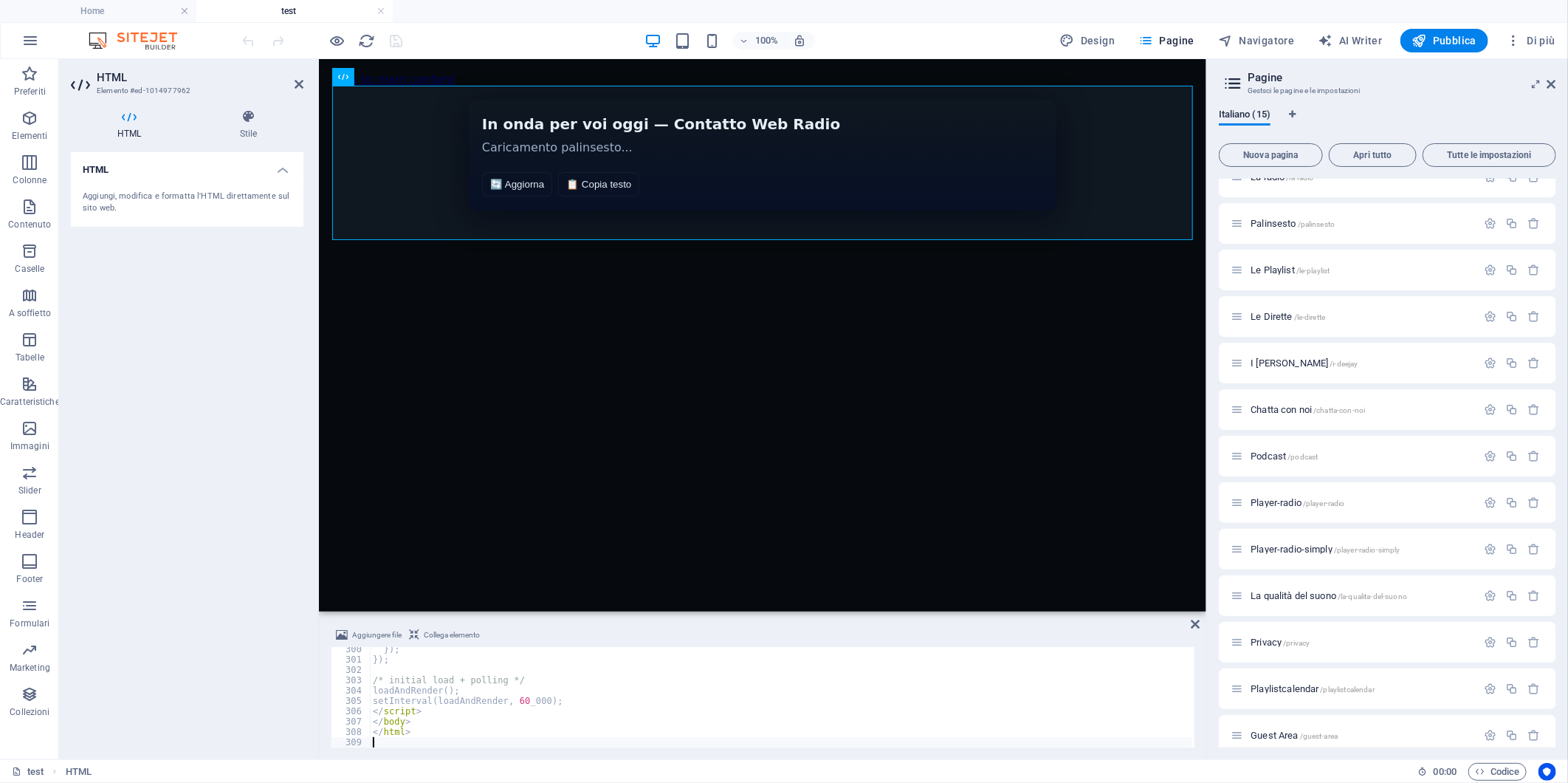
click at [193, 298] on div "HTML Aggiungi, modifica e formatta l'HTML direttamente sul sito web." at bounding box center [187, 450] width 233 height 596
click at [394, 43] on icon "save" at bounding box center [397, 40] width 17 height 17
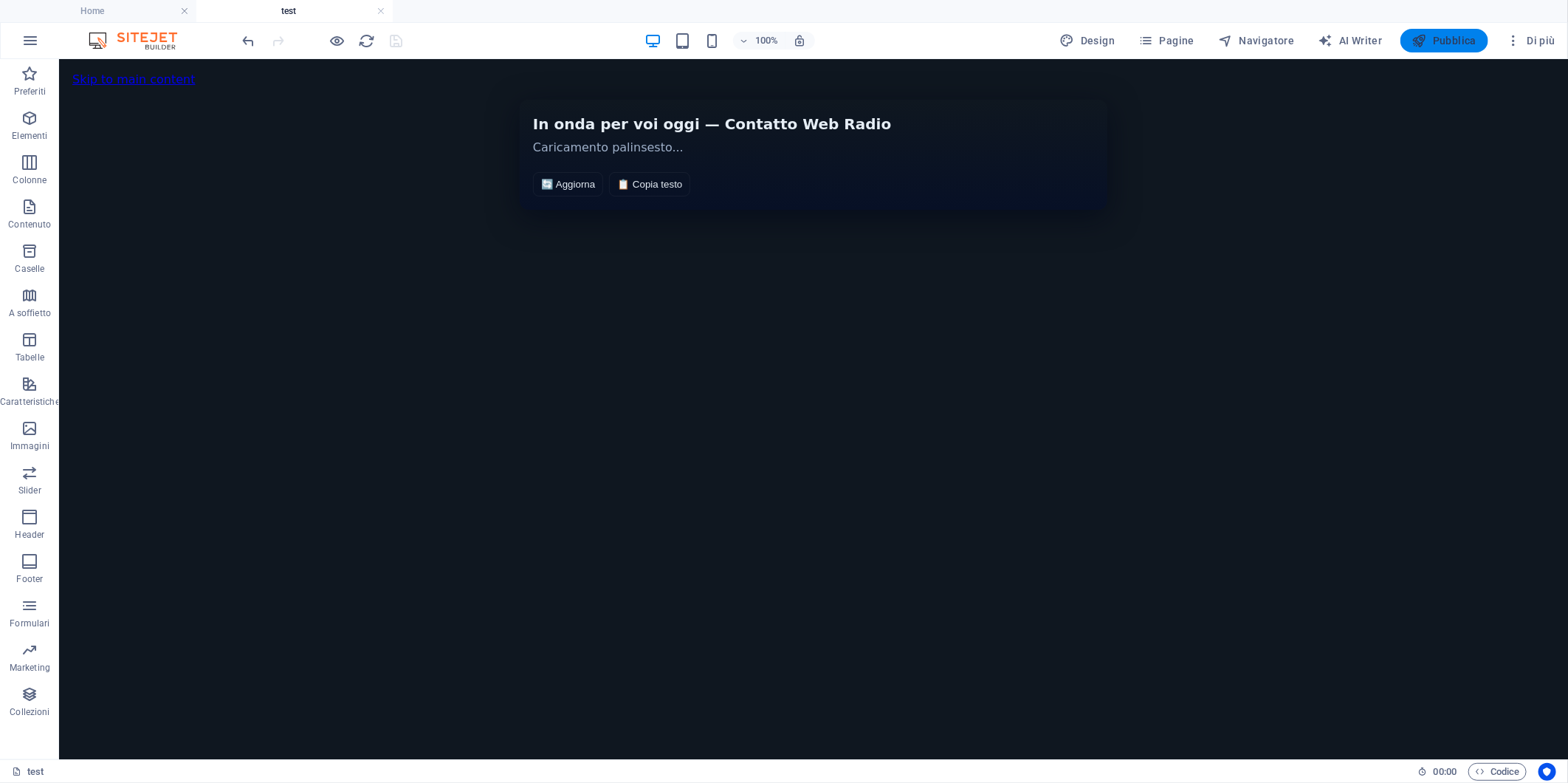
click at [1447, 38] on span "Pubblica" at bounding box center [1445, 40] width 65 height 14
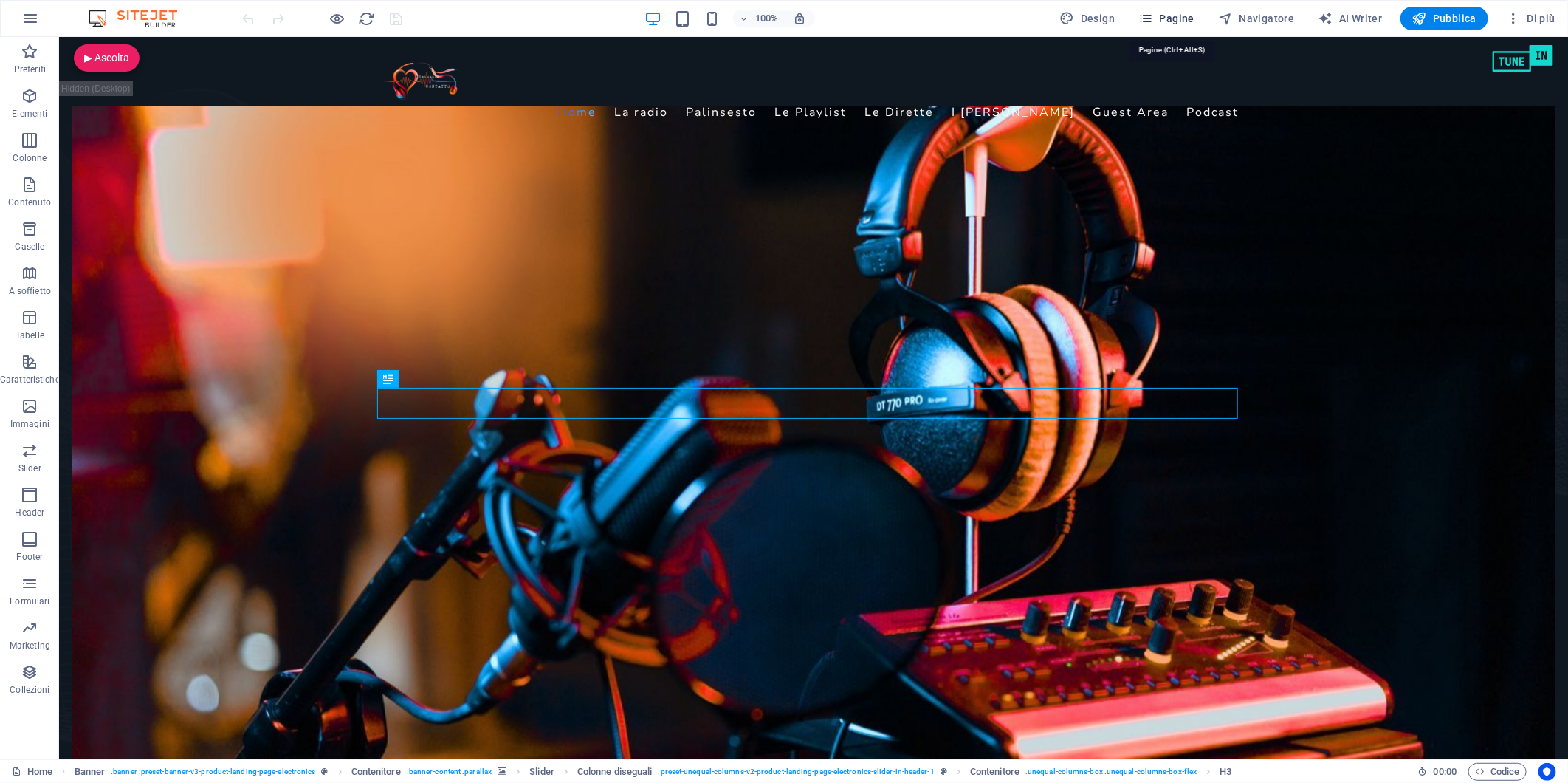
click at [1164, 15] on span "Pagine" at bounding box center [1167, 18] width 56 height 14
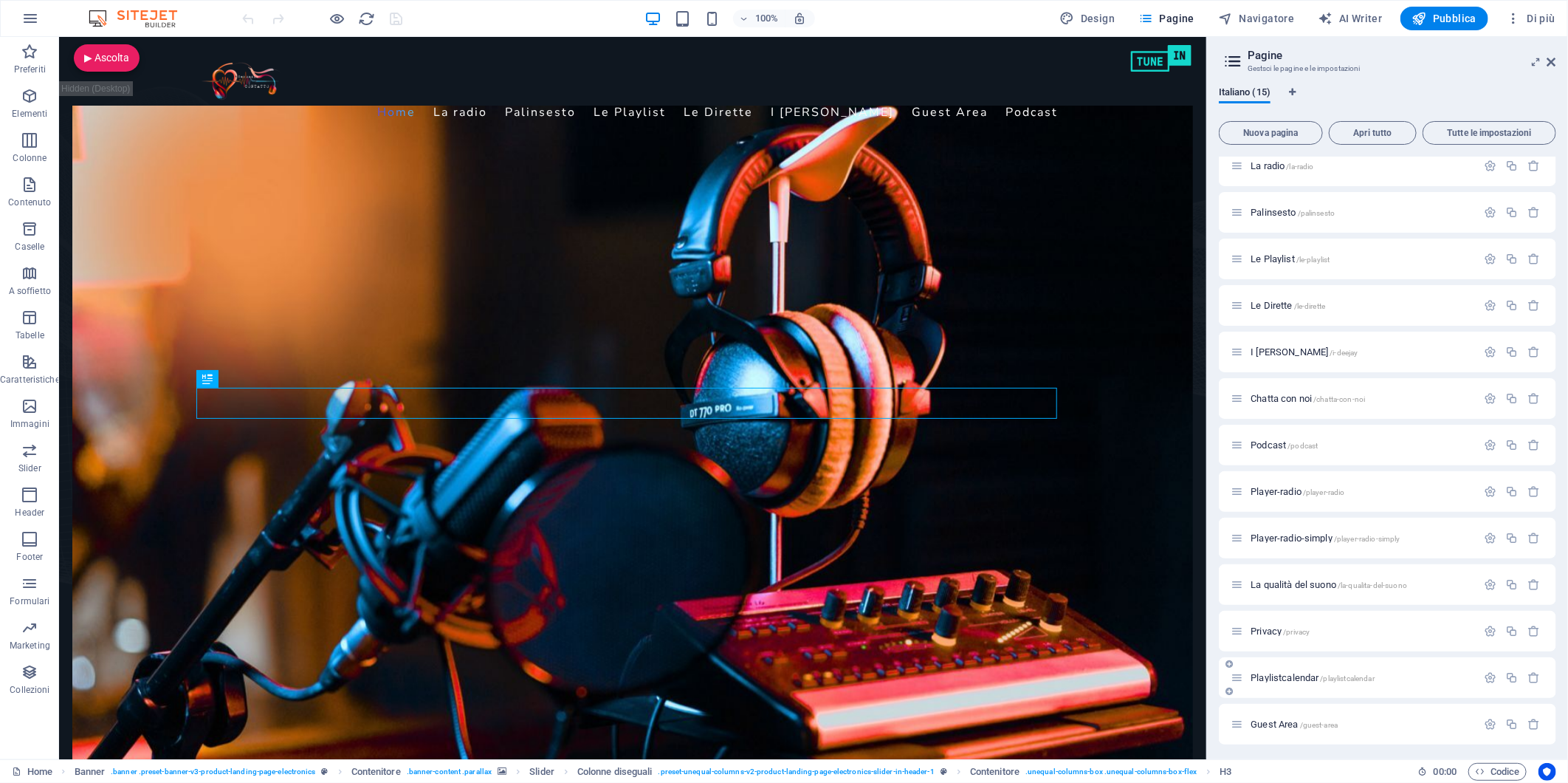
scroll to position [106, 0]
click at [1255, 720] on span "test /test" at bounding box center [1267, 722] width 33 height 11
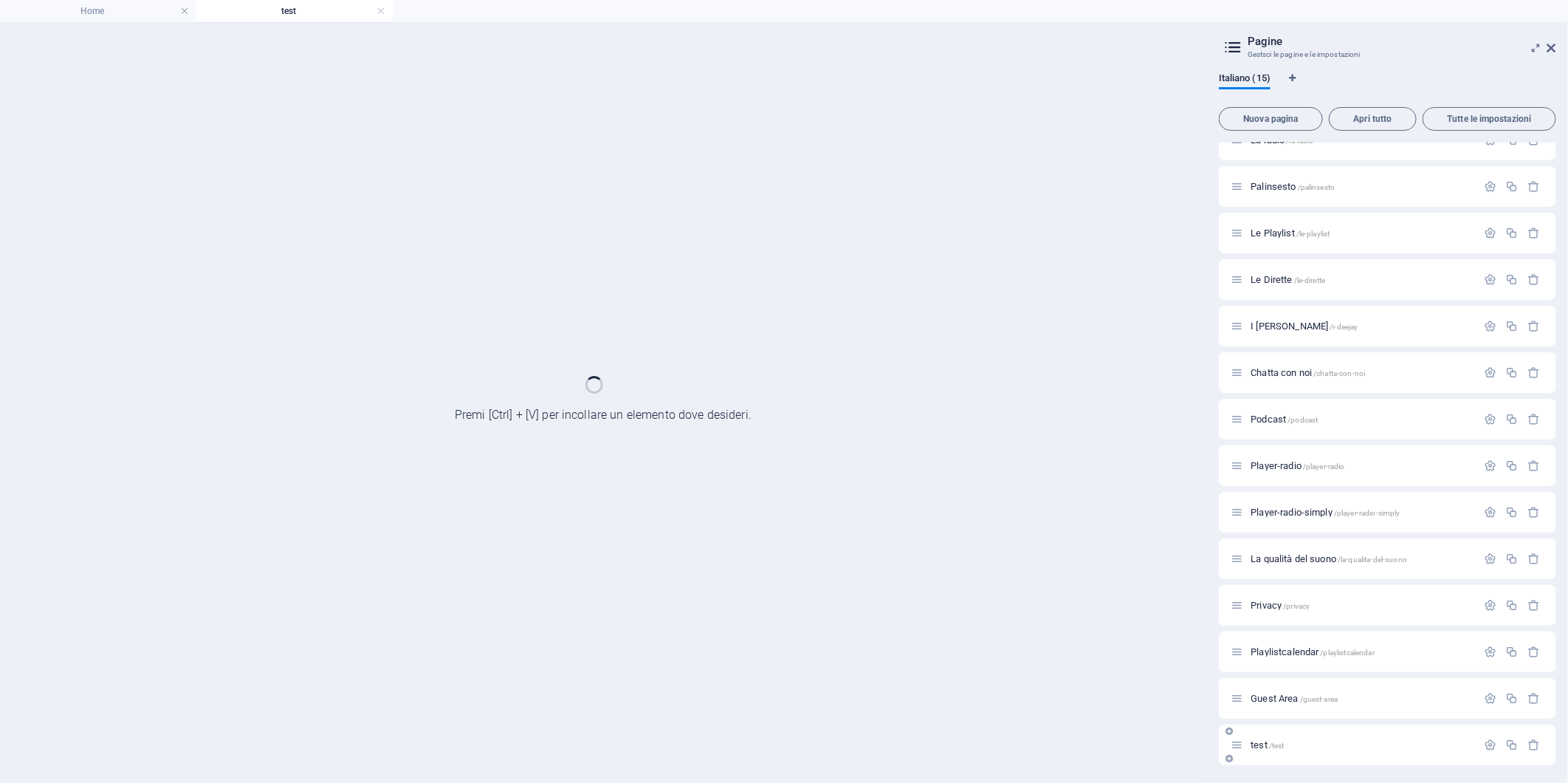
scroll to position [68, 0]
click at [1255, 720] on div "Home / La radio /la-radio Palinsesto /palinsesto Le Playlist /le-playlist Le Di…" at bounding box center [1387, 419] width 337 height 692
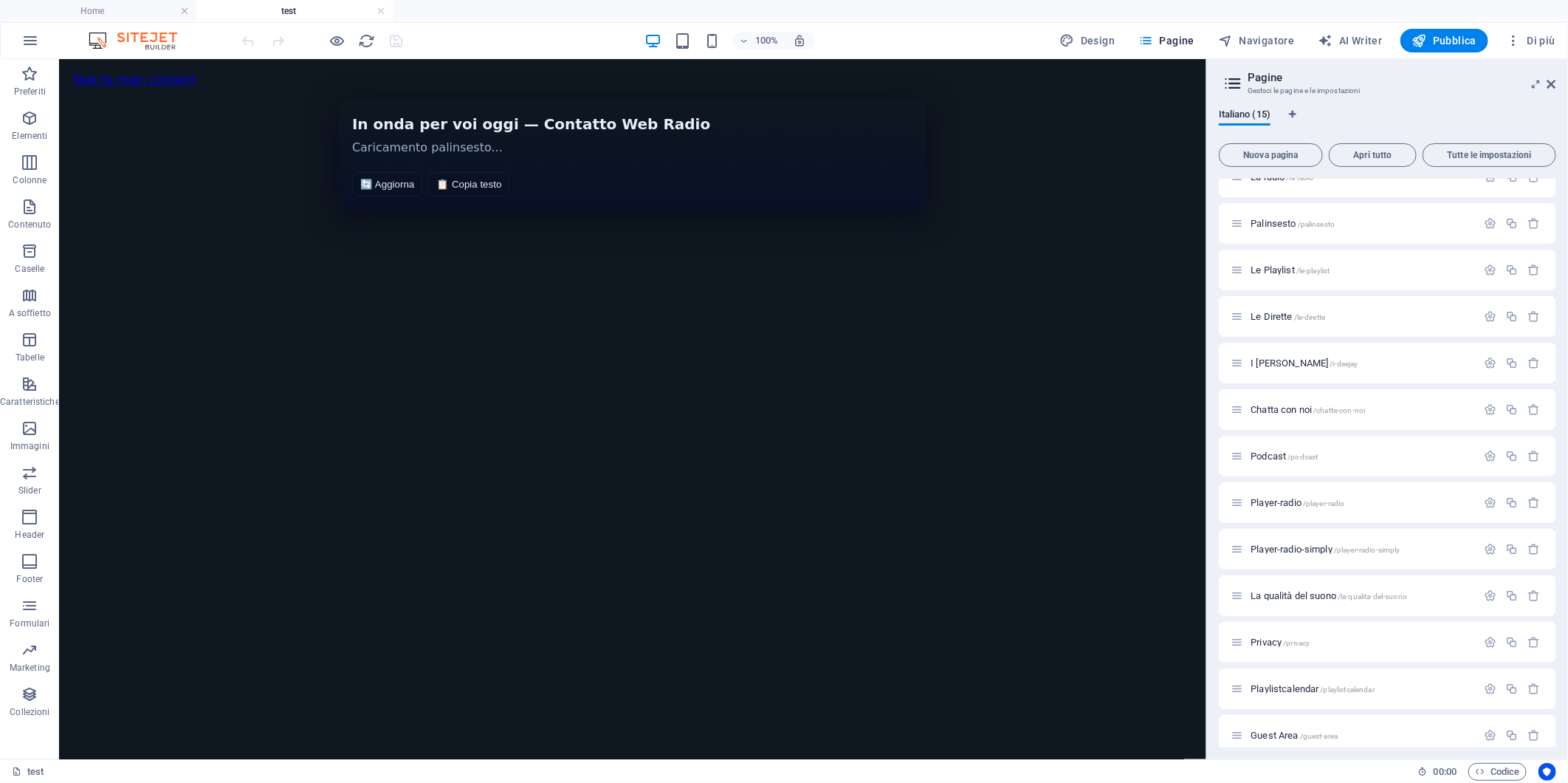
scroll to position [0, 0]
click at [97, 76] on span "HTML" at bounding box center [106, 76] width 24 height 9
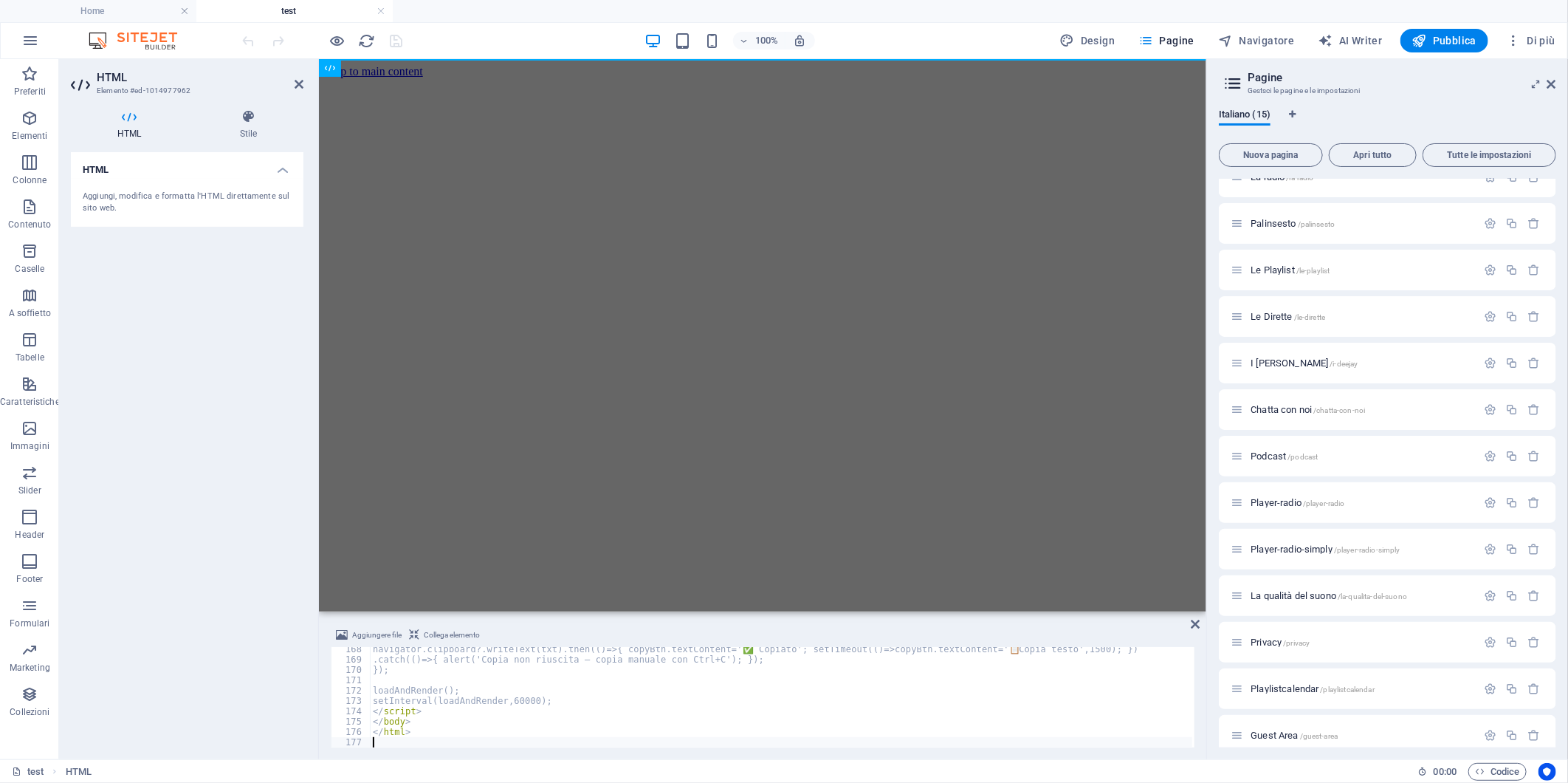
scroll to position [1730, 0]
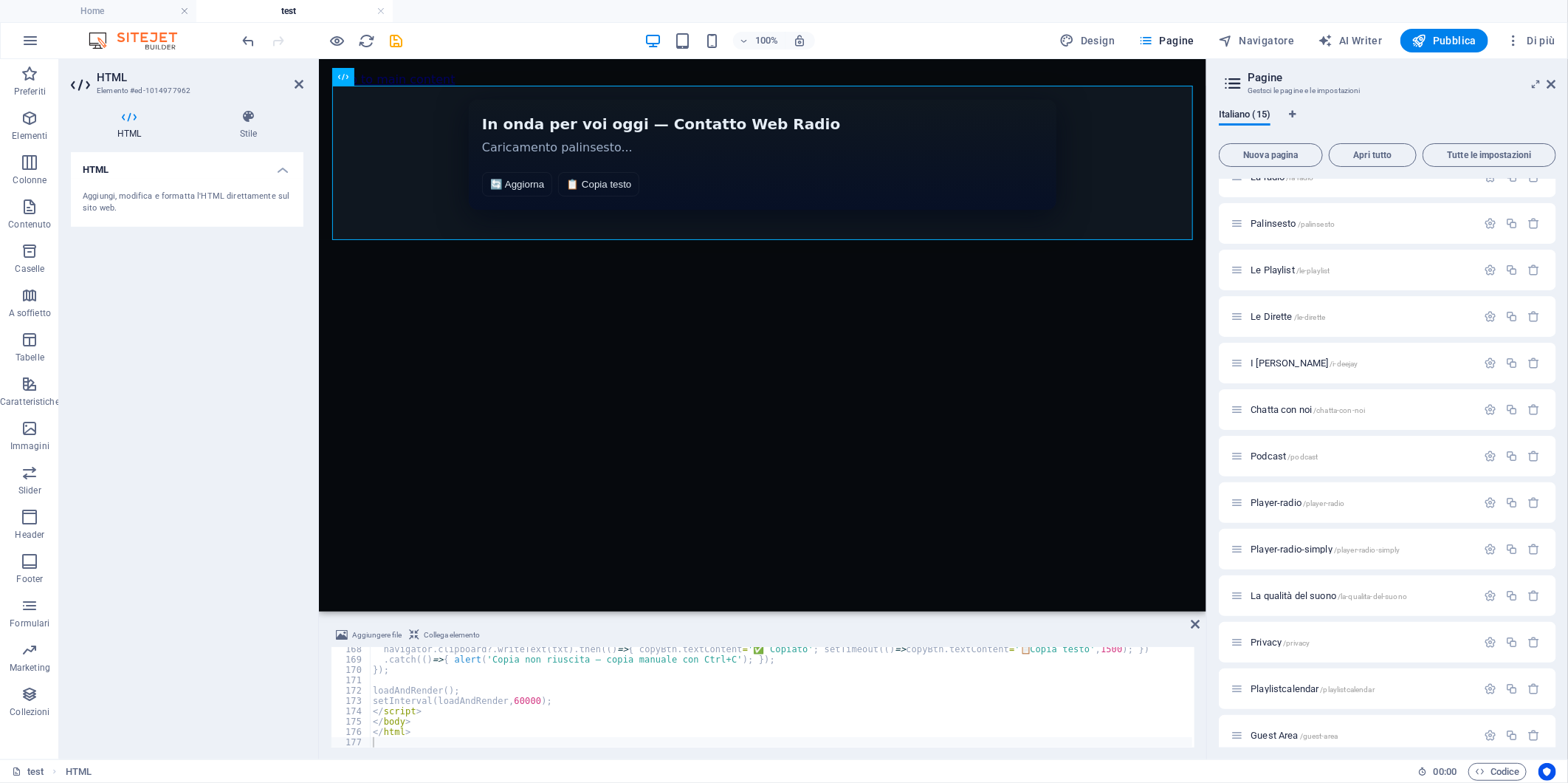
click at [196, 362] on div "HTML Aggiungi, modifica e formatta l'HTML direttamente sul sito web." at bounding box center [187, 450] width 233 height 596
click at [399, 35] on icon "save" at bounding box center [397, 40] width 17 height 17
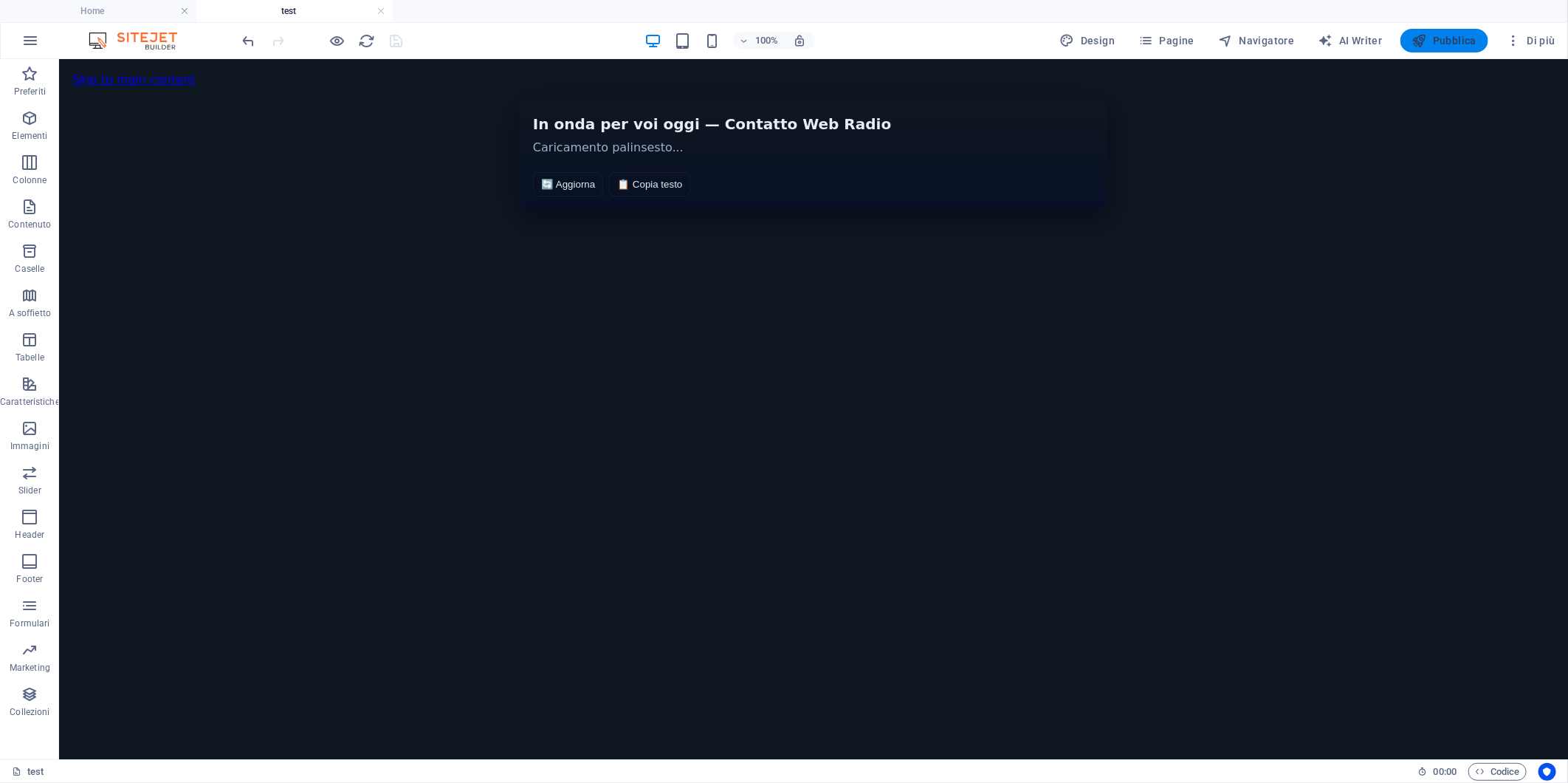
click at [1448, 40] on span "Pubblica" at bounding box center [1445, 40] width 65 height 14
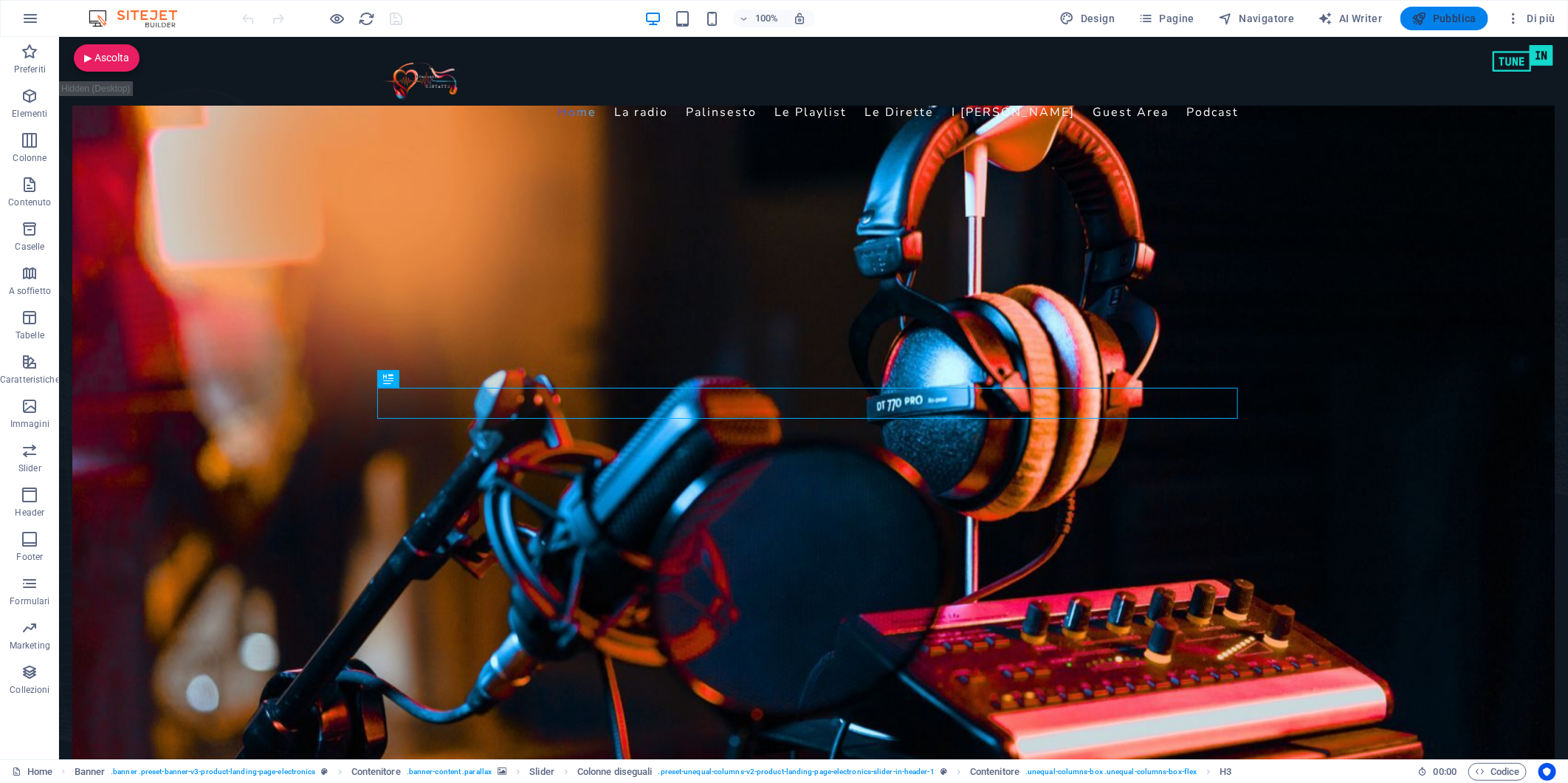
click at [1448, 11] on span "Pubblica" at bounding box center [1445, 18] width 65 height 14
click at [1160, 18] on span "Pagine" at bounding box center [1167, 18] width 56 height 14
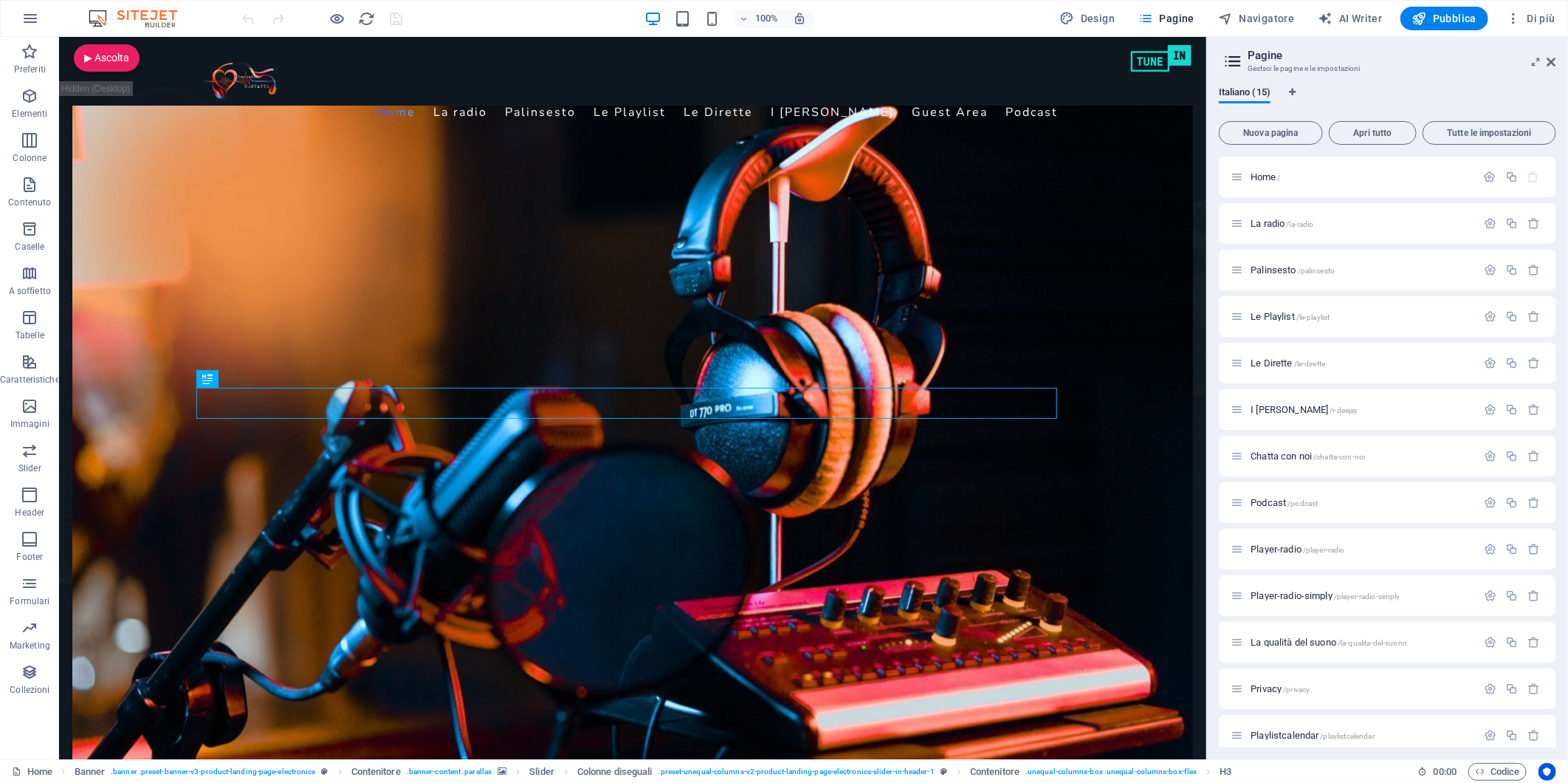
scroll to position [106, 0]
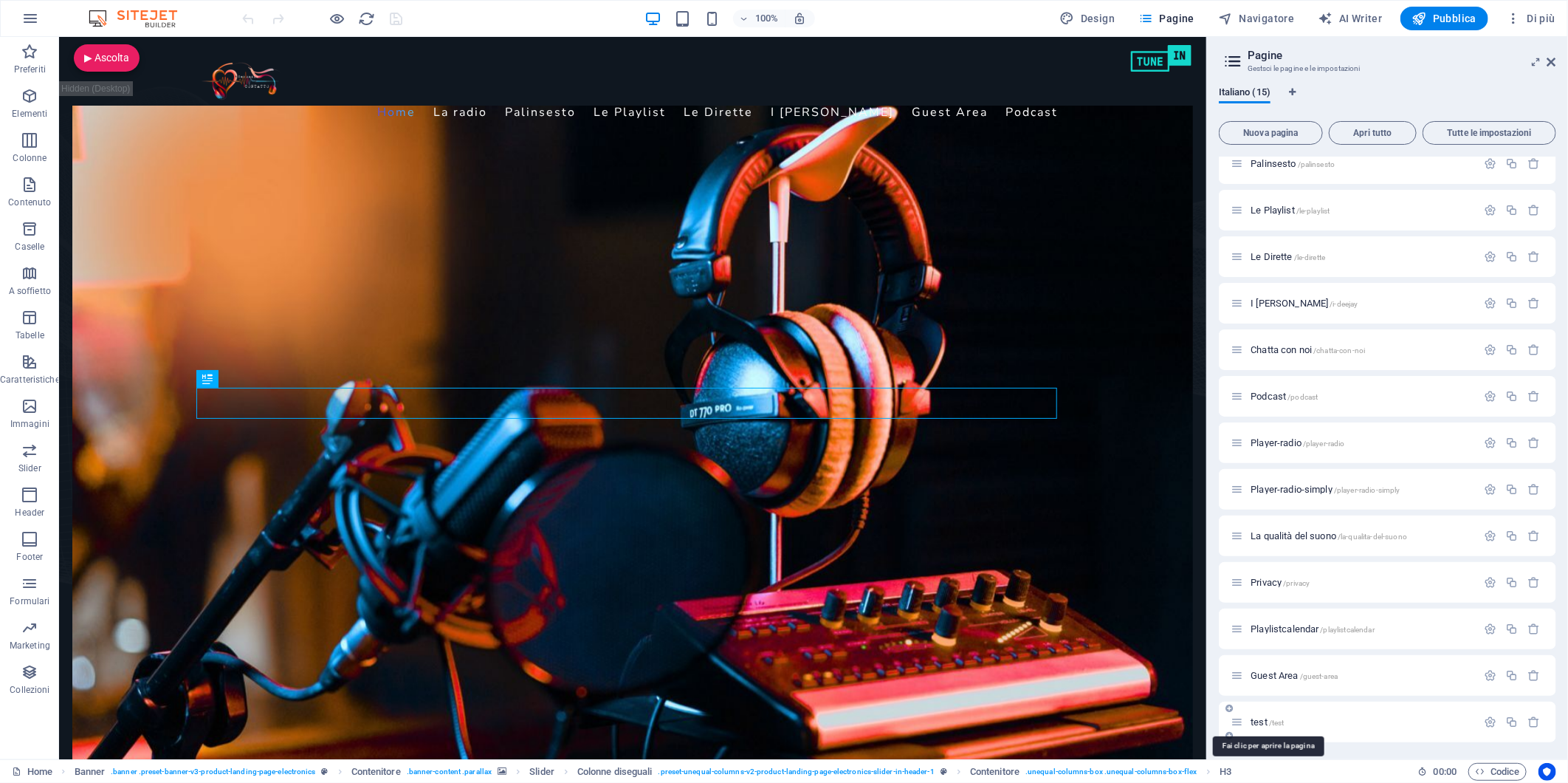
click at [1258, 704] on span "test /test" at bounding box center [1267, 722] width 33 height 11
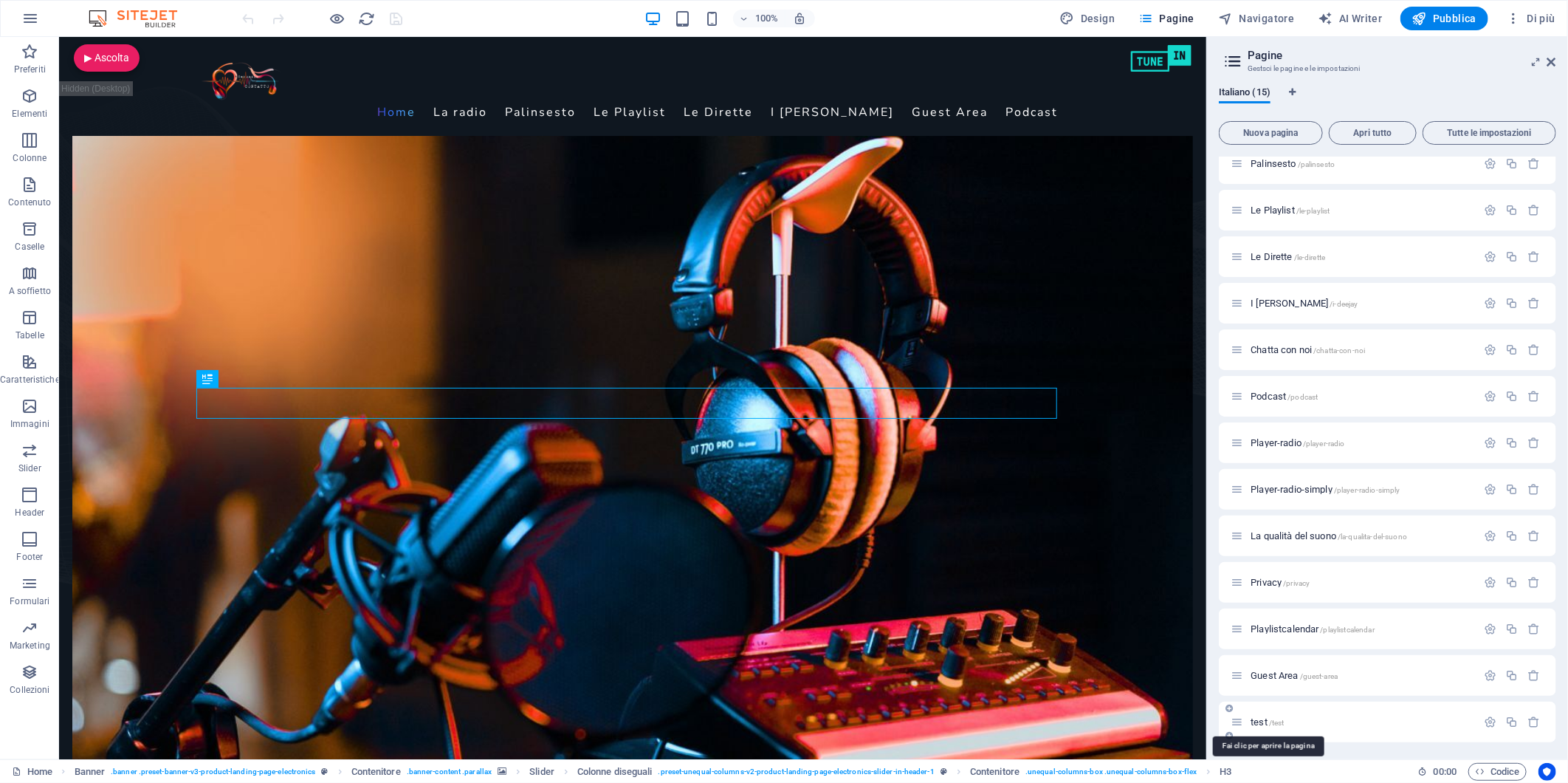
scroll to position [68, 0]
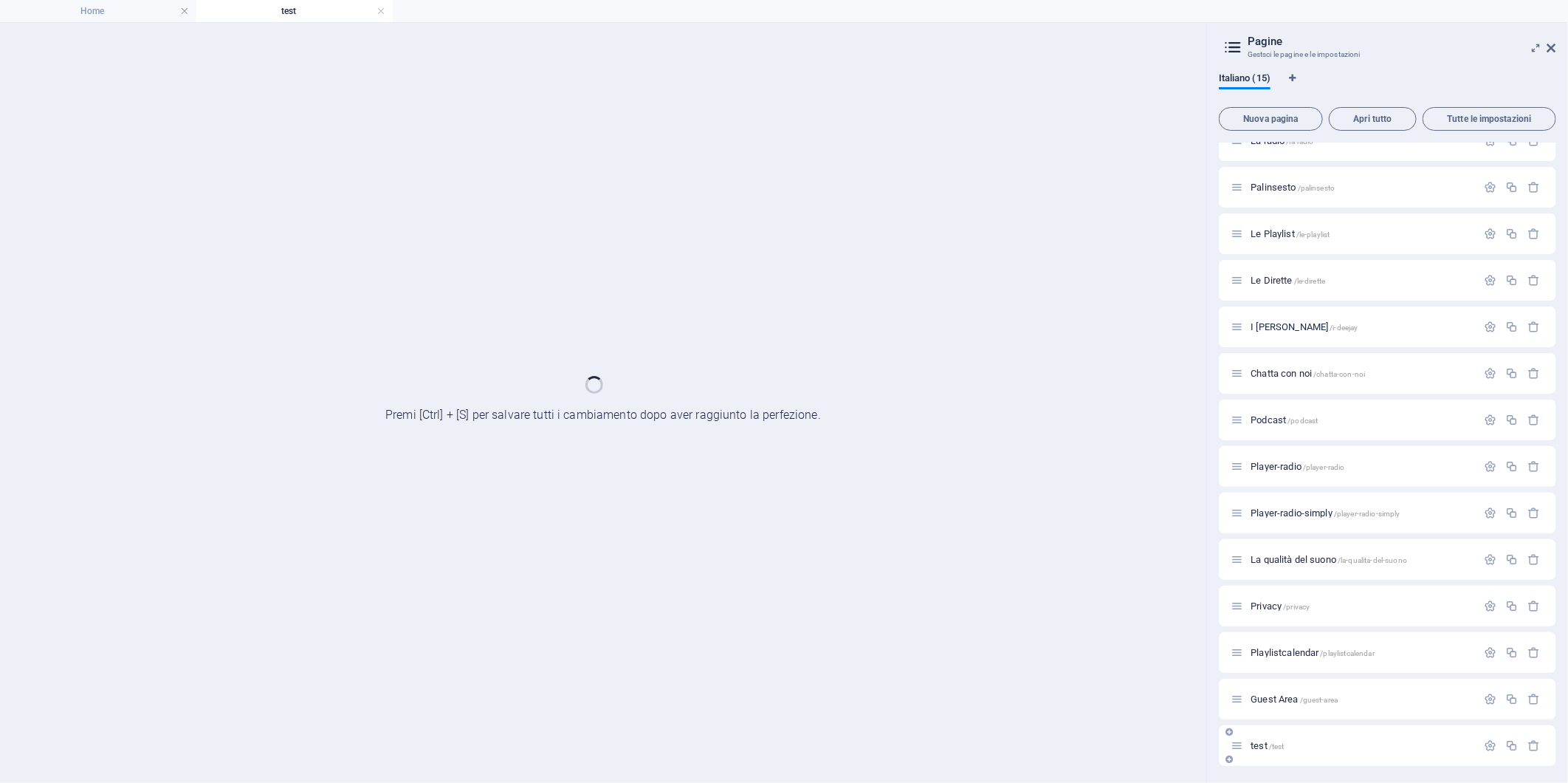
click at [1258, 704] on div "Guest Area /guest-area" at bounding box center [1387, 698] width 337 height 40
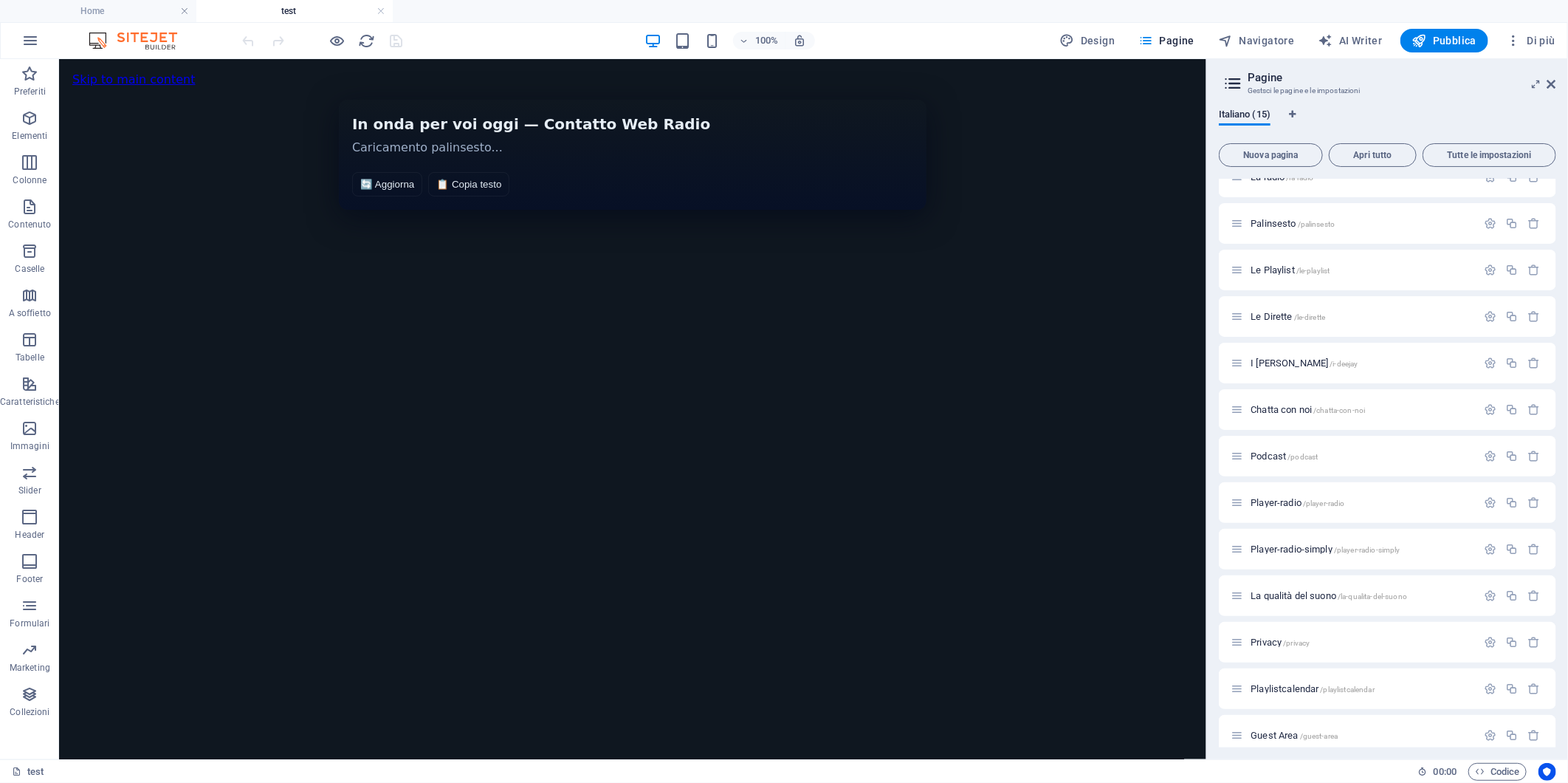
scroll to position [0, 0]
click at [104, 76] on span "HTML" at bounding box center [106, 76] width 24 height 9
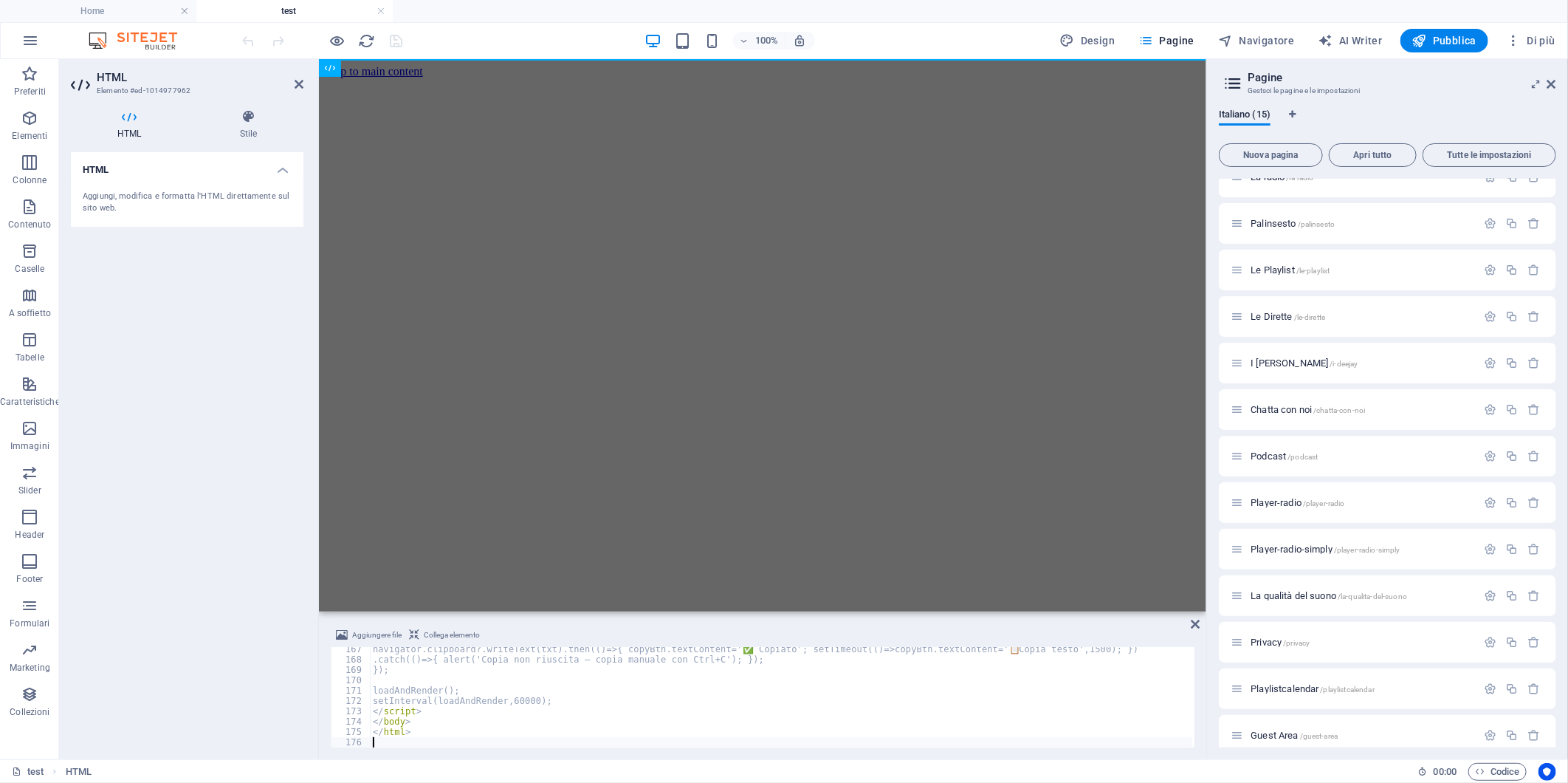
scroll to position [1719, 0]
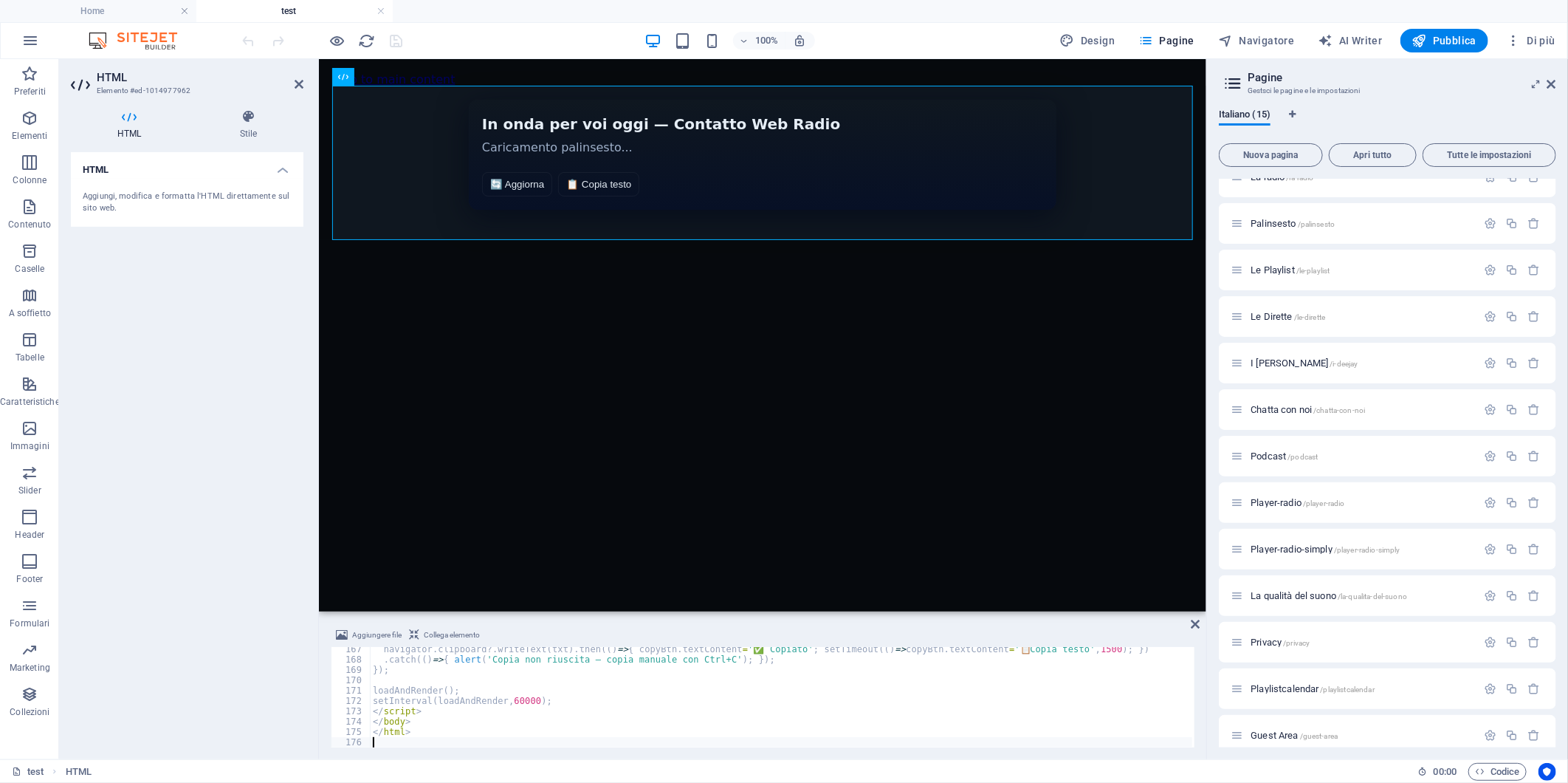
click at [253, 382] on div "HTML Aggiungi, modifica e formatta l'HTML direttamente sul sito web." at bounding box center [187, 450] width 233 height 596
click at [397, 34] on icon "save" at bounding box center [397, 40] width 17 height 17
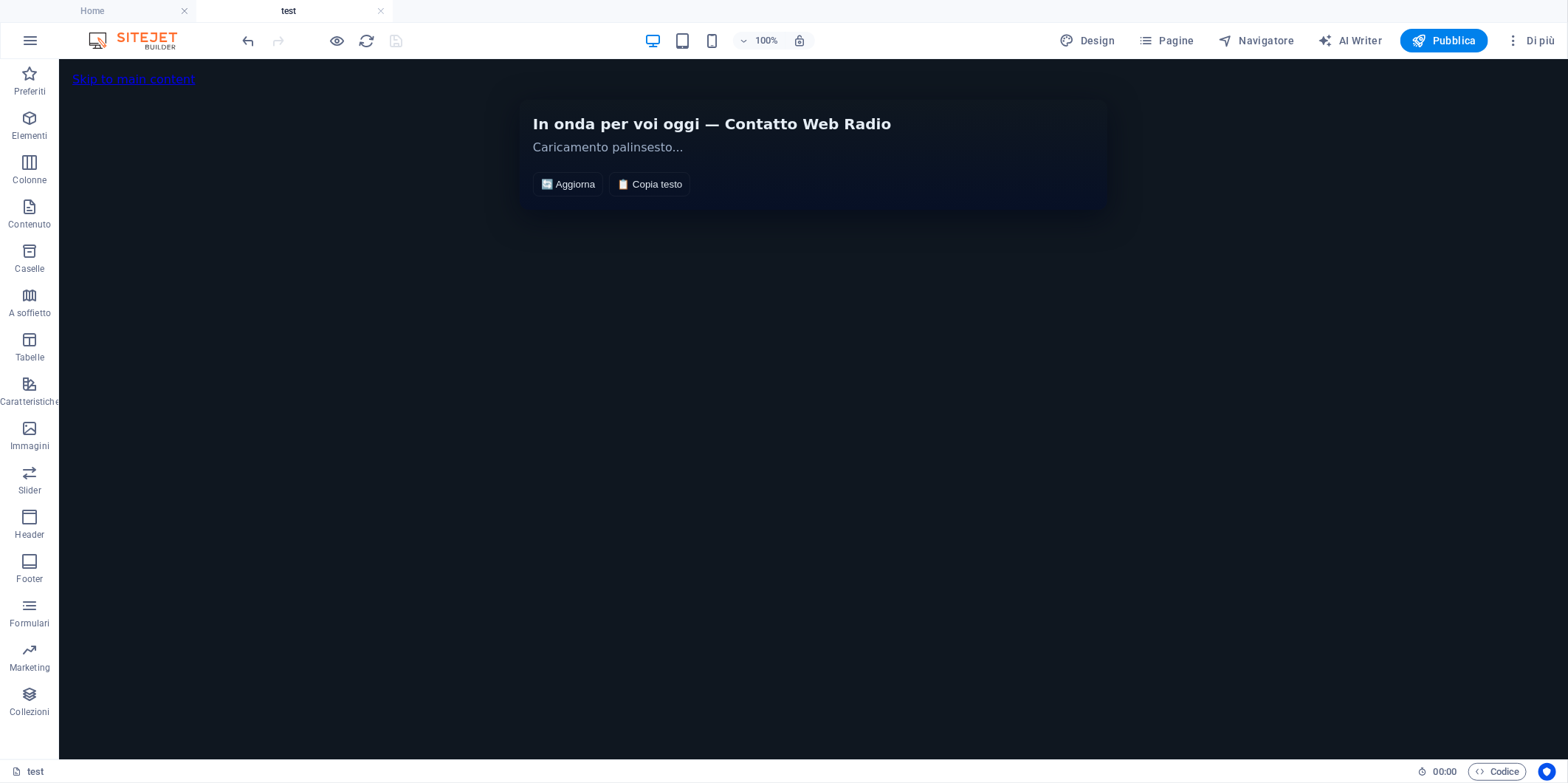
drag, startPoint x: 448, startPoint y: 457, endPoint x: 465, endPoint y: 452, distance: 17.7
click at [447, 236] on html "Skip to main content In onda per voi [DATE] — Contatto Web Radio In onda per vo…" at bounding box center [813, 147] width 1510 height 177
click at [1411, 33] on span "Pubblica" at bounding box center [1445, 40] width 65 height 14
